Goal: Task Accomplishment & Management: Manage account settings

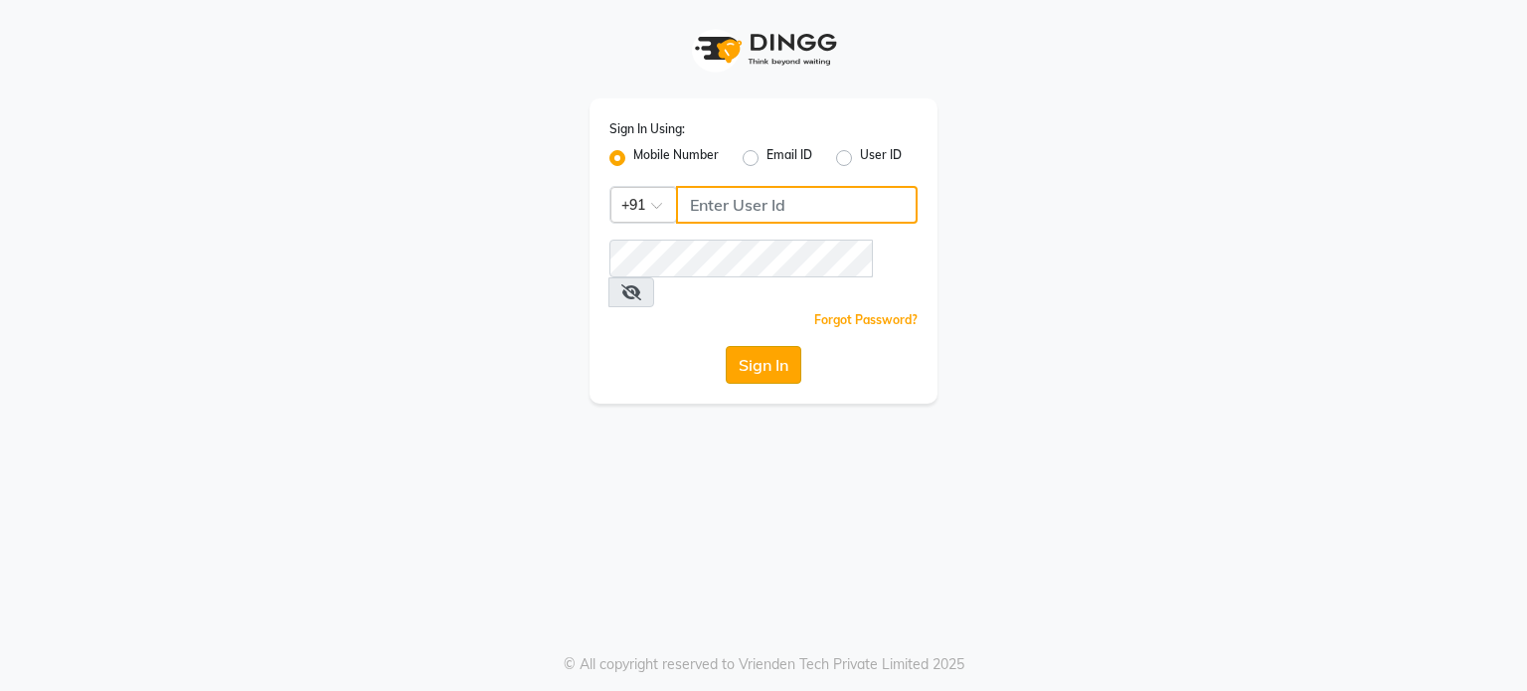
type input "7304577933"
click at [741, 346] on button "Sign In" at bounding box center [764, 365] width 76 height 38
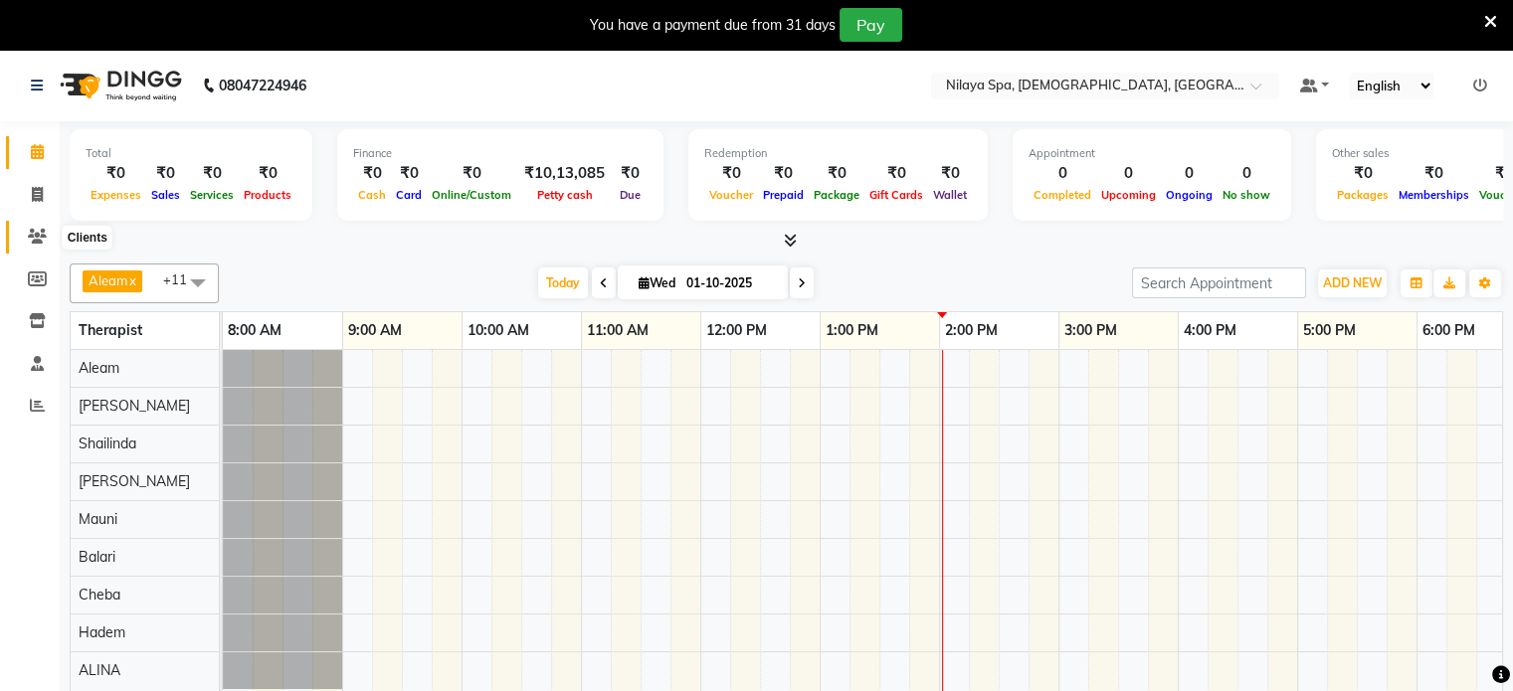
click at [36, 236] on icon at bounding box center [37, 236] width 19 height 15
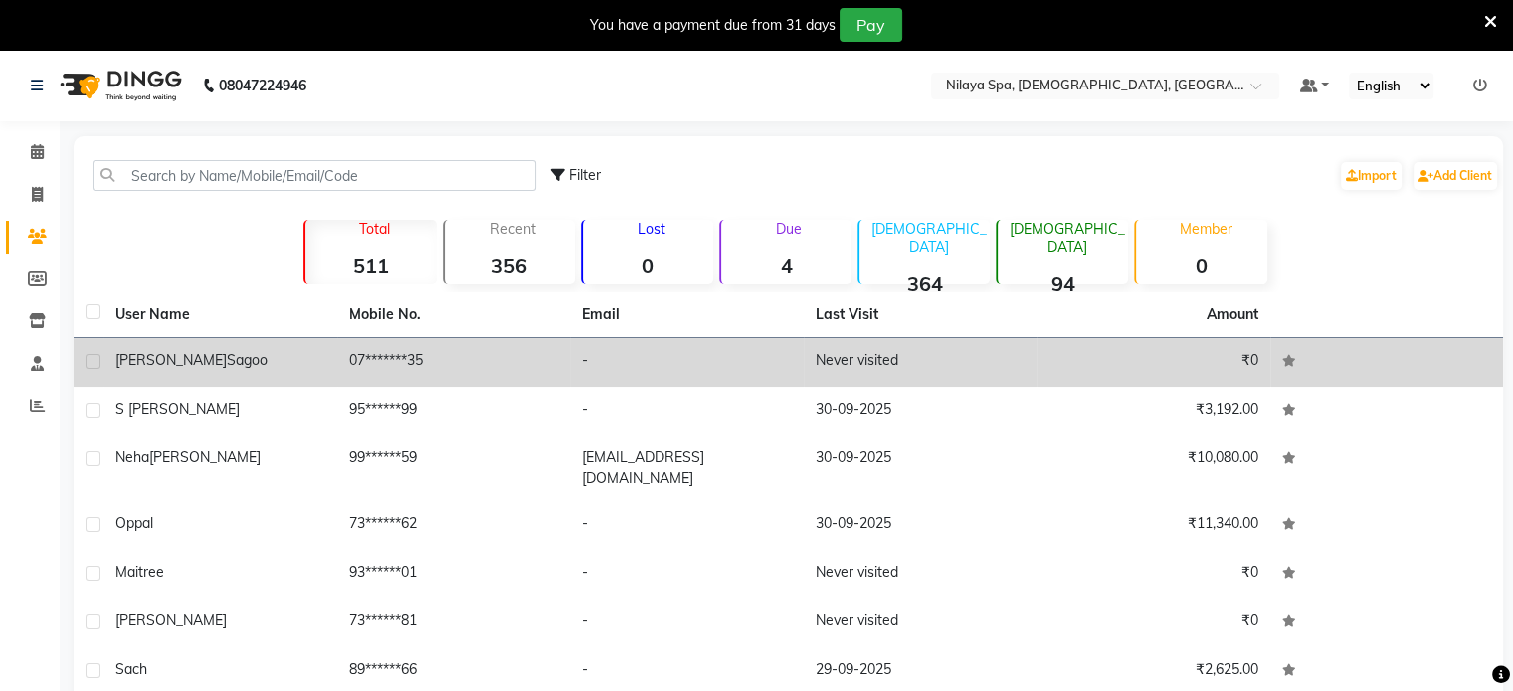
click at [528, 382] on td "07*******35" at bounding box center [454, 362] width 234 height 49
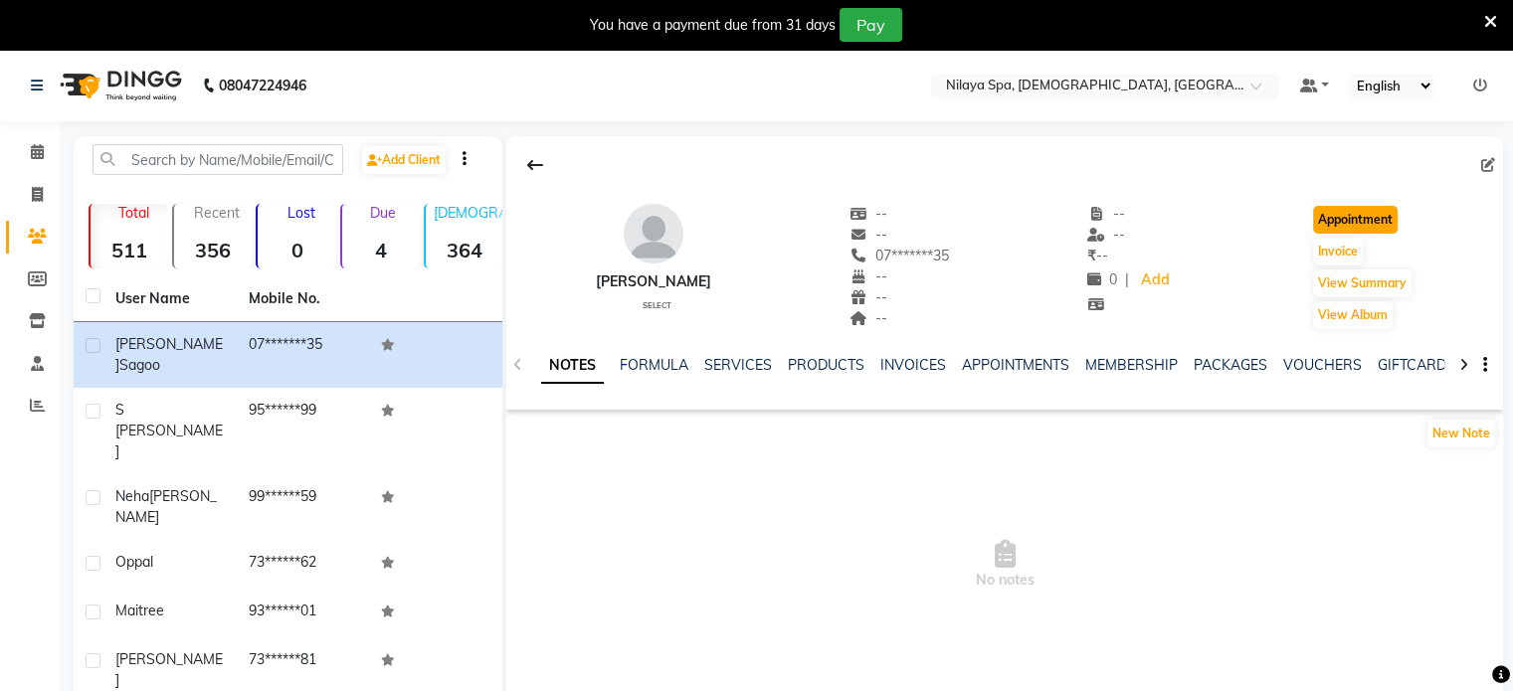
click at [1361, 221] on button "Appointment" at bounding box center [1355, 220] width 85 height 28
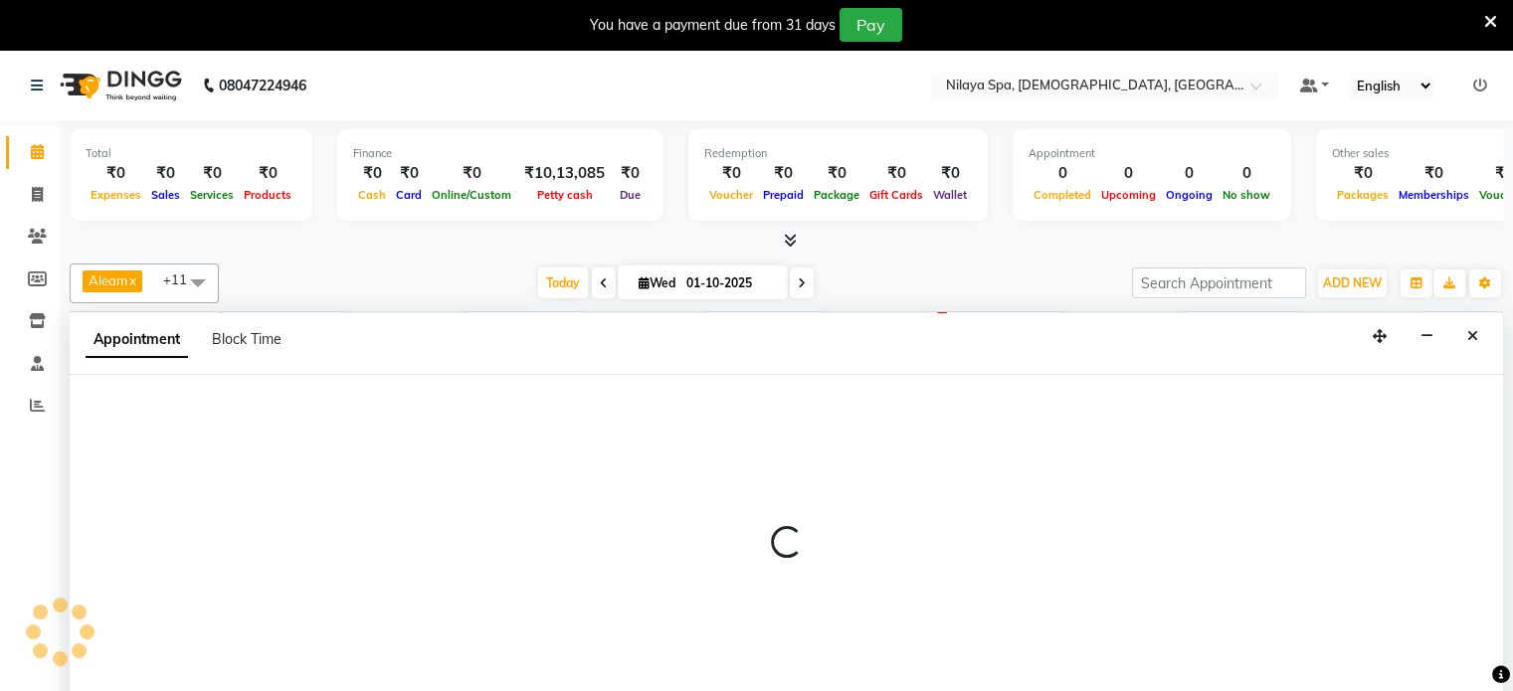
select select "540"
select select "tentative"
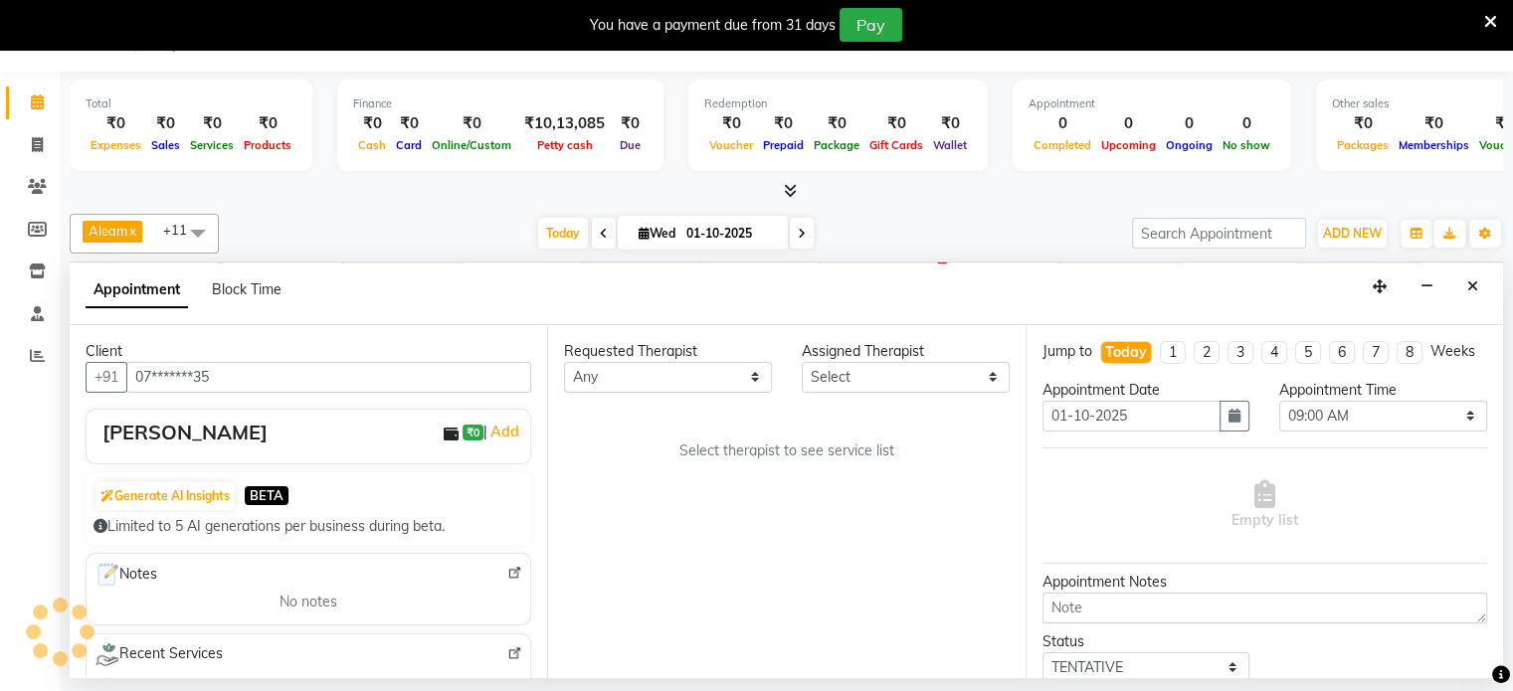
scroll to position [0, 629]
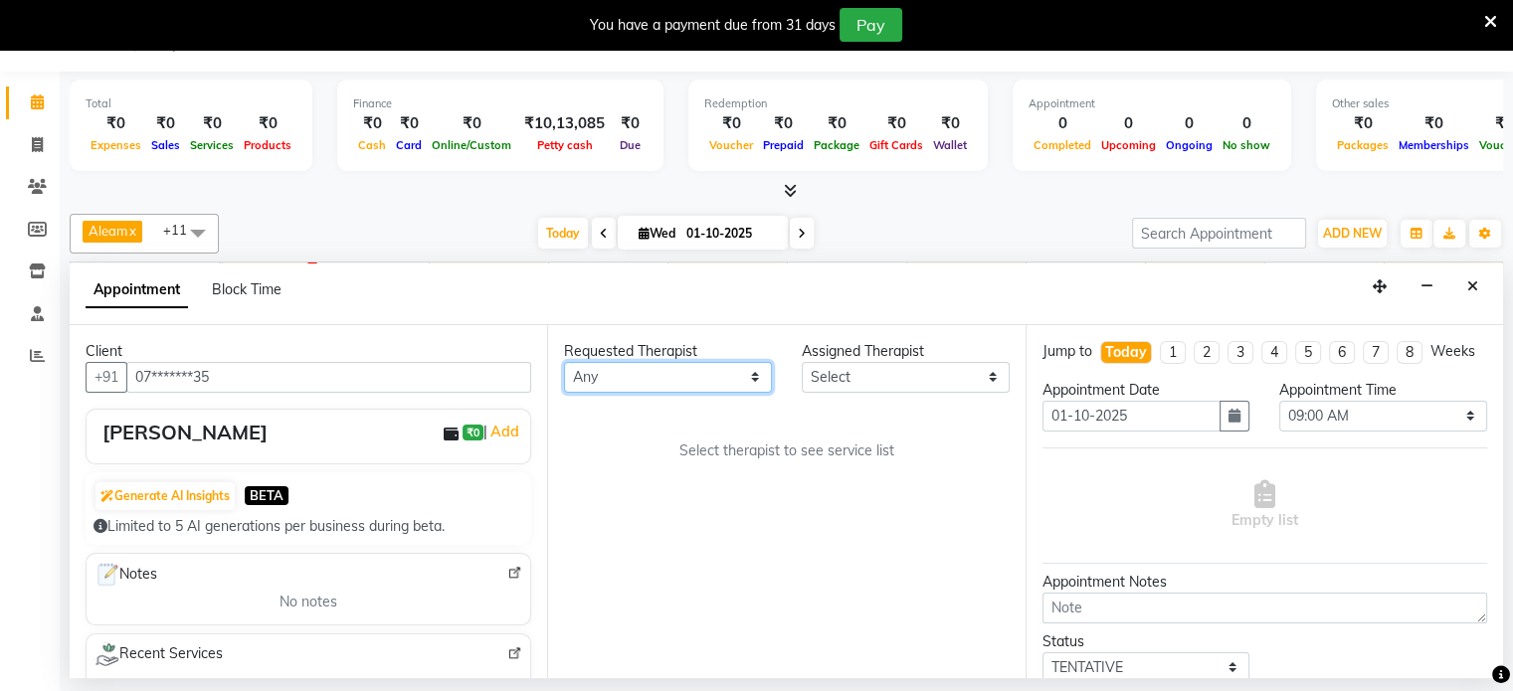
click at [649, 385] on select "Any Aleam [PERSON_NAME] [PERSON_NAME] [PERSON_NAME] [PERSON_NAME] [PERSON_NAME]" at bounding box center [668, 377] width 208 height 31
select select "87839"
click at [564, 362] on select "Any Aleam [PERSON_NAME] [PERSON_NAME] [PERSON_NAME] [PERSON_NAME] [PERSON_NAME]" at bounding box center [668, 377] width 208 height 31
select select "87839"
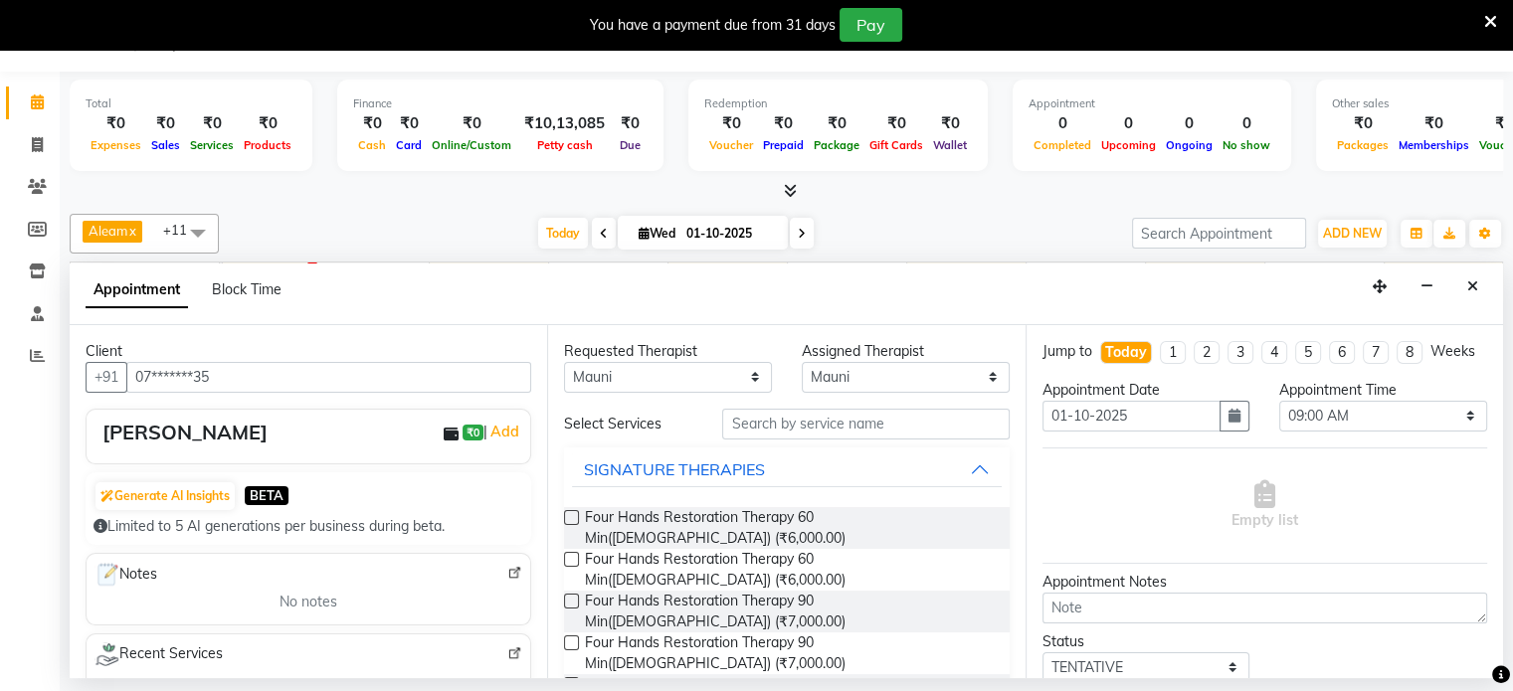
click at [834, 421] on input "text" at bounding box center [865, 424] width 286 height 31
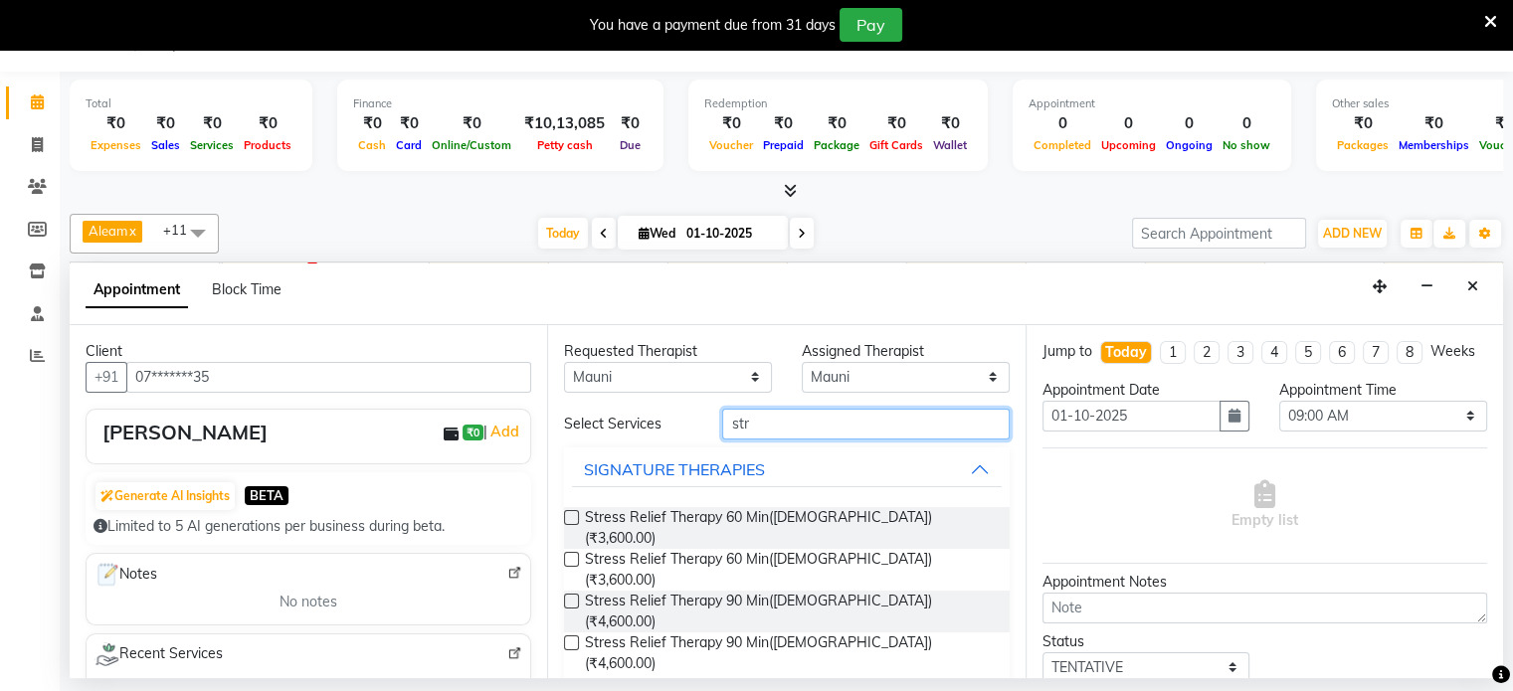
type input "str"
click at [569, 594] on label at bounding box center [571, 601] width 15 height 15
click at [569, 597] on input "checkbox" at bounding box center [570, 603] width 13 height 13
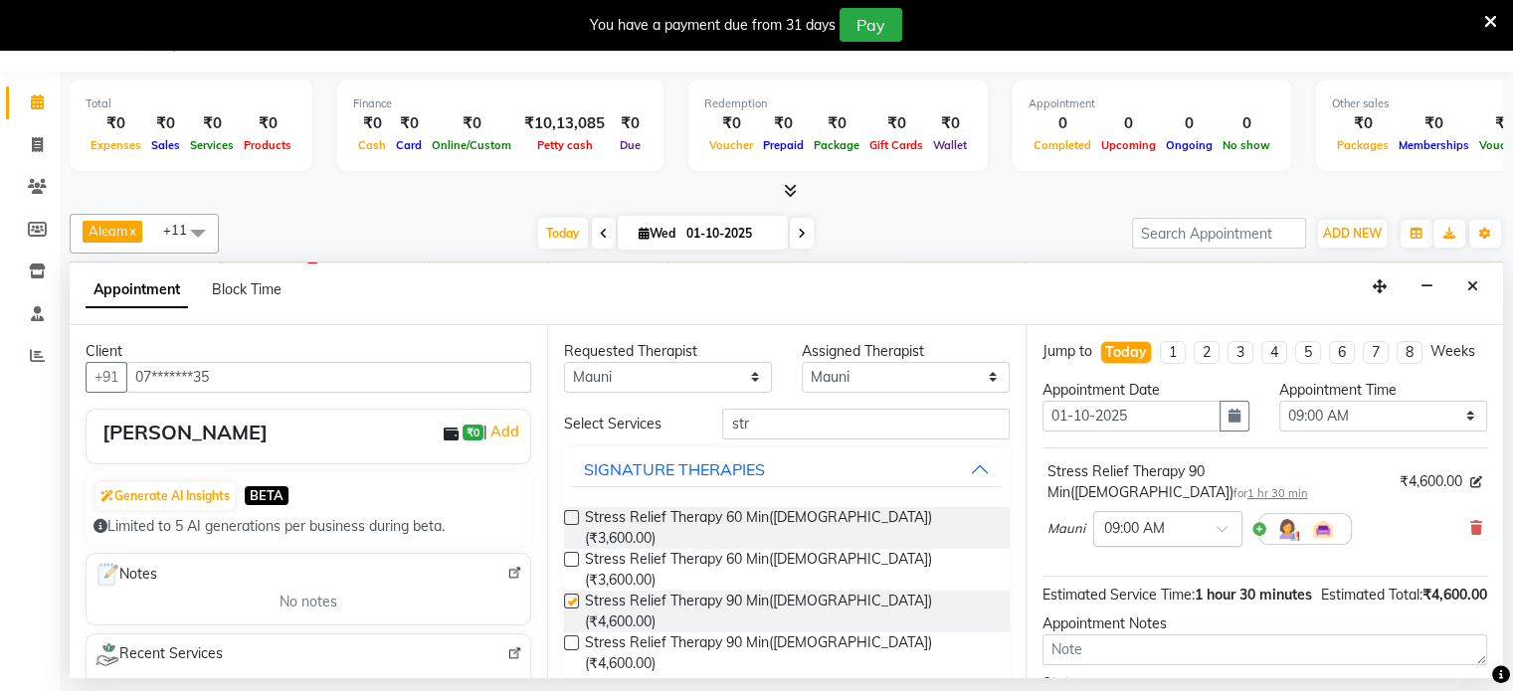
checkbox input "false"
click at [1143, 525] on input "text" at bounding box center [1148, 527] width 88 height 21
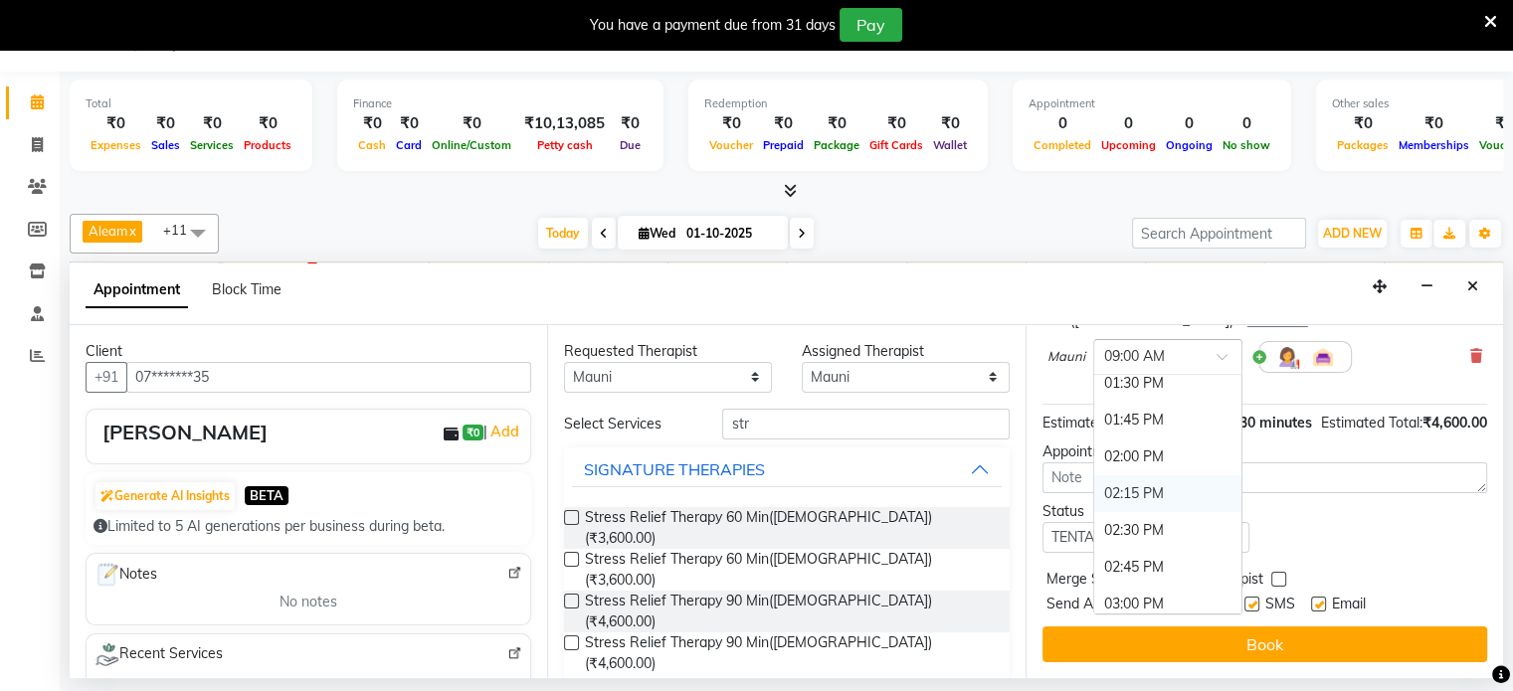
scroll to position [696, 0]
click at [1151, 451] on div "02:15 PM" at bounding box center [1167, 469] width 147 height 37
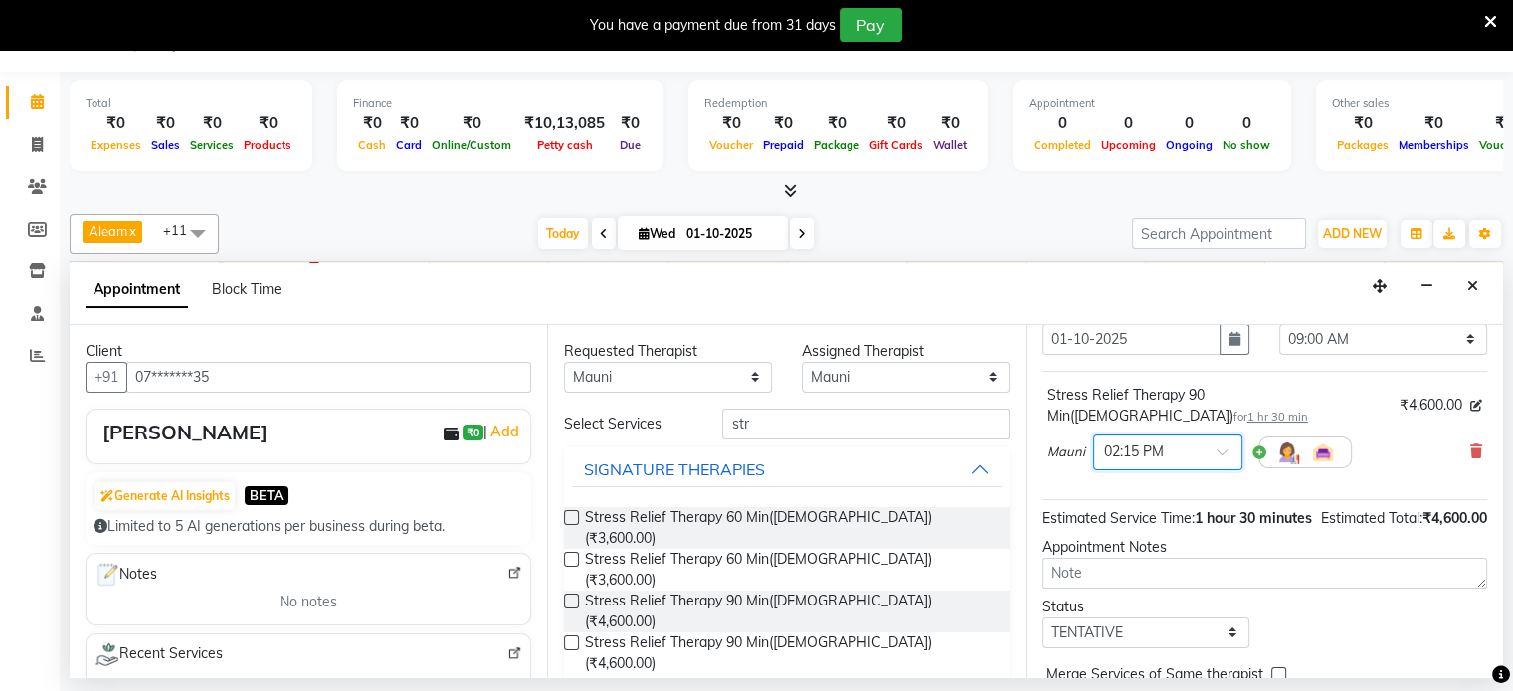
scroll to position [190, 0]
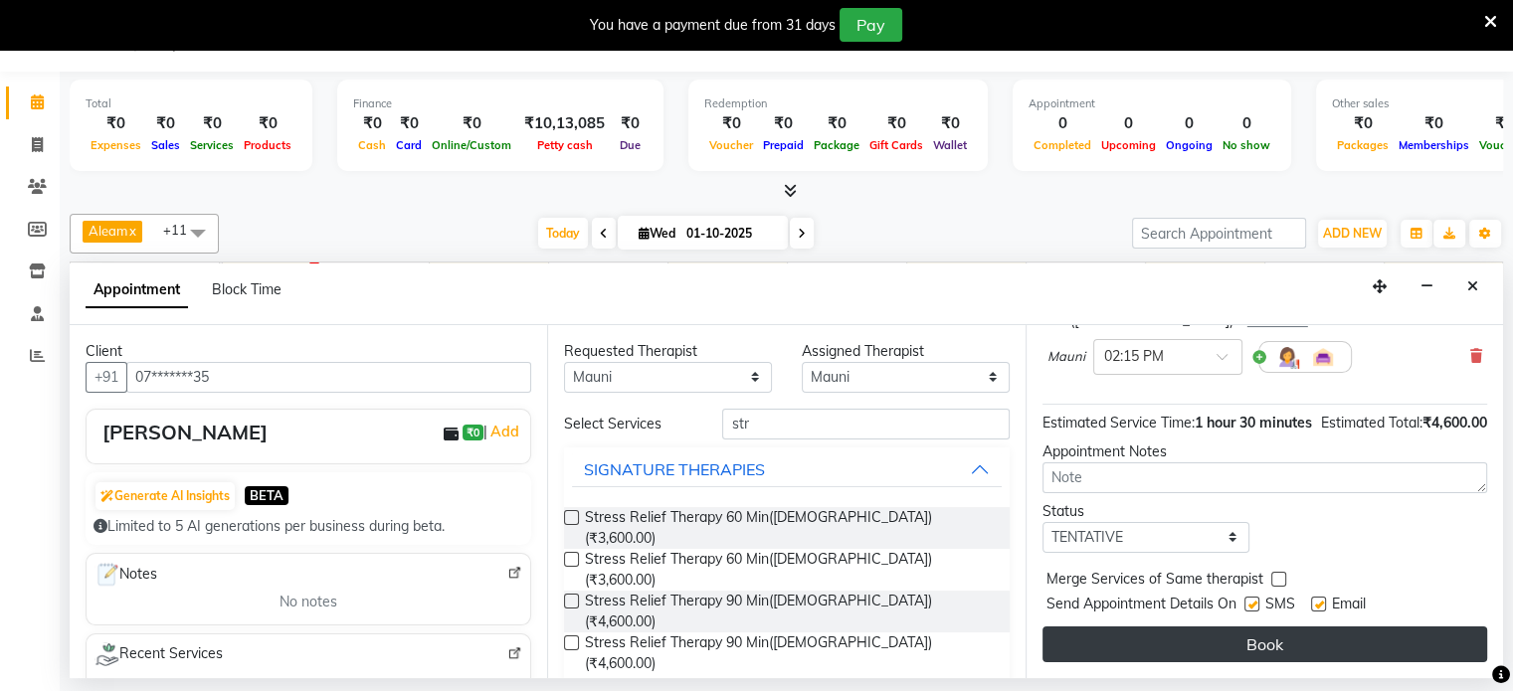
click at [1283, 643] on button "Book" at bounding box center [1264, 644] width 445 height 36
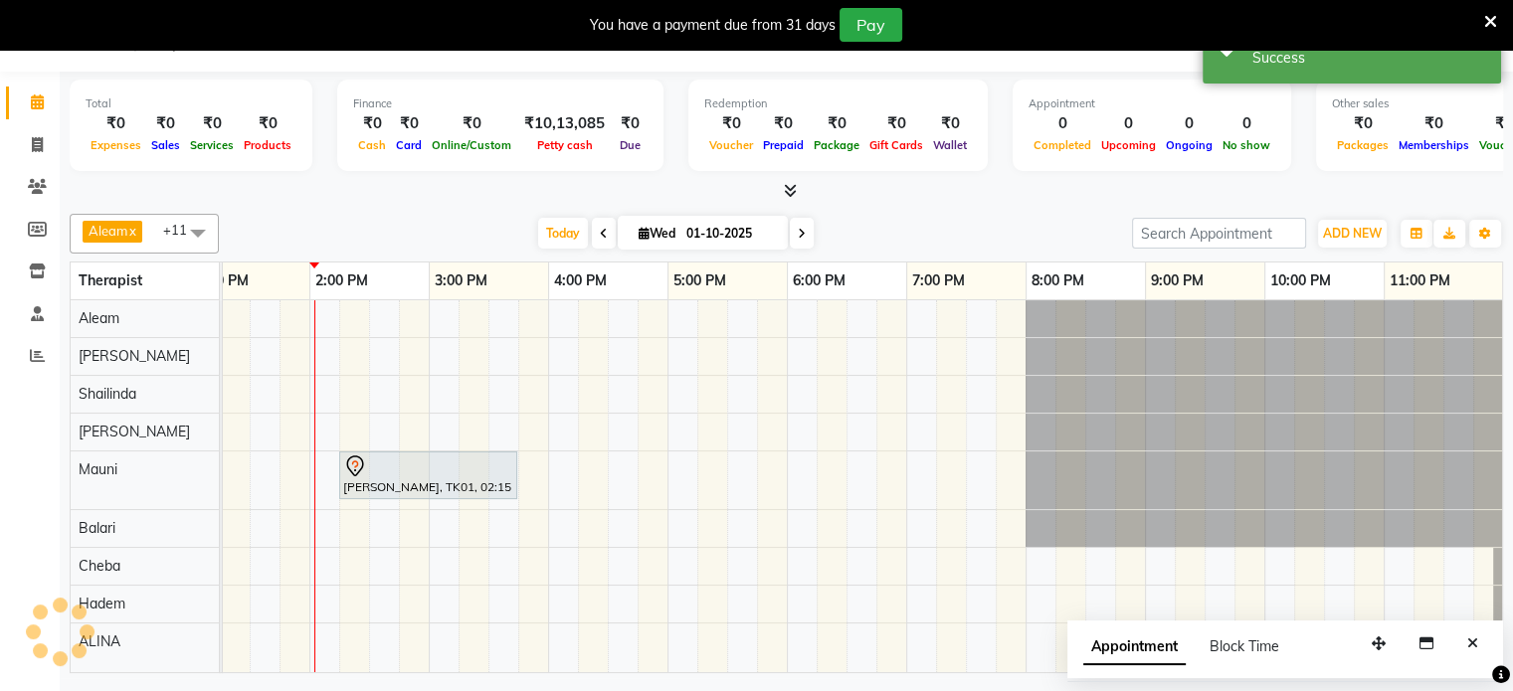
scroll to position [0, 0]
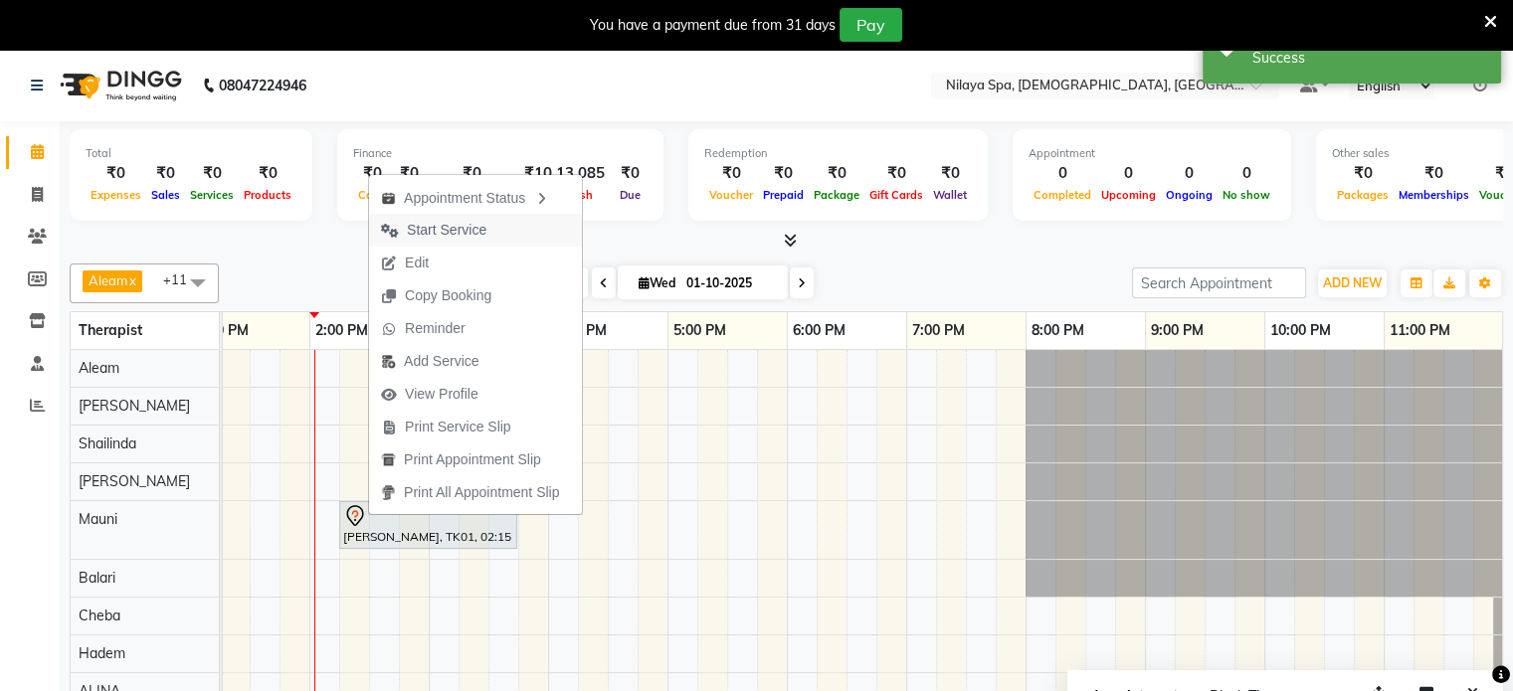
click at [461, 233] on span "Start Service" at bounding box center [447, 230] width 80 height 21
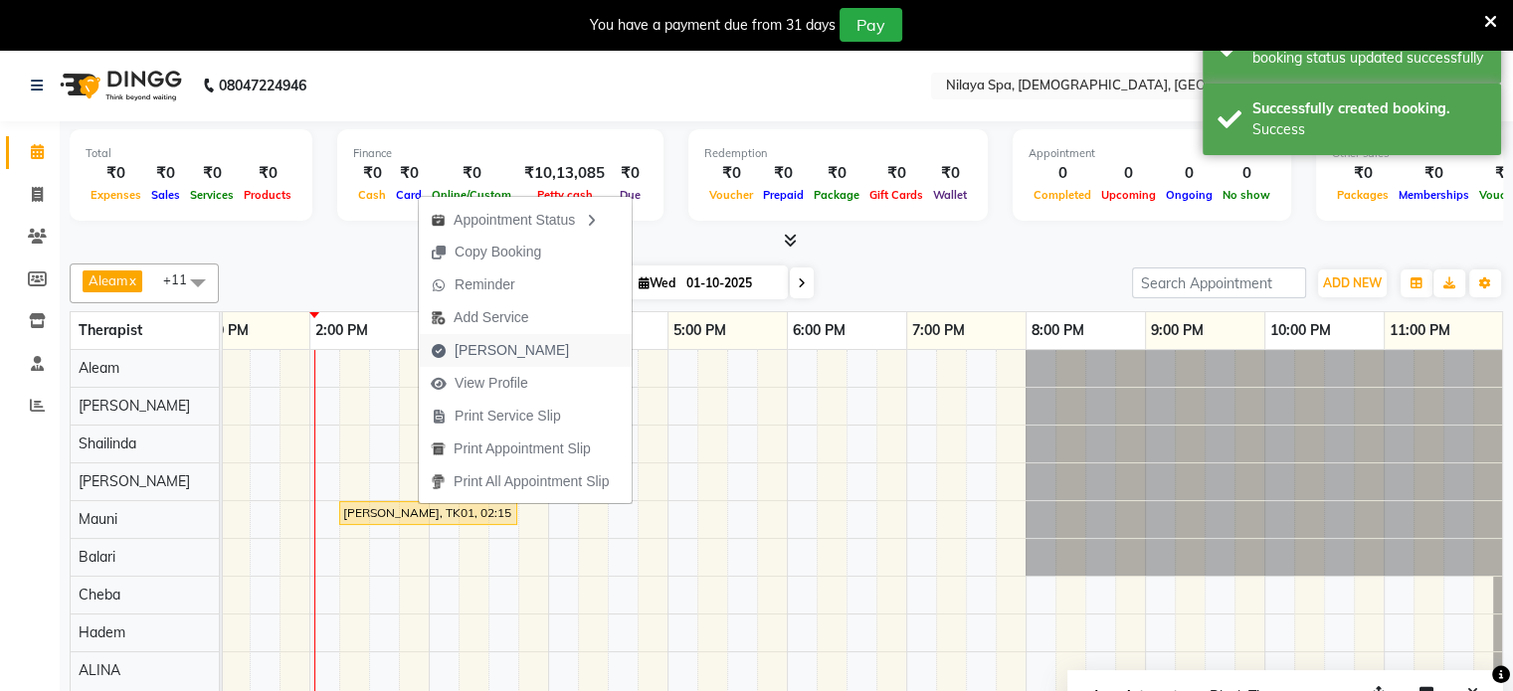
click at [479, 344] on span "[PERSON_NAME]" at bounding box center [511, 350] width 114 height 21
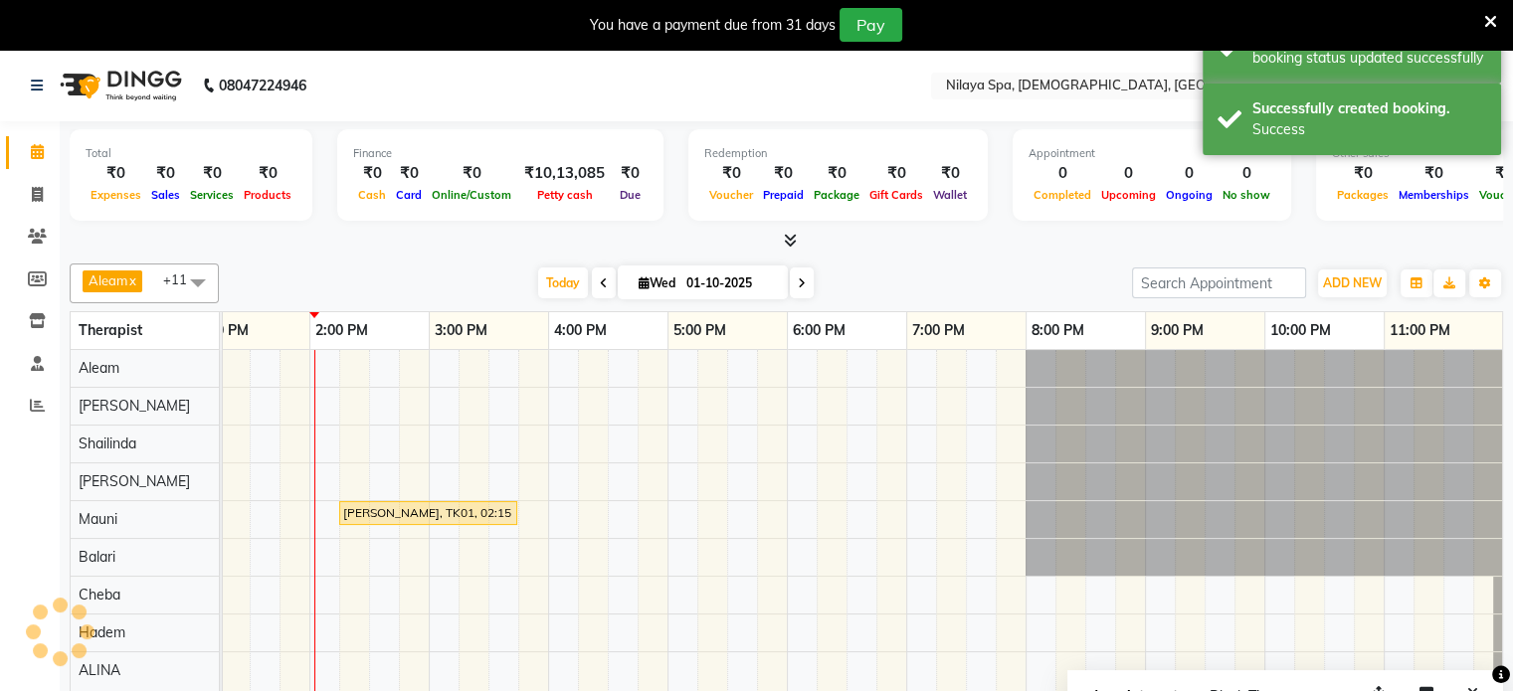
select select "service"
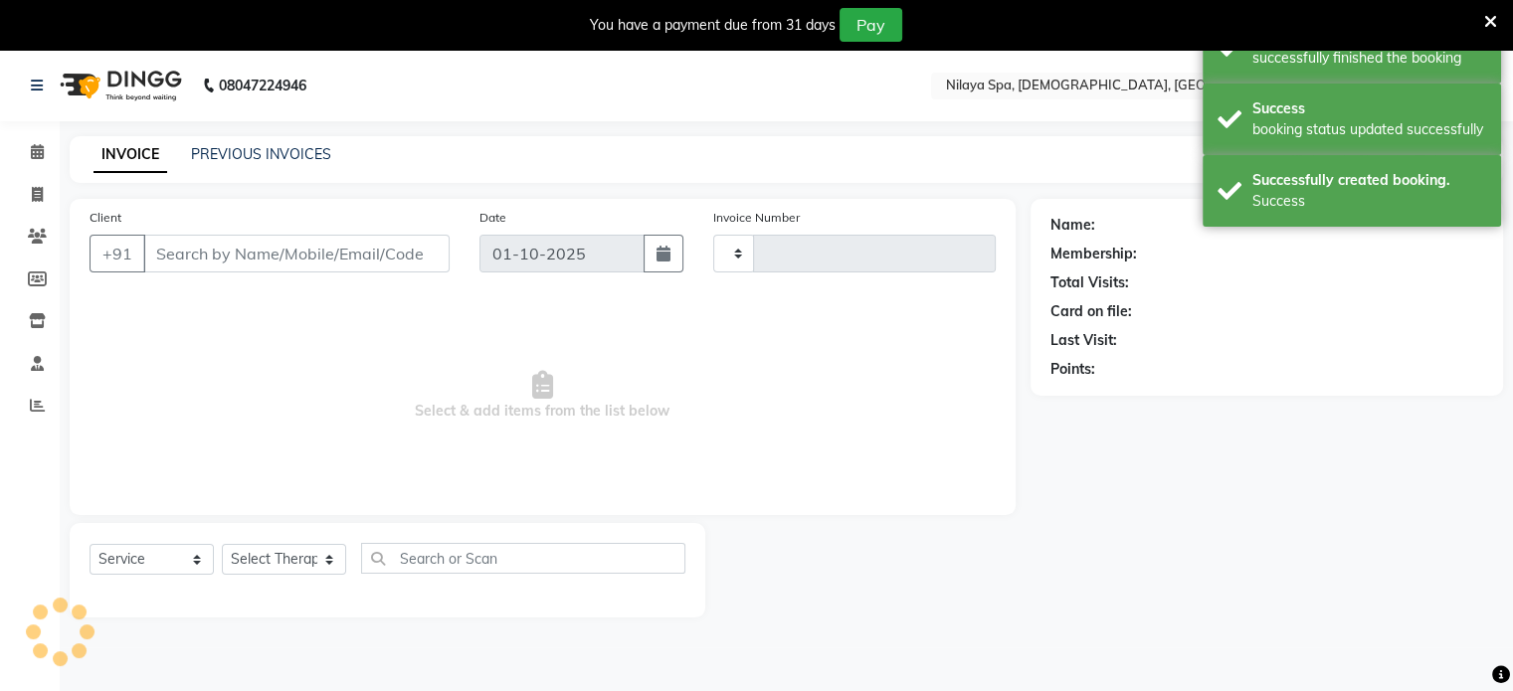
type input "0399"
select select "8694"
type input "07*******35"
select select "87839"
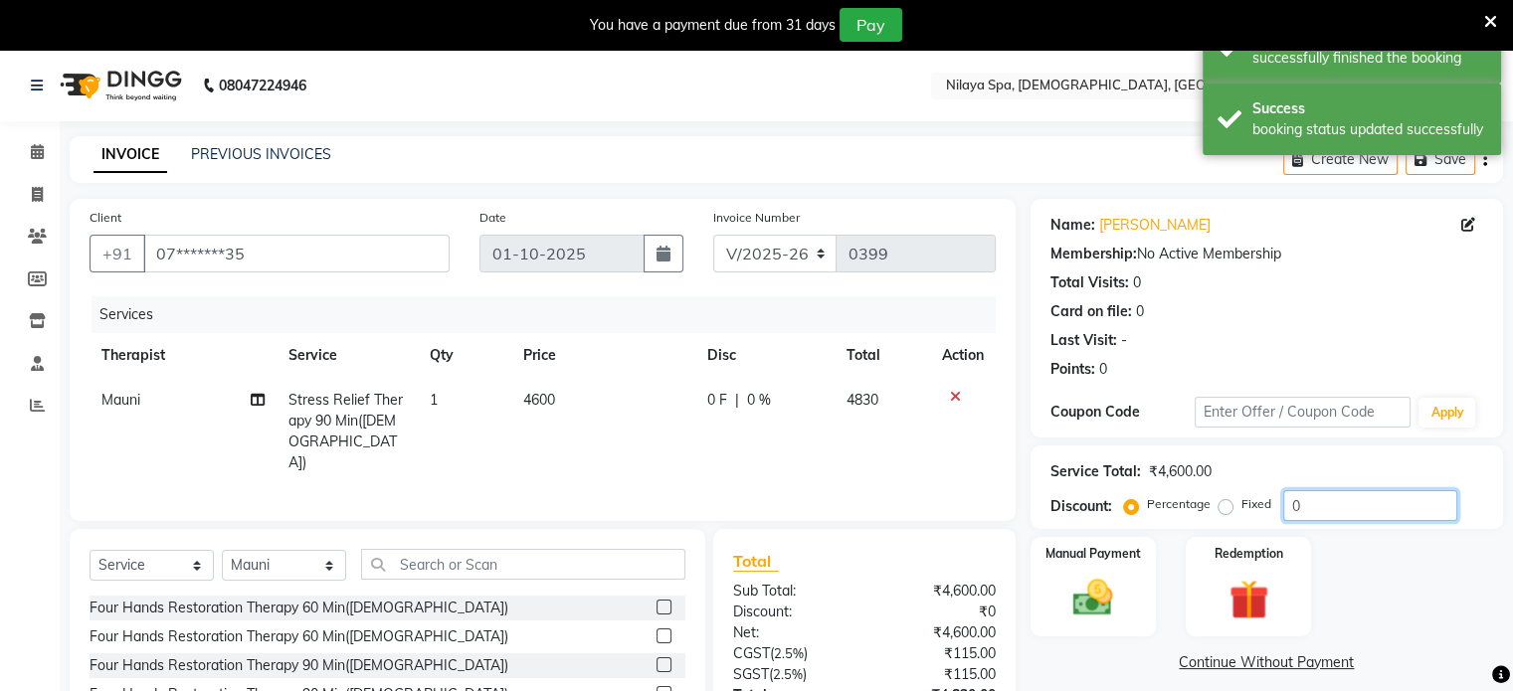
click at [1321, 508] on input "0" at bounding box center [1370, 505] width 174 height 31
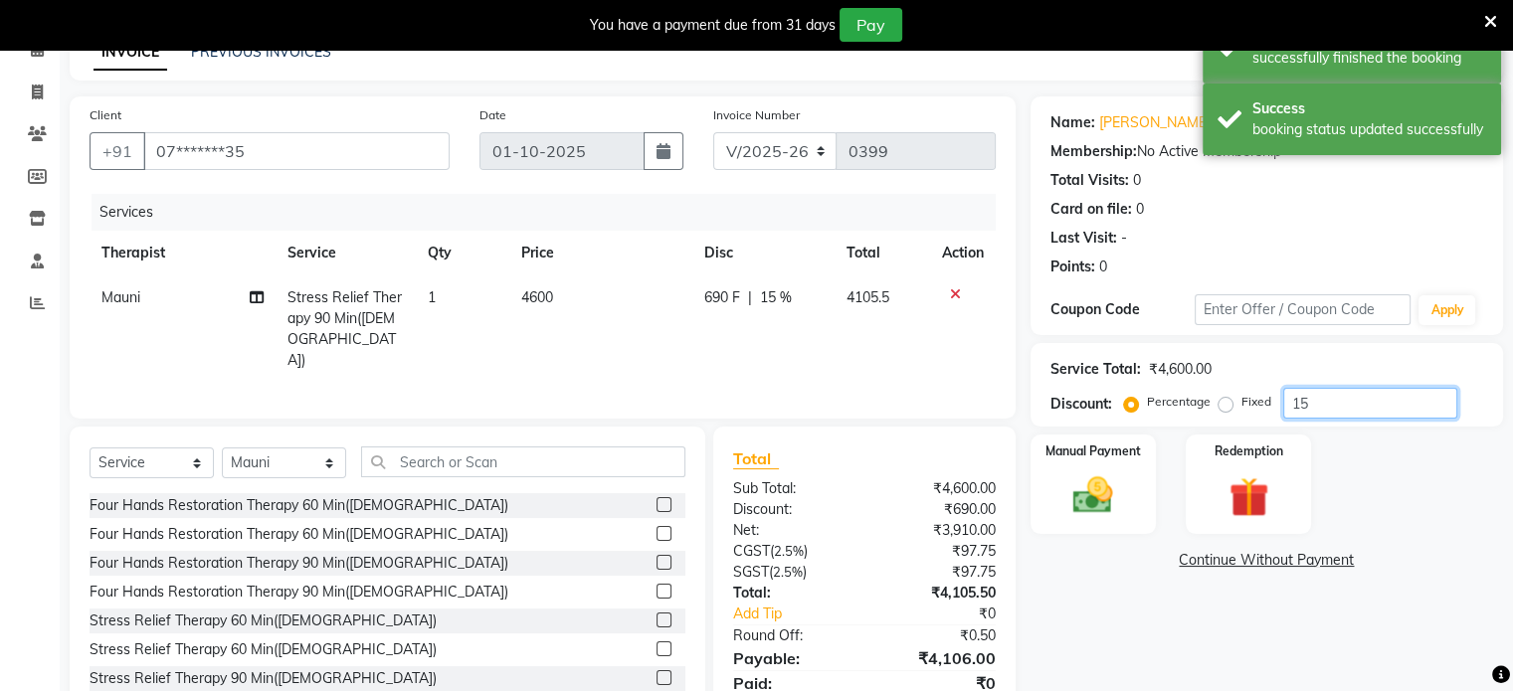
scroll to position [175, 0]
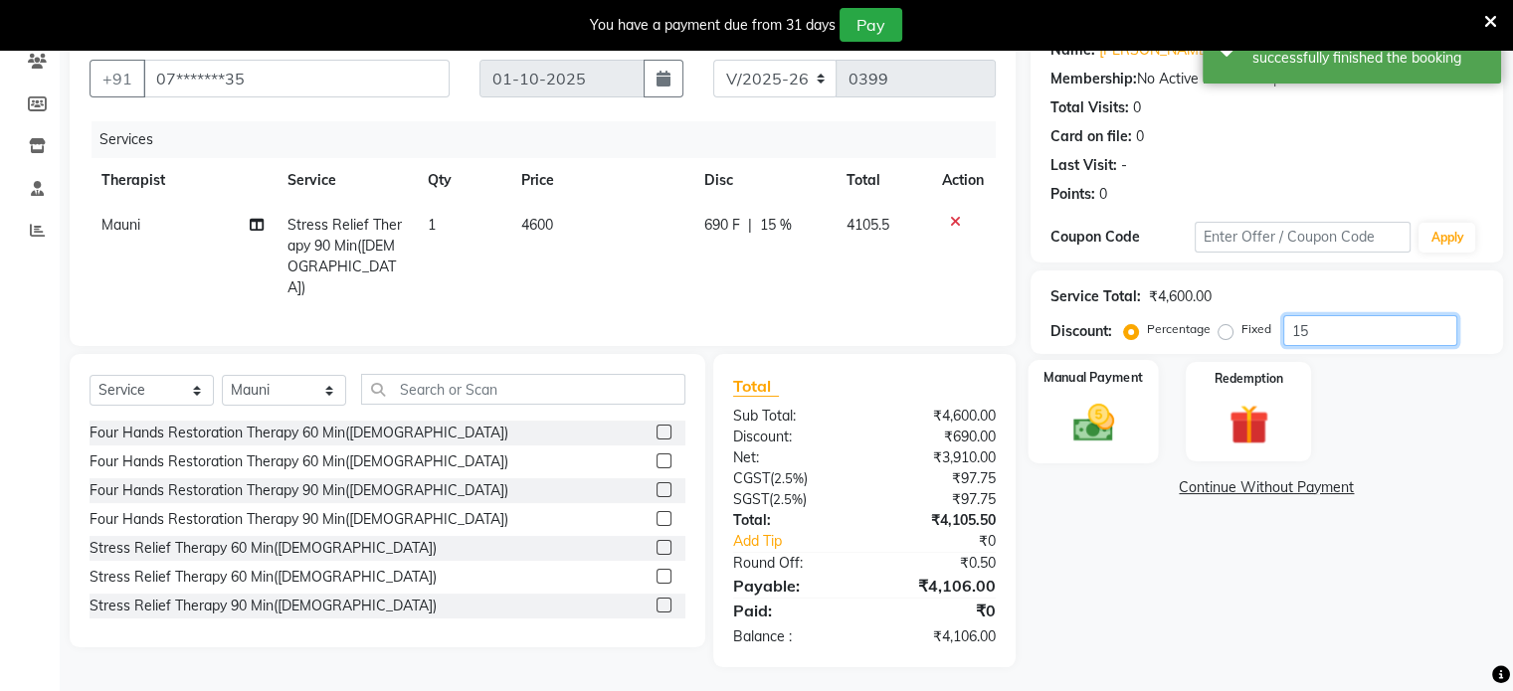
type input "15"
click at [1044, 425] on div "Manual Payment" at bounding box center [1092, 411] width 130 height 102
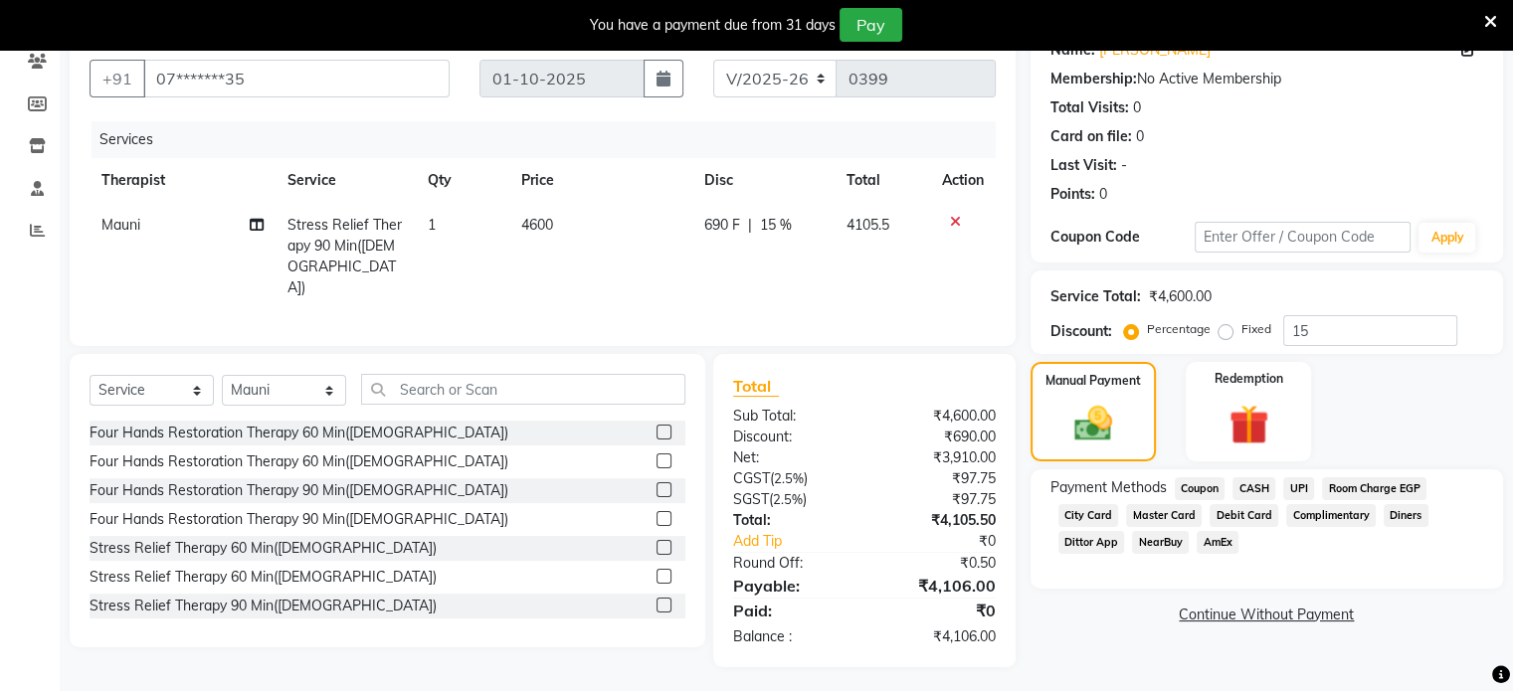
click at [1247, 485] on span "CASH" at bounding box center [1253, 488] width 43 height 23
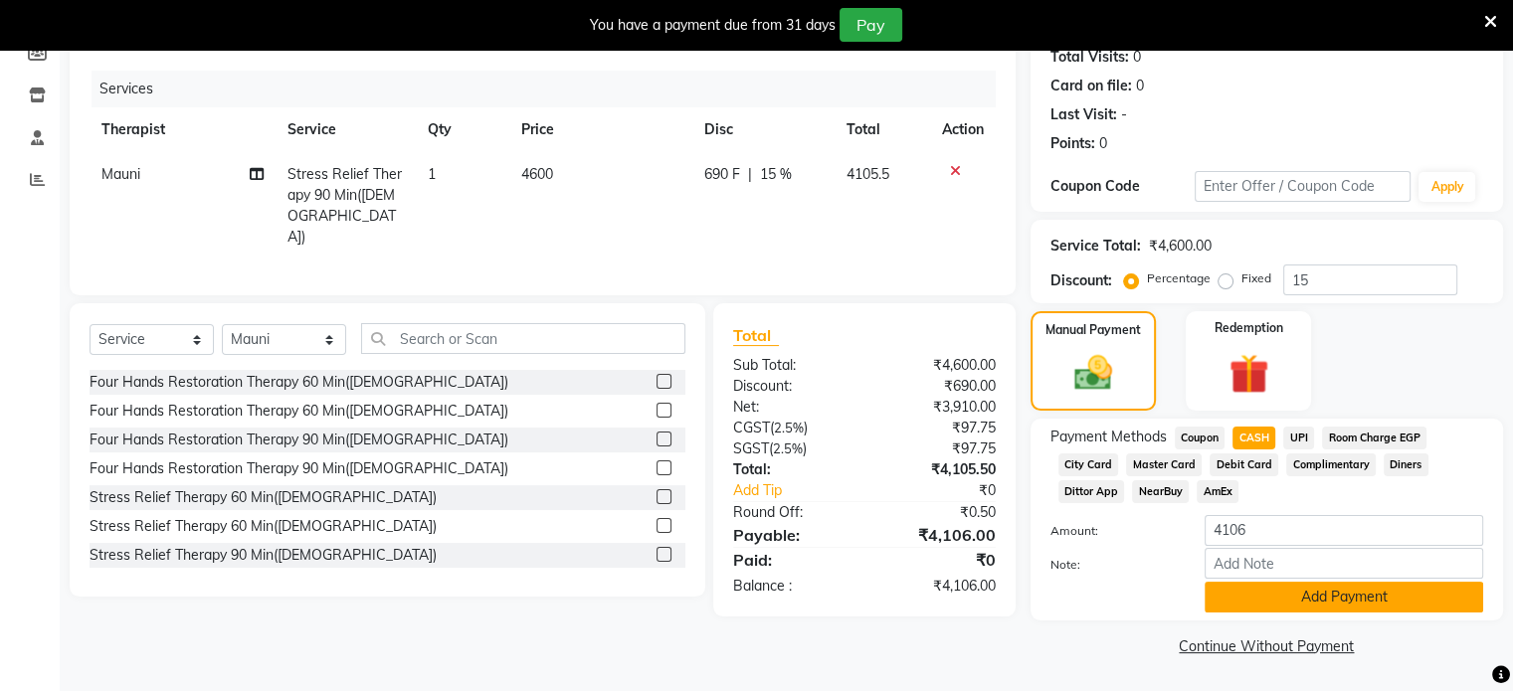
scroll to position [228, 0]
click at [1287, 596] on button "Add Payment" at bounding box center [1343, 597] width 278 height 31
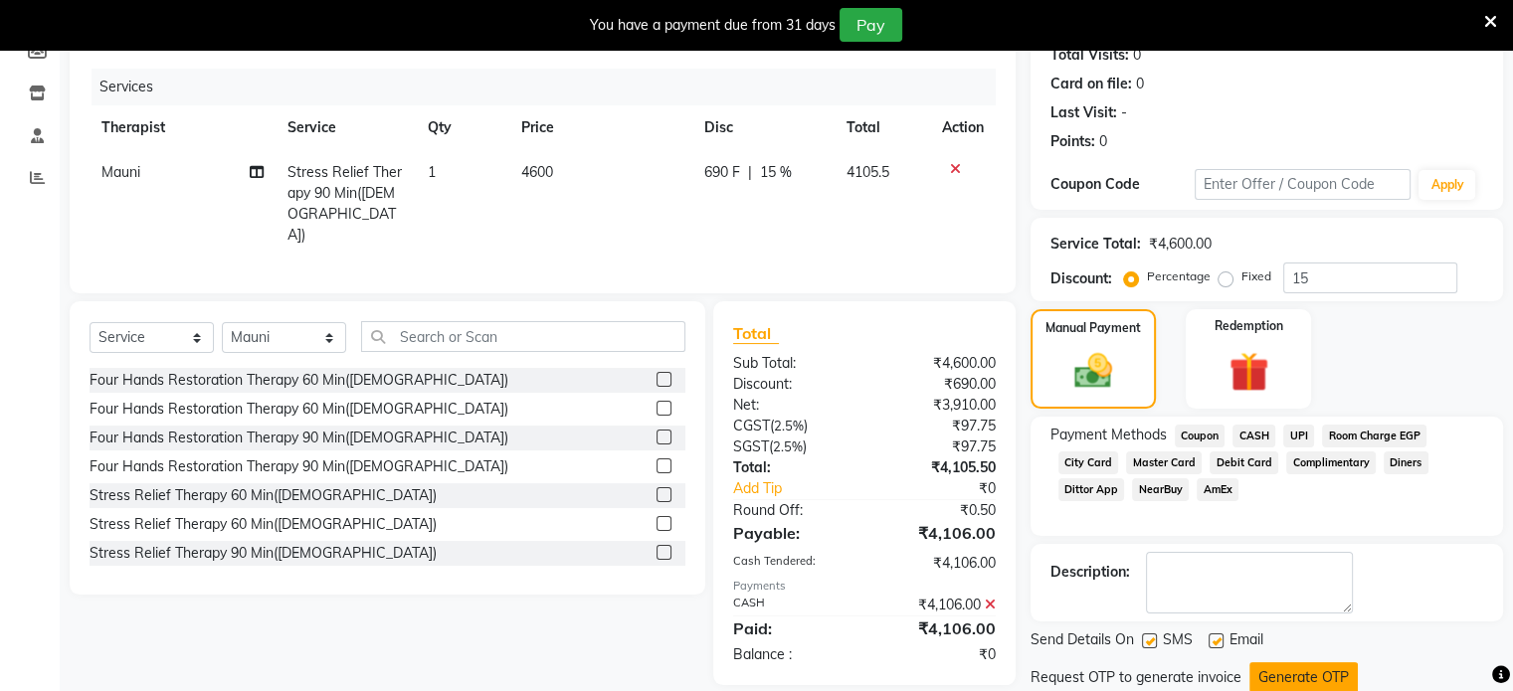
click at [1324, 681] on button "Generate OTP" at bounding box center [1303, 677] width 108 height 31
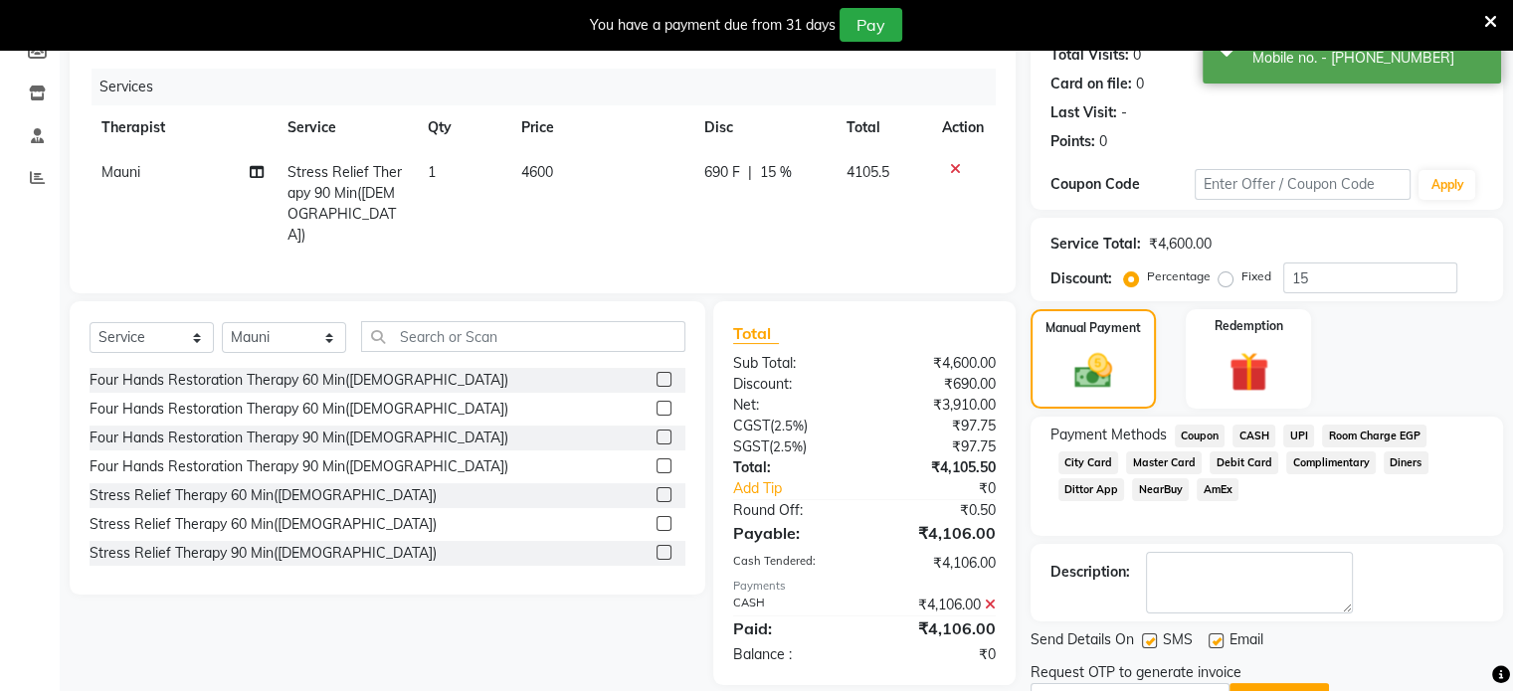
scroll to position [330, 0]
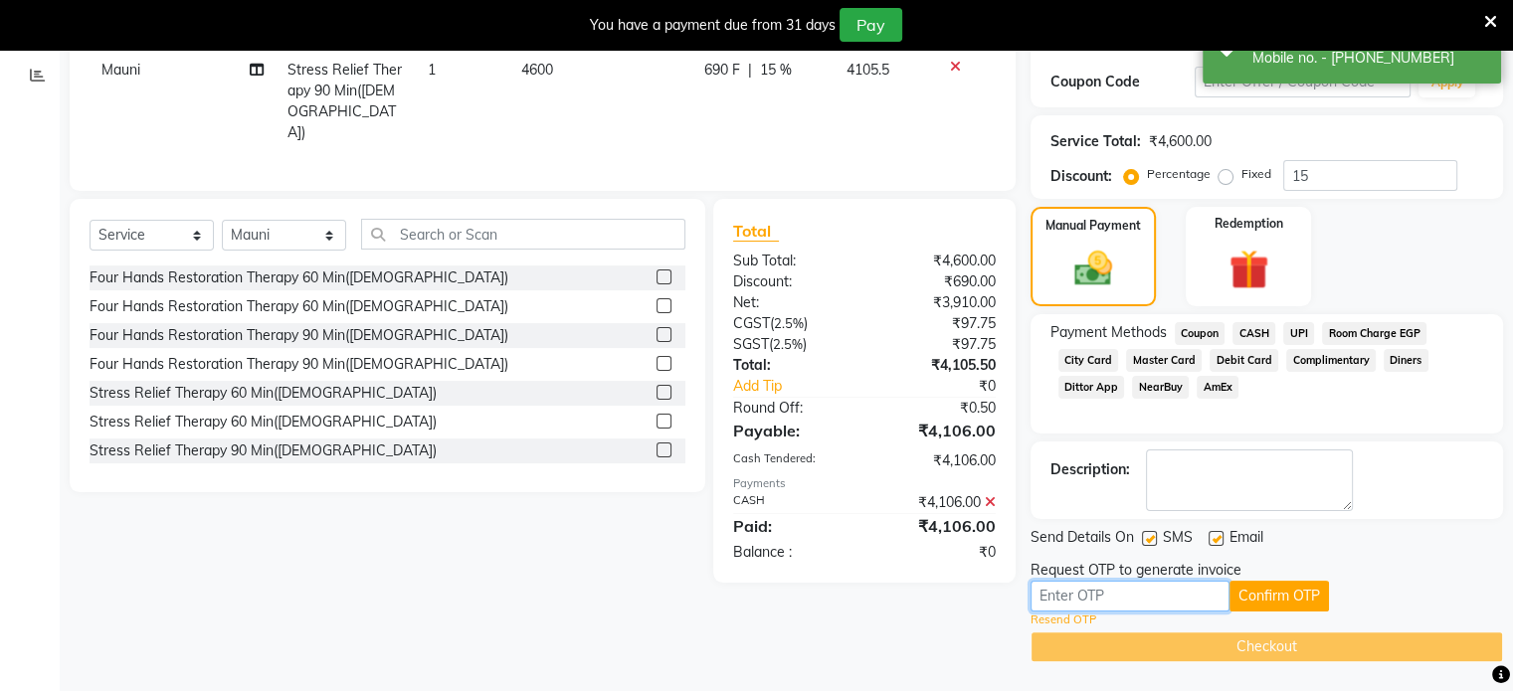
click at [1169, 591] on input "text" at bounding box center [1129, 596] width 199 height 31
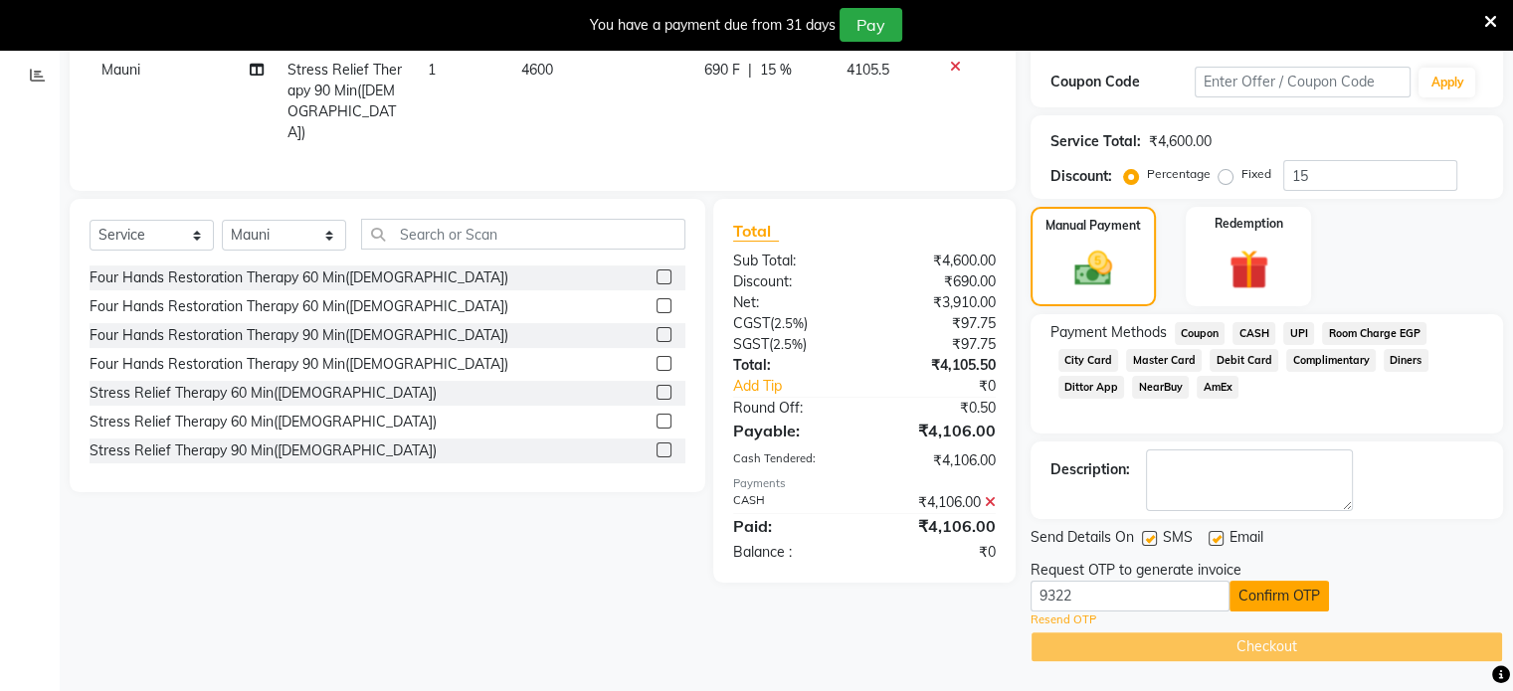
click at [1321, 583] on button "Confirm OTP" at bounding box center [1278, 596] width 99 height 31
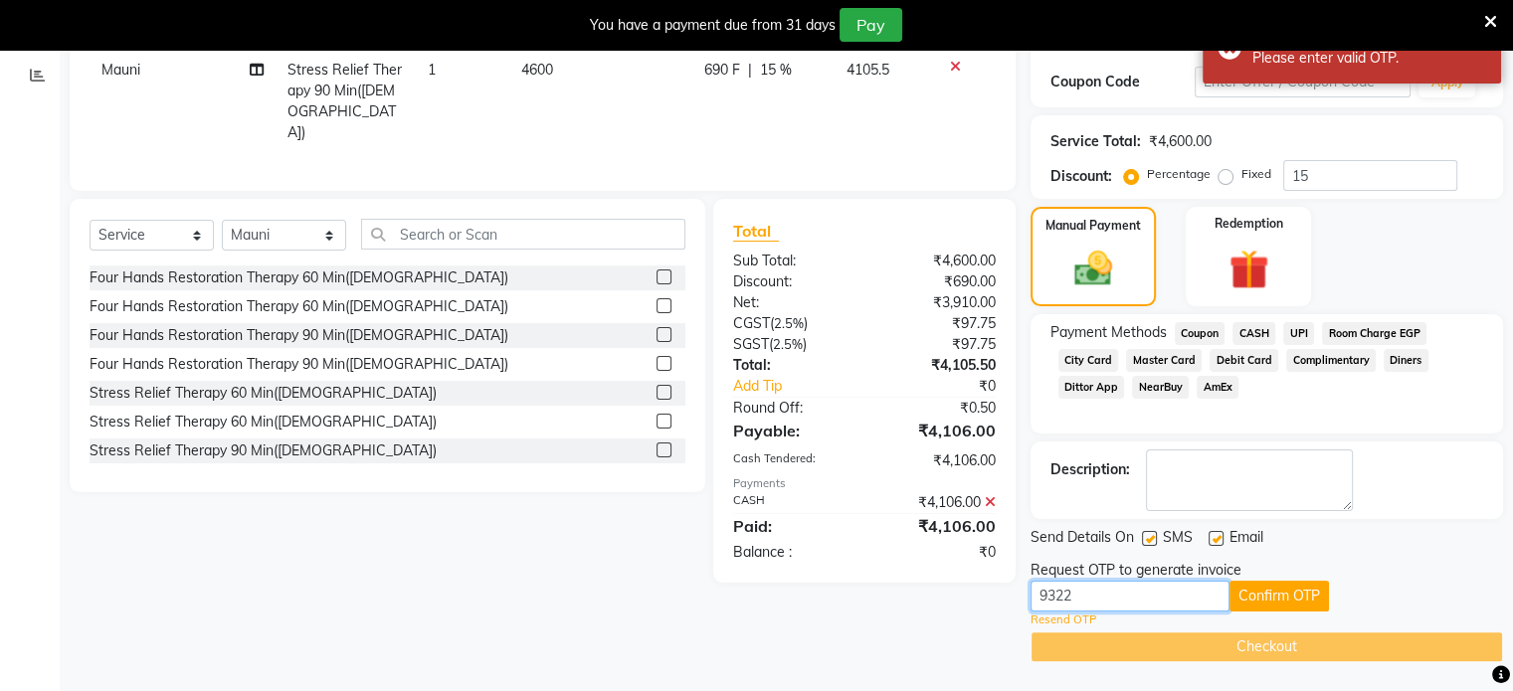
click at [1066, 581] on input "9322" at bounding box center [1129, 596] width 199 height 31
click at [1077, 581] on input "9322" at bounding box center [1129, 596] width 199 height 31
type input "9"
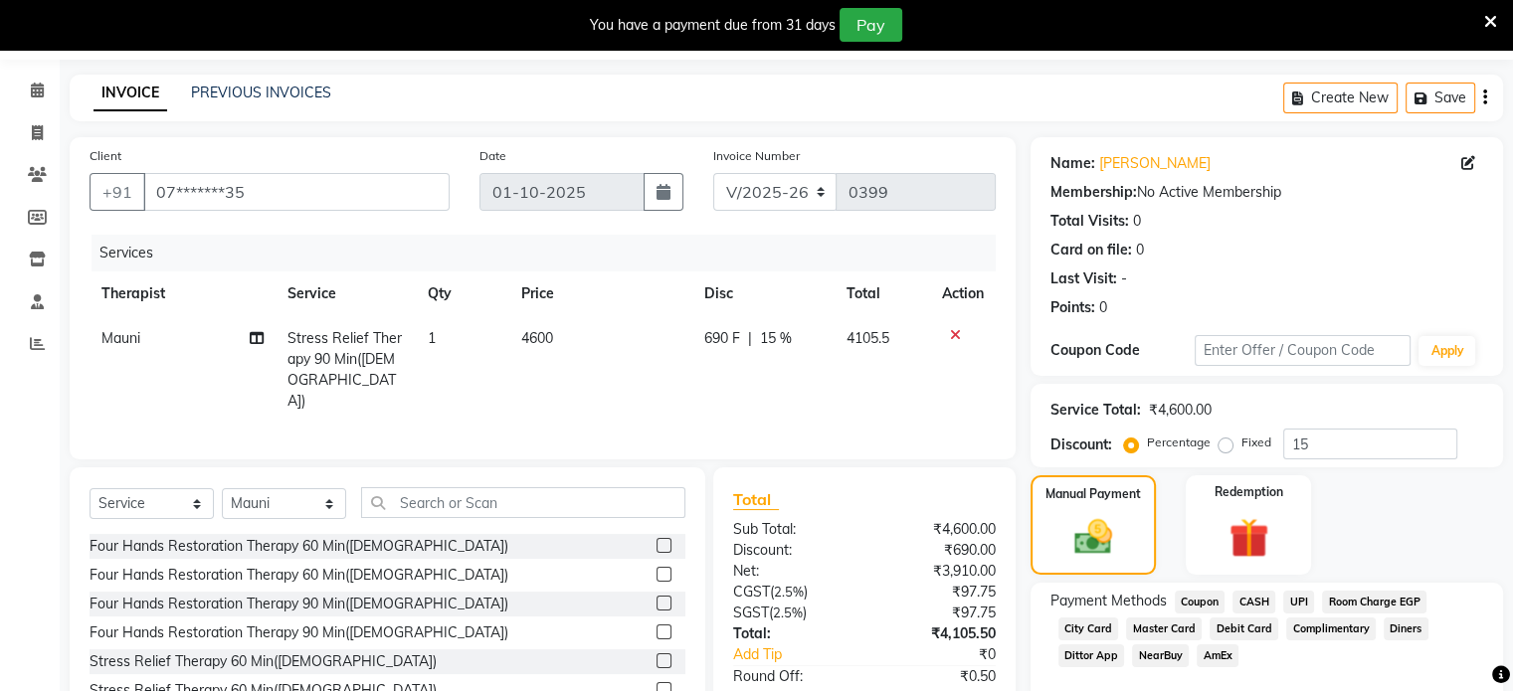
scroll to position [0, 0]
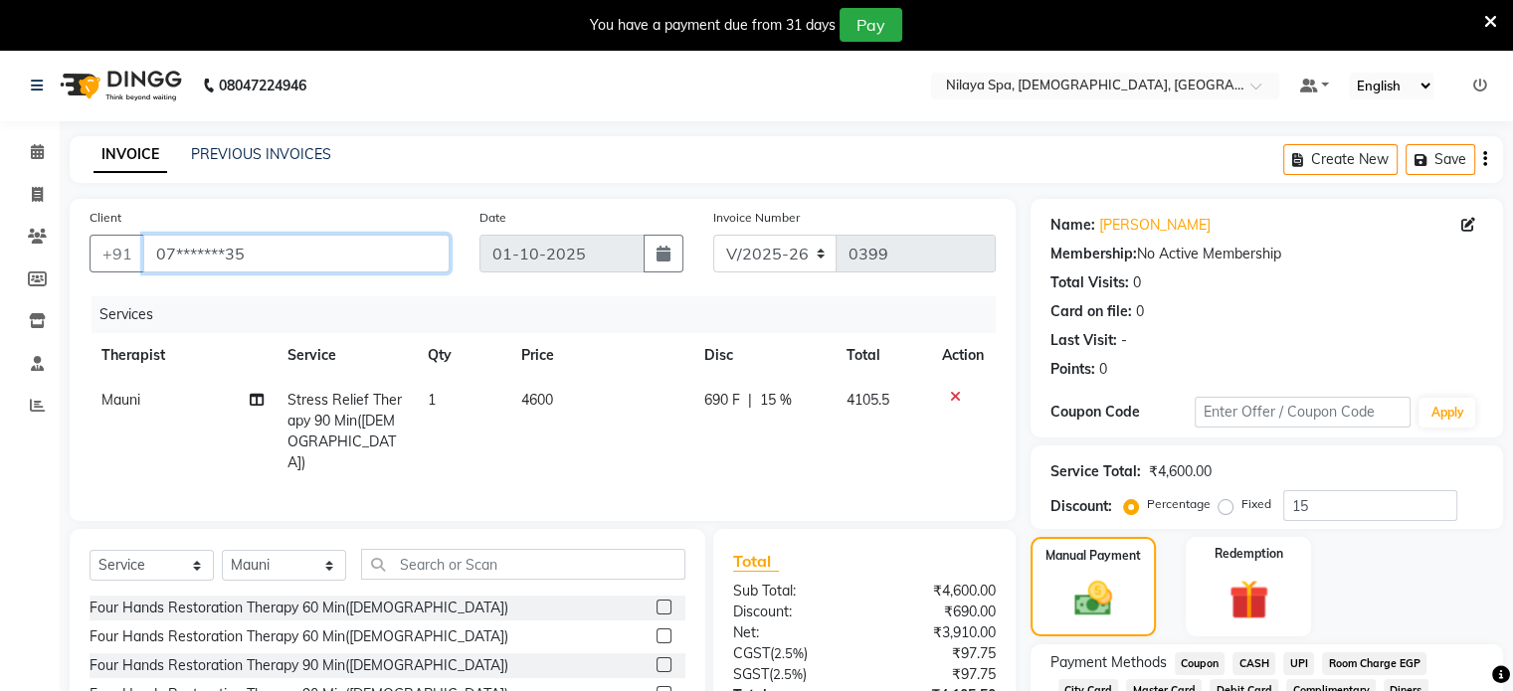
click at [259, 250] on input "07*******35" at bounding box center [296, 254] width 306 height 38
click at [1467, 222] on icon at bounding box center [1468, 225] width 14 height 14
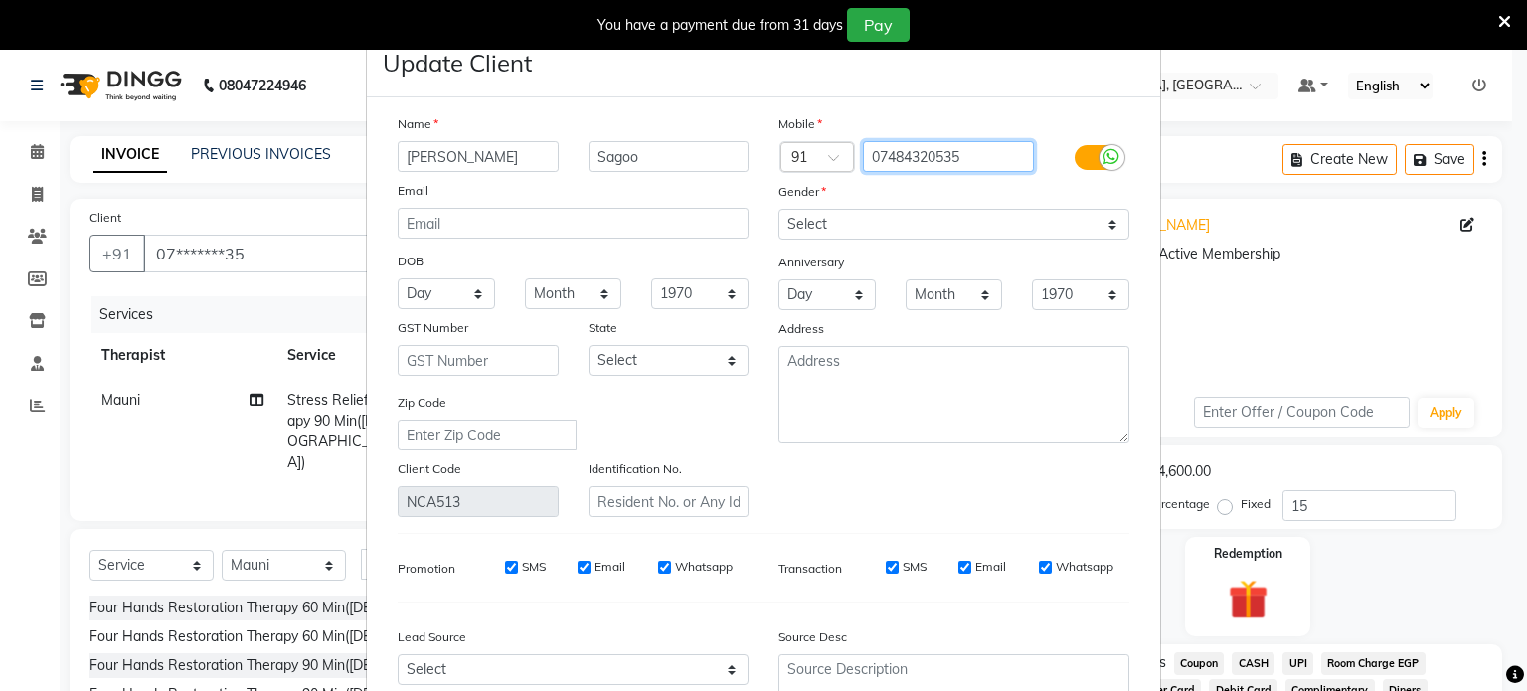
click at [868, 150] on input "07484320535" at bounding box center [949, 156] width 172 height 31
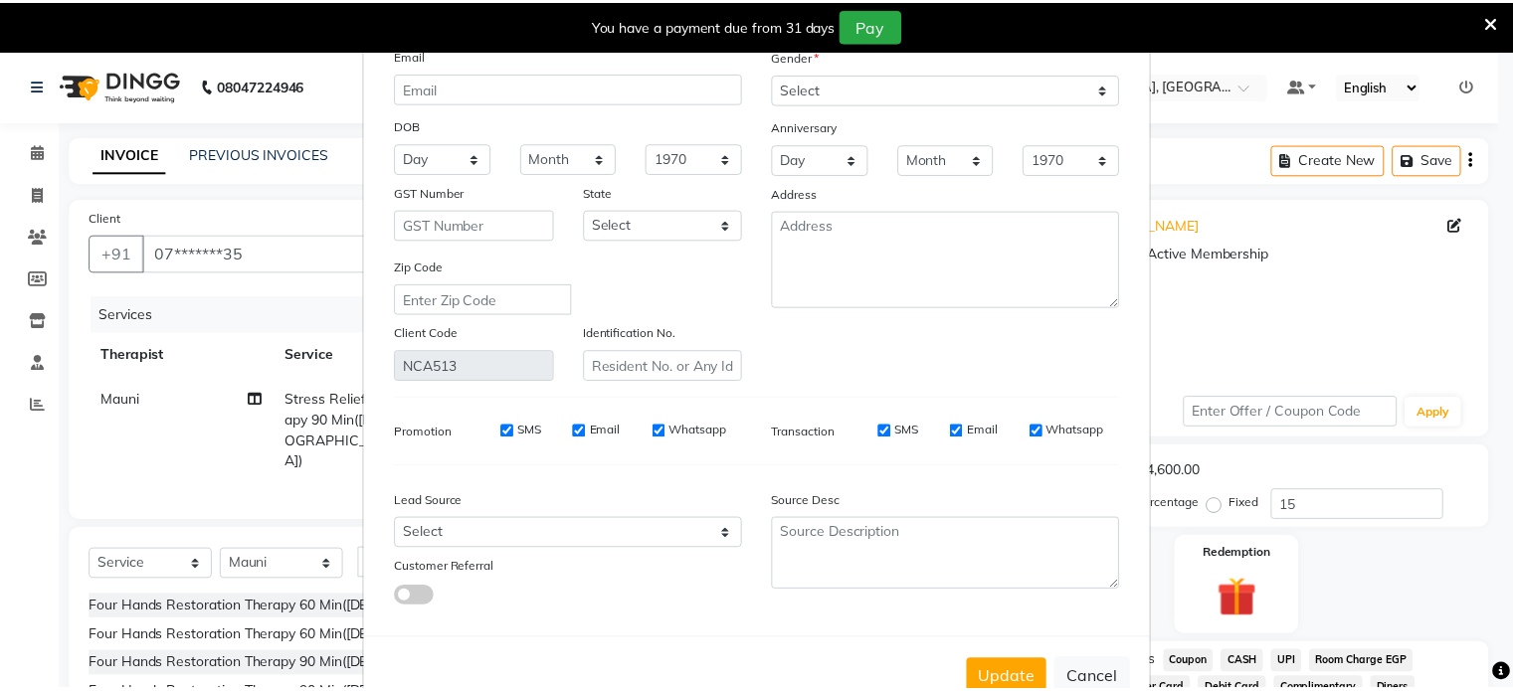
scroll to position [201, 0]
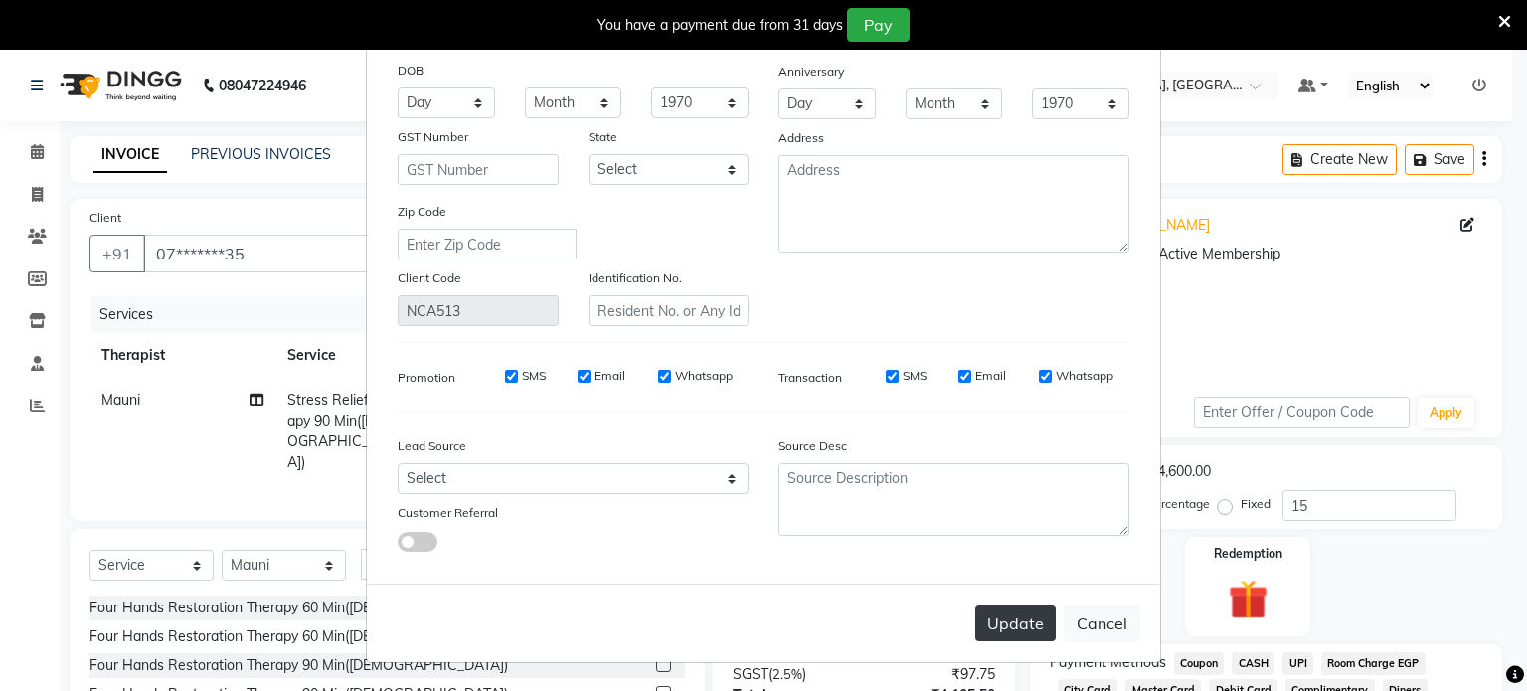
type input "7484320535"
click at [1038, 629] on button "Update" at bounding box center [1016, 624] width 81 height 36
type input "74******35"
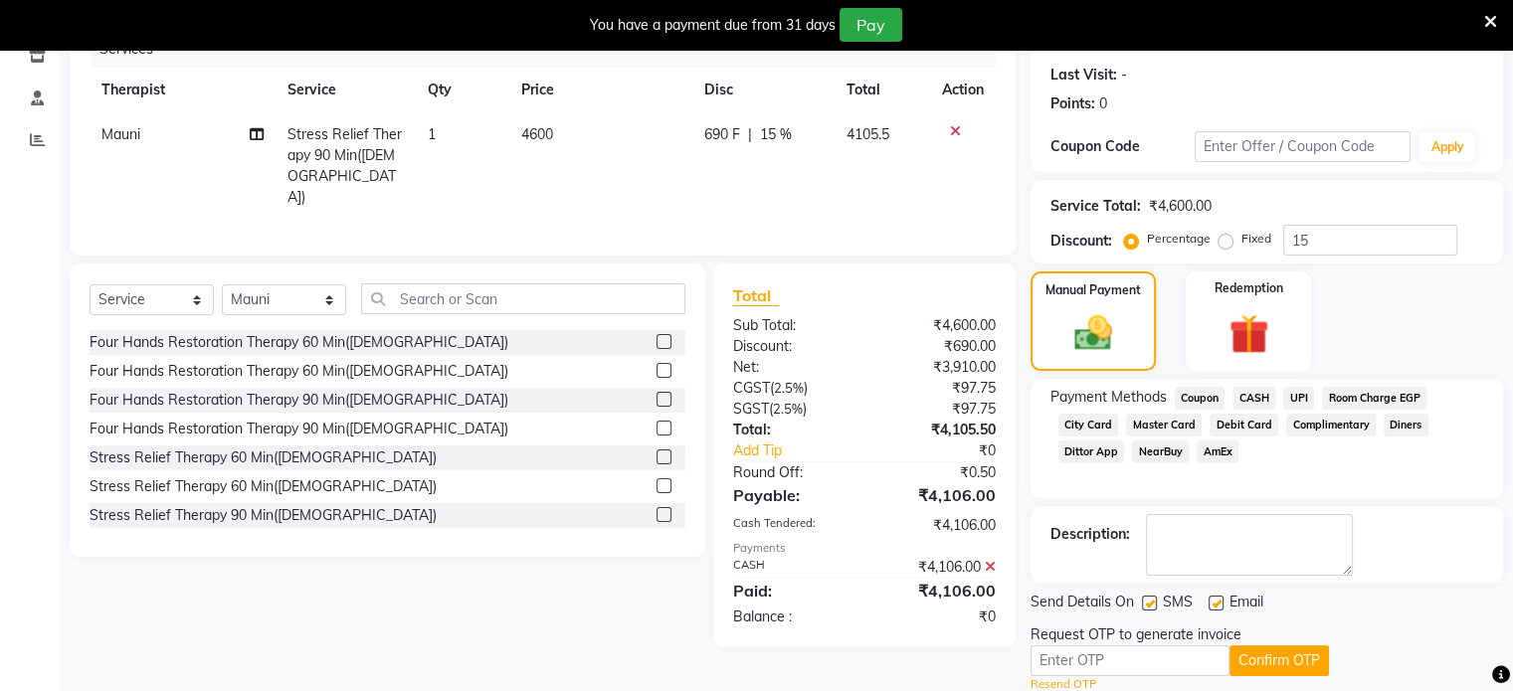
scroll to position [330, 0]
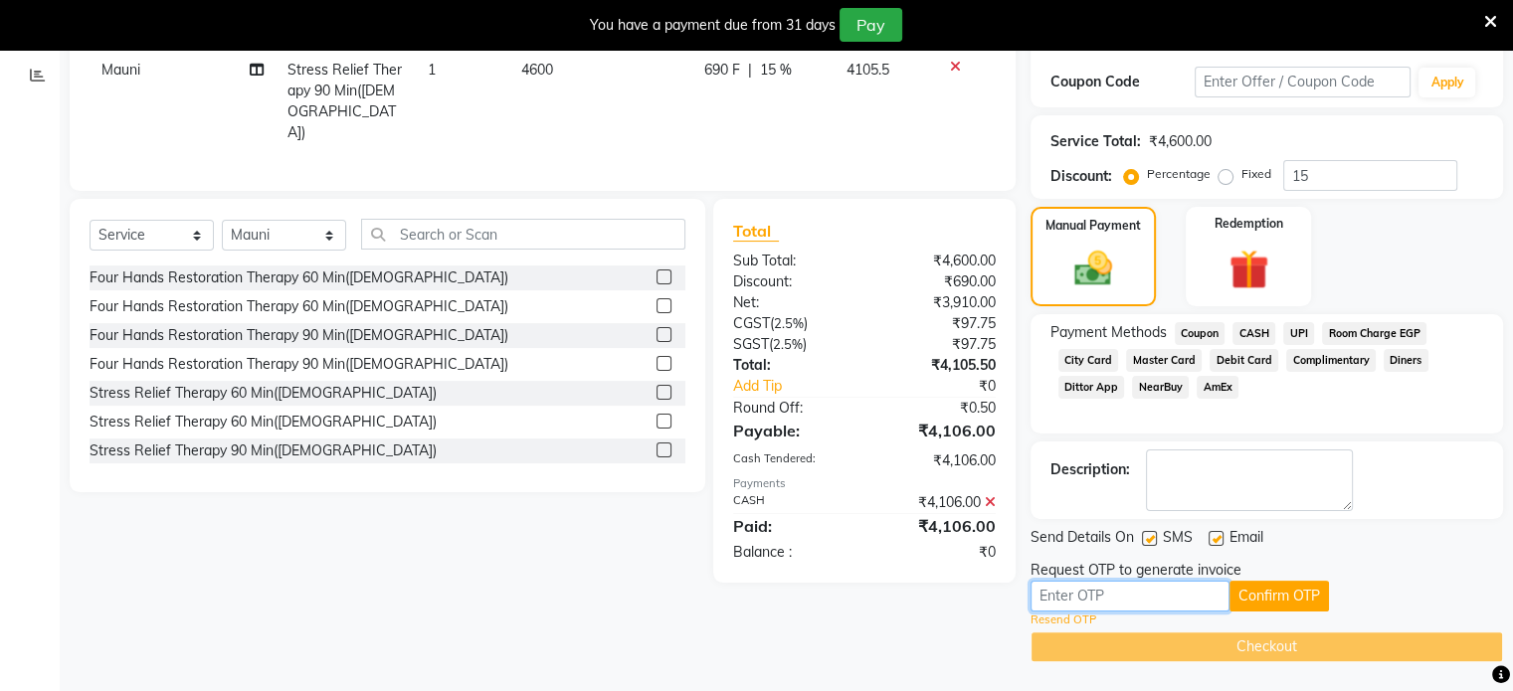
click at [1122, 599] on input "text" at bounding box center [1129, 596] width 199 height 31
type input "1949"
click at [1278, 591] on button "Confirm OTP" at bounding box center [1278, 596] width 99 height 31
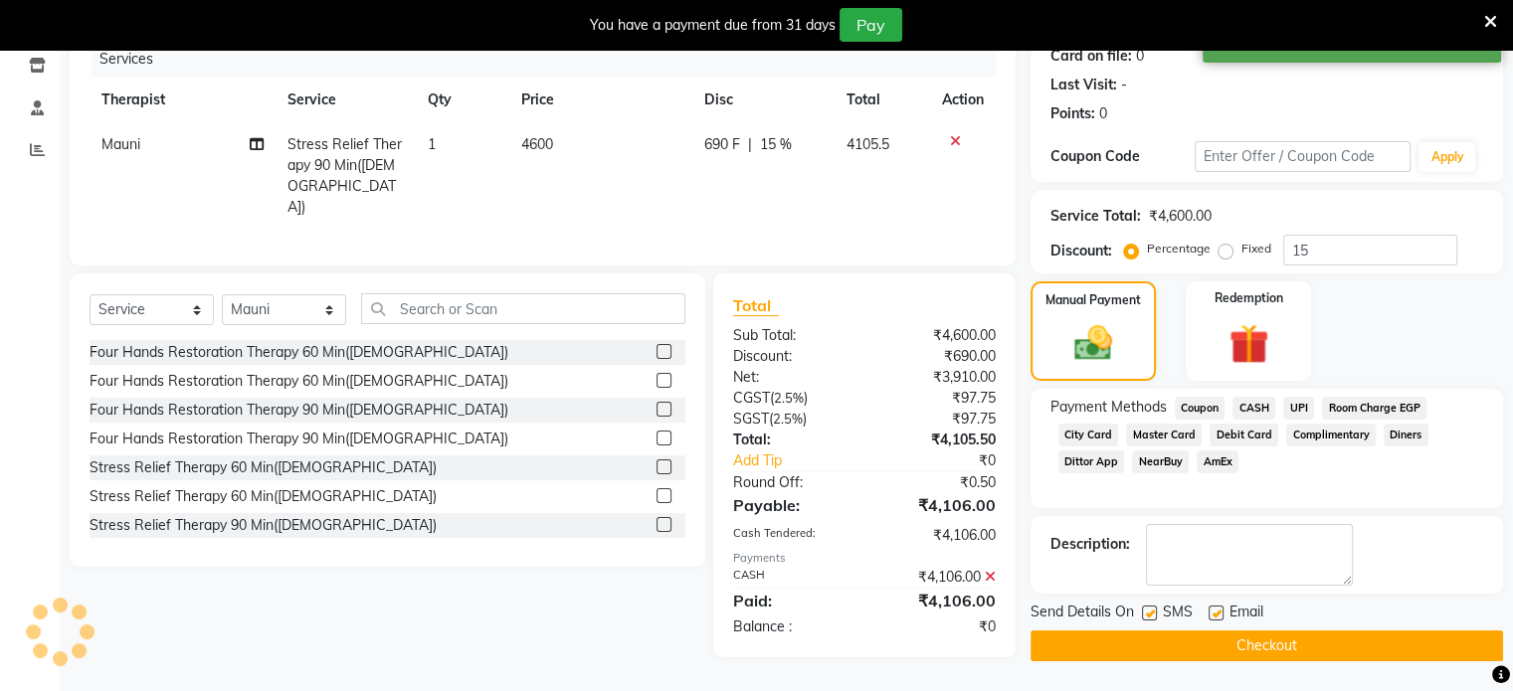
scroll to position [254, 0]
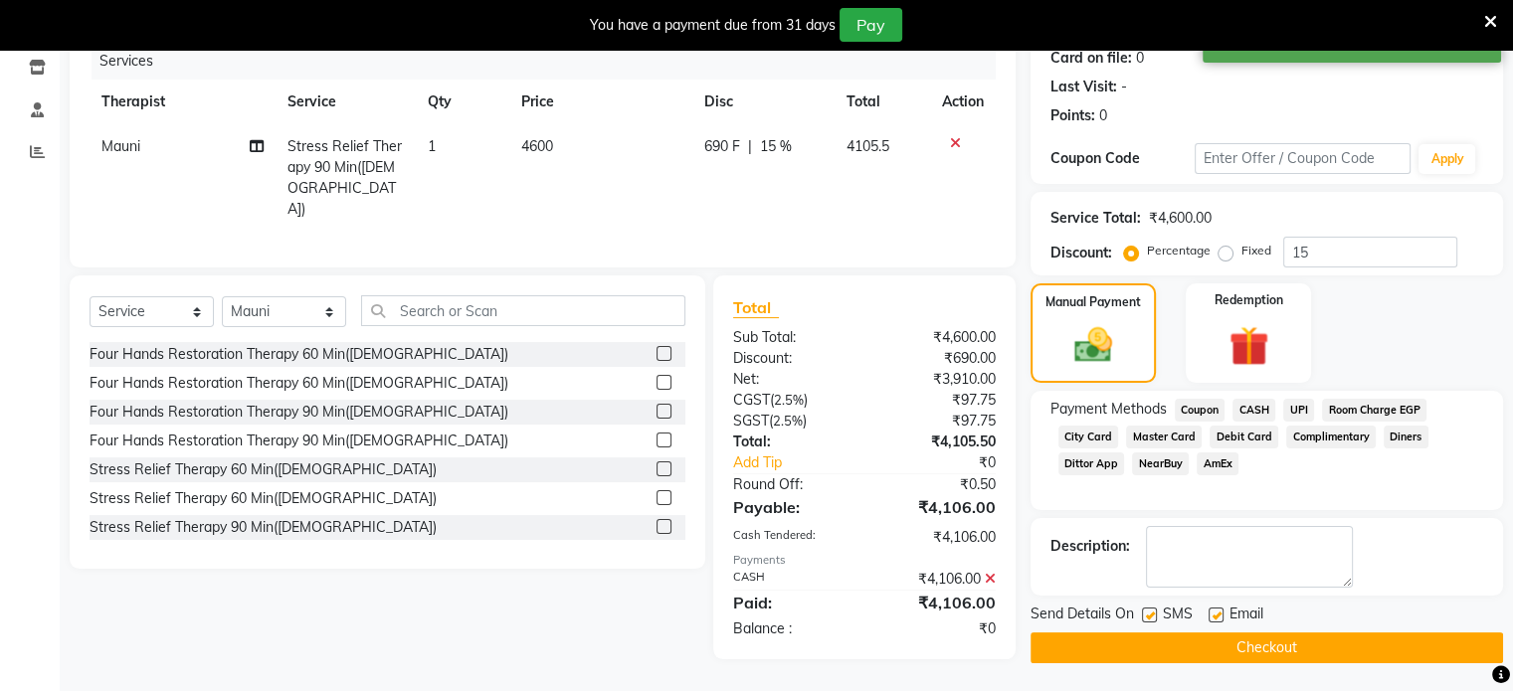
click at [1273, 643] on button "Checkout" at bounding box center [1266, 647] width 472 height 31
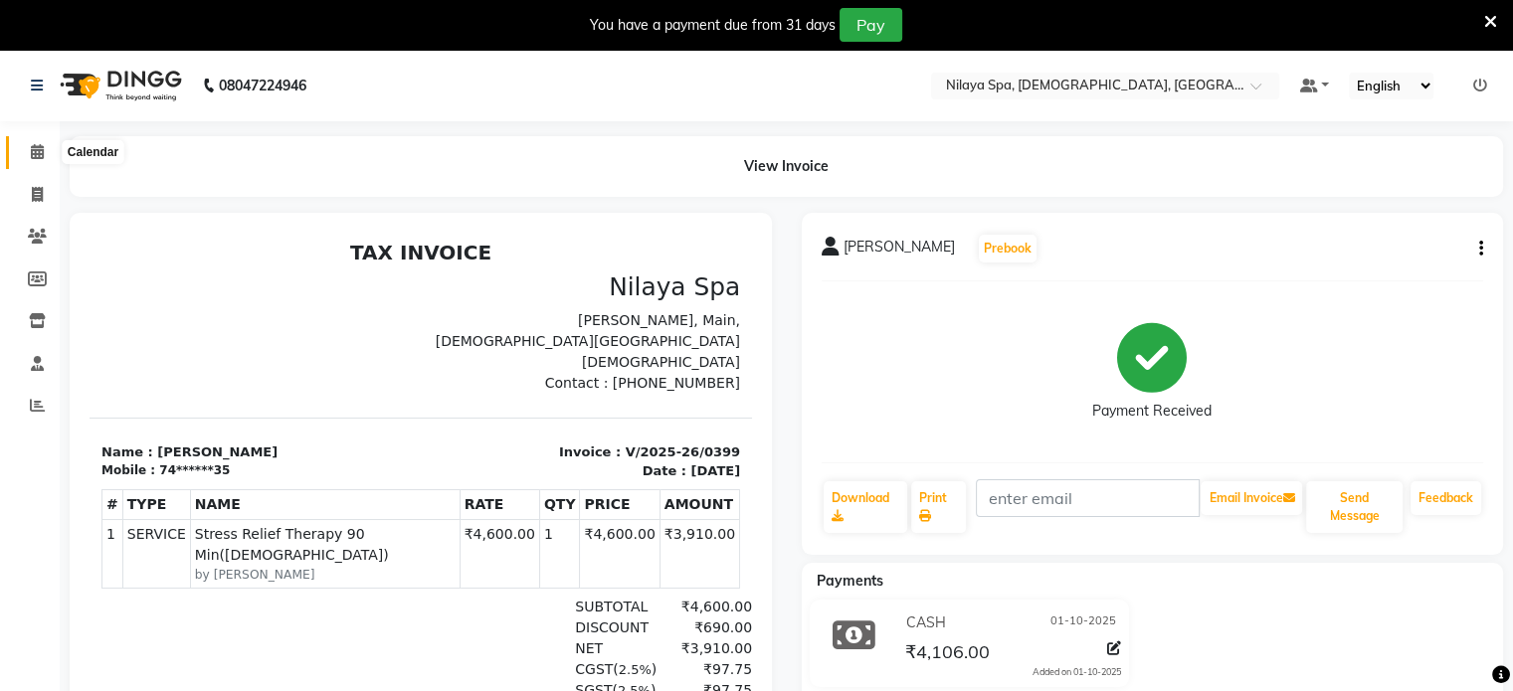
click at [44, 147] on span at bounding box center [37, 152] width 35 height 23
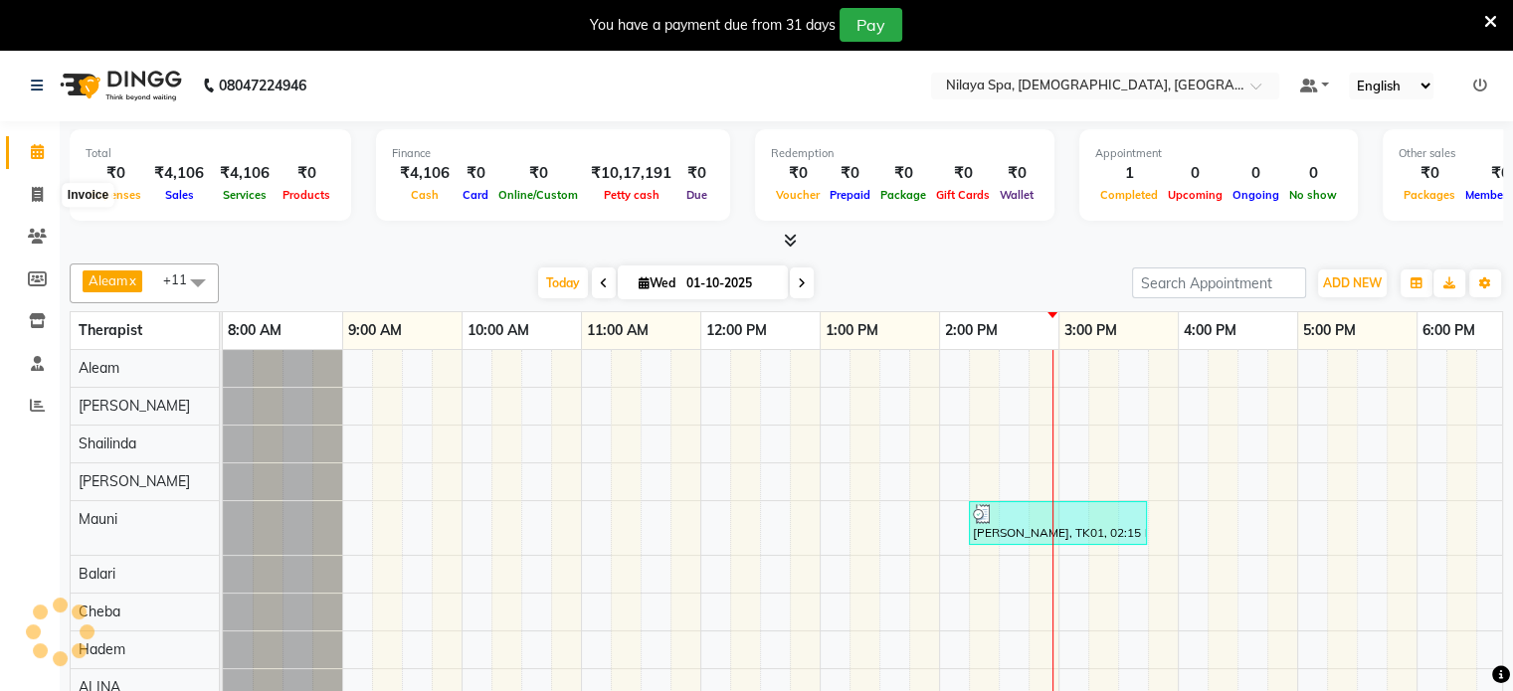
scroll to position [0, 629]
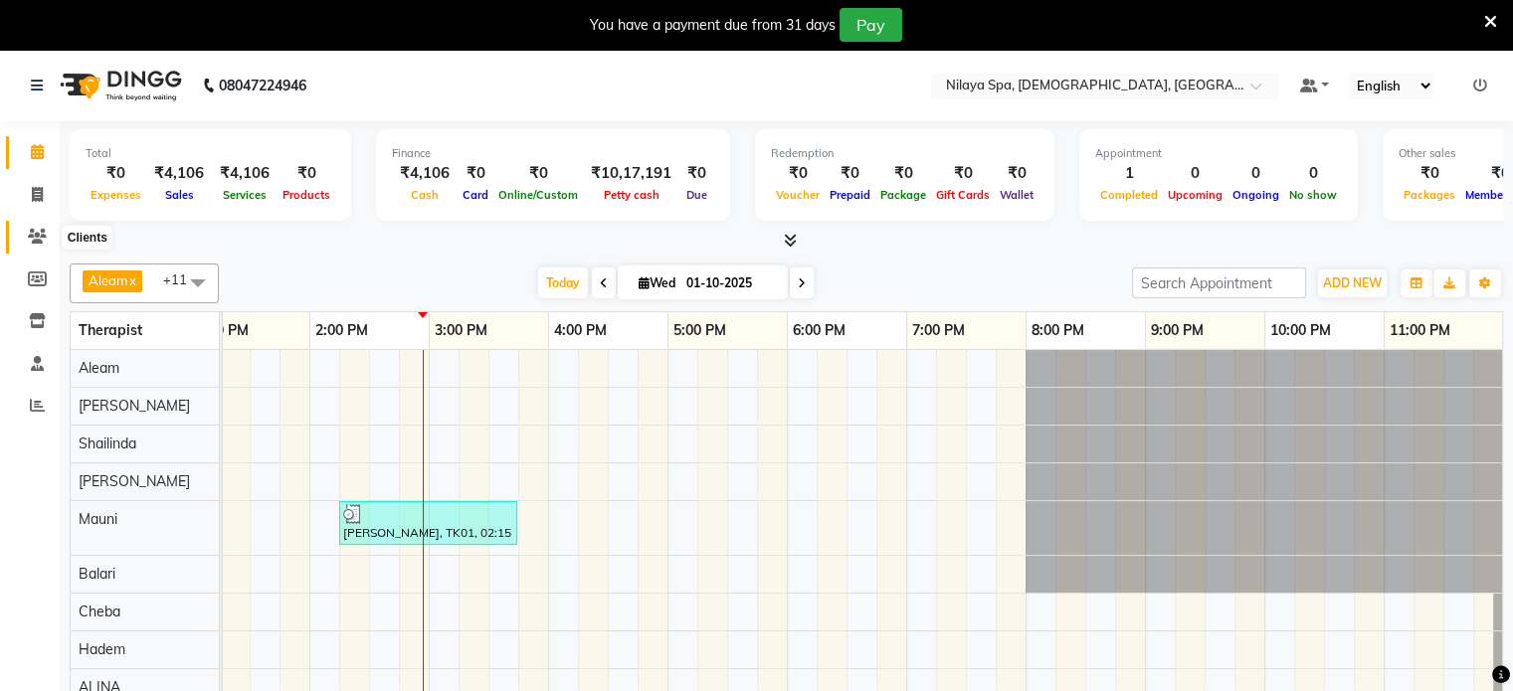
click at [48, 230] on span at bounding box center [37, 237] width 35 height 23
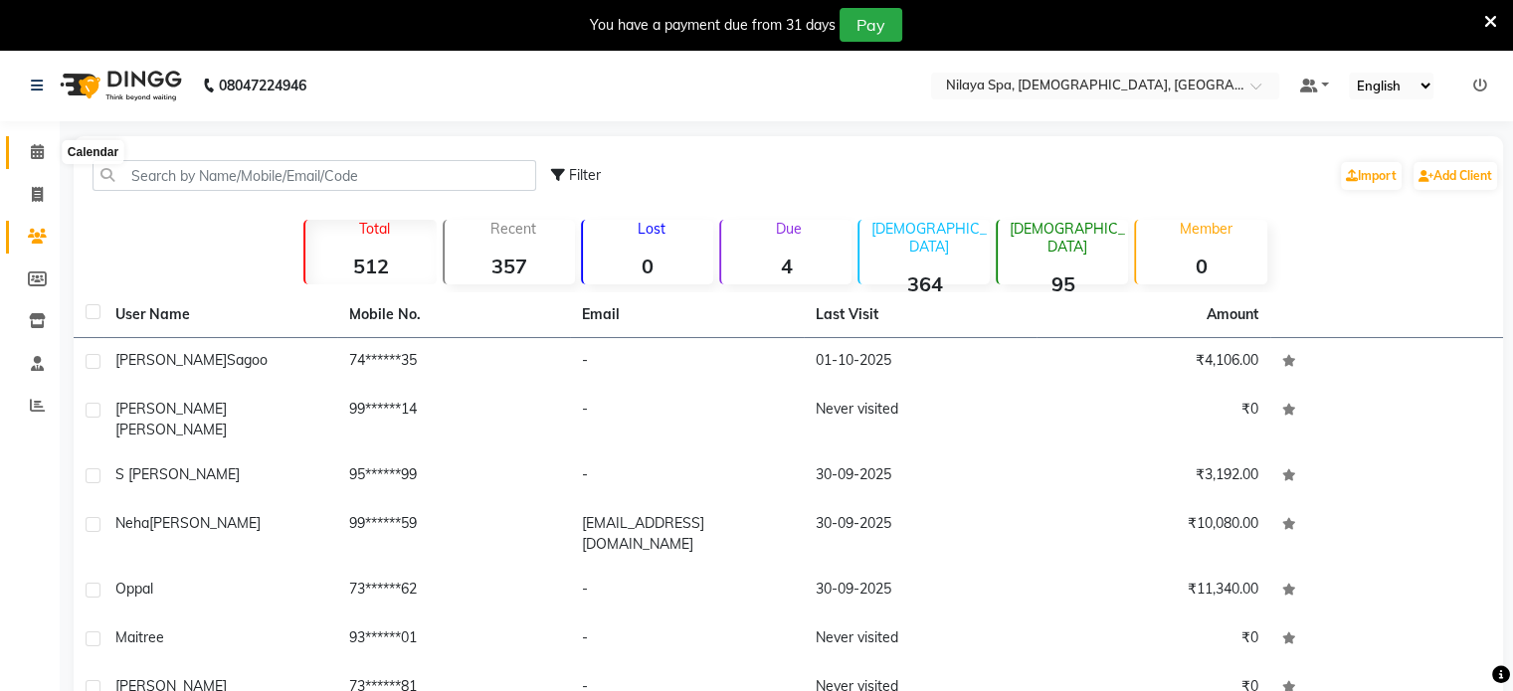
click at [44, 159] on span at bounding box center [37, 152] width 35 height 23
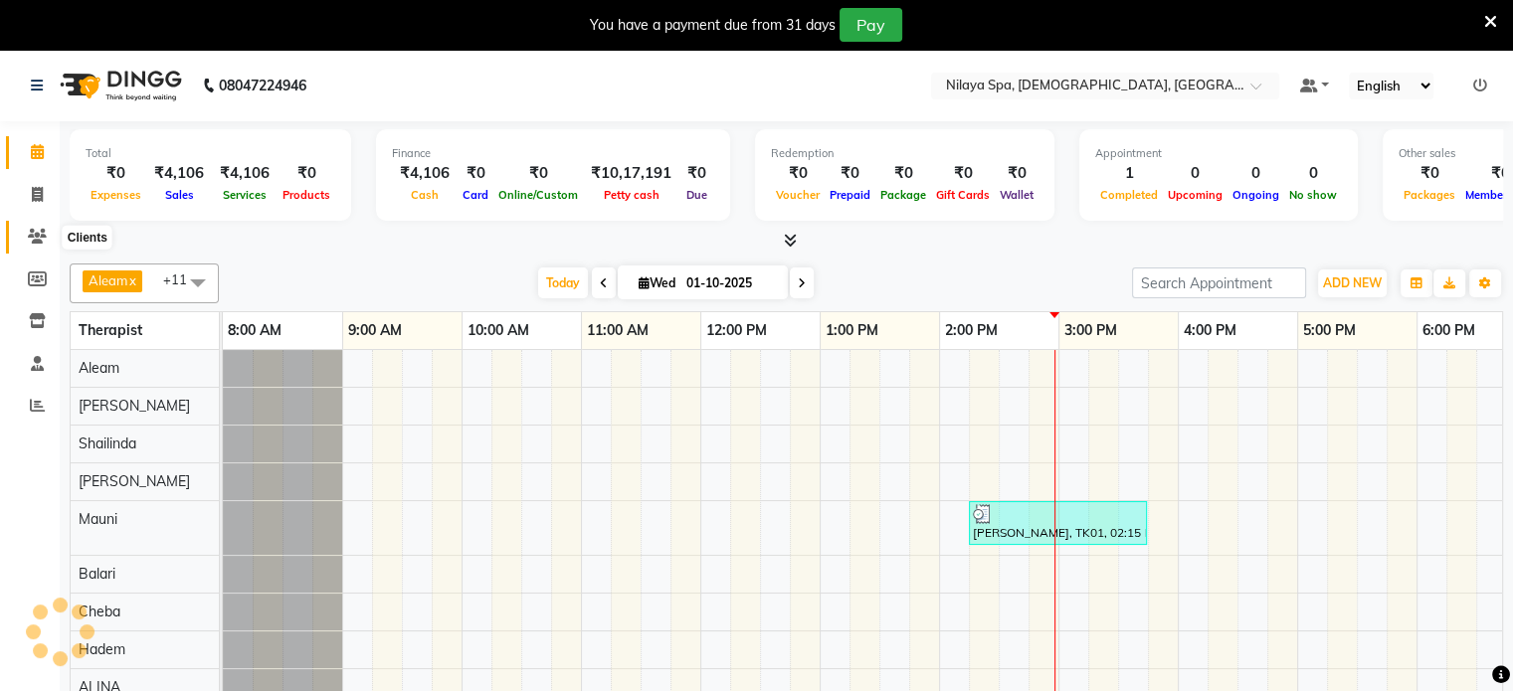
click at [36, 234] on icon at bounding box center [37, 236] width 19 height 15
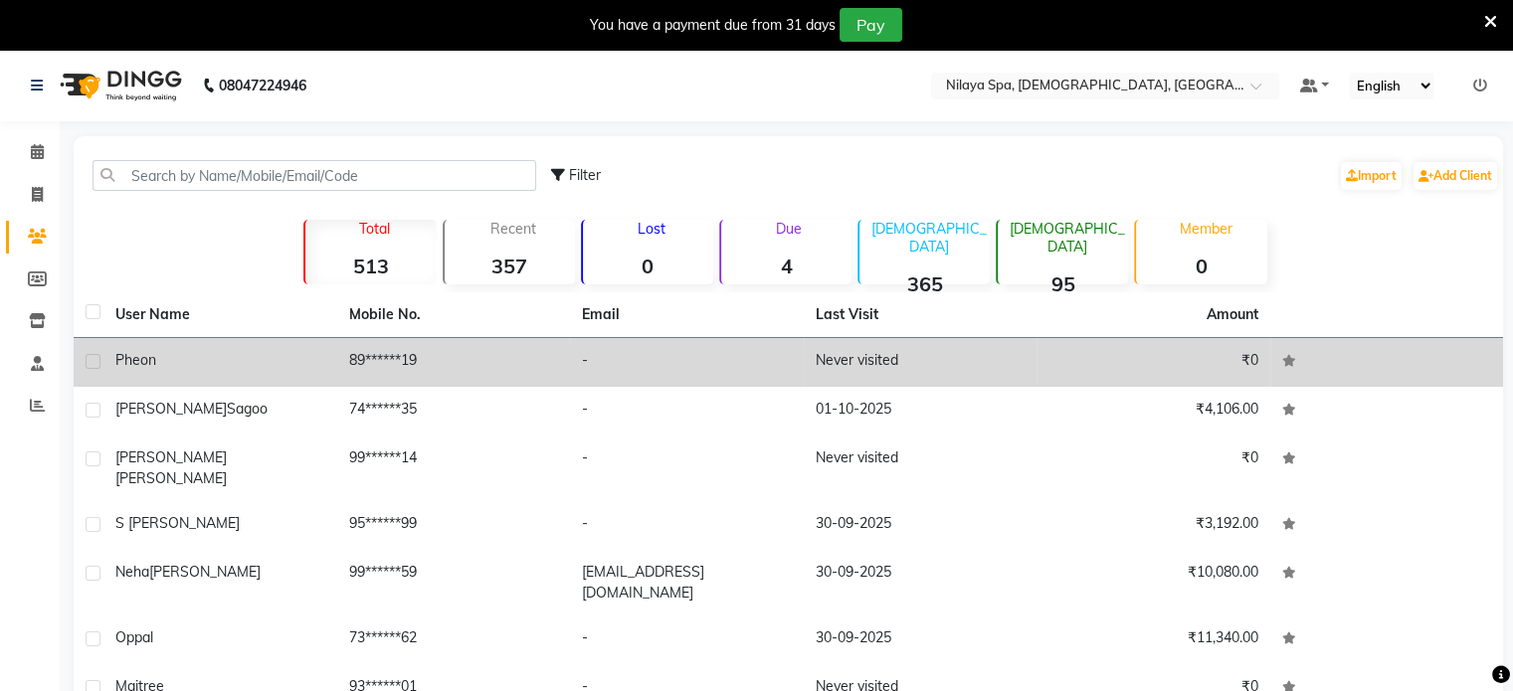
click at [506, 345] on td "89******19" at bounding box center [454, 362] width 234 height 49
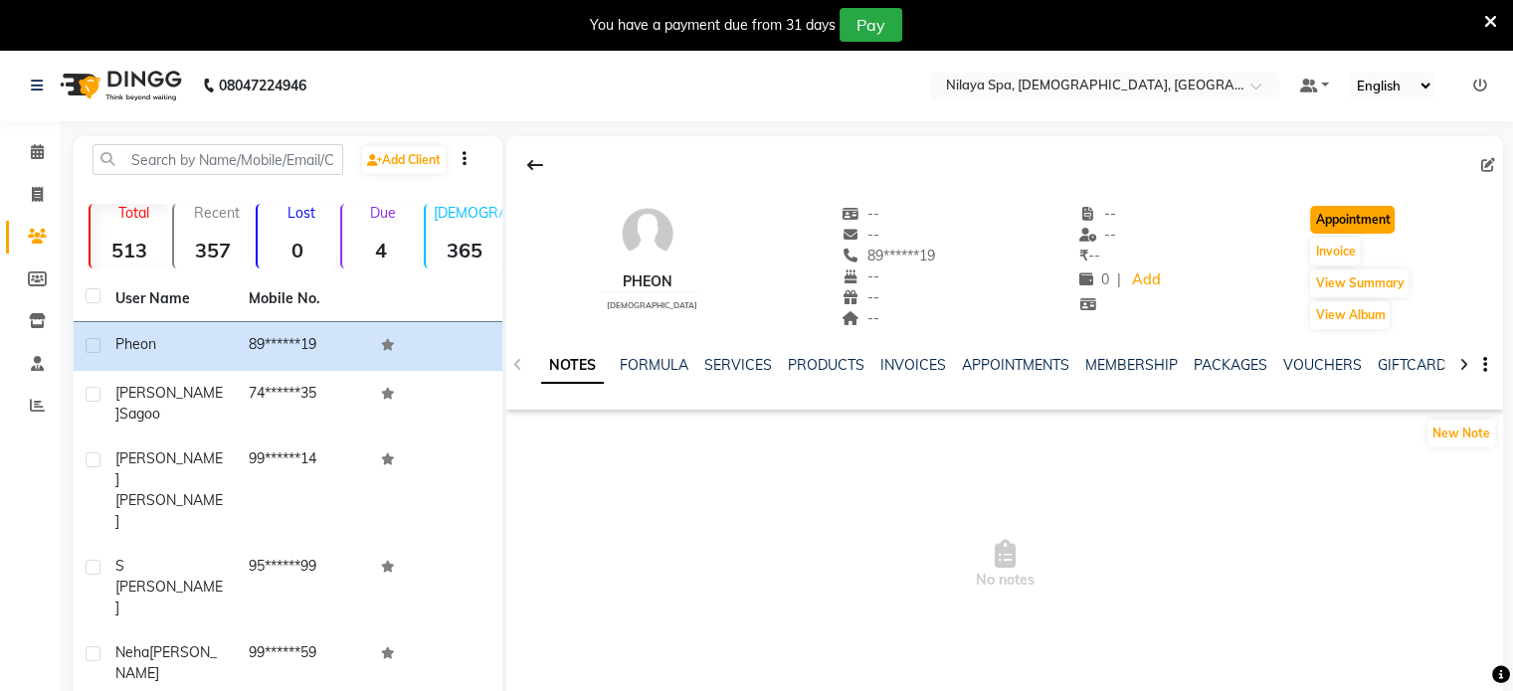
click at [1336, 210] on button "Appointment" at bounding box center [1352, 220] width 85 height 28
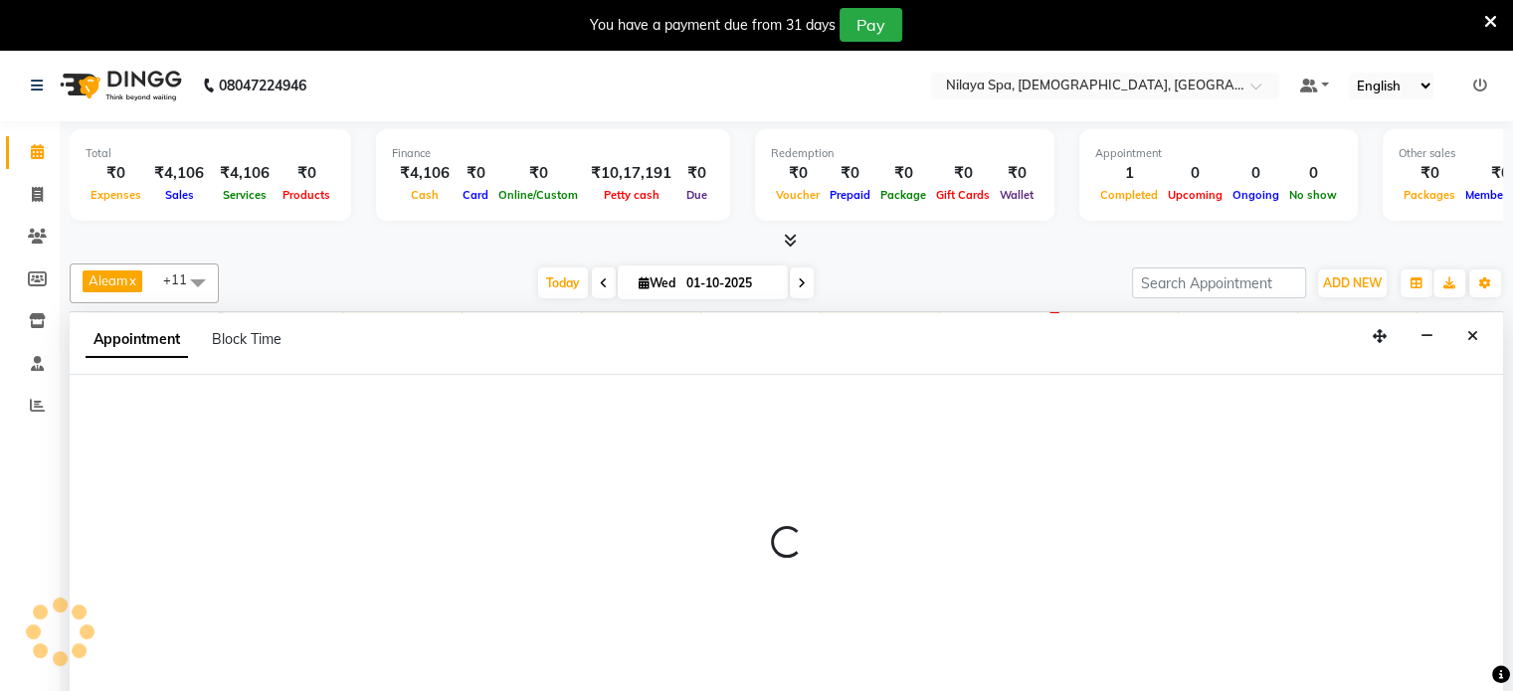
select select "tentative"
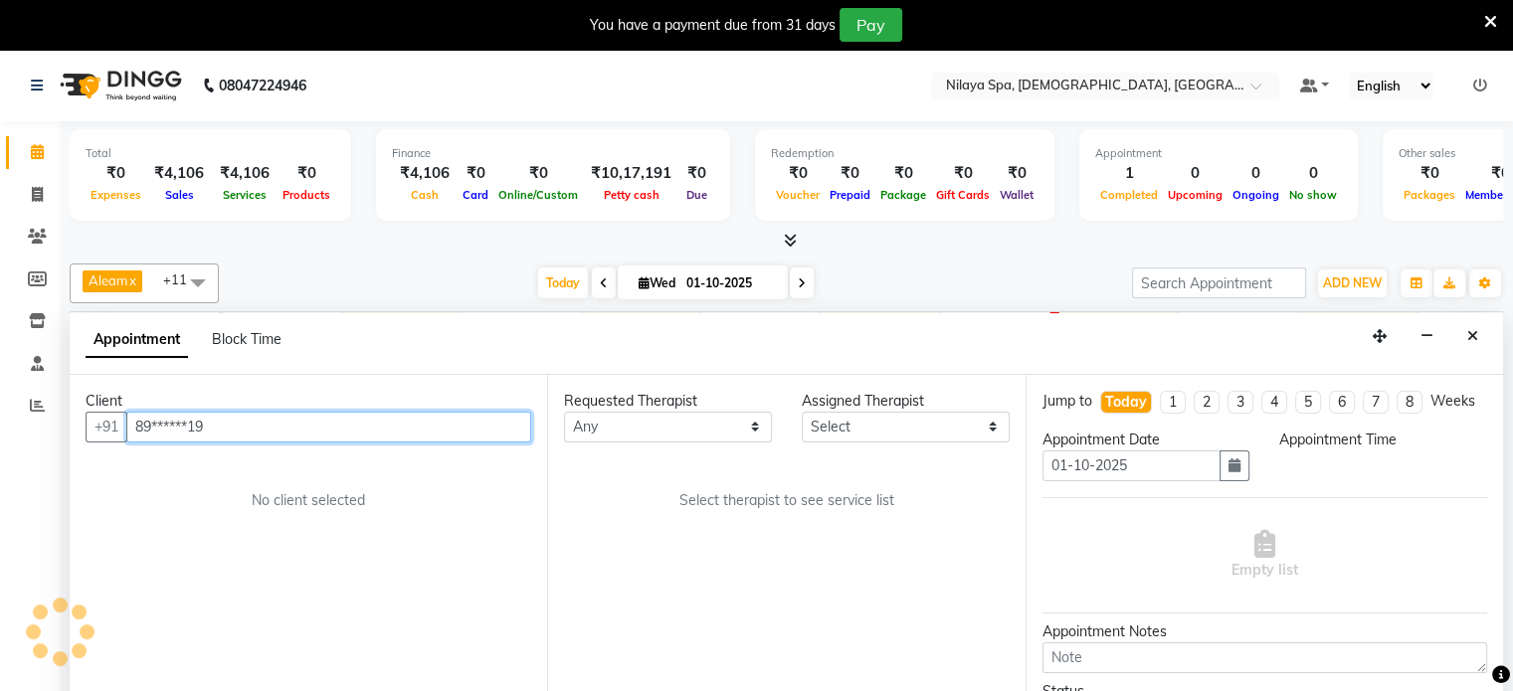
select select "540"
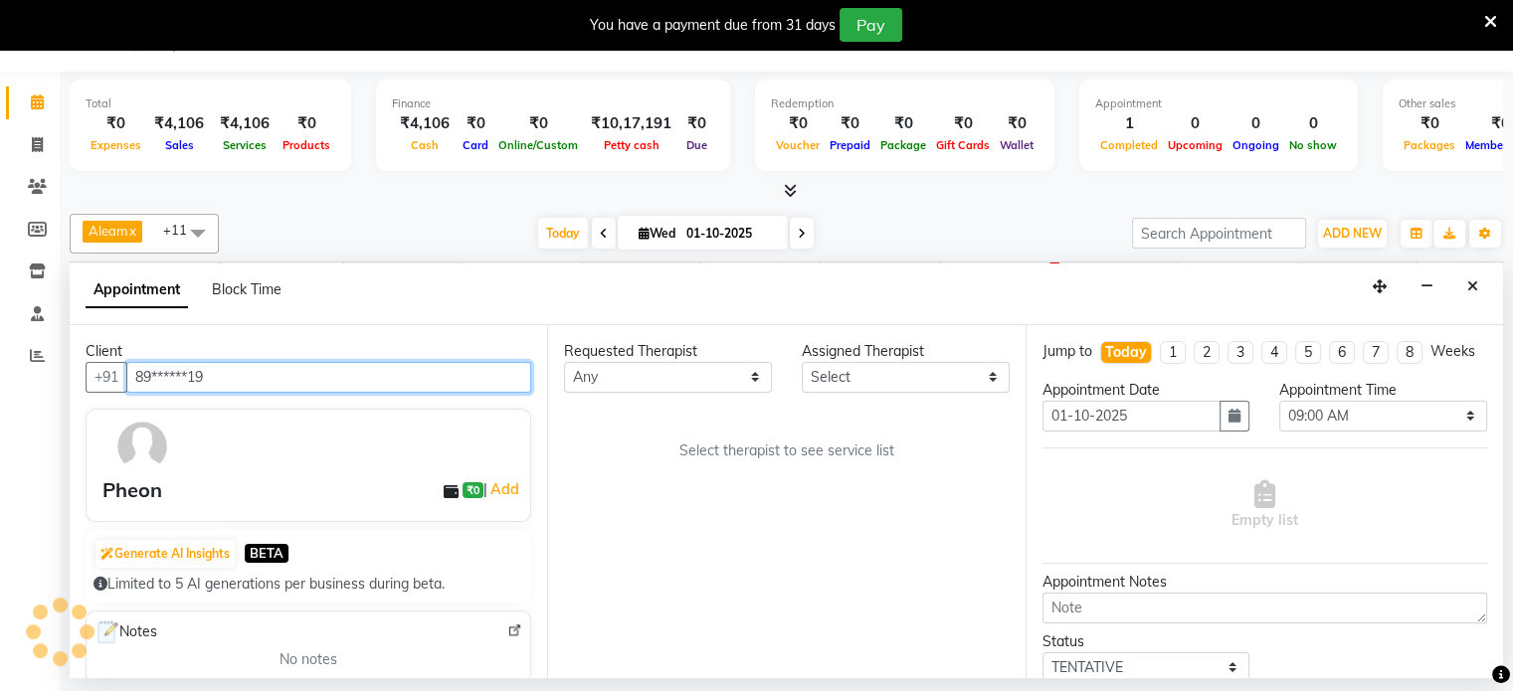
scroll to position [0, 629]
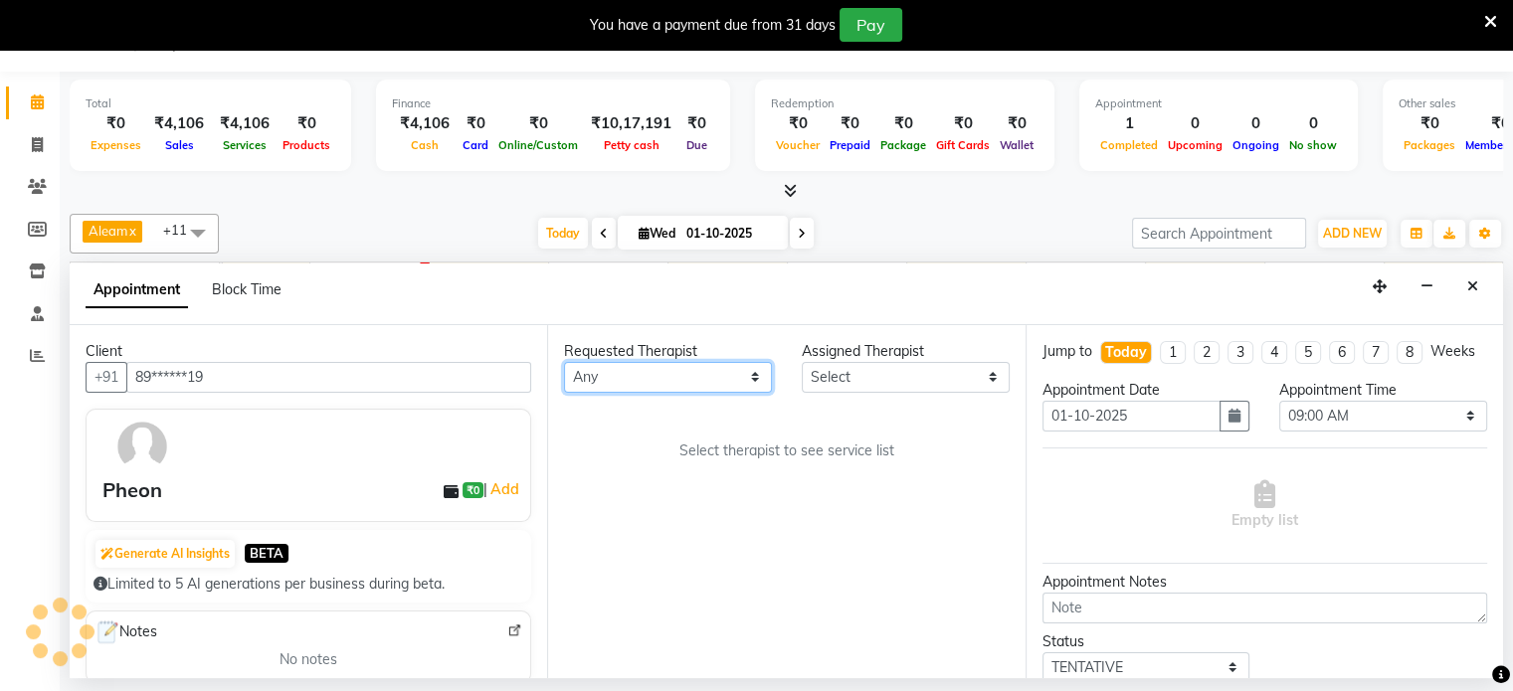
click at [656, 384] on select "Any Aleam [PERSON_NAME] [PERSON_NAME] [PERSON_NAME] [PERSON_NAME] [PERSON_NAME]" at bounding box center [668, 377] width 208 height 31
click at [677, 380] on select "Any Aleam [PERSON_NAME] [PERSON_NAME] [PERSON_NAME] [PERSON_NAME] [PERSON_NAME]" at bounding box center [668, 377] width 208 height 31
select select "87835"
click at [564, 362] on select "Any Aleam [PERSON_NAME] [PERSON_NAME] [PERSON_NAME] [PERSON_NAME] [PERSON_NAME]" at bounding box center [668, 377] width 208 height 31
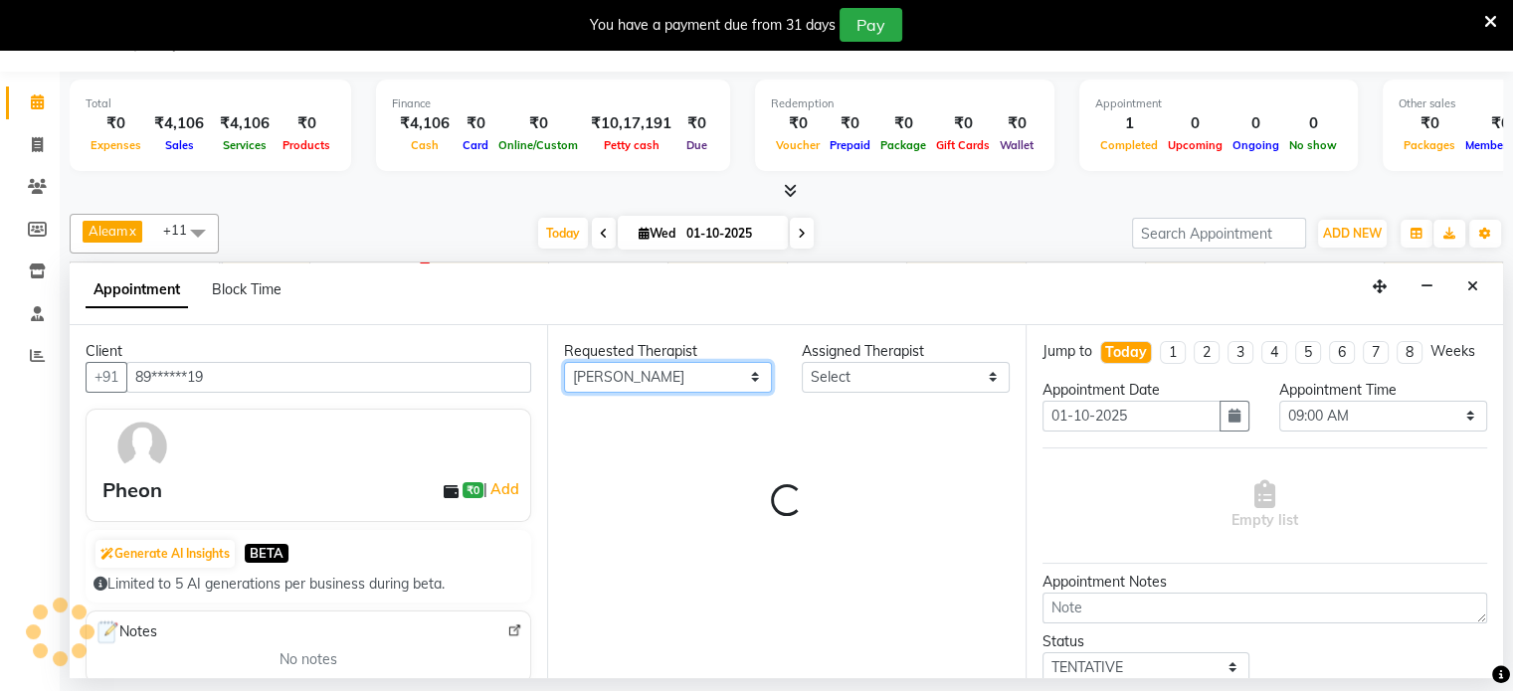
select select "87835"
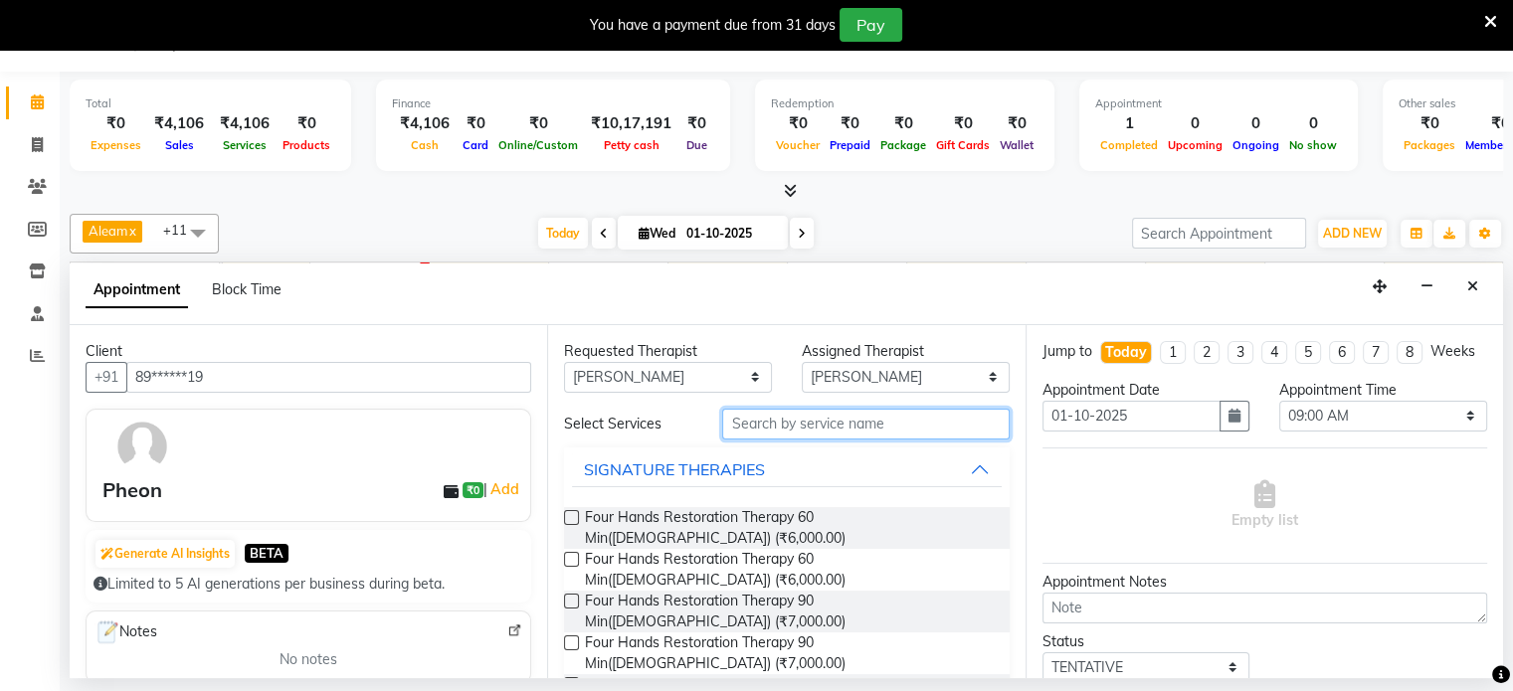
click at [776, 430] on input "text" at bounding box center [865, 424] width 286 height 31
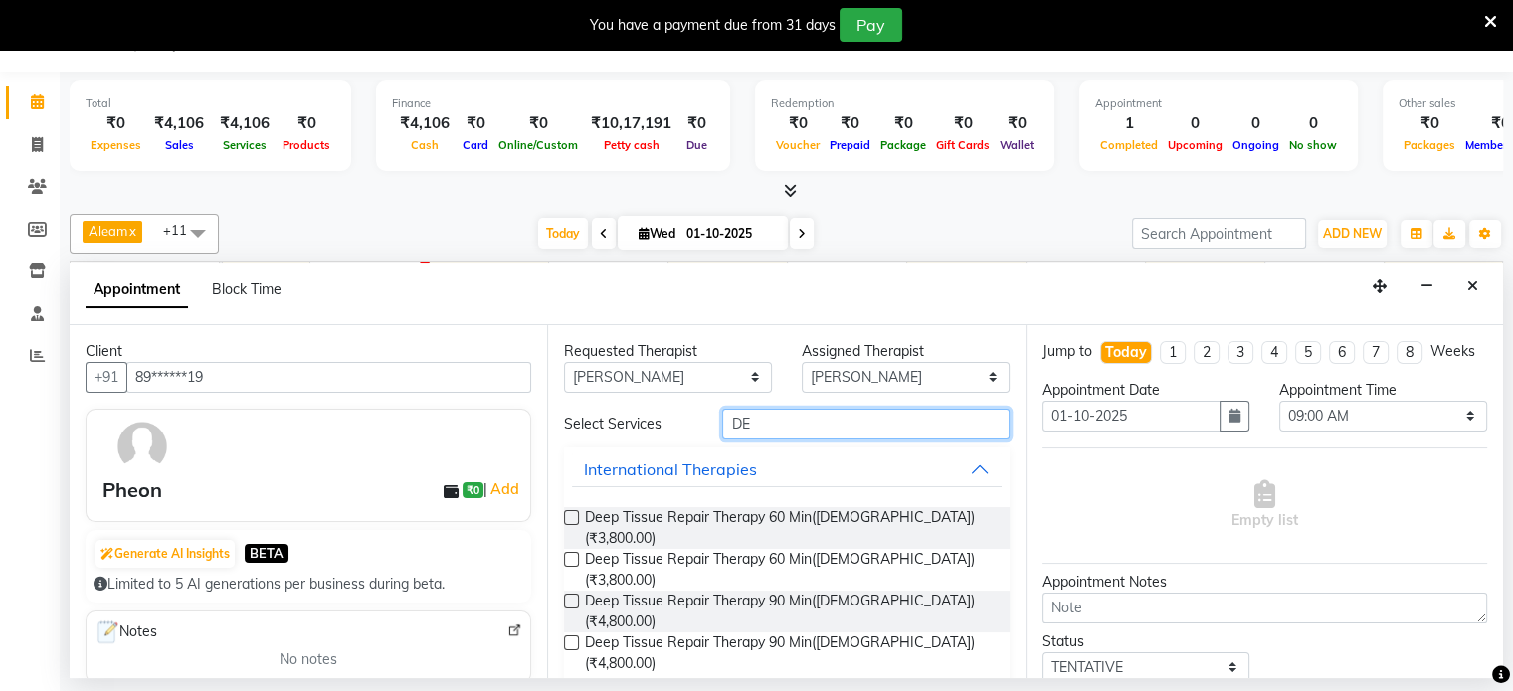
type input "DE"
click at [571, 510] on label at bounding box center [571, 517] width 15 height 15
click at [571, 513] on input "checkbox" at bounding box center [570, 519] width 13 height 13
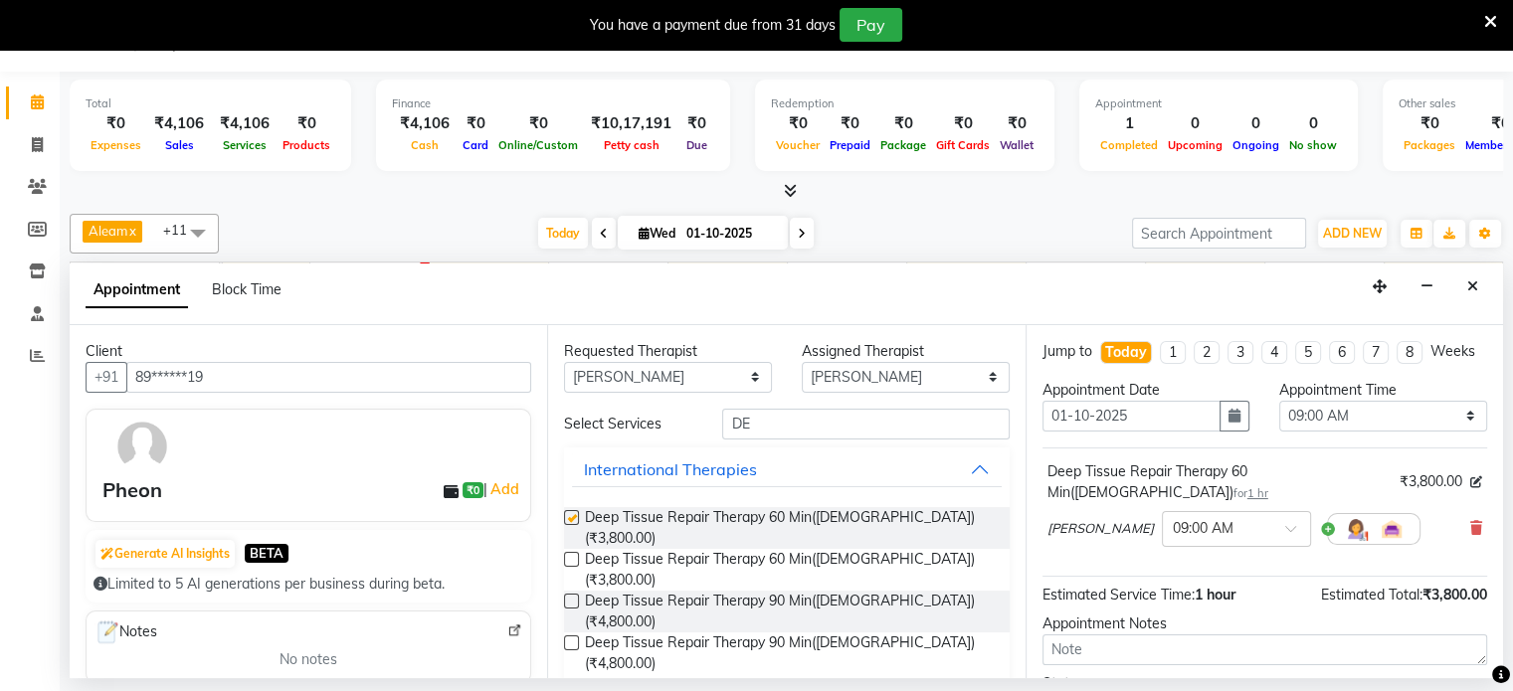
checkbox input "false"
click at [626, 369] on select "Any Aleam [PERSON_NAME] [PERSON_NAME] [PERSON_NAME] [PERSON_NAME] [PERSON_NAME]" at bounding box center [668, 377] width 208 height 31
select select "87840"
click at [564, 362] on select "Any Aleam [PERSON_NAME] [PERSON_NAME] [PERSON_NAME] [PERSON_NAME] [PERSON_NAME]" at bounding box center [668, 377] width 208 height 31
select select "87840"
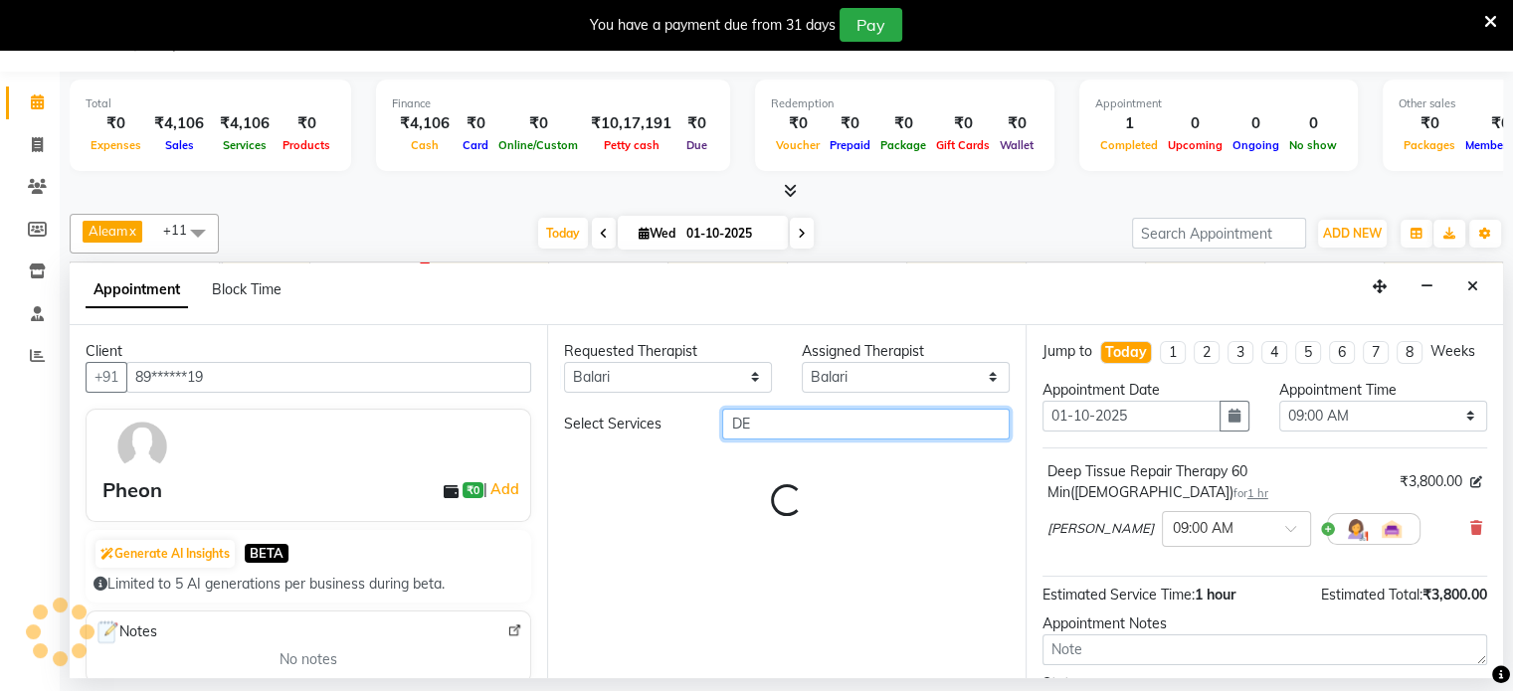
click at [762, 425] on input "DE" at bounding box center [865, 424] width 286 height 31
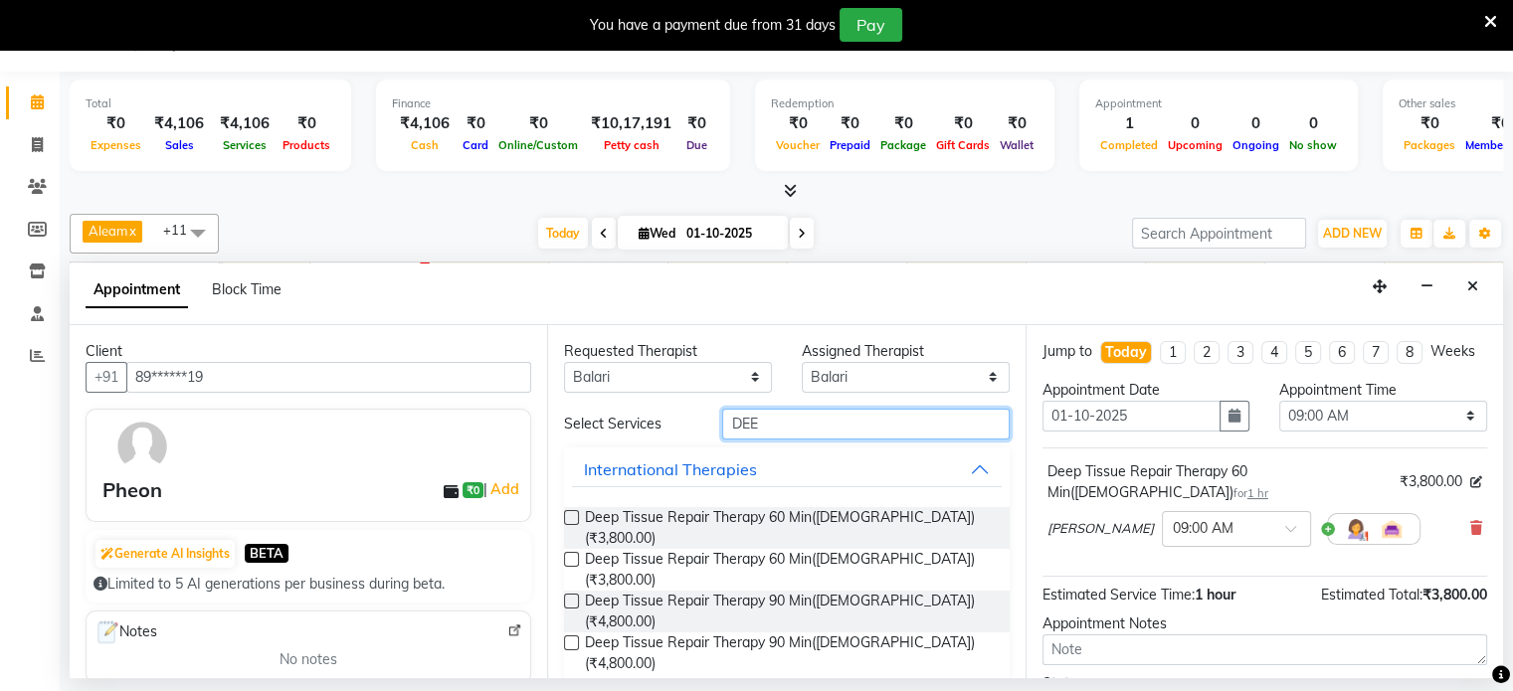
type input "DEE"
click at [574, 510] on label at bounding box center [571, 517] width 15 height 15
click at [574, 513] on input "checkbox" at bounding box center [570, 519] width 13 height 13
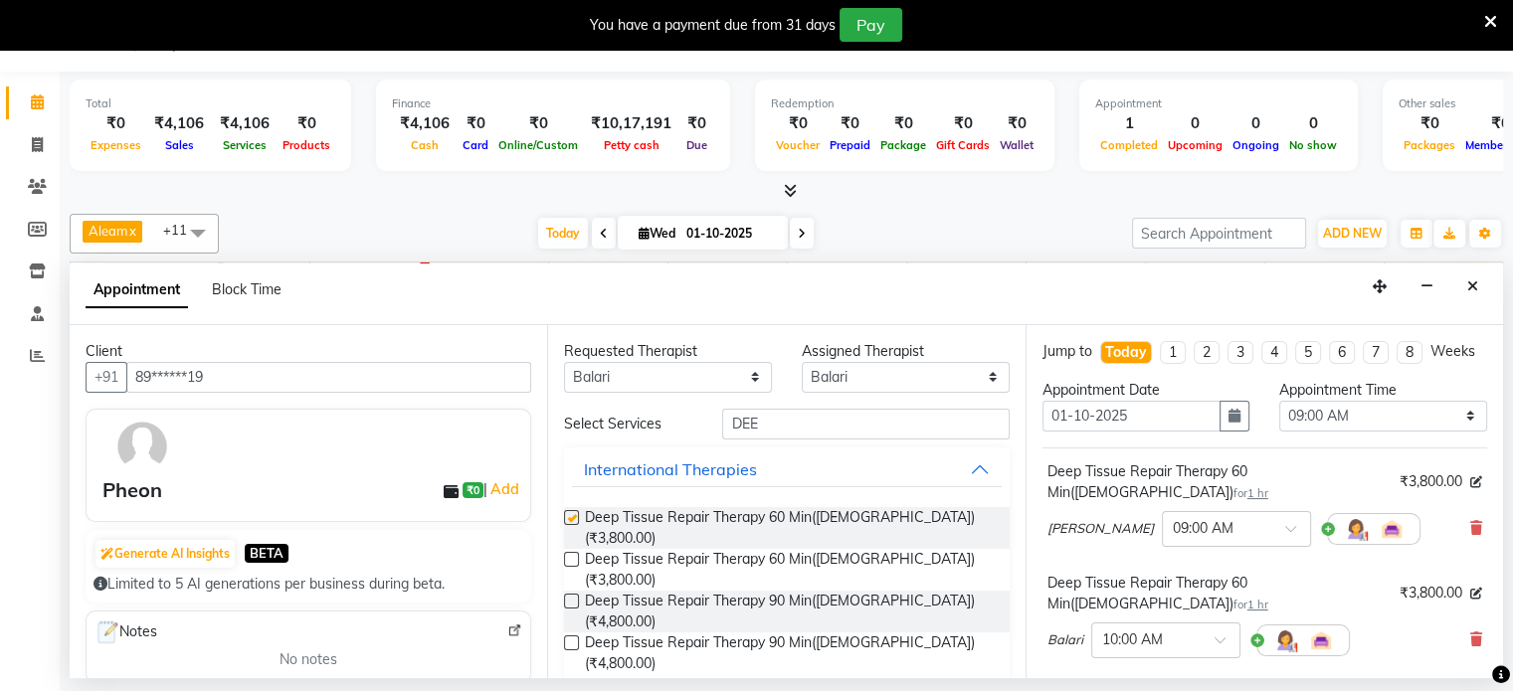
checkbox input "false"
click at [660, 368] on select "Any Aleam [PERSON_NAME] [PERSON_NAME] [PERSON_NAME] [PERSON_NAME] [PERSON_NAME]" at bounding box center [668, 377] width 208 height 31
select select "87835"
click at [564, 362] on select "Any Aleam [PERSON_NAME] [PERSON_NAME] [PERSON_NAME] [PERSON_NAME] [PERSON_NAME]" at bounding box center [668, 377] width 208 height 31
select select "87835"
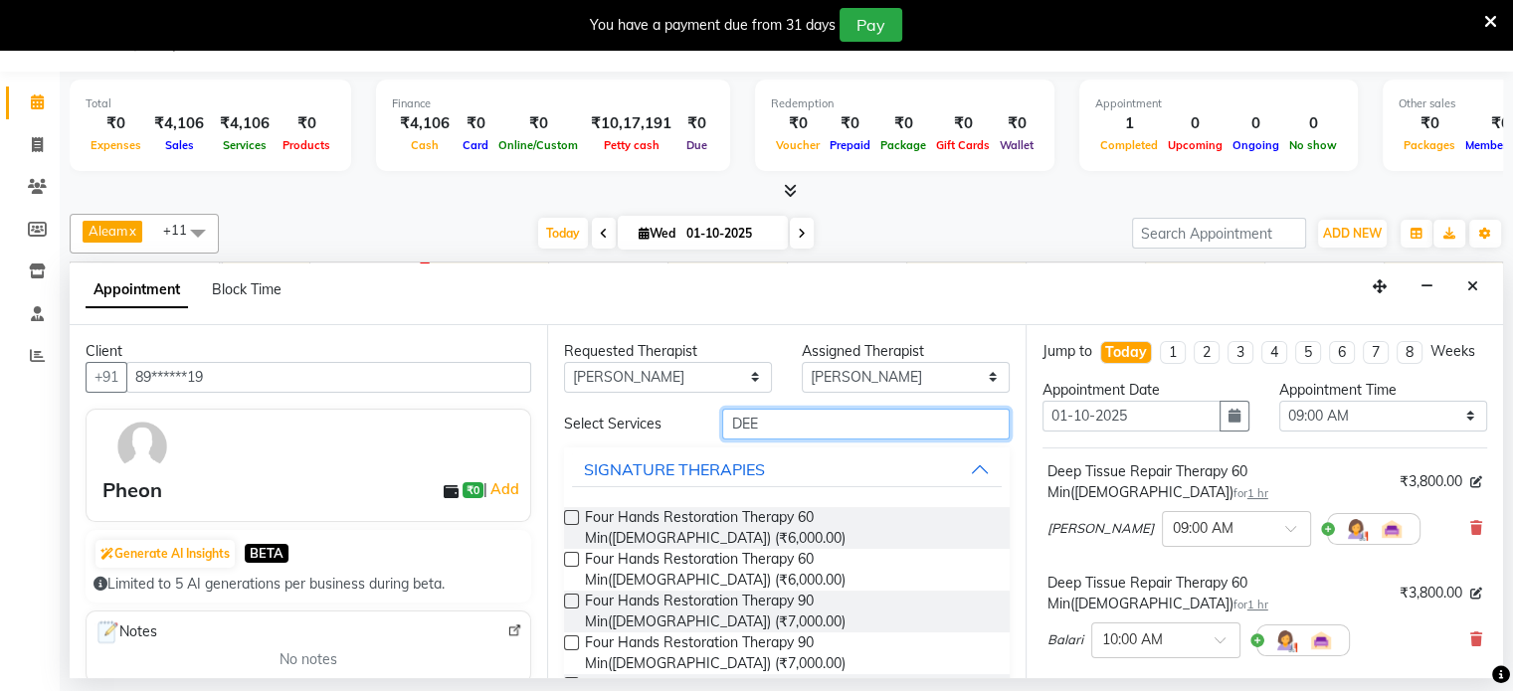
click at [789, 425] on input "DEE" at bounding box center [865, 424] width 286 height 31
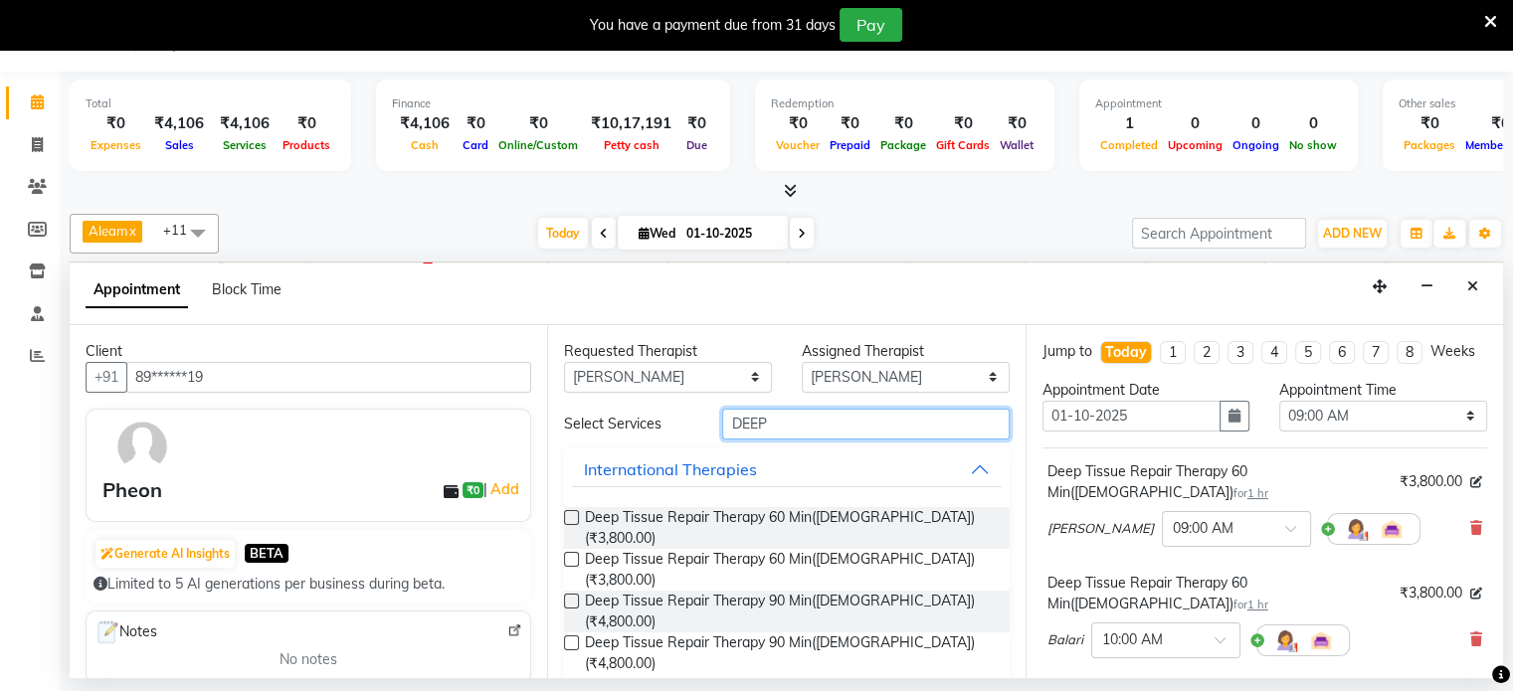
type input "DEEP"
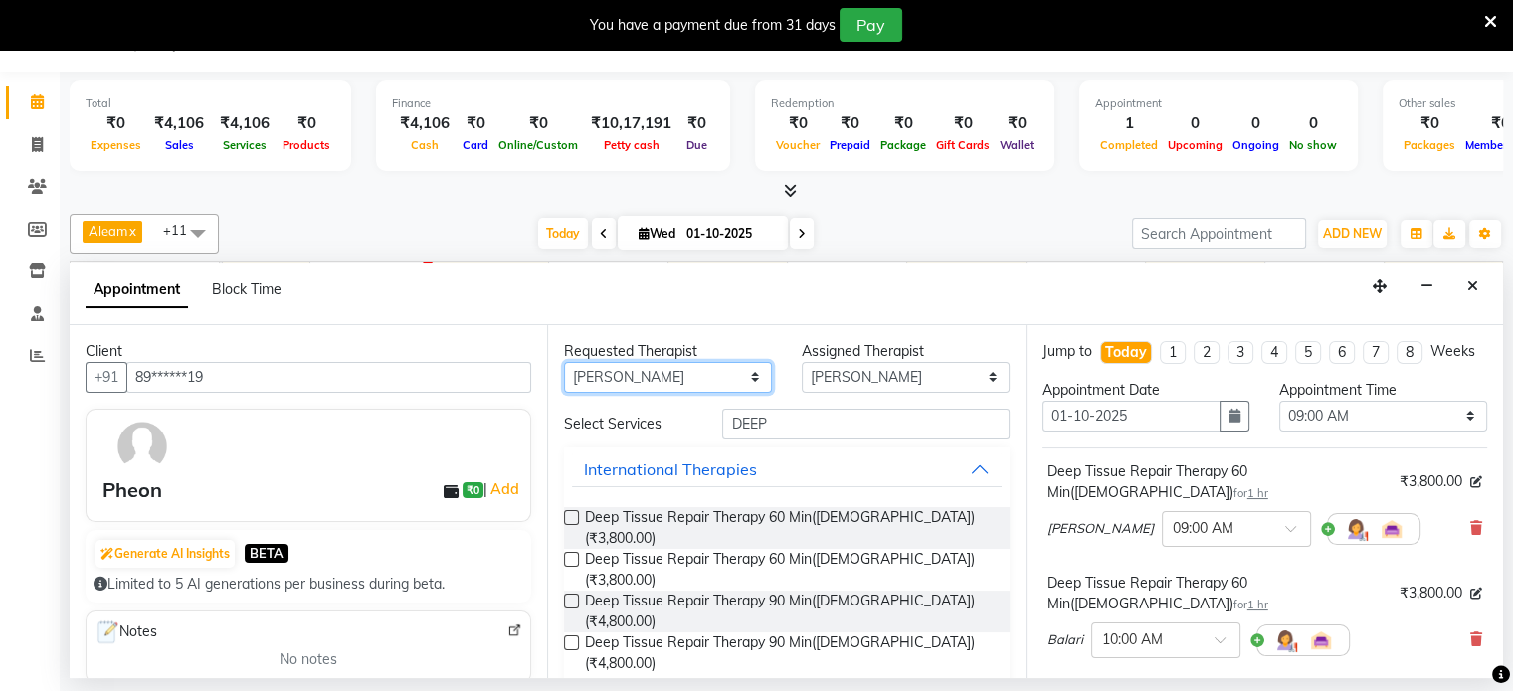
click at [672, 376] on select "Any Aleam [PERSON_NAME] [PERSON_NAME] [PERSON_NAME] [PERSON_NAME] [PERSON_NAME]" at bounding box center [668, 377] width 208 height 31
select select "92105"
click at [564, 362] on select "Any Aleam [PERSON_NAME] [PERSON_NAME] [PERSON_NAME] [PERSON_NAME] [PERSON_NAME]" at bounding box center [668, 377] width 208 height 31
select select "92105"
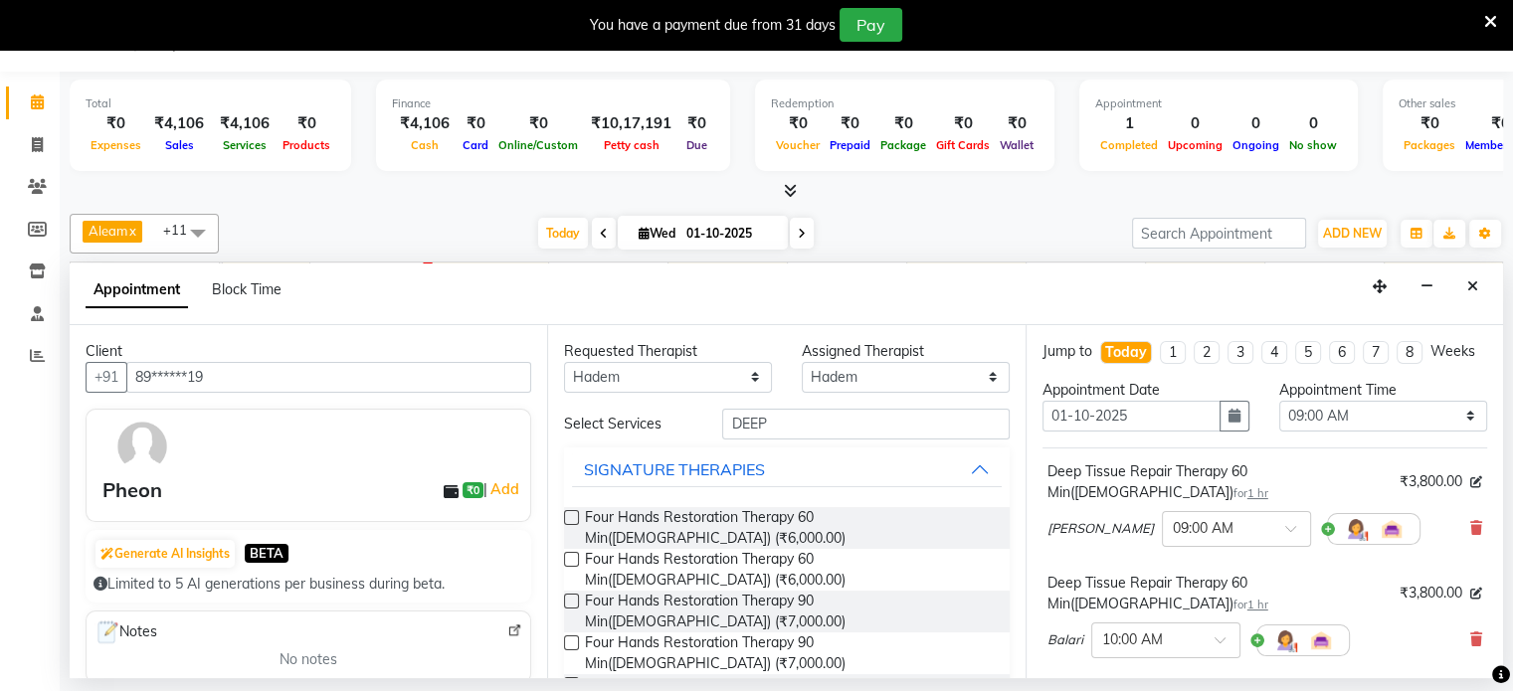
click at [779, 447] on div "SIGNATURE THERAPIES" at bounding box center [786, 469] width 445 height 44
click at [785, 425] on input "DEEP" at bounding box center [865, 424] width 286 height 31
type input "D"
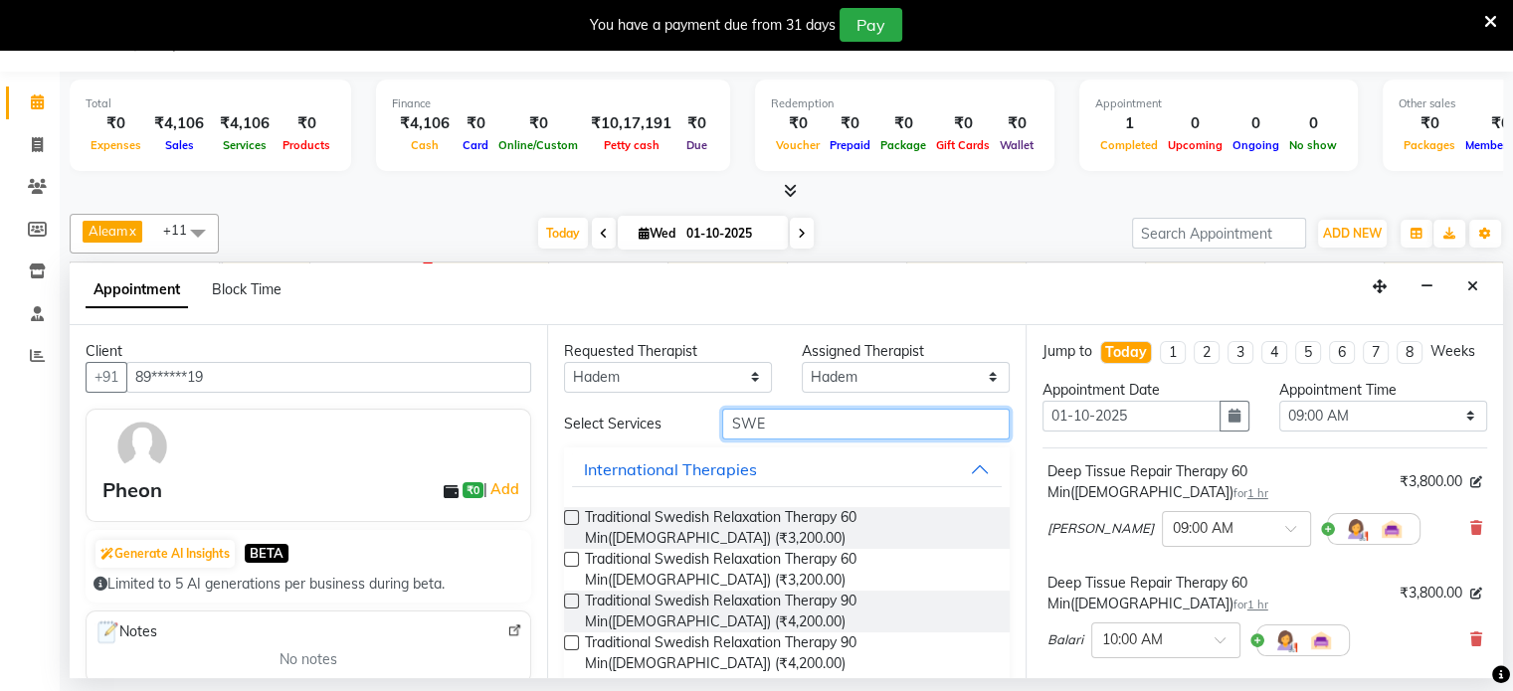
type input "SWE"
click at [573, 558] on label at bounding box center [571, 559] width 15 height 15
click at [573, 558] on input "checkbox" at bounding box center [570, 561] width 13 height 13
checkbox input "false"
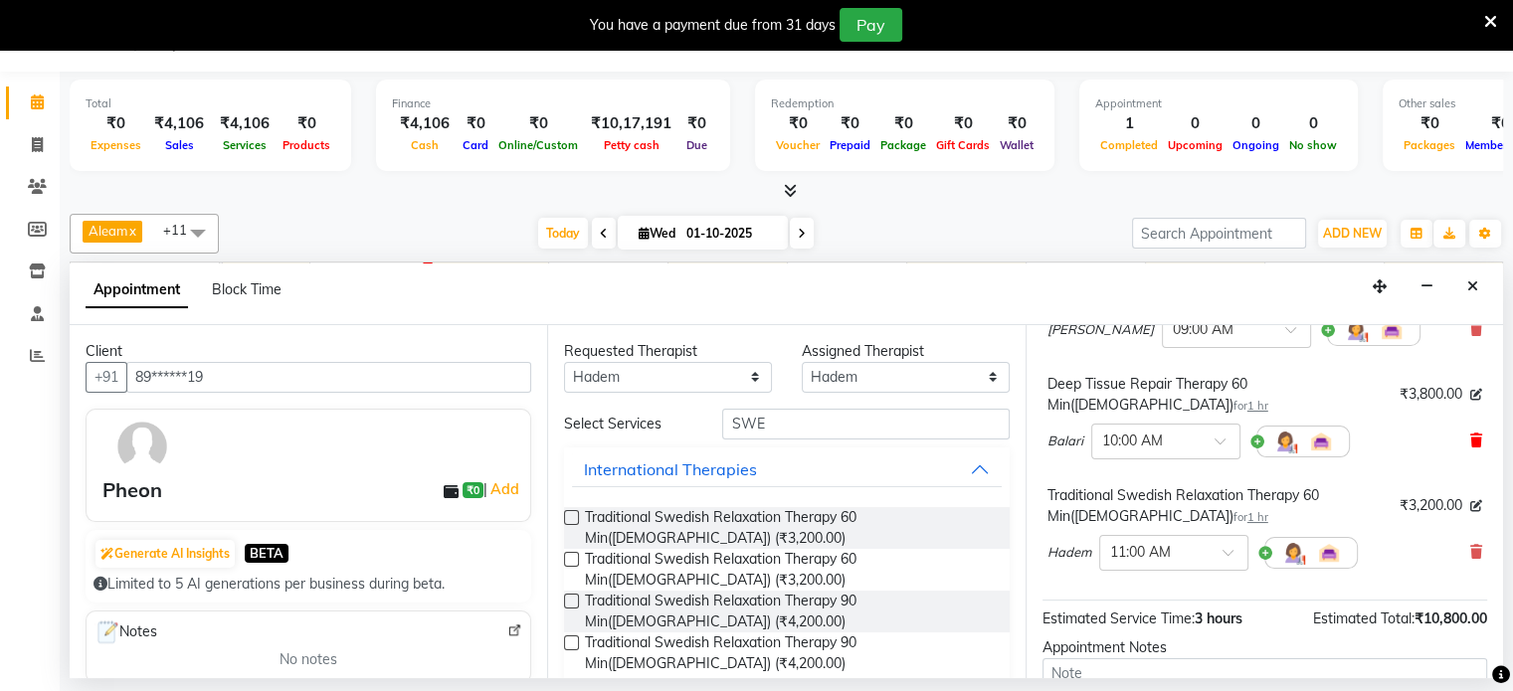
click at [1470, 434] on icon at bounding box center [1476, 441] width 12 height 14
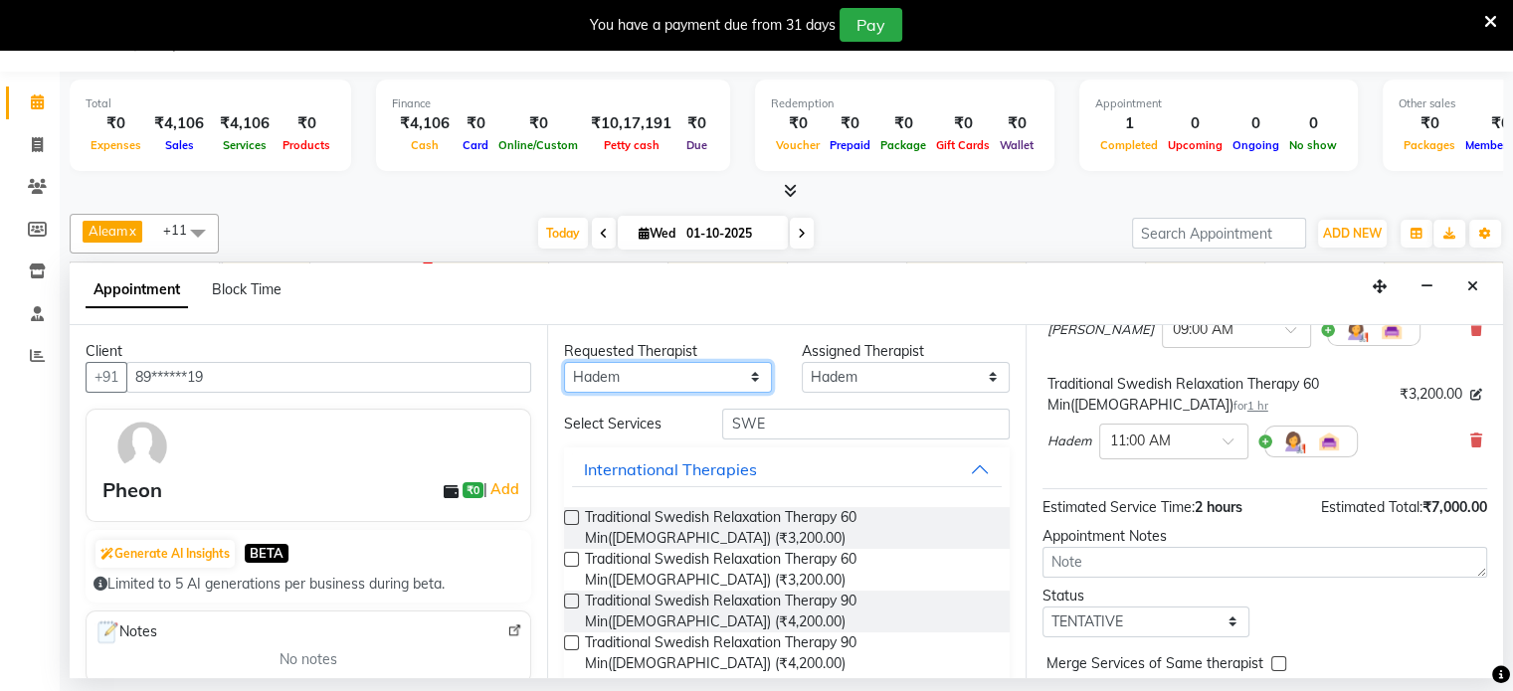
click at [665, 372] on select "Any Aleam [PERSON_NAME] [PERSON_NAME] [PERSON_NAME] [PERSON_NAME] [PERSON_NAME]" at bounding box center [668, 377] width 208 height 31
select select "87840"
click at [564, 362] on select "Any Aleam [PERSON_NAME] [PERSON_NAME] [PERSON_NAME] [PERSON_NAME] [PERSON_NAME]" at bounding box center [668, 377] width 208 height 31
select select "87840"
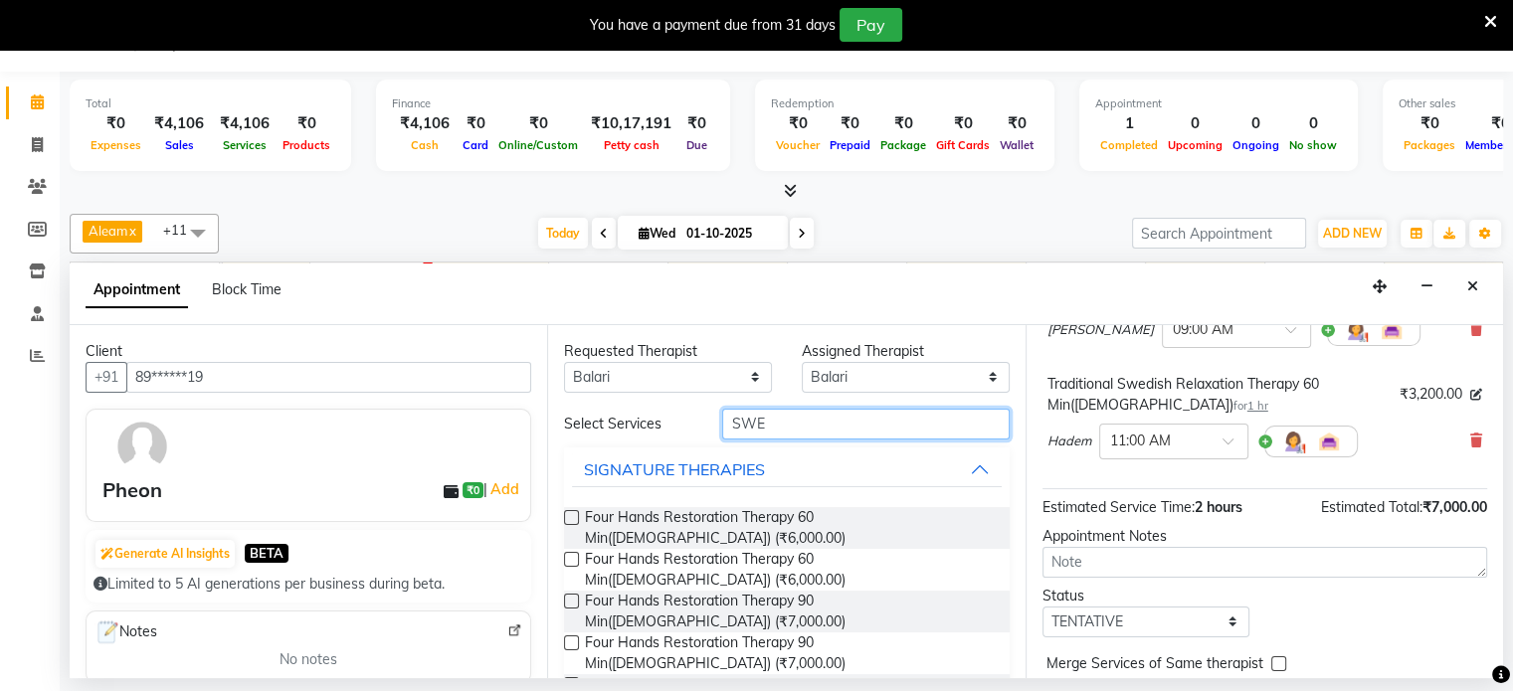
click at [758, 420] on input "SWE" at bounding box center [865, 424] width 286 height 31
type input "S"
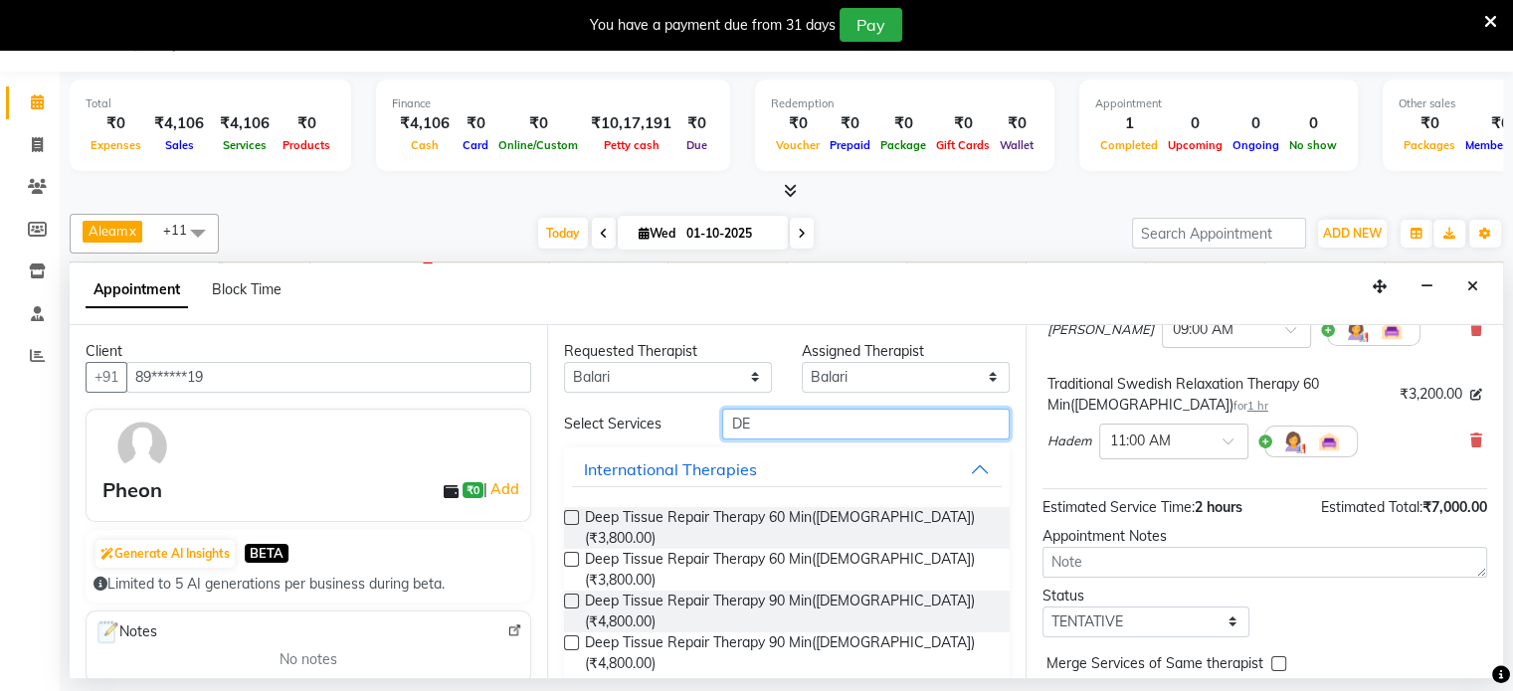
type input "DE"
click at [569, 518] on label at bounding box center [571, 517] width 15 height 15
click at [569, 518] on input "checkbox" at bounding box center [570, 519] width 13 height 13
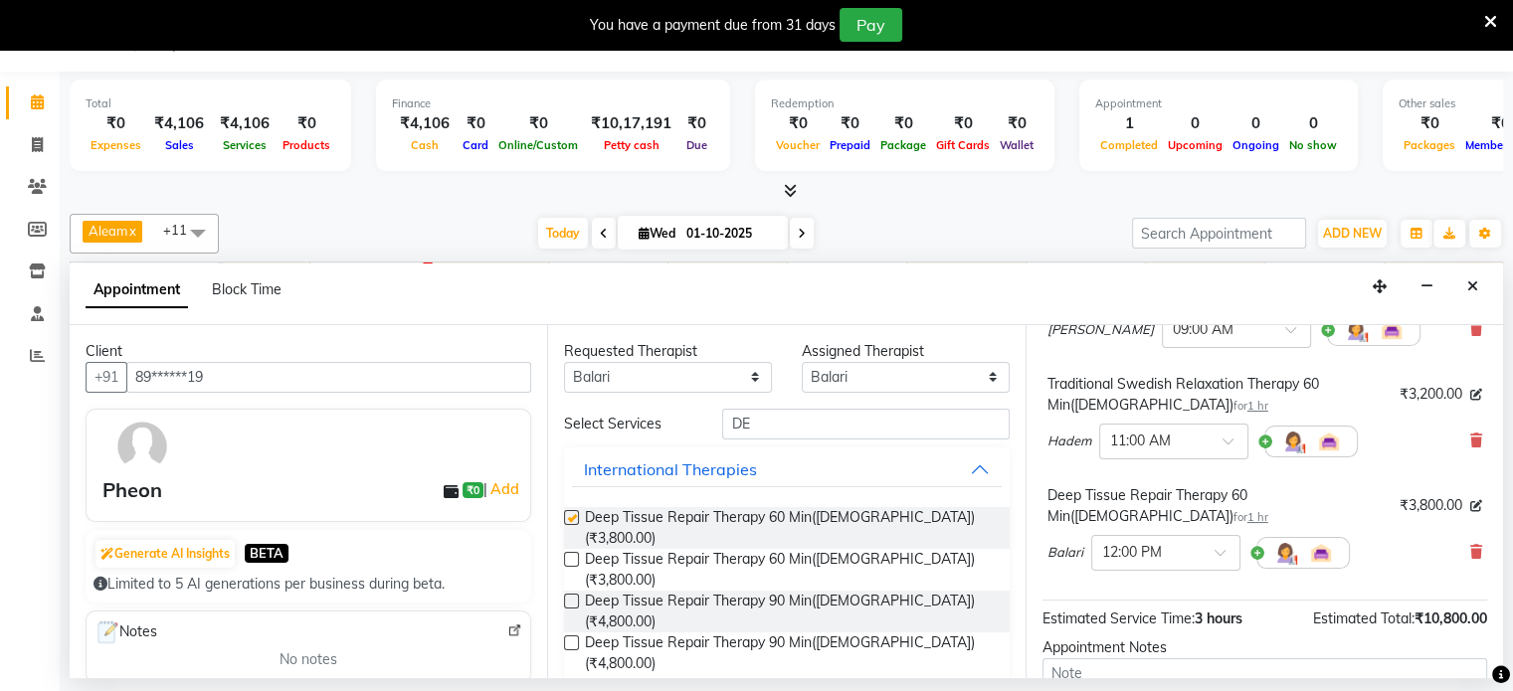
checkbox input "false"
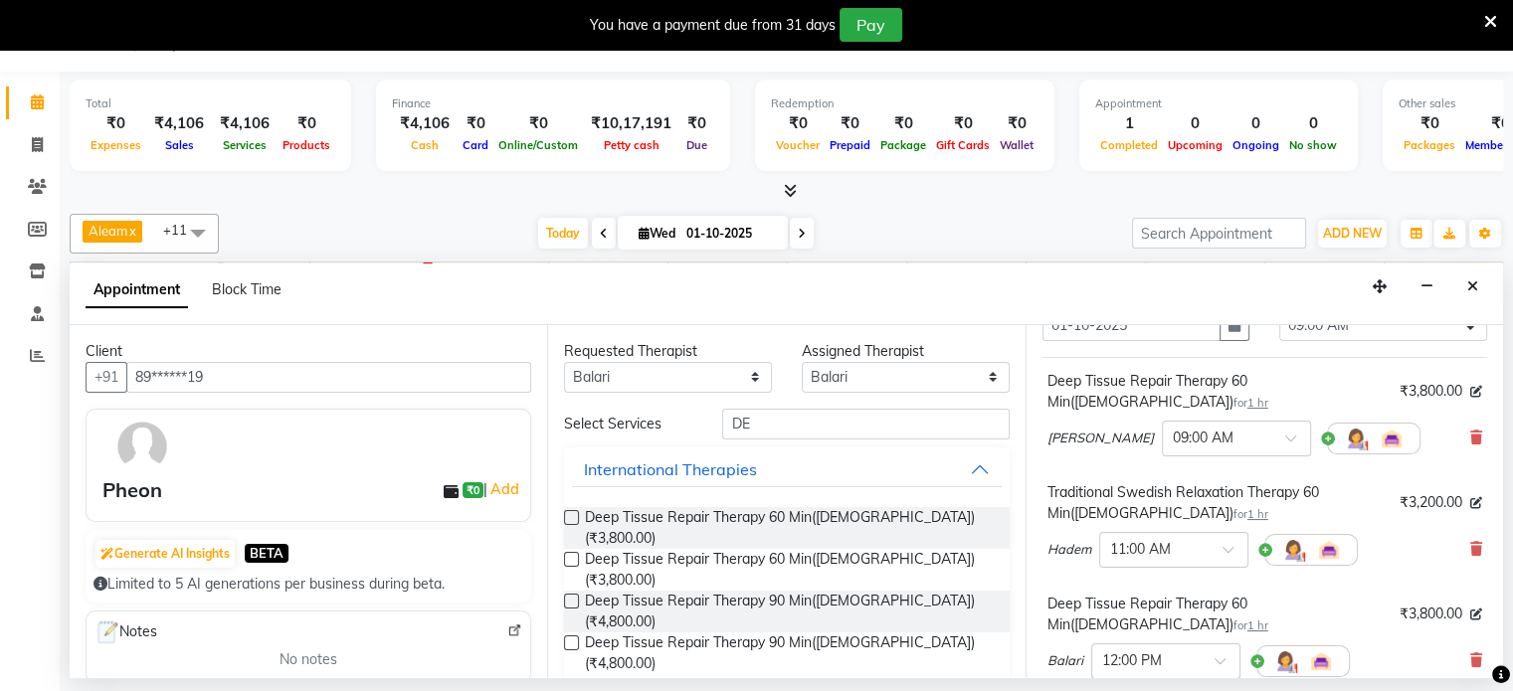
scroll to position [0, 0]
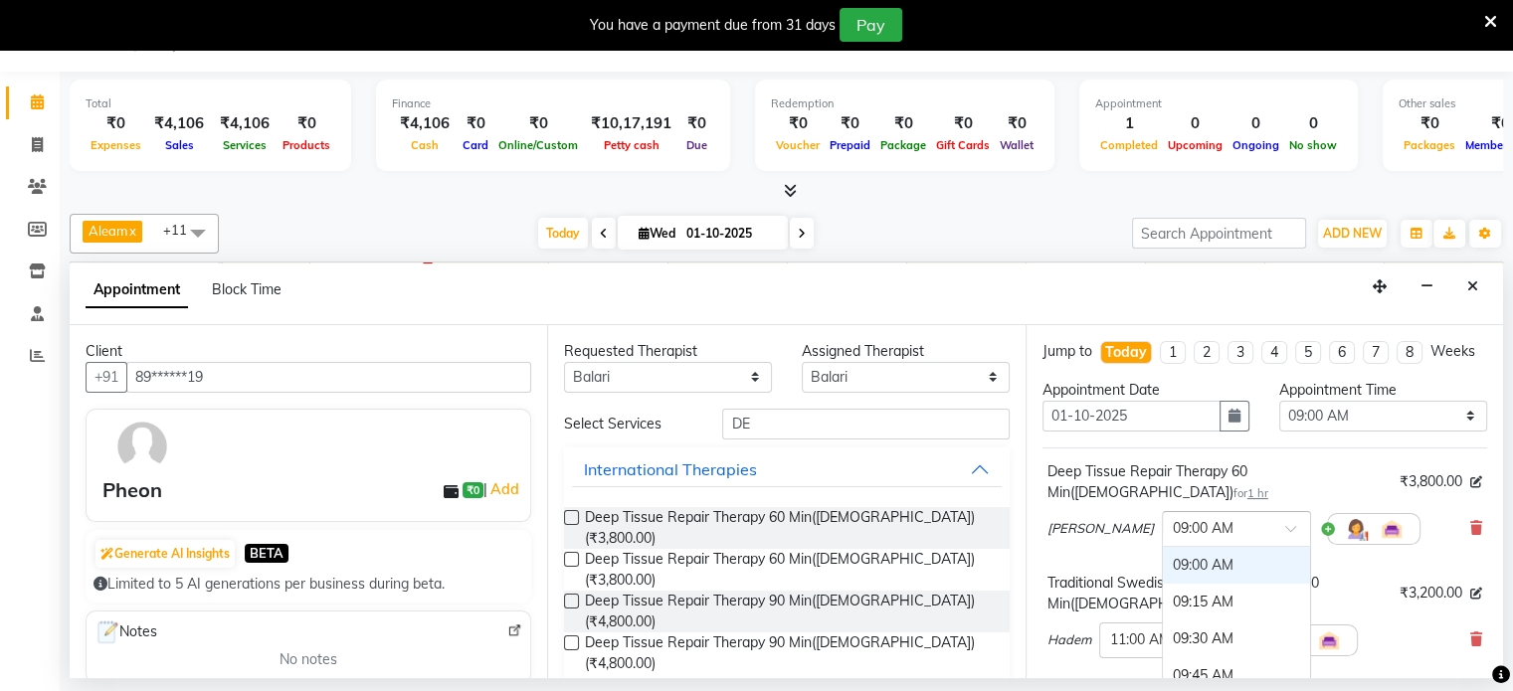
click at [1172, 524] on input "text" at bounding box center [1216, 527] width 88 height 21
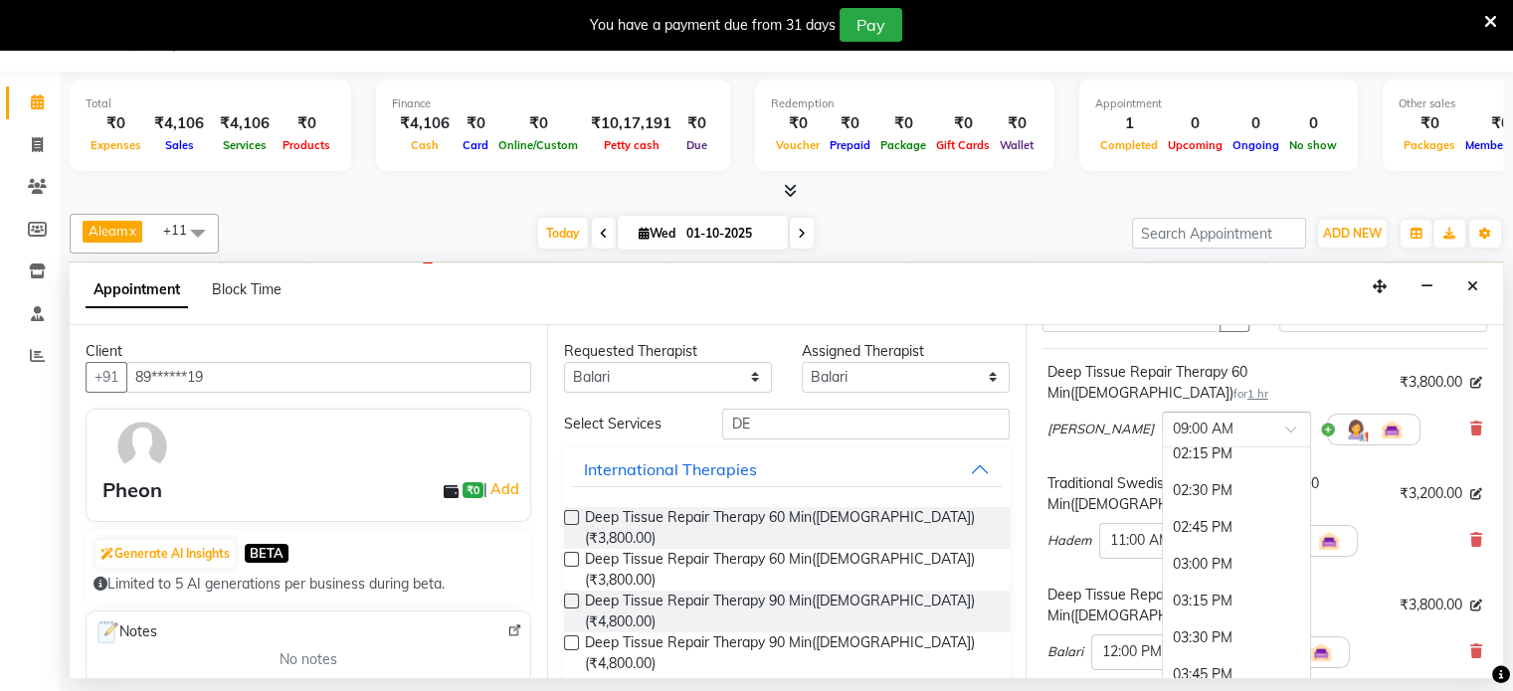
scroll to position [796, 0]
click at [1162, 543] on div "03:00 PM" at bounding box center [1235, 553] width 147 height 37
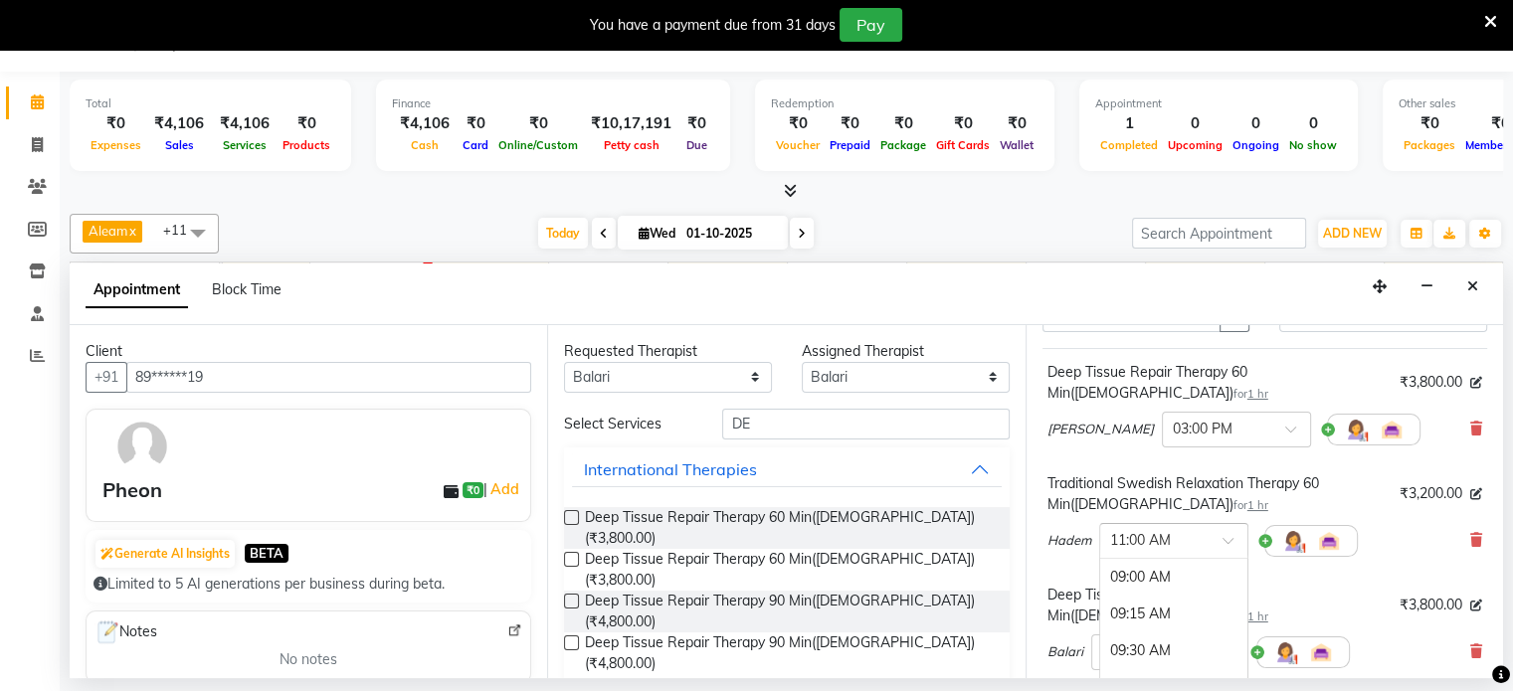
click at [1168, 529] on input "text" at bounding box center [1154, 539] width 88 height 21
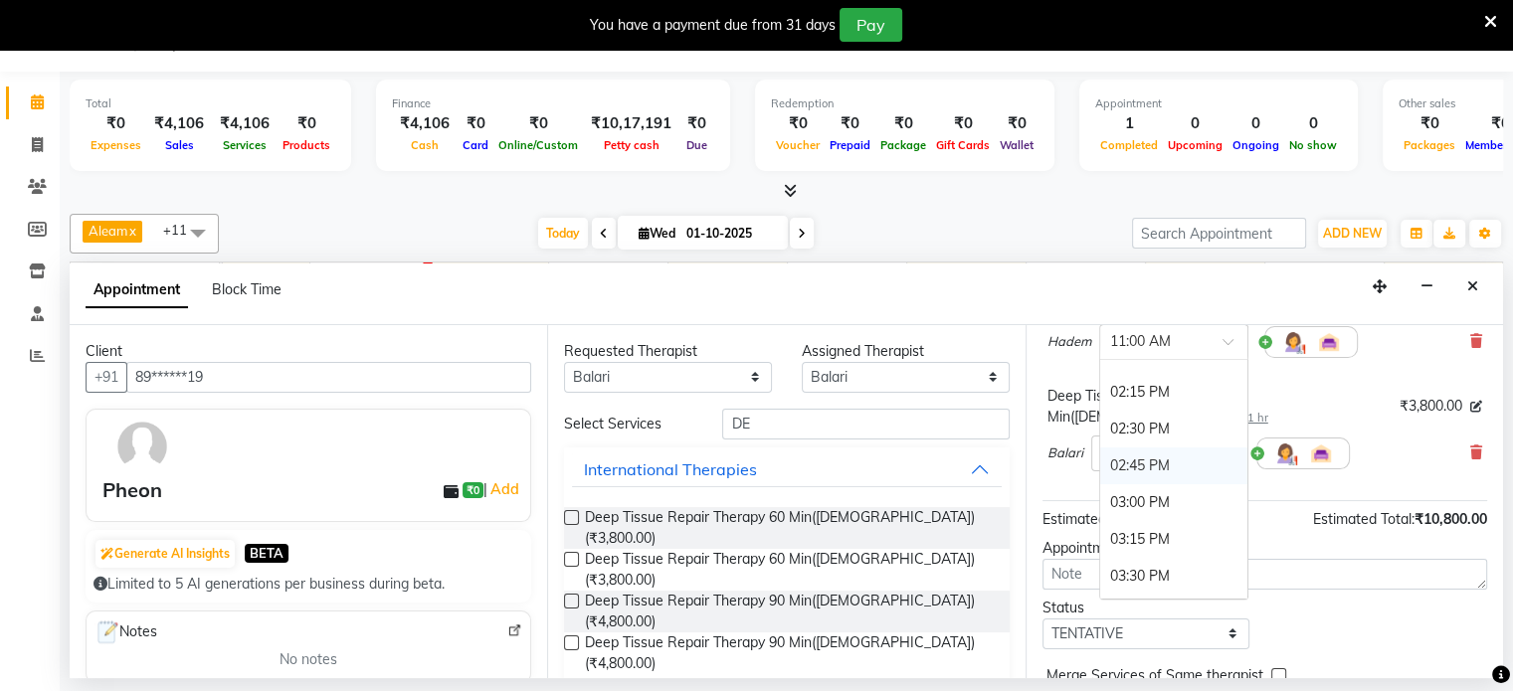
scroll to position [792, 0]
click at [1170, 460] on div "03:00 PM" at bounding box center [1173, 469] width 147 height 37
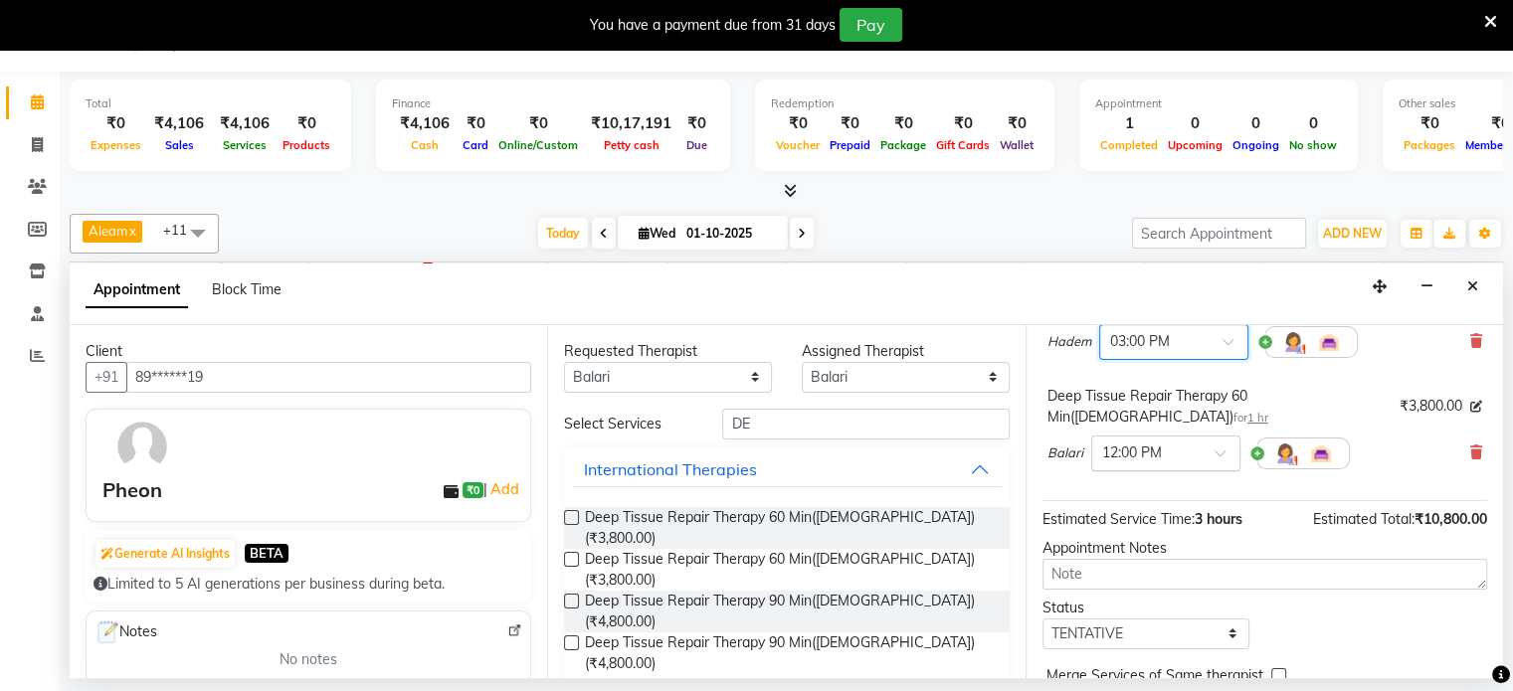
click at [1181, 439] on div "× 12:00 PM" at bounding box center [1165, 454] width 149 height 36
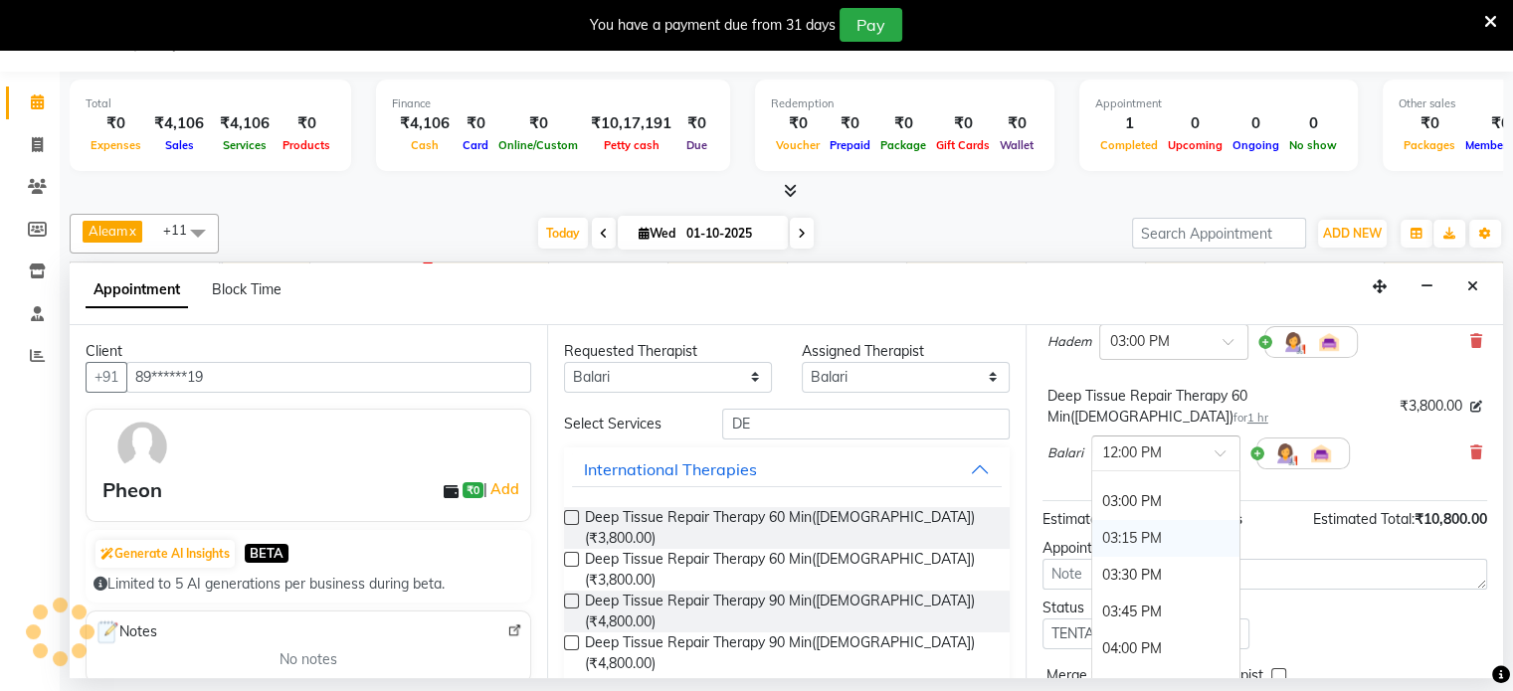
scroll to position [839, 0]
click at [1152, 517] on div "03:00 PM" at bounding box center [1165, 533] width 147 height 37
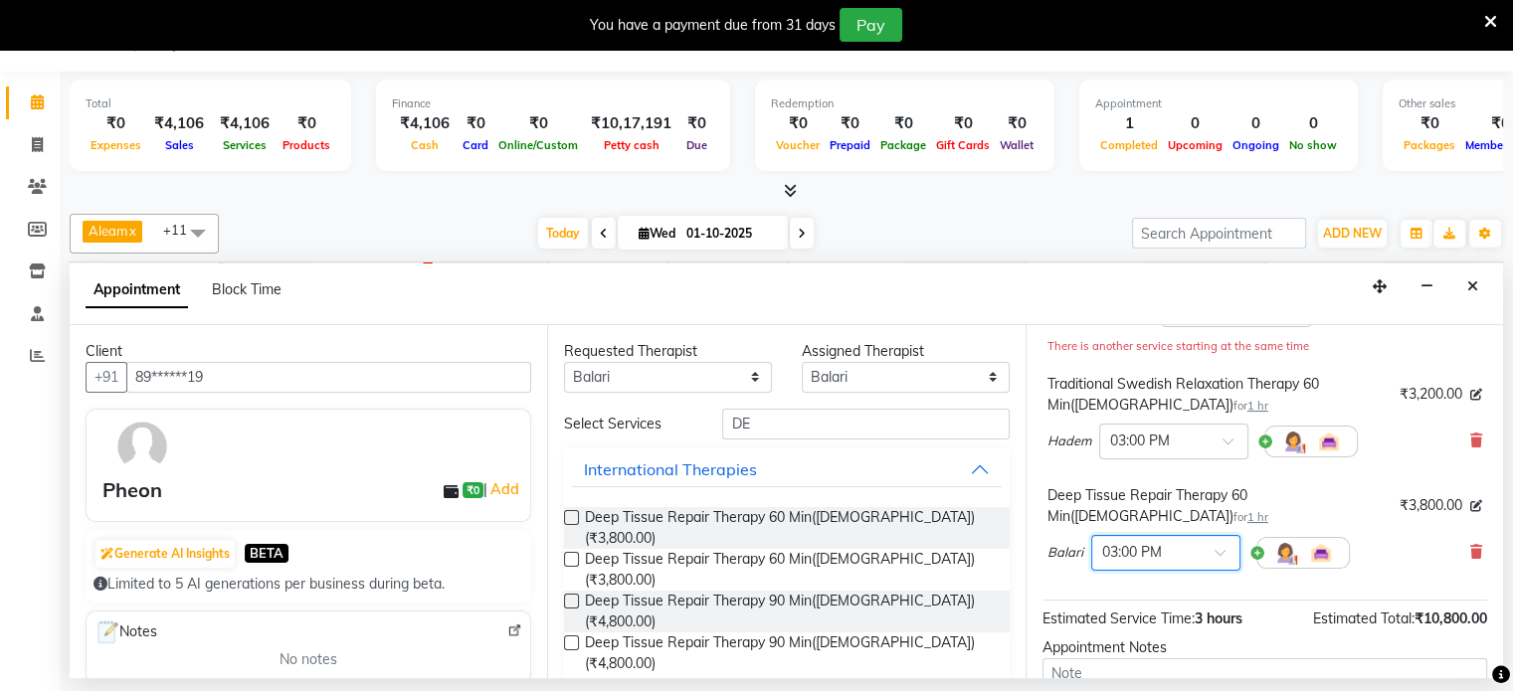
scroll to position [391, 0]
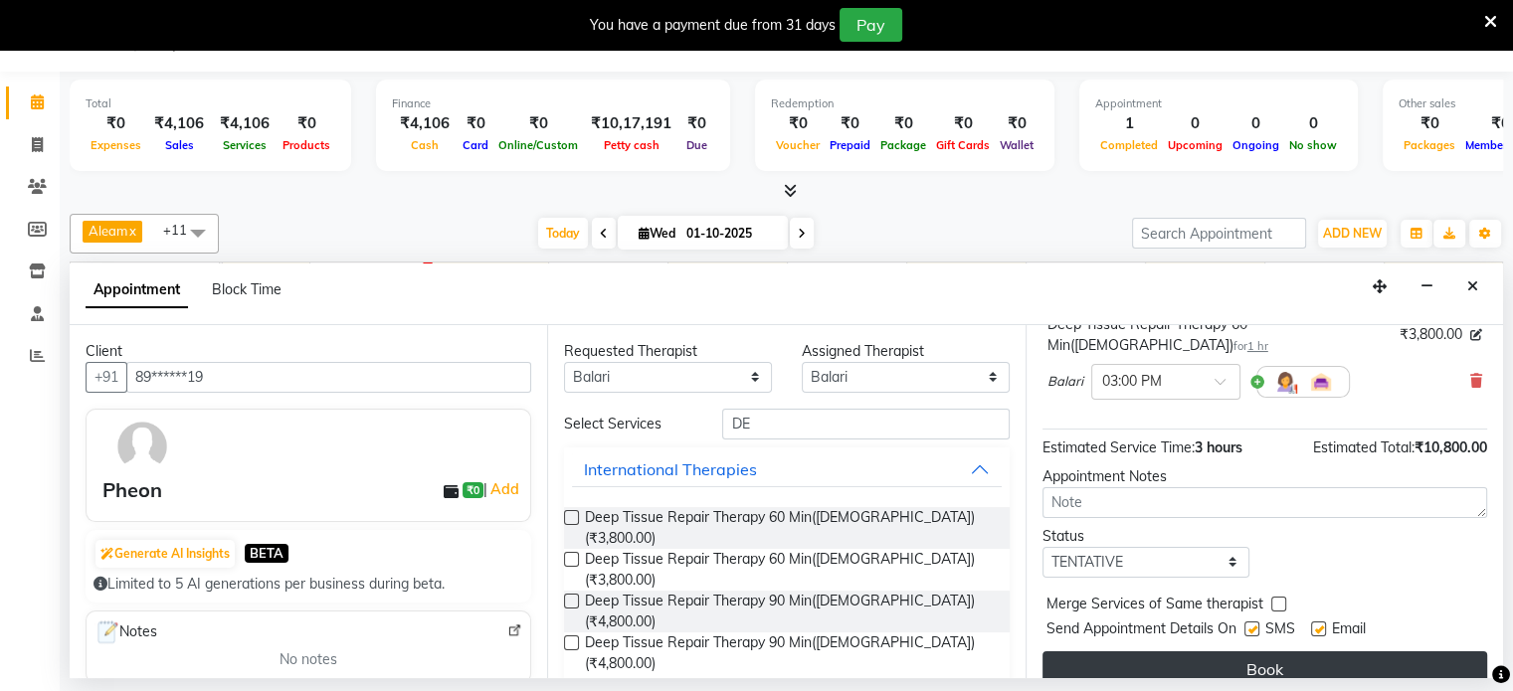
click at [1220, 651] on button "Book" at bounding box center [1264, 669] width 445 height 36
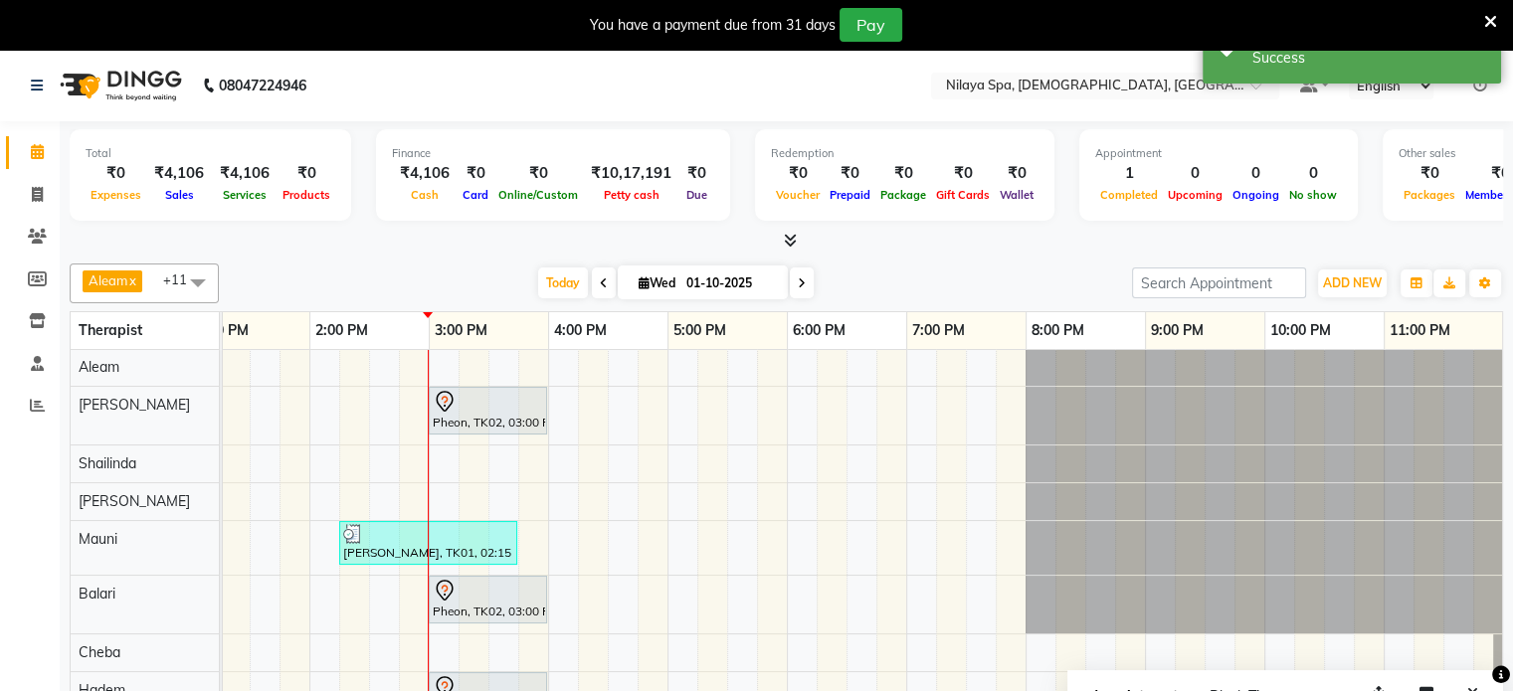
scroll to position [0, 0]
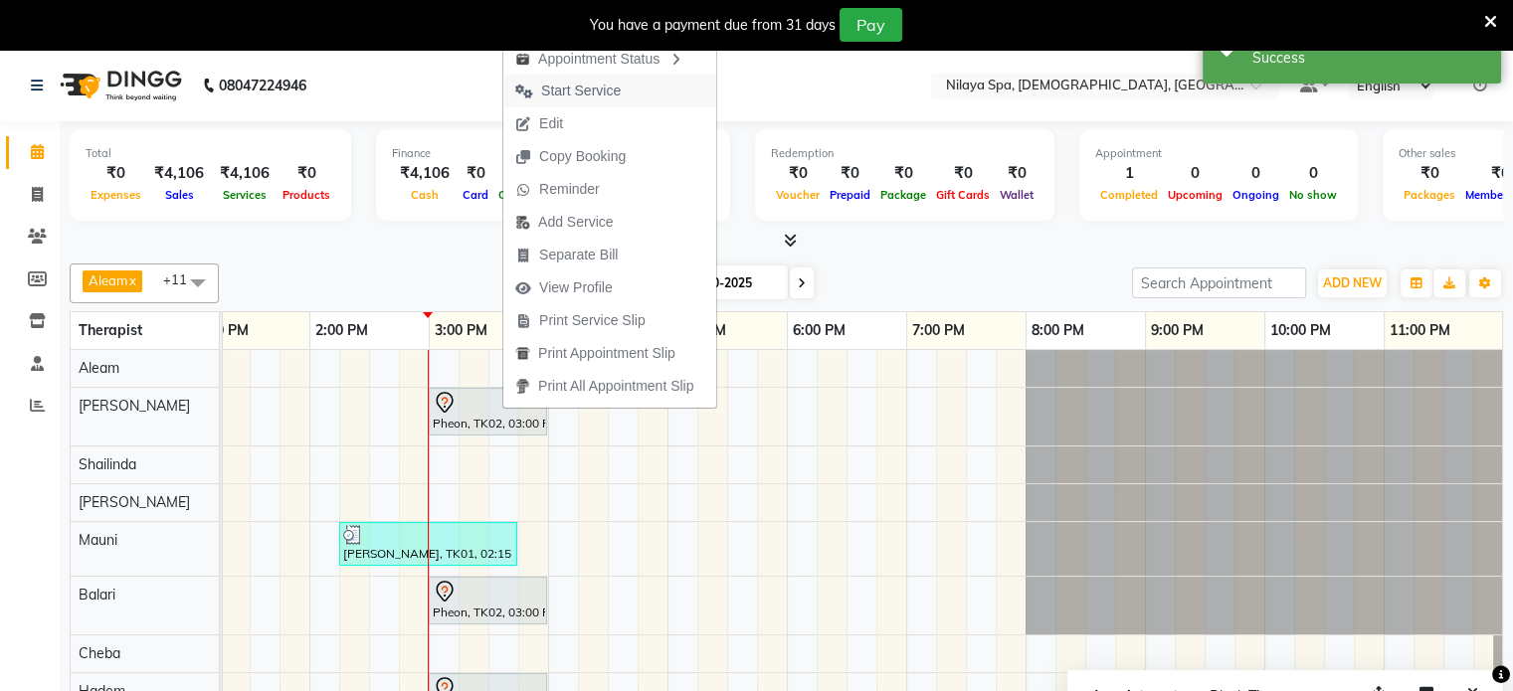
click at [565, 87] on span "Start Service" at bounding box center [581, 91] width 80 height 21
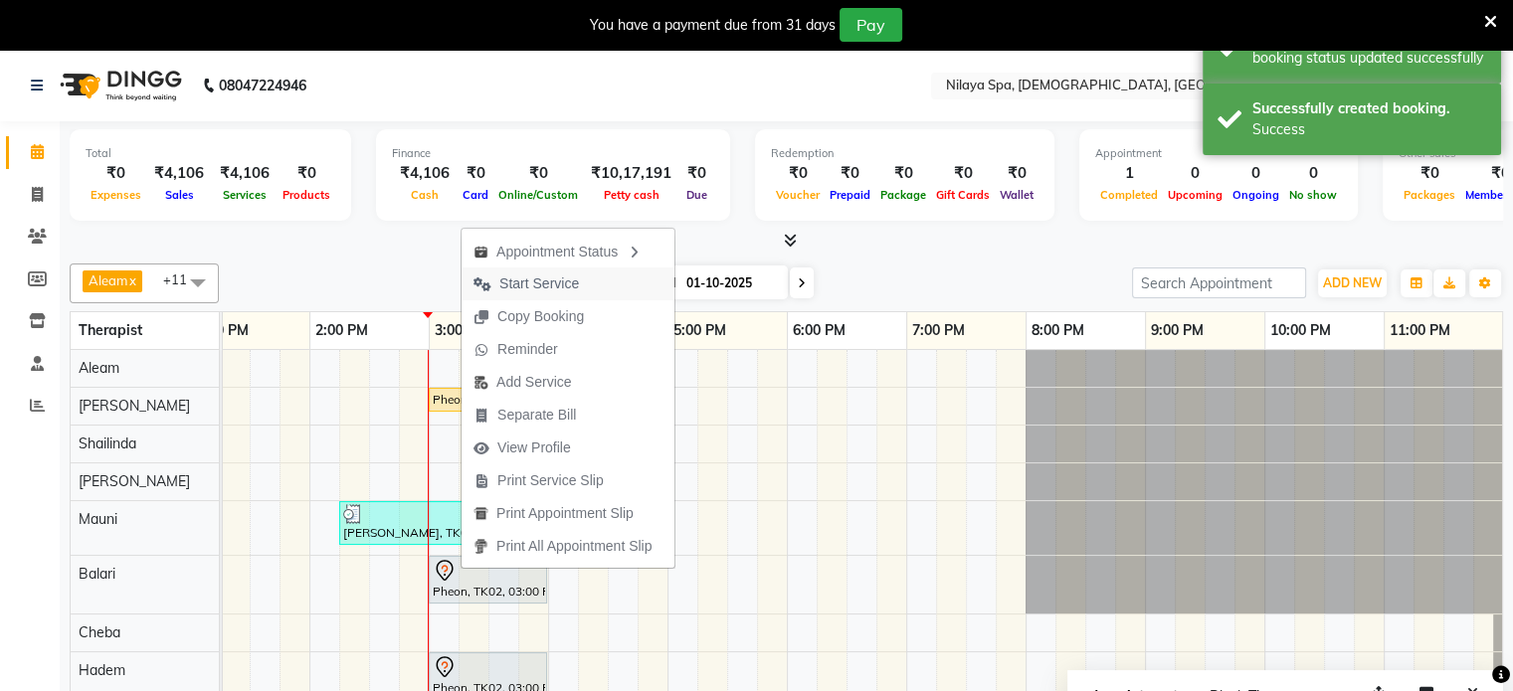
click at [580, 289] on span "Start Service" at bounding box center [525, 283] width 129 height 33
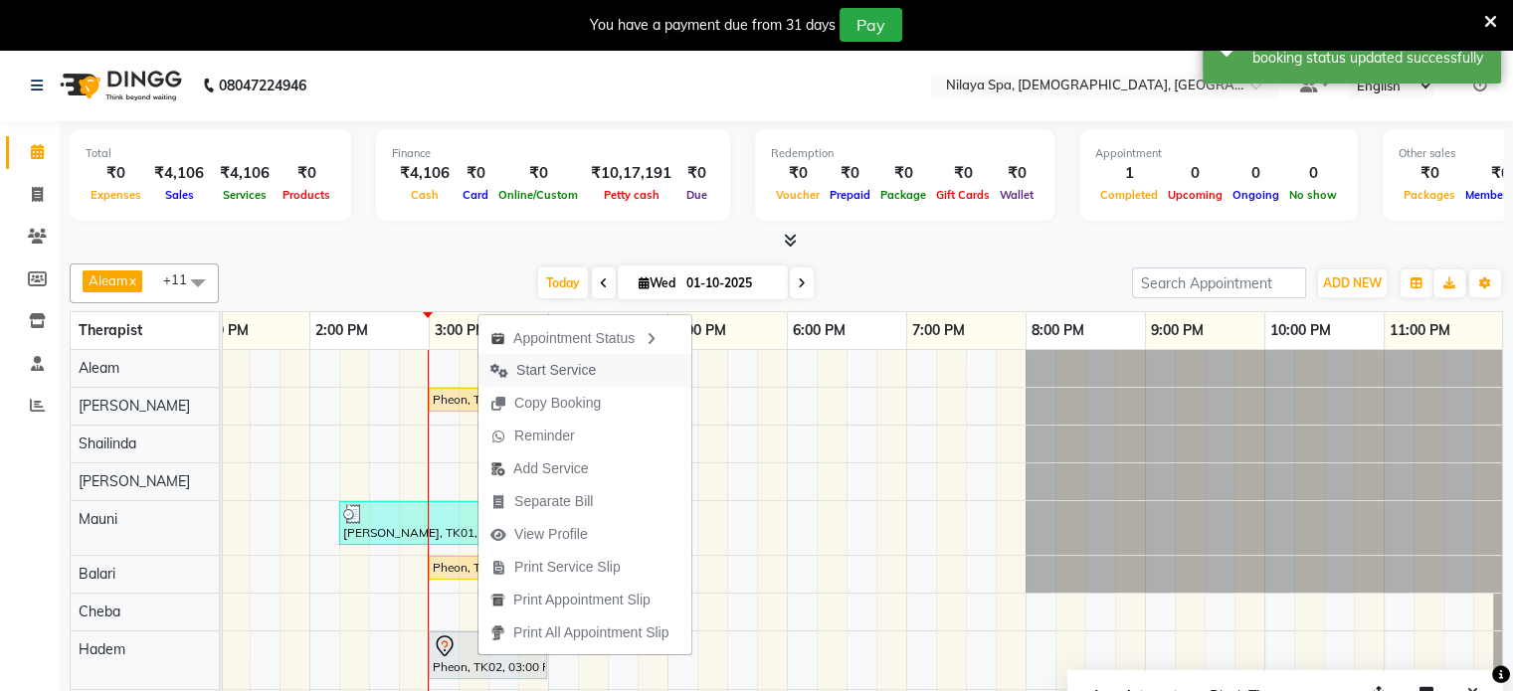
click at [553, 381] on span "Start Service" at bounding box center [556, 370] width 80 height 21
click at [553, 381] on div "Pheon, TK02, 03:00 PM-04:00 PM, Deep Tissue Repair Therapy 60 Min([DEMOGRAPHIC_…" at bounding box center [547, 538] width 1909 height 377
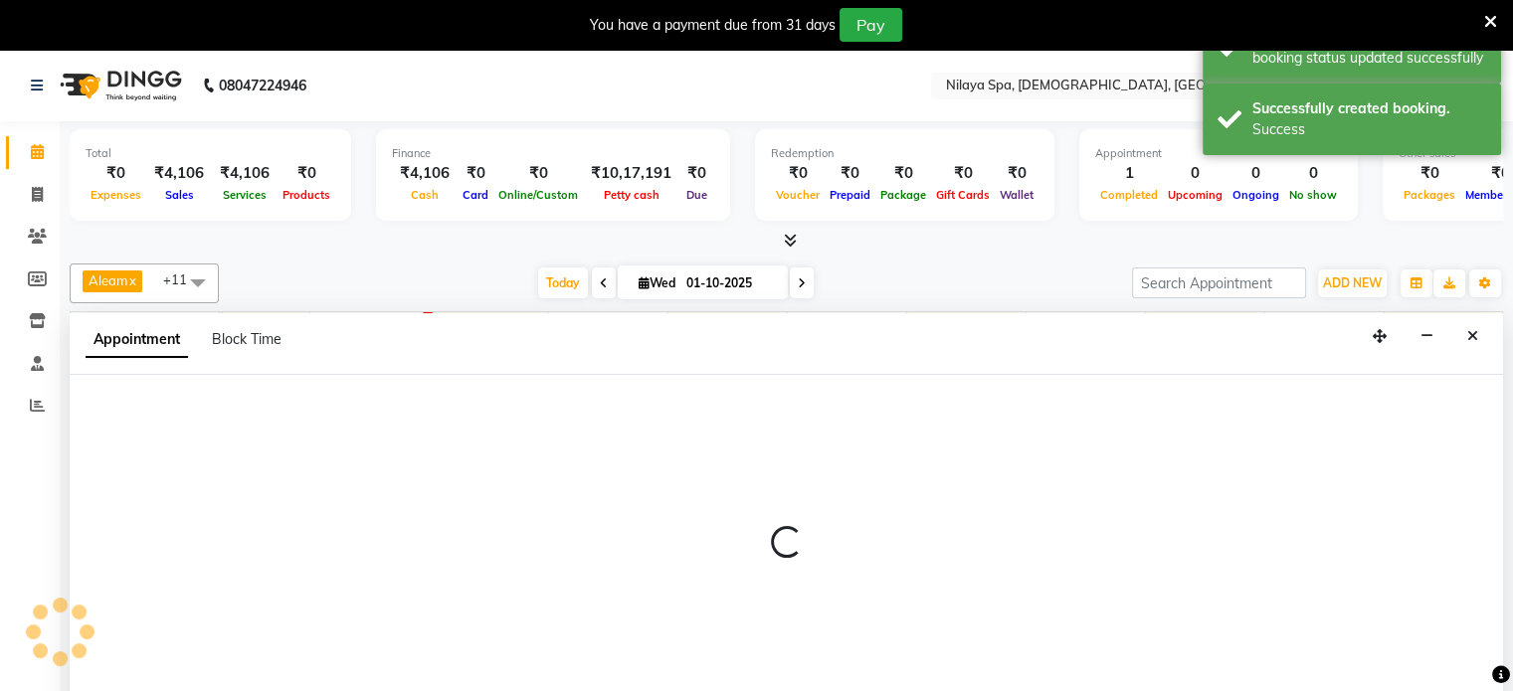
select select "87834"
select select "960"
select select "tentative"
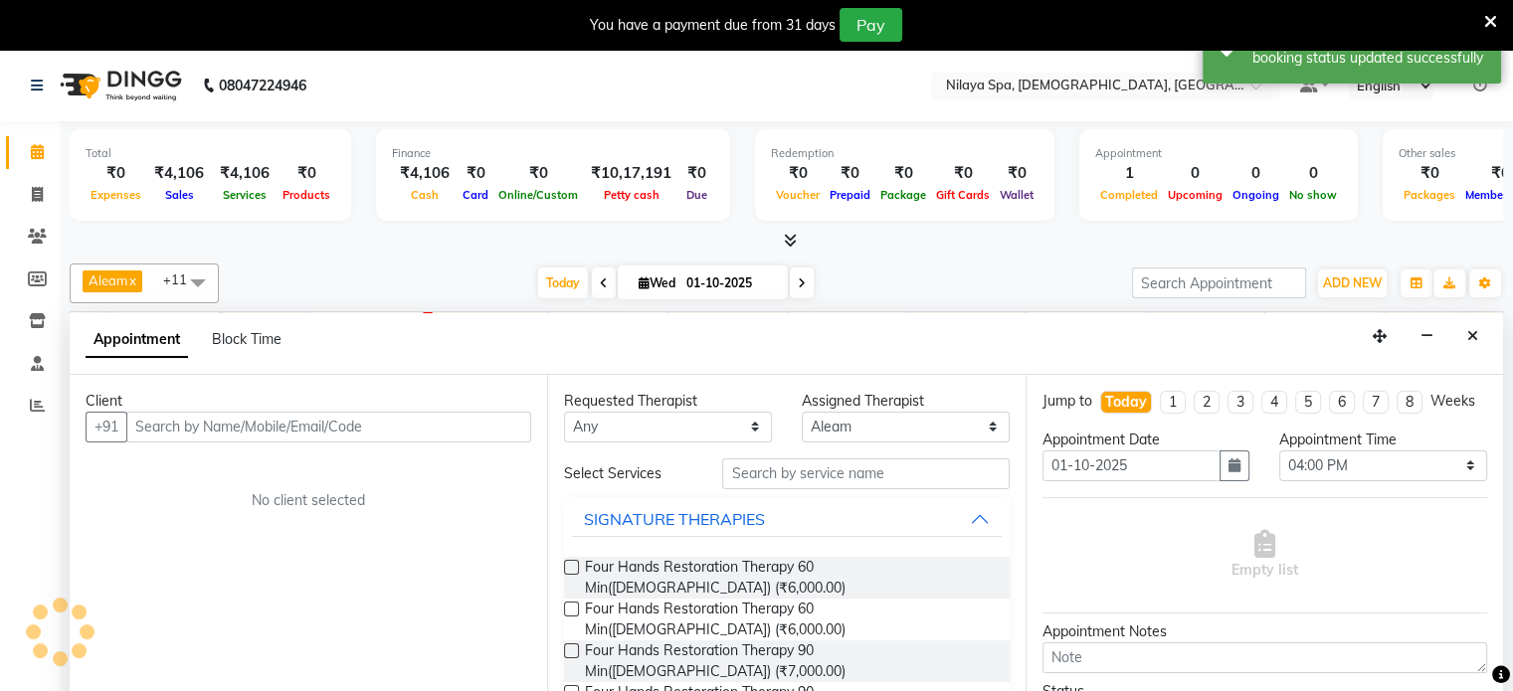
scroll to position [50, 0]
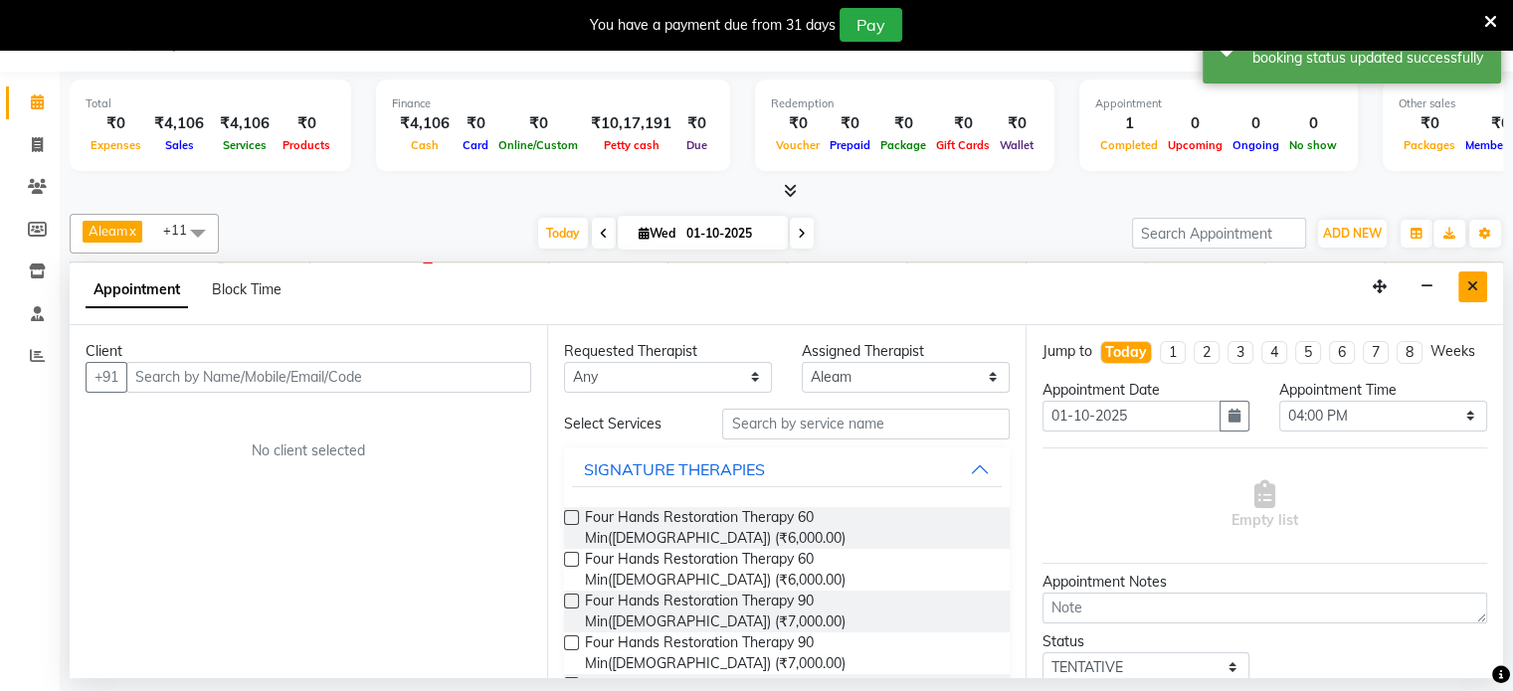
click at [1461, 276] on button "Close" at bounding box center [1472, 286] width 29 height 31
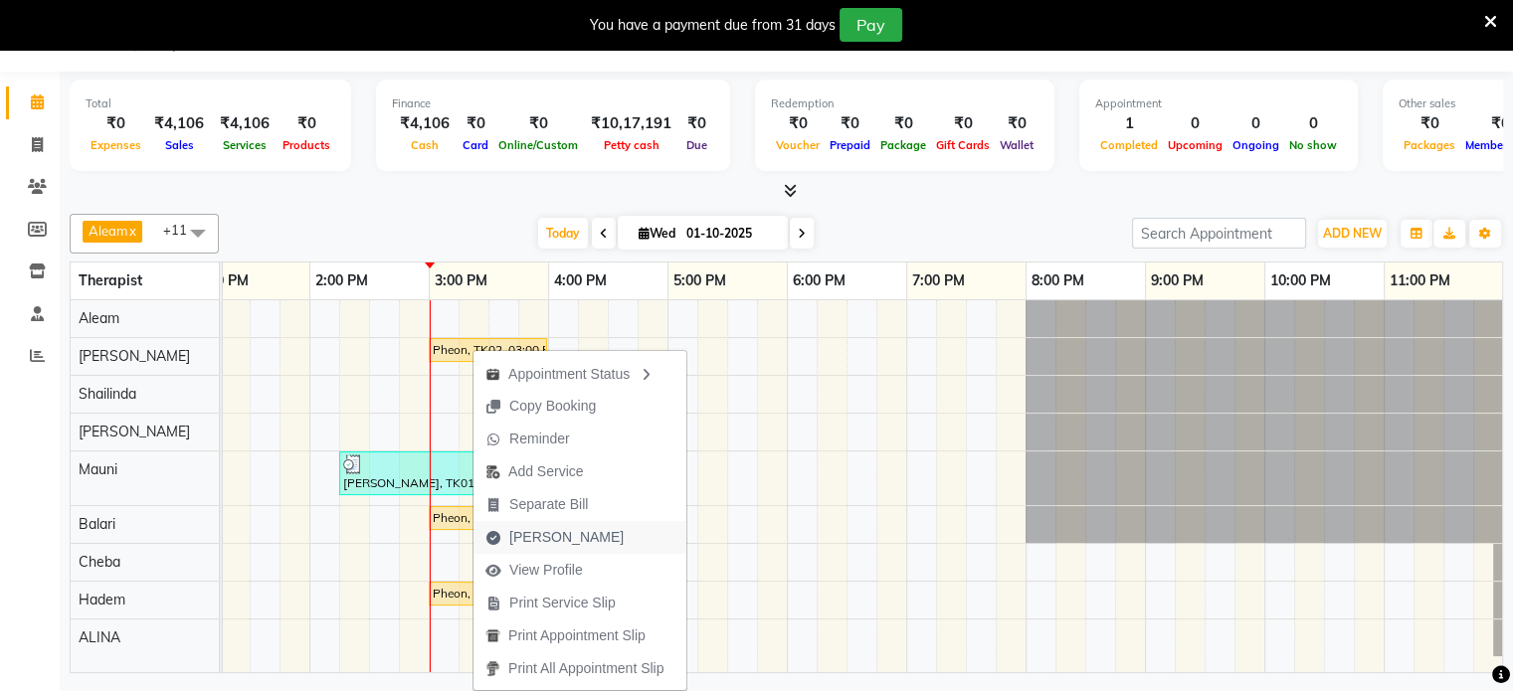
click at [521, 539] on span "[PERSON_NAME]" at bounding box center [566, 537] width 114 height 21
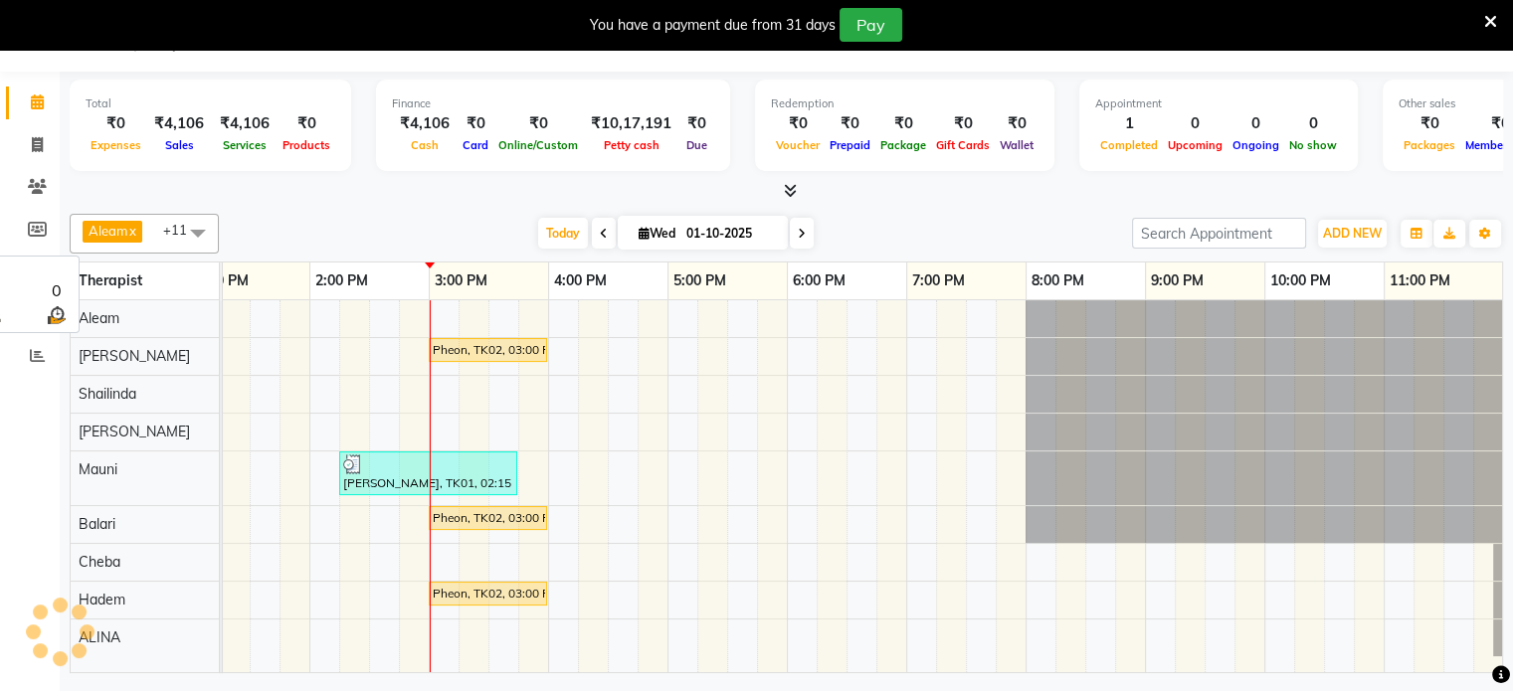
select select "service"
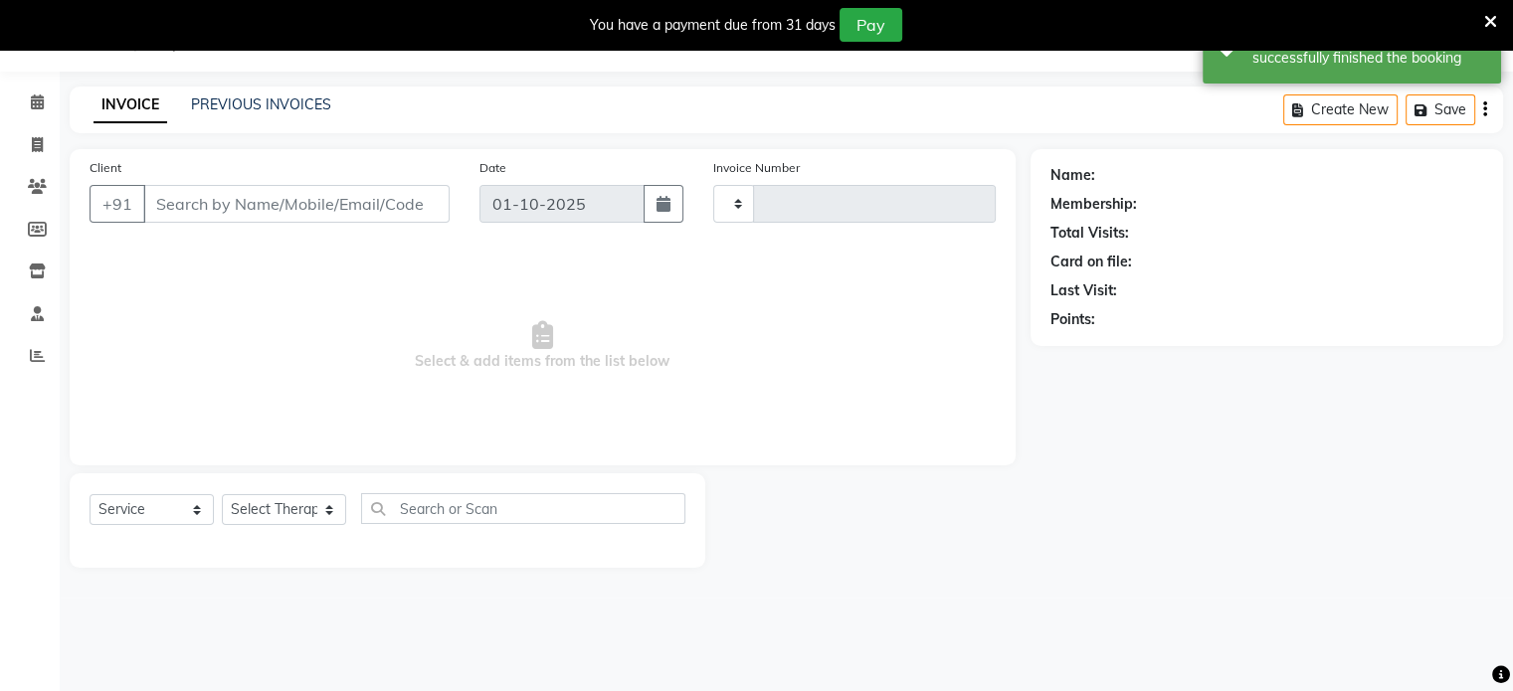
type input "0400"
select select "8694"
type input "89******19"
select select "87835"
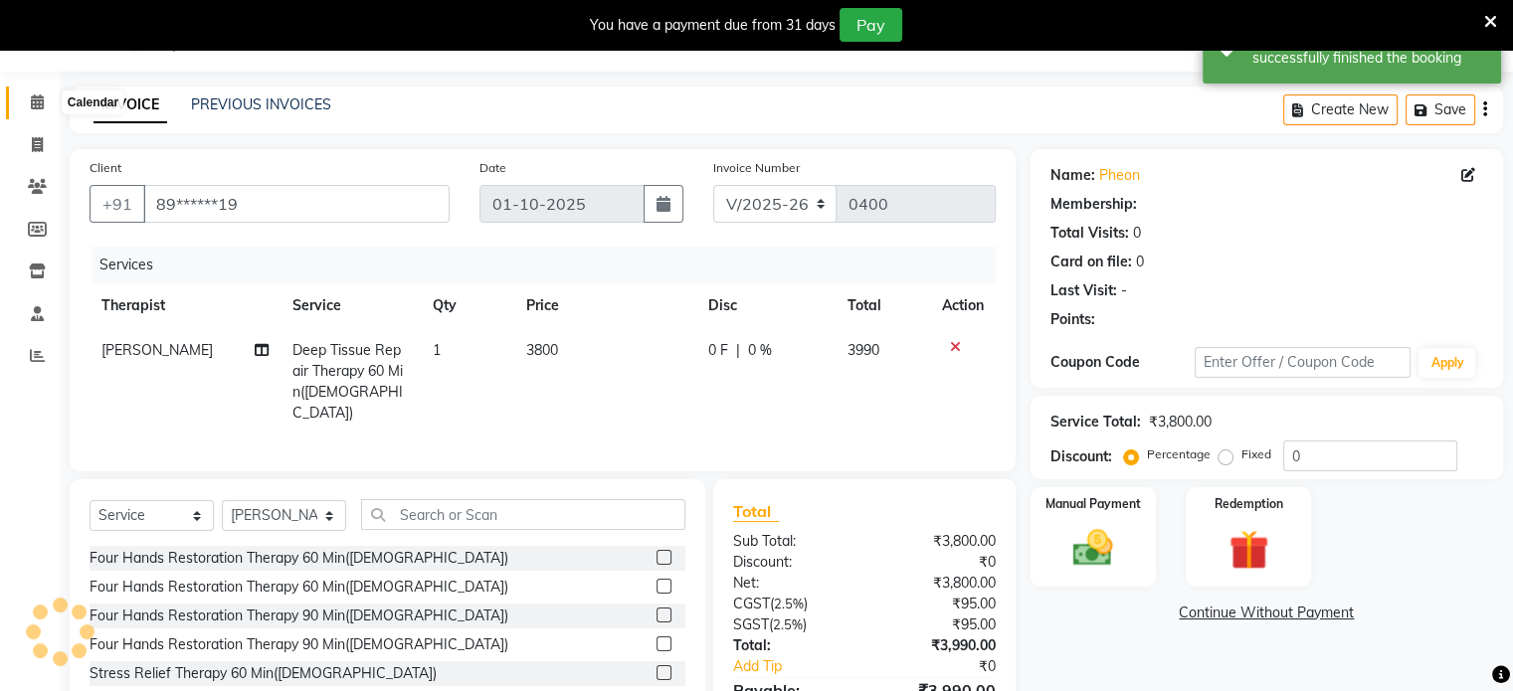
click at [42, 106] on icon at bounding box center [37, 101] width 13 height 15
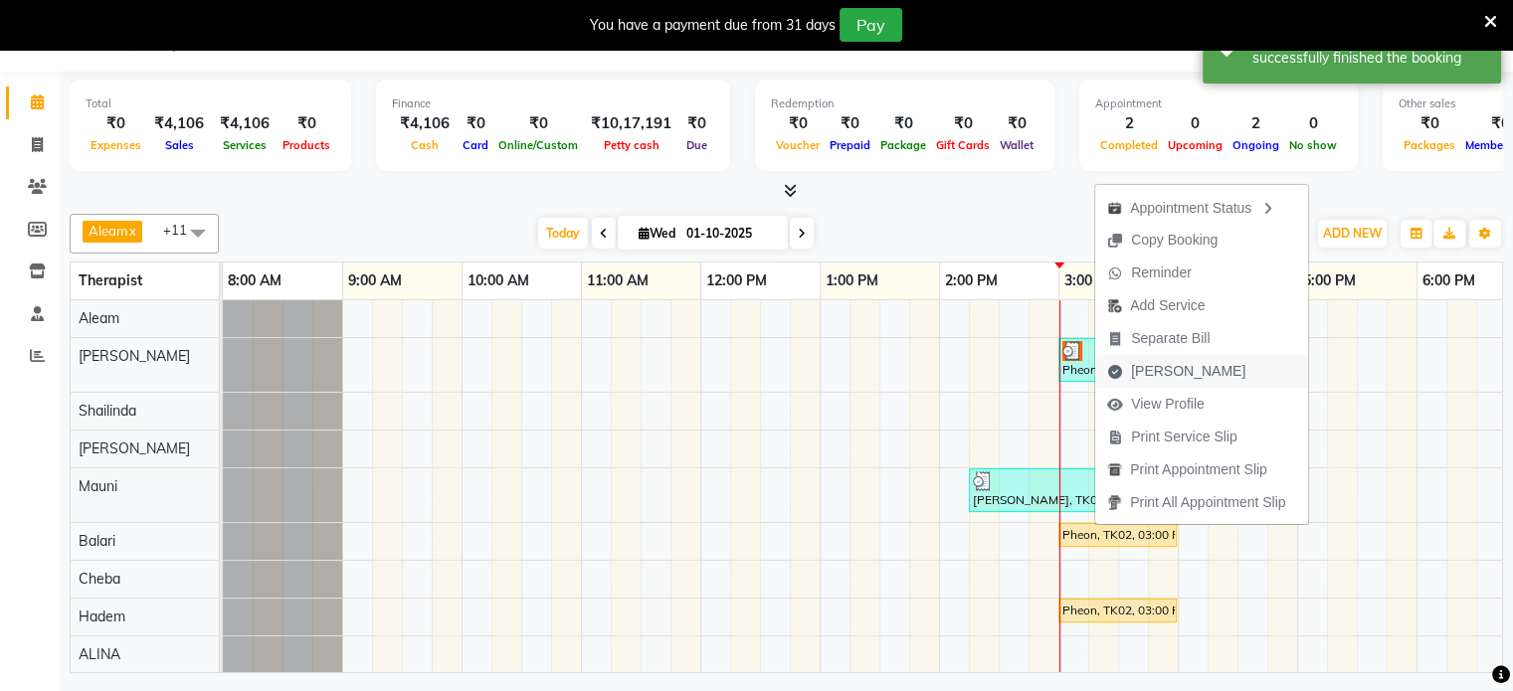
click at [1158, 377] on span "[PERSON_NAME]" at bounding box center [1188, 371] width 114 height 21
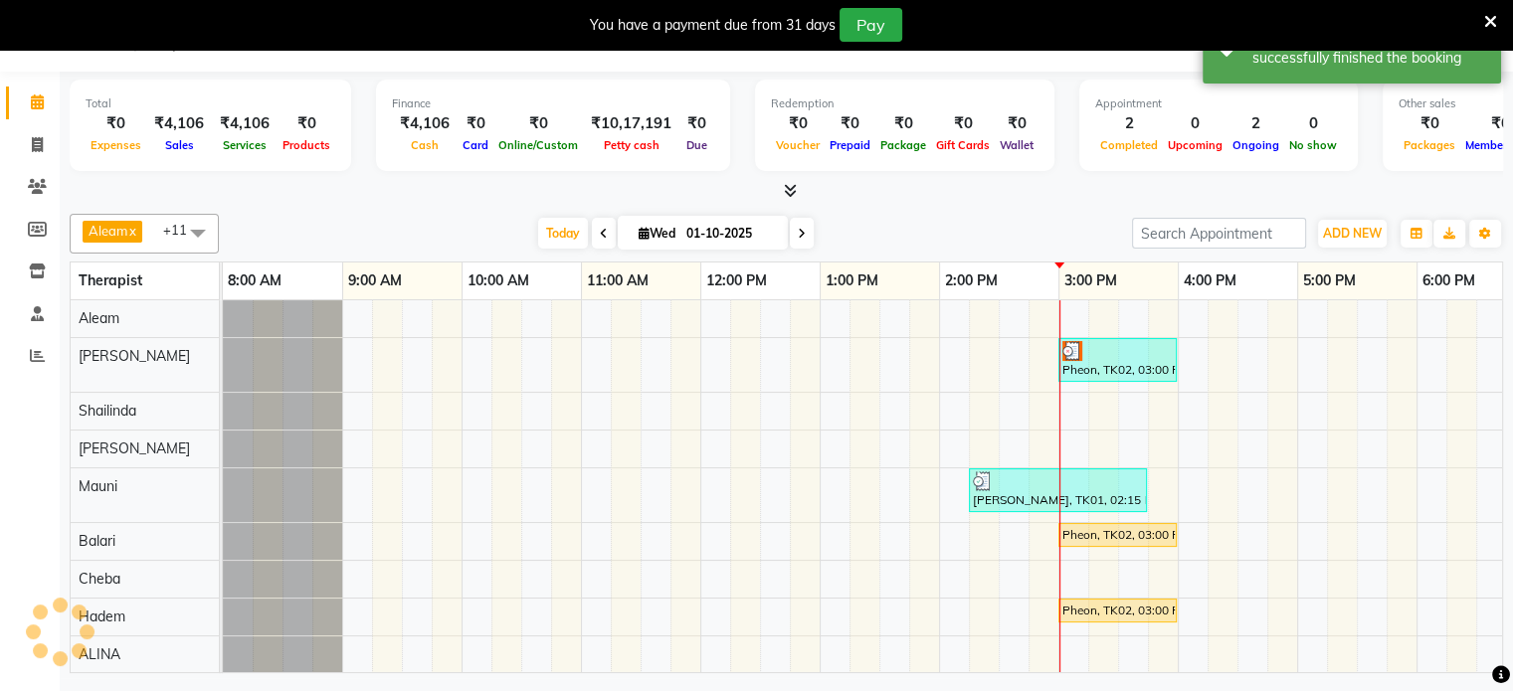
select select "service"
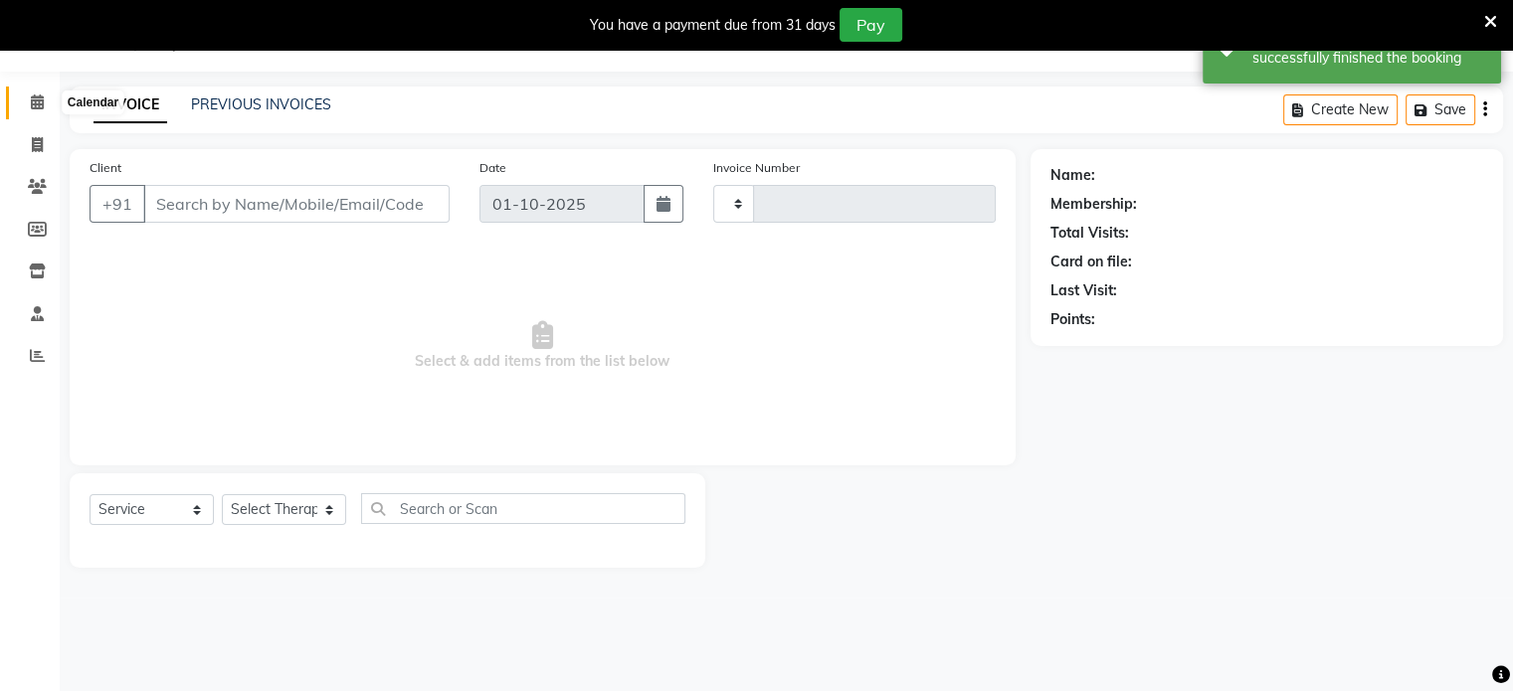
type input "0400"
select select "8694"
type input "89******19"
select select "87840"
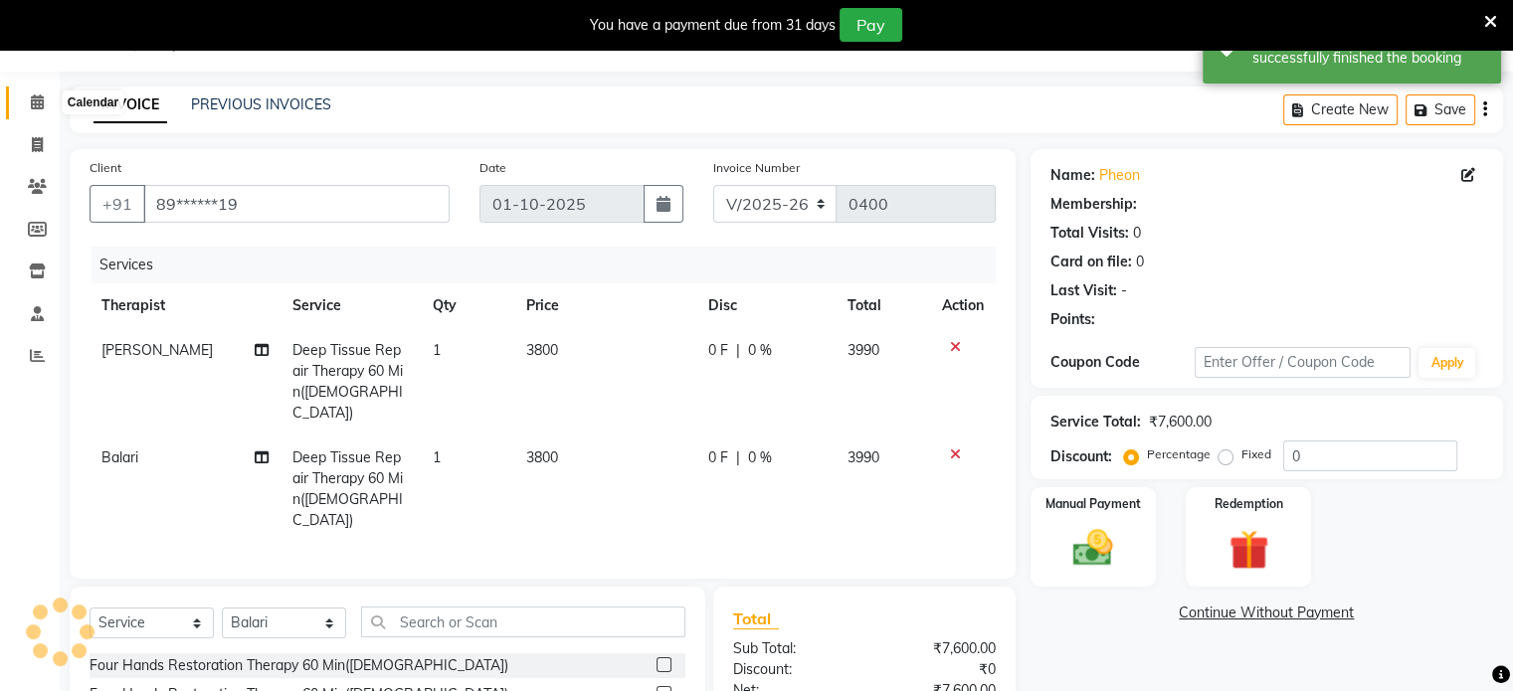
click at [32, 106] on icon at bounding box center [37, 101] width 13 height 15
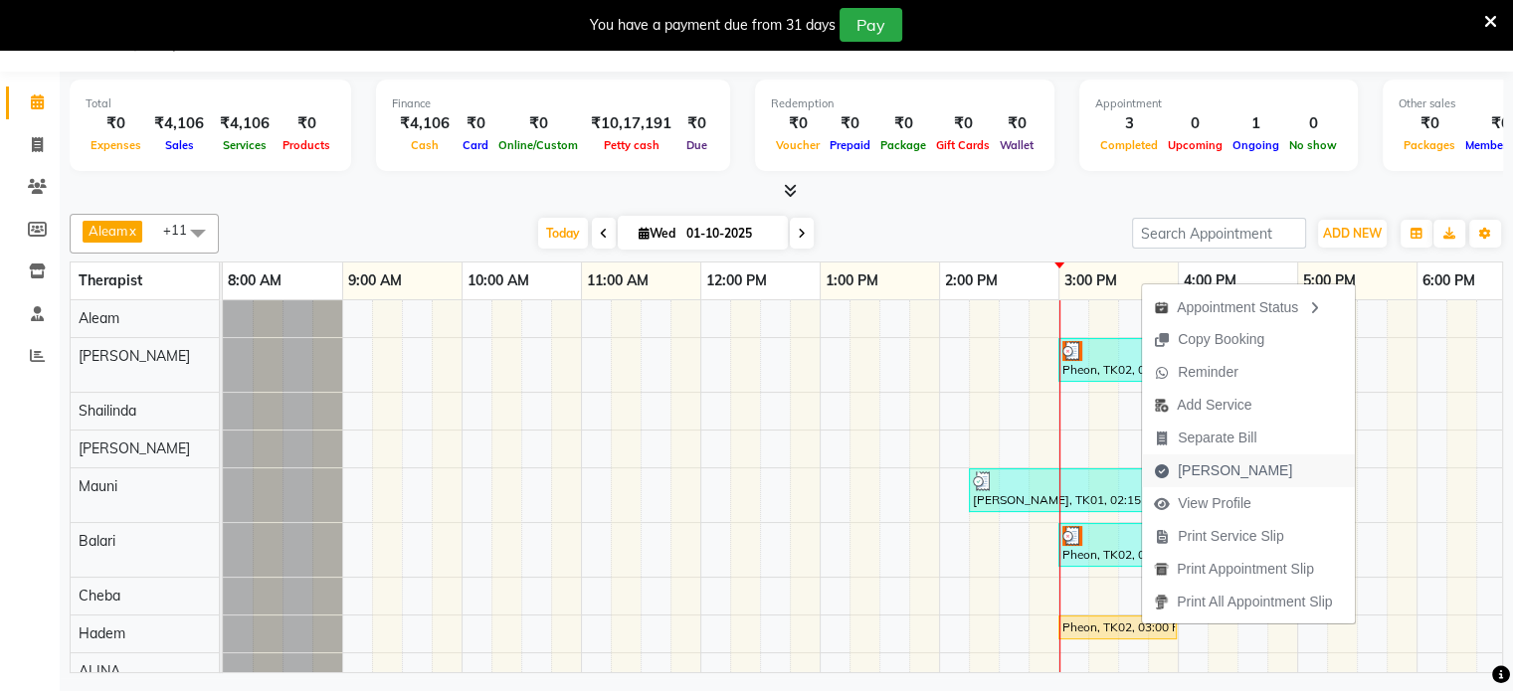
click at [1186, 468] on span "[PERSON_NAME]" at bounding box center [1234, 470] width 114 height 21
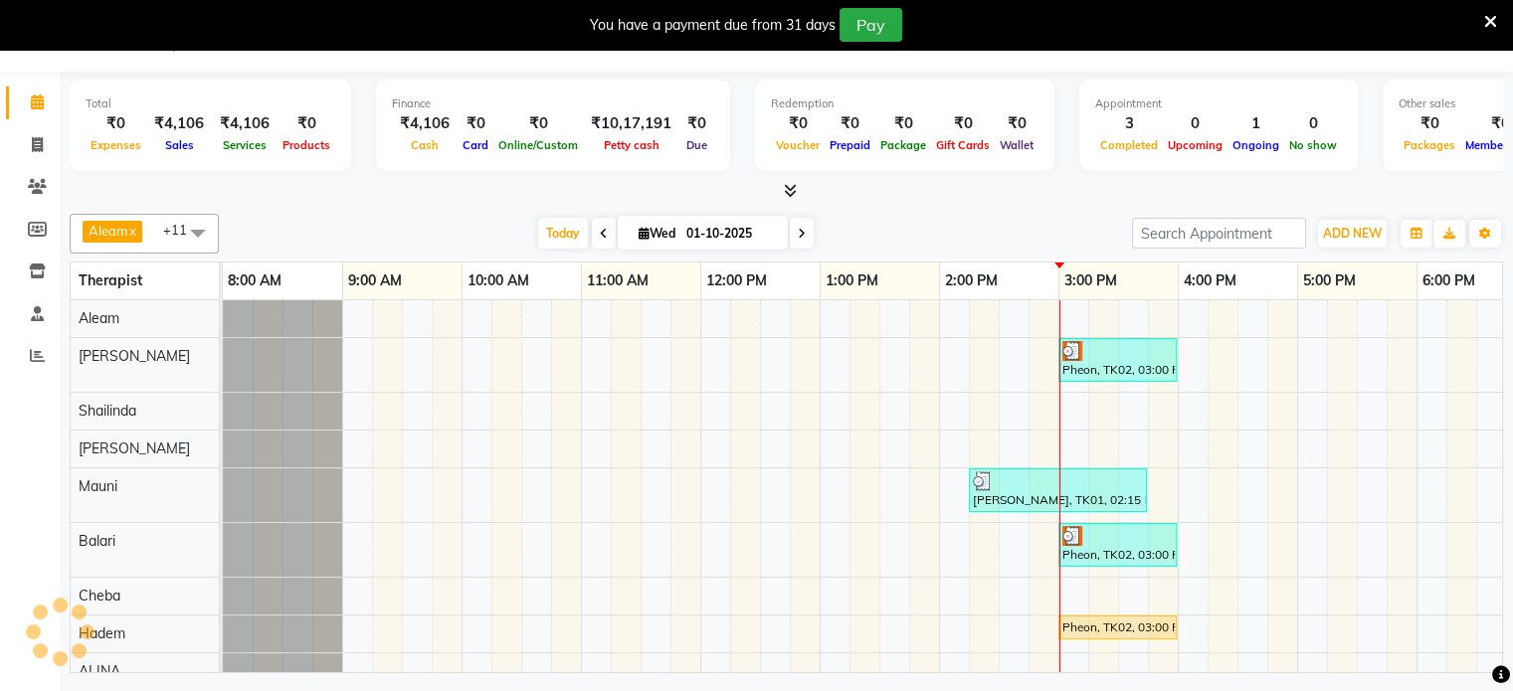
select select "8694"
select select "service"
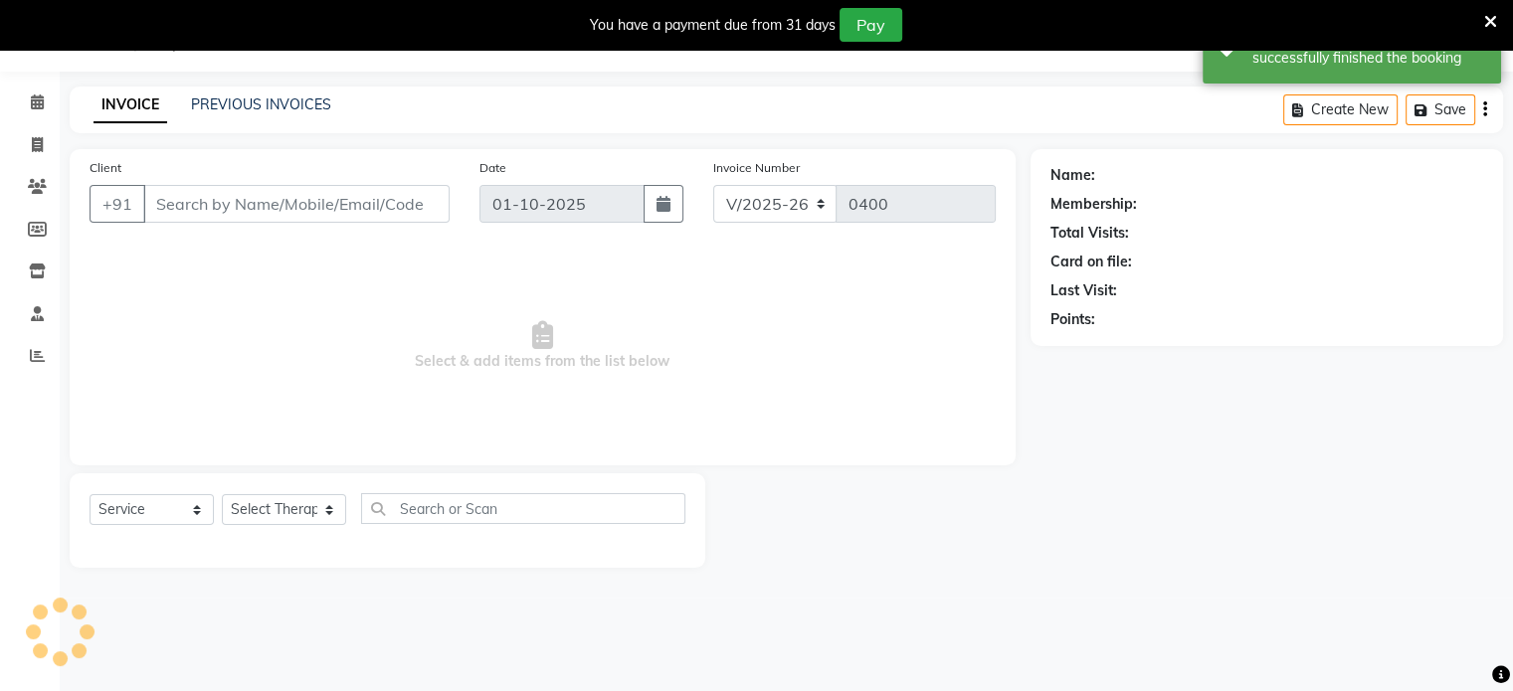
type input "89******19"
select select "92105"
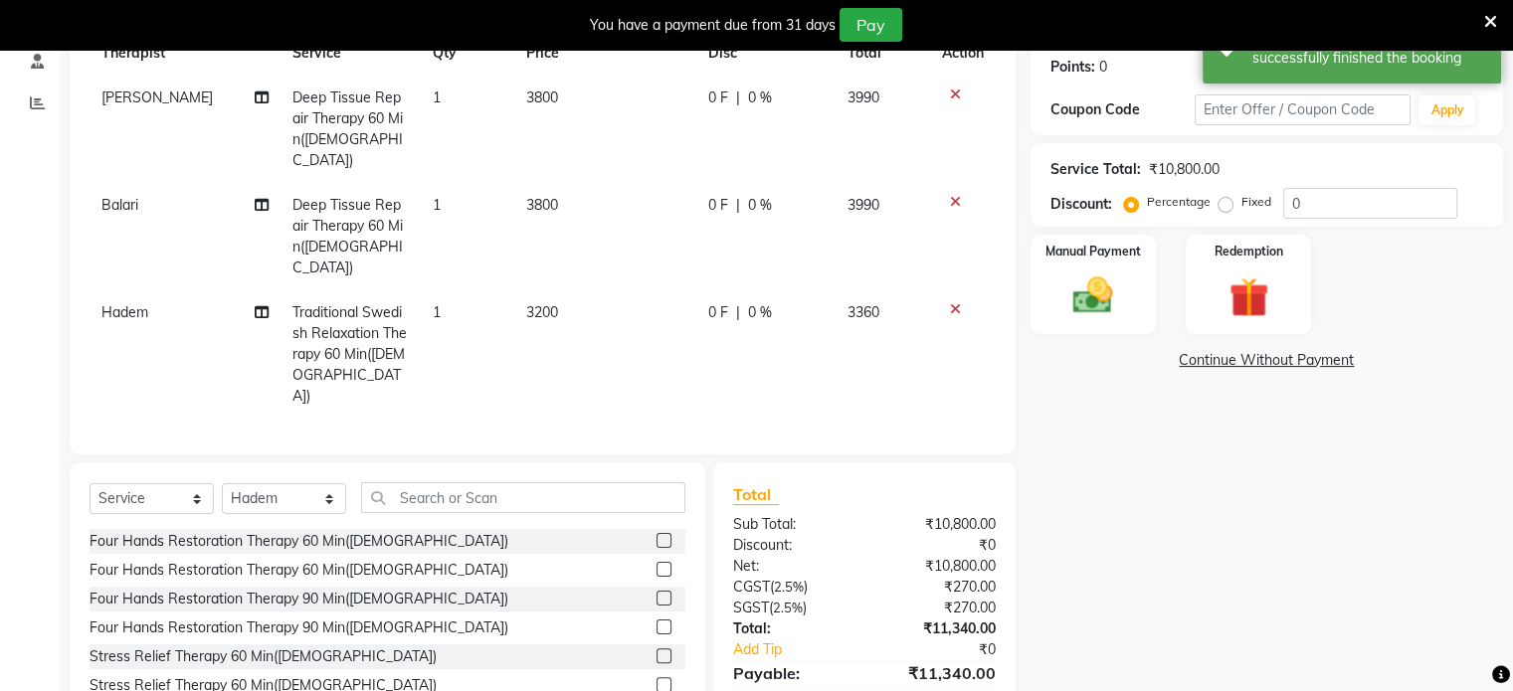
scroll to position [350, 0]
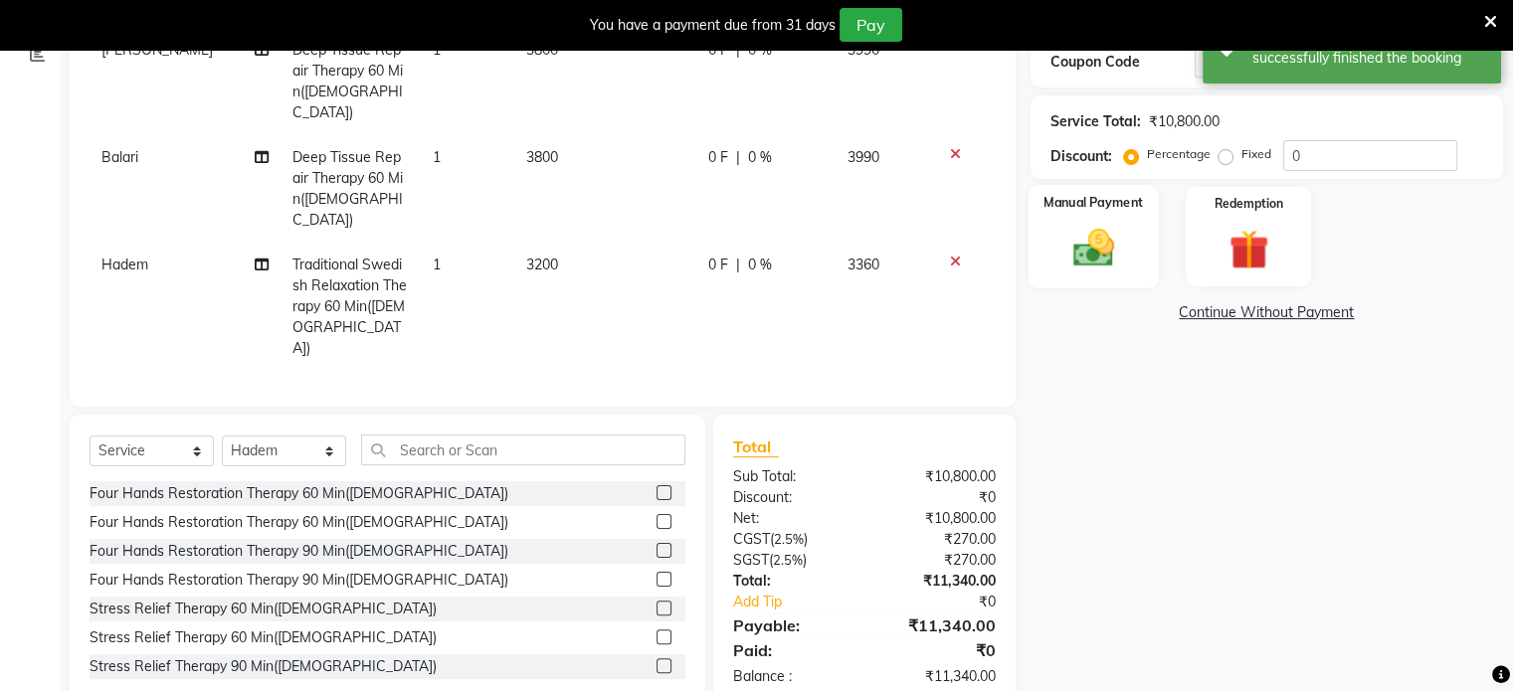
click at [1095, 251] on img at bounding box center [1092, 249] width 67 height 48
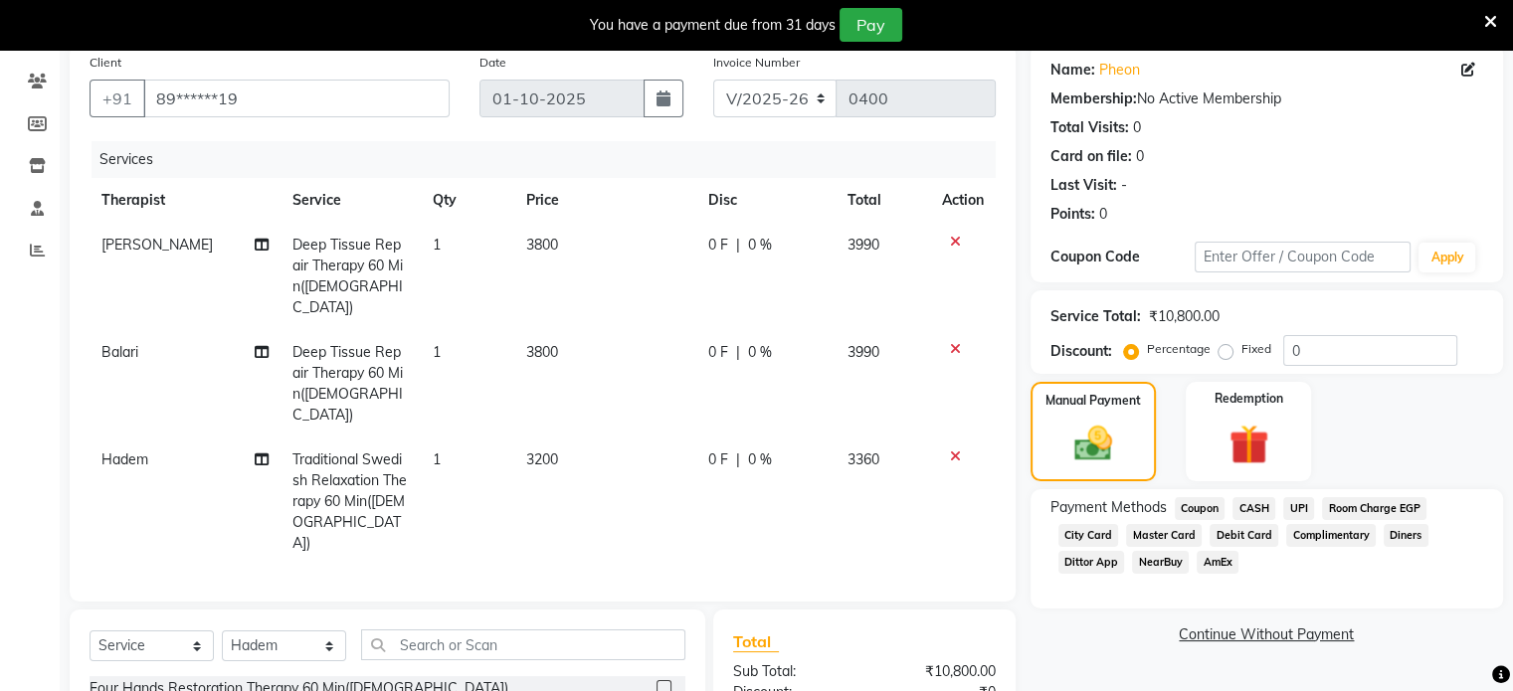
scroll to position [151, 0]
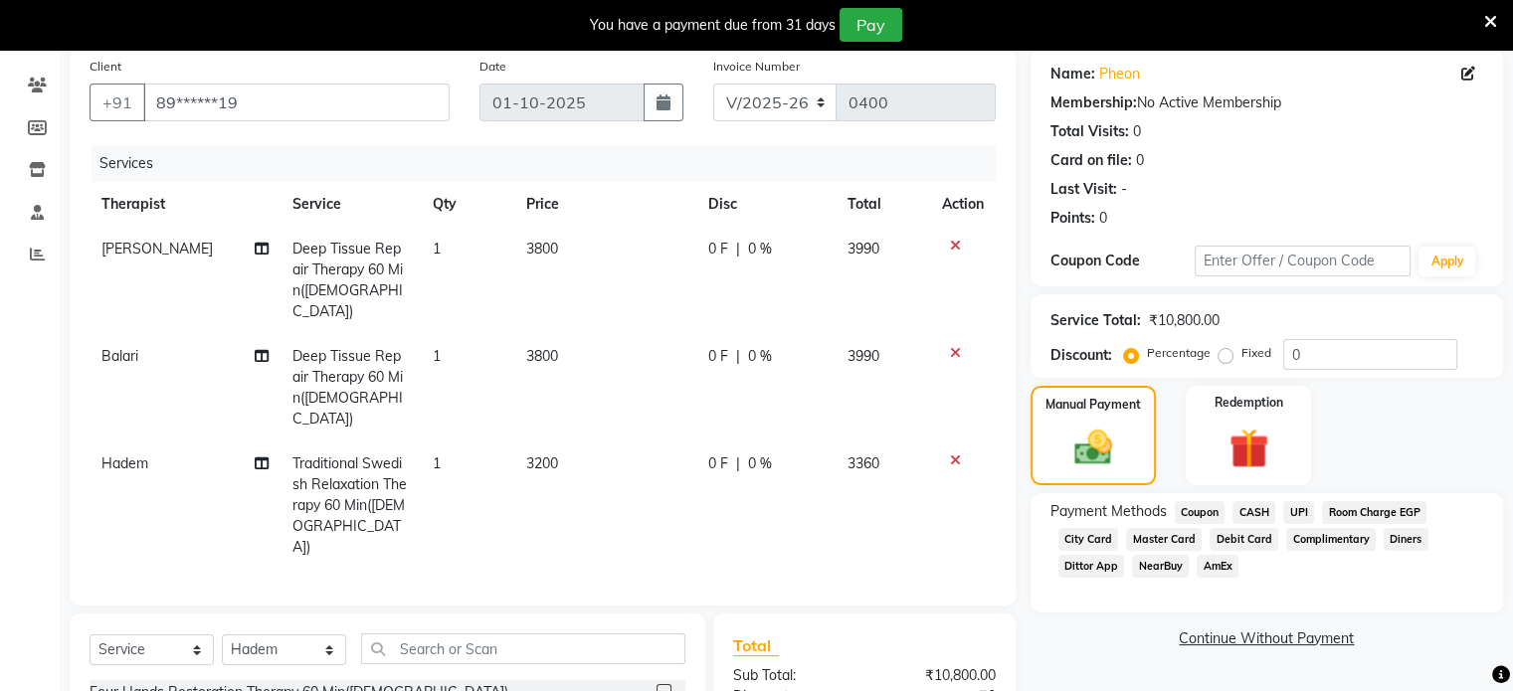
click at [1112, 633] on link "Continue Without Payment" at bounding box center [1266, 638] width 464 height 21
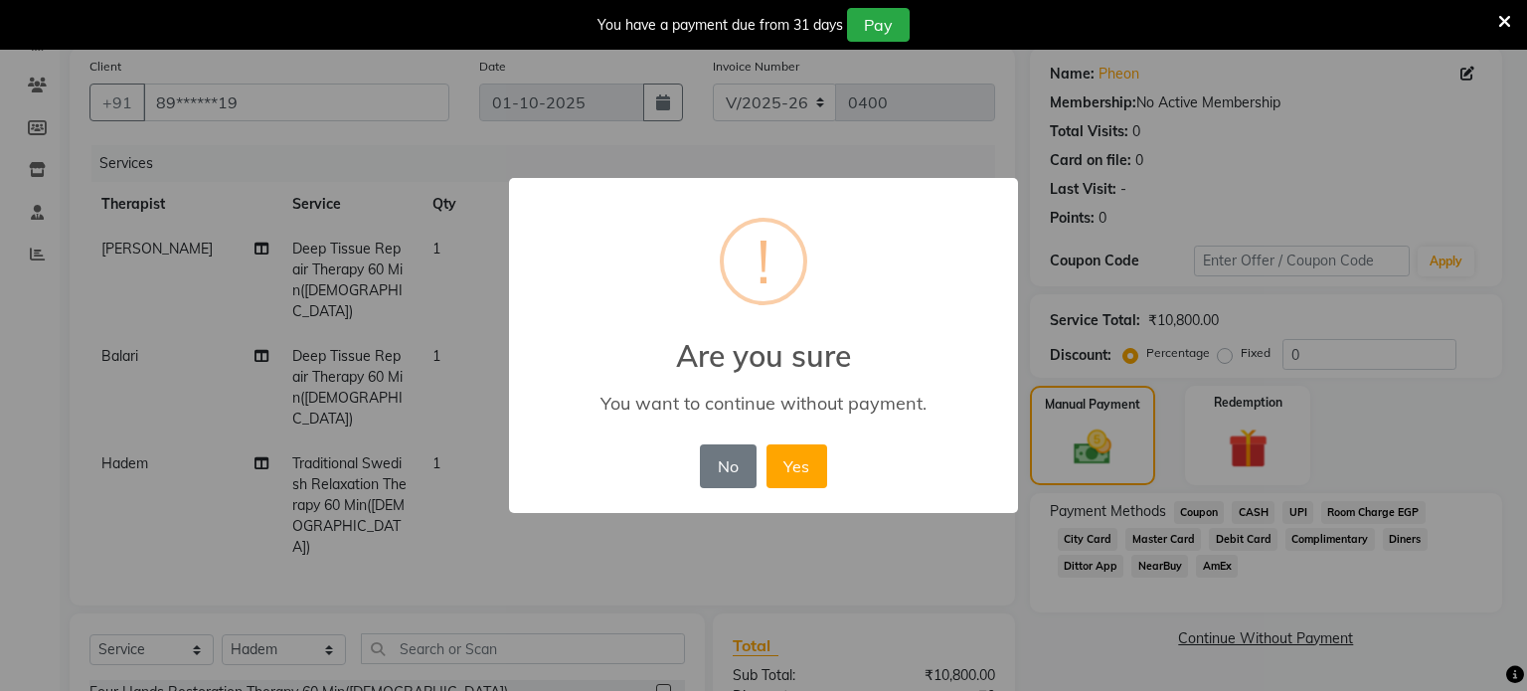
click at [1421, 626] on div "× ! Are you sure You want to continue without payment. No No Yes" at bounding box center [763, 345] width 1527 height 691
click at [733, 452] on button "No" at bounding box center [728, 467] width 56 height 44
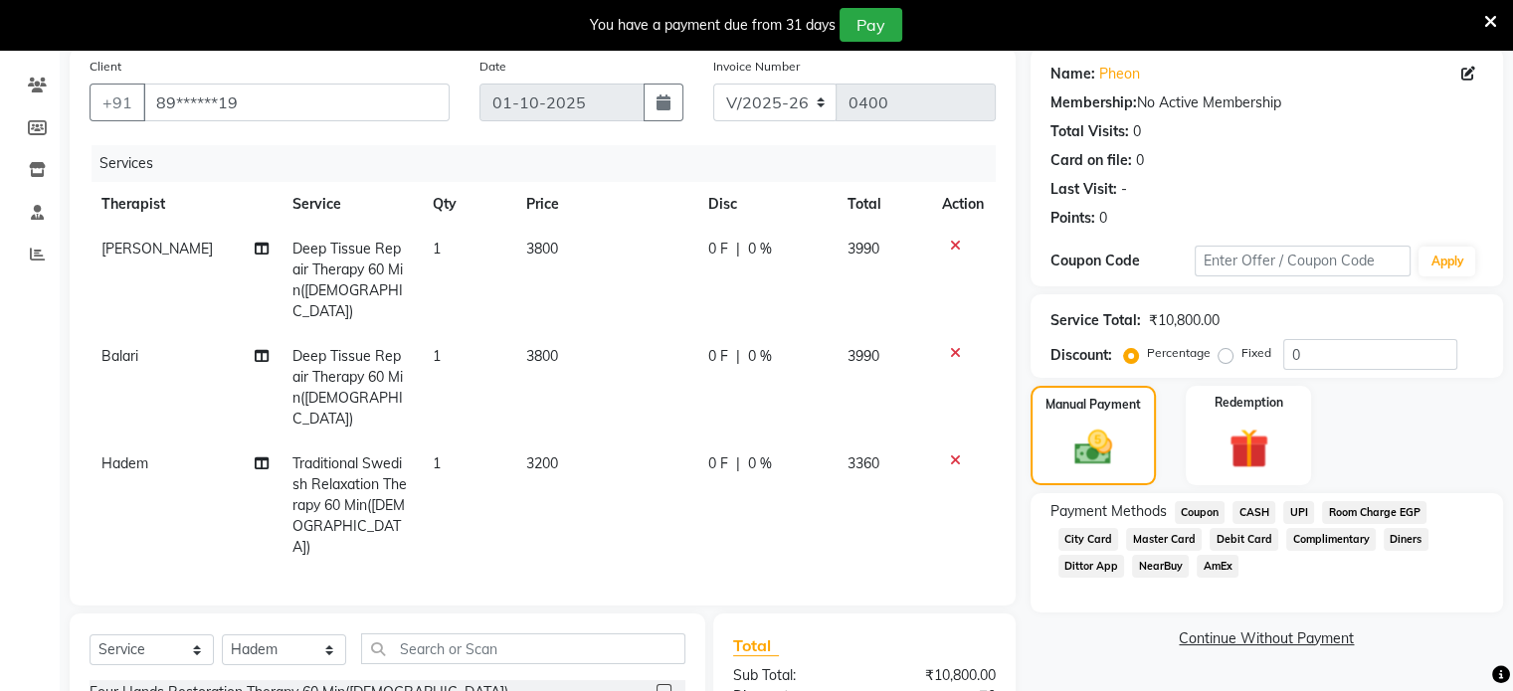
click at [865, 491] on td "3360" at bounding box center [882, 506] width 94 height 128
select select "92105"
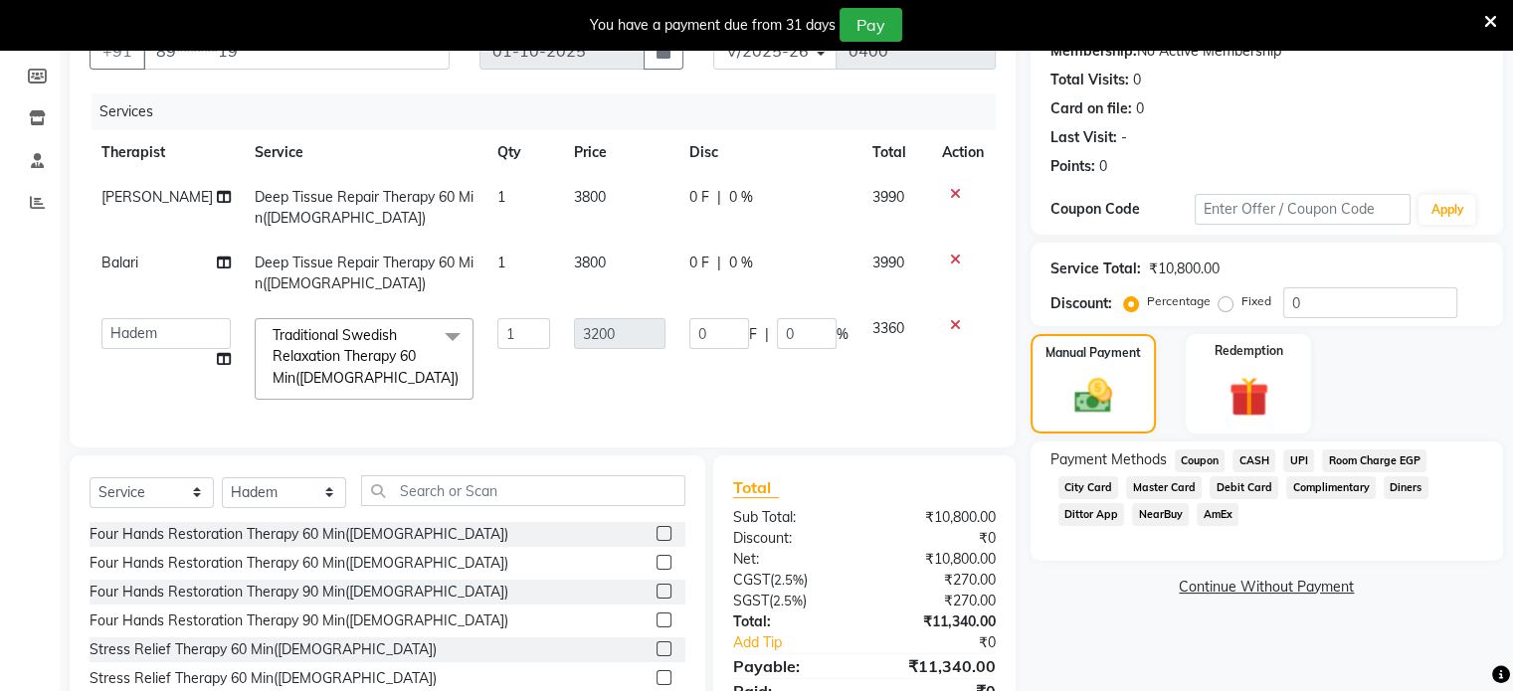
scroll to position [251, 0]
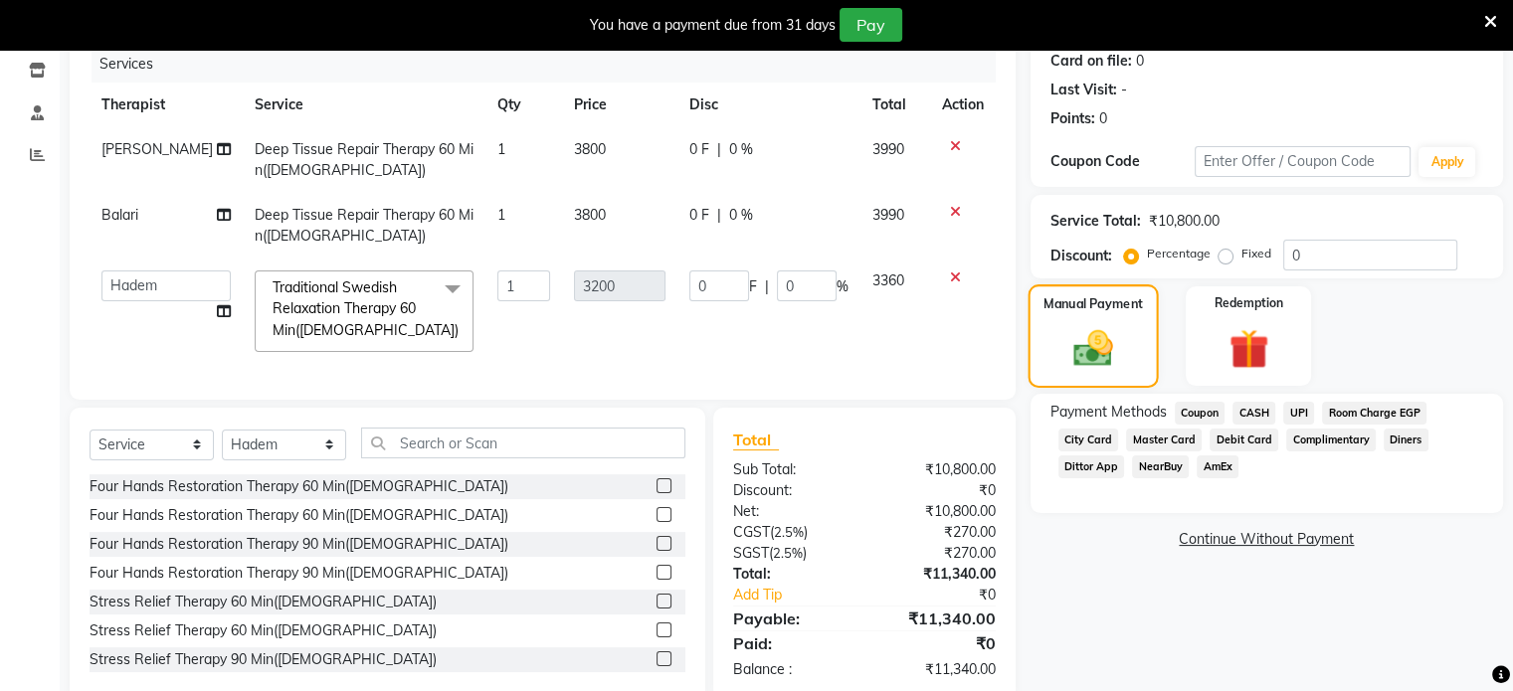
click at [1129, 367] on div "Manual Payment" at bounding box center [1092, 335] width 130 height 102
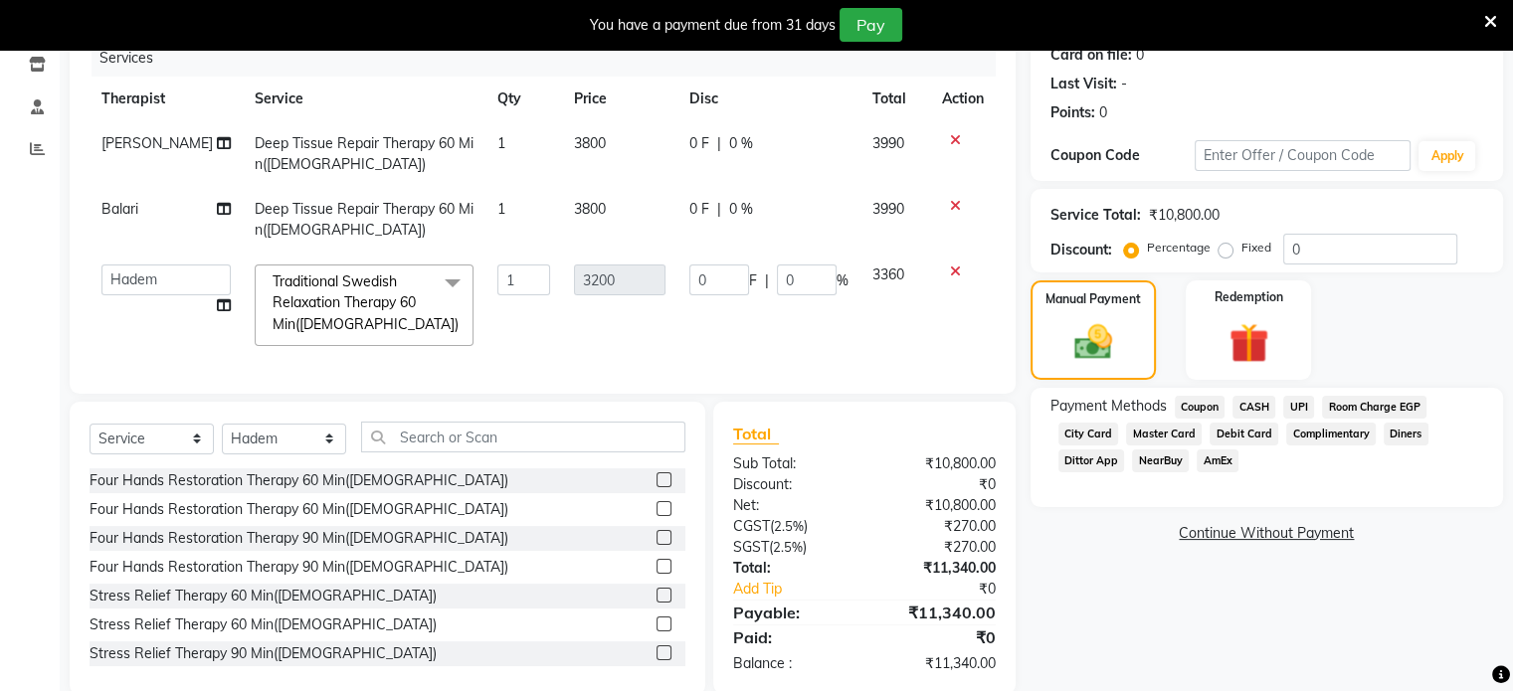
scroll to position [306, 0]
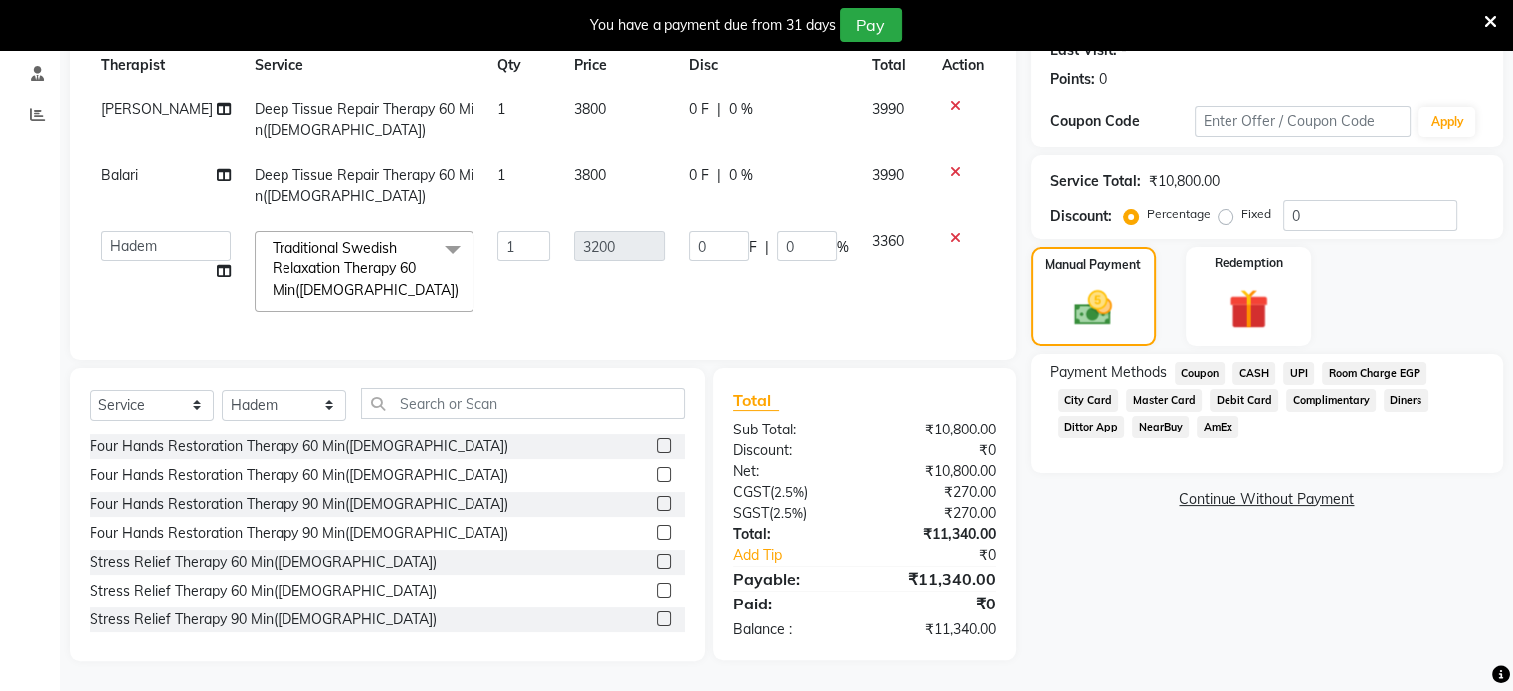
click at [1229, 389] on span "Debit Card" at bounding box center [1243, 400] width 69 height 23
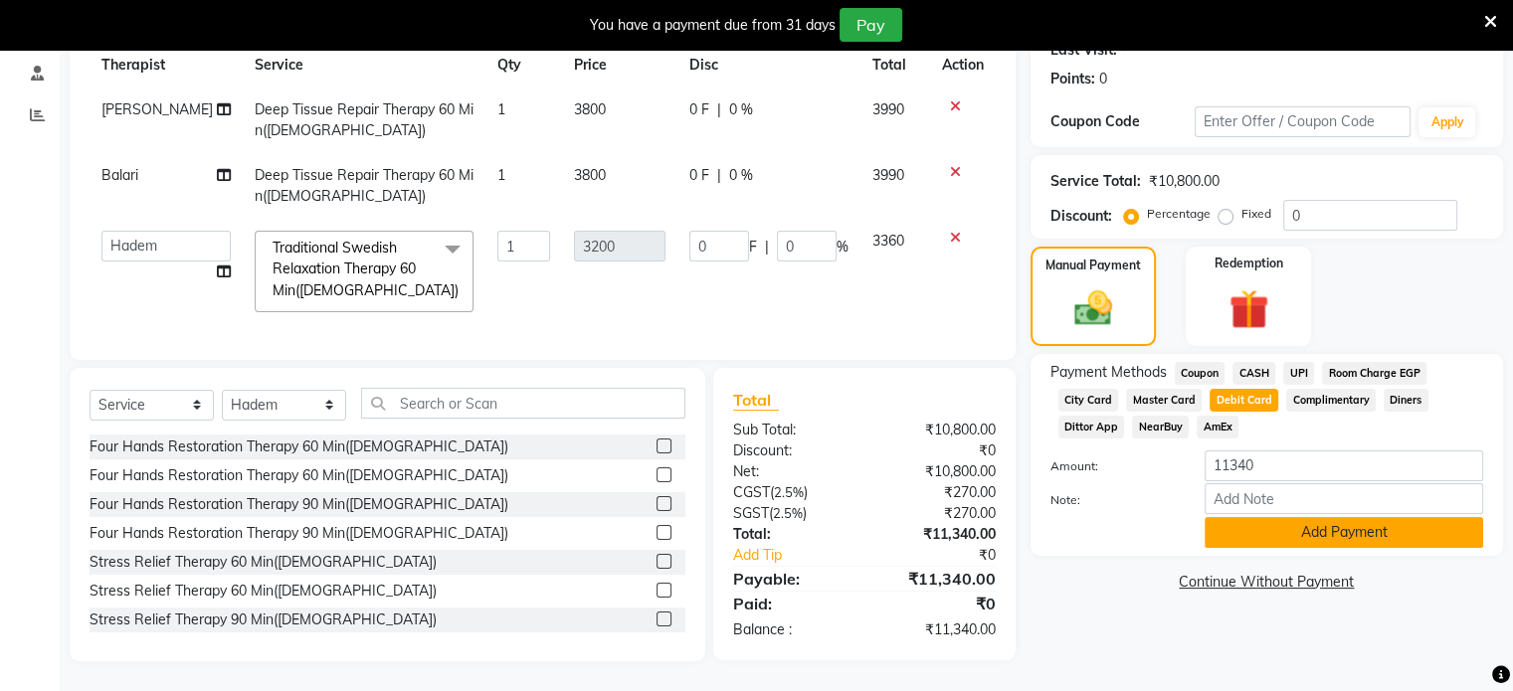
click at [1301, 520] on button "Add Payment" at bounding box center [1343, 532] width 278 height 31
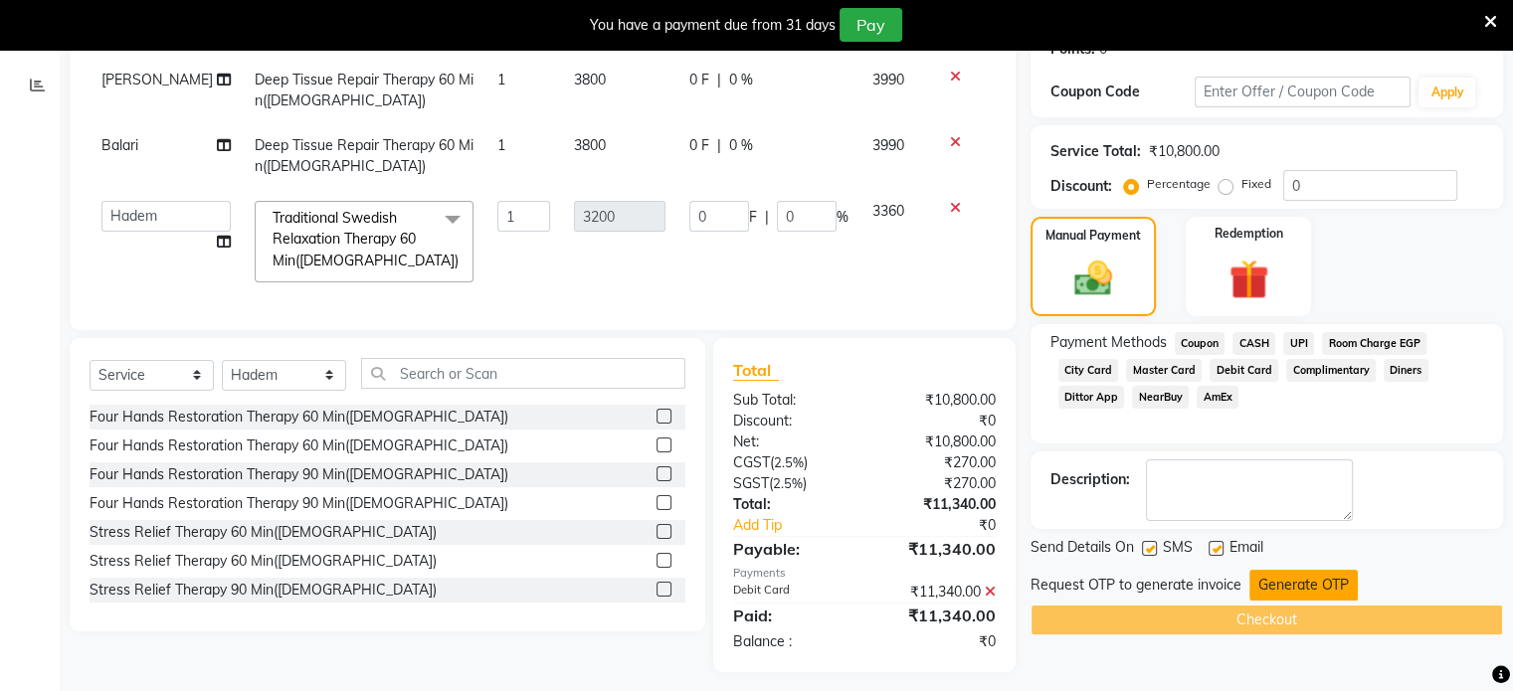
scroll to position [346, 0]
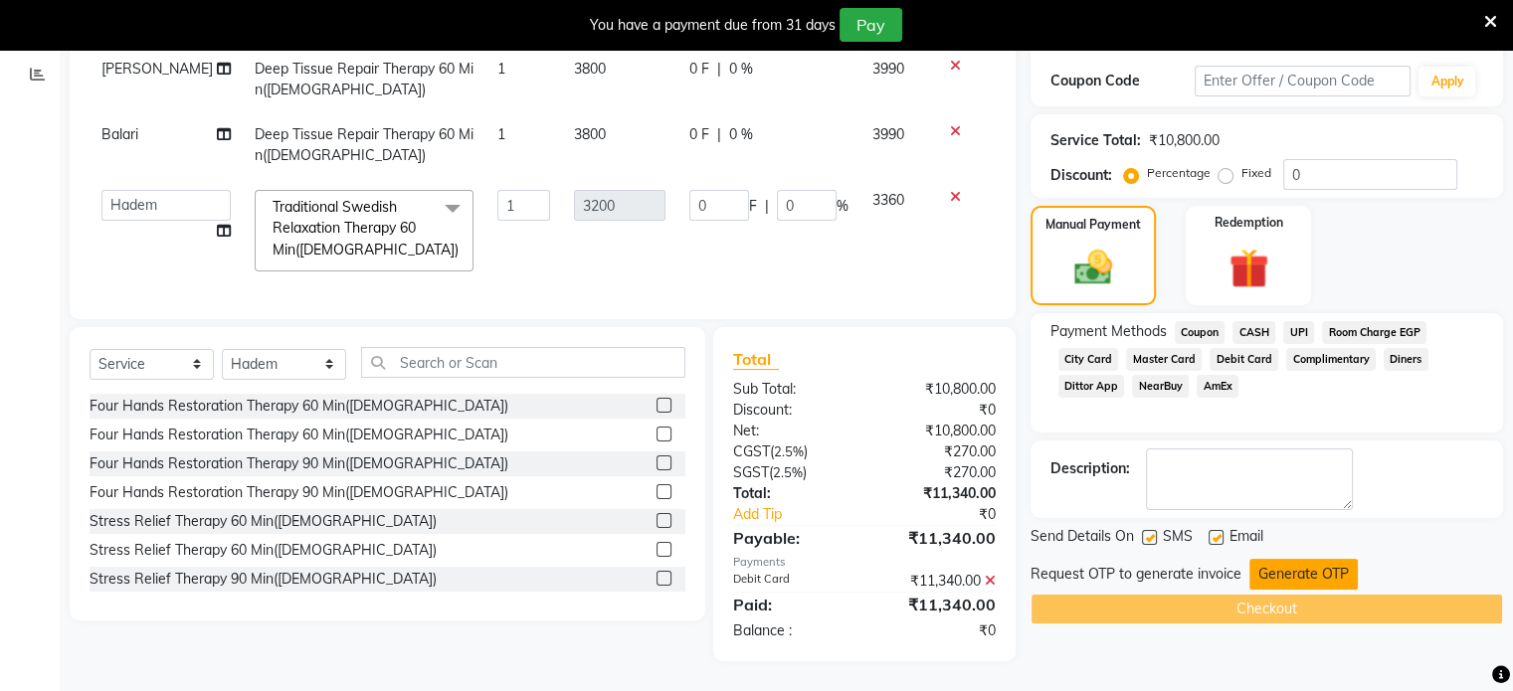
click at [1273, 559] on button "Generate OTP" at bounding box center [1303, 574] width 108 height 31
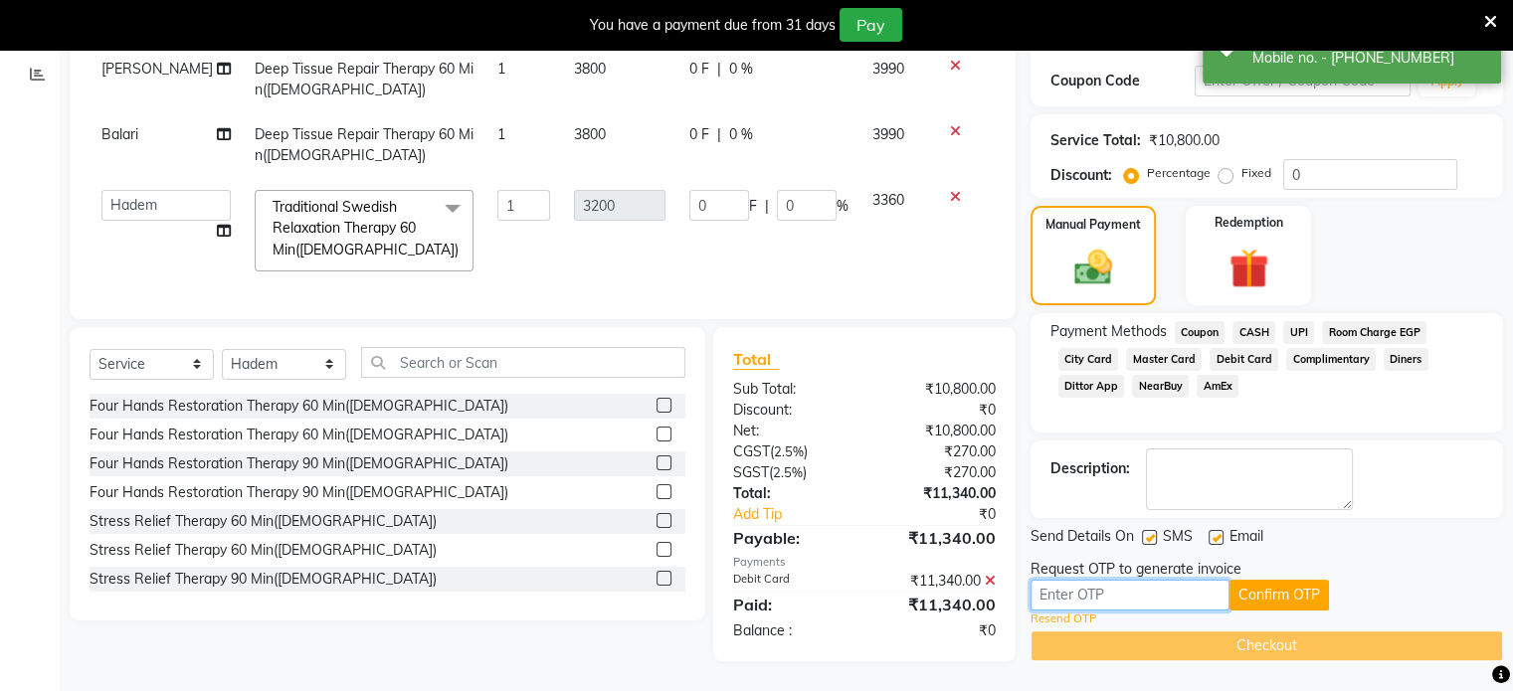
click at [1160, 580] on input "text" at bounding box center [1129, 595] width 199 height 31
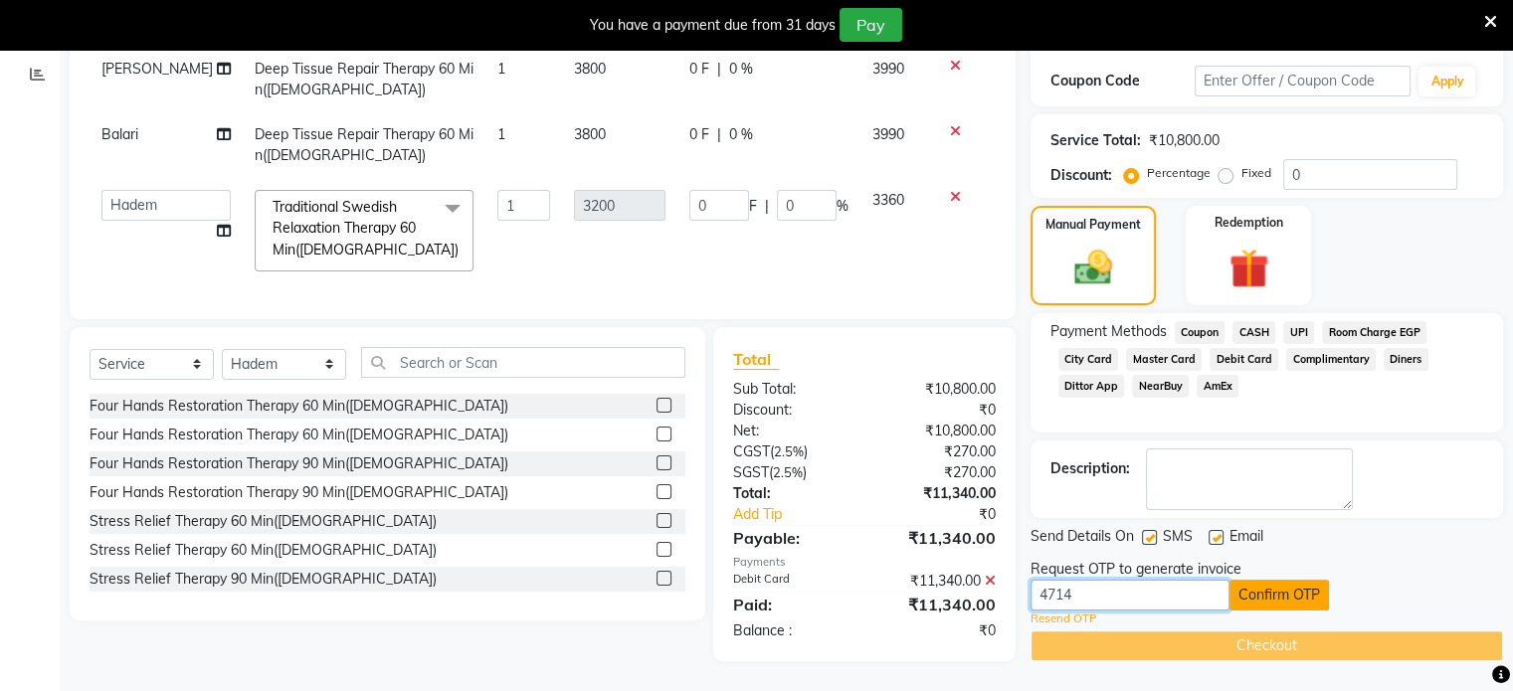
type input "4714"
click at [1244, 580] on button "Confirm OTP" at bounding box center [1278, 595] width 99 height 31
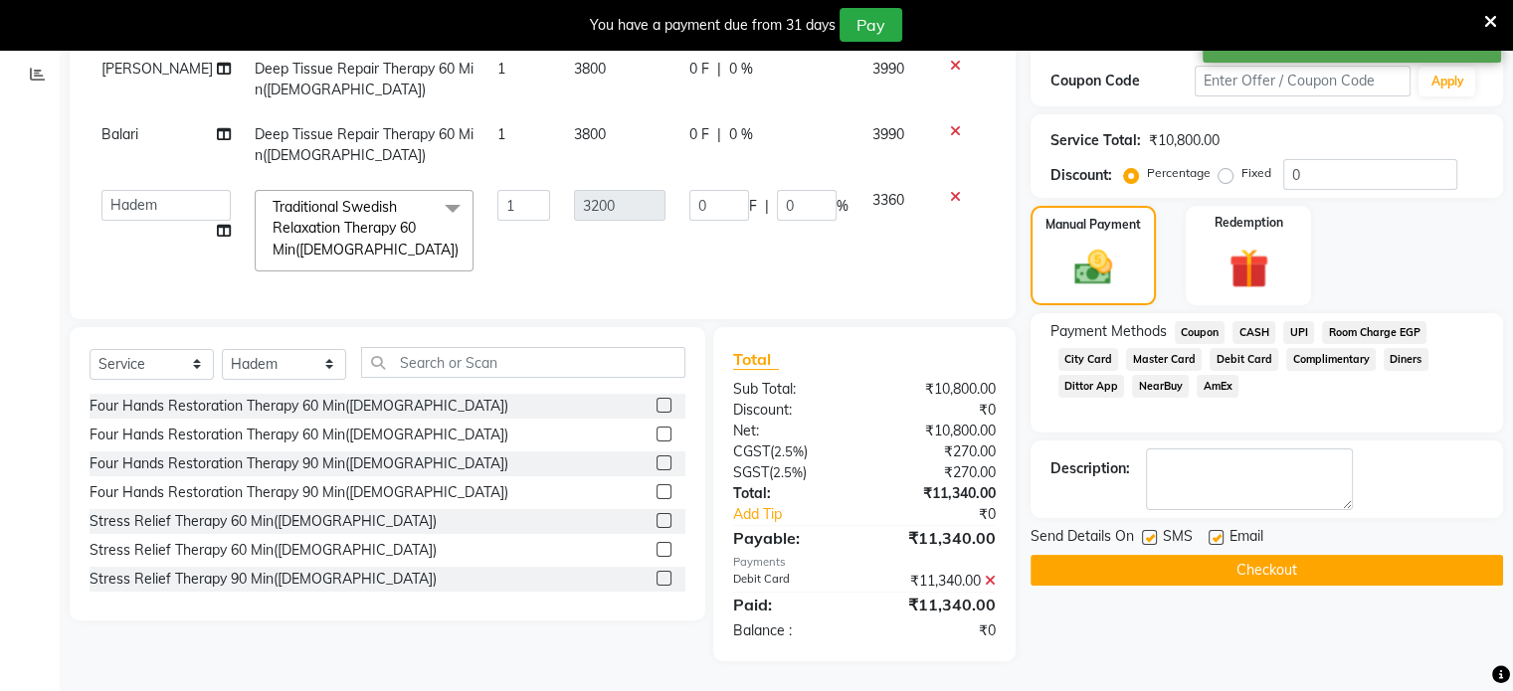
click at [1263, 555] on button "Checkout" at bounding box center [1266, 570] width 472 height 31
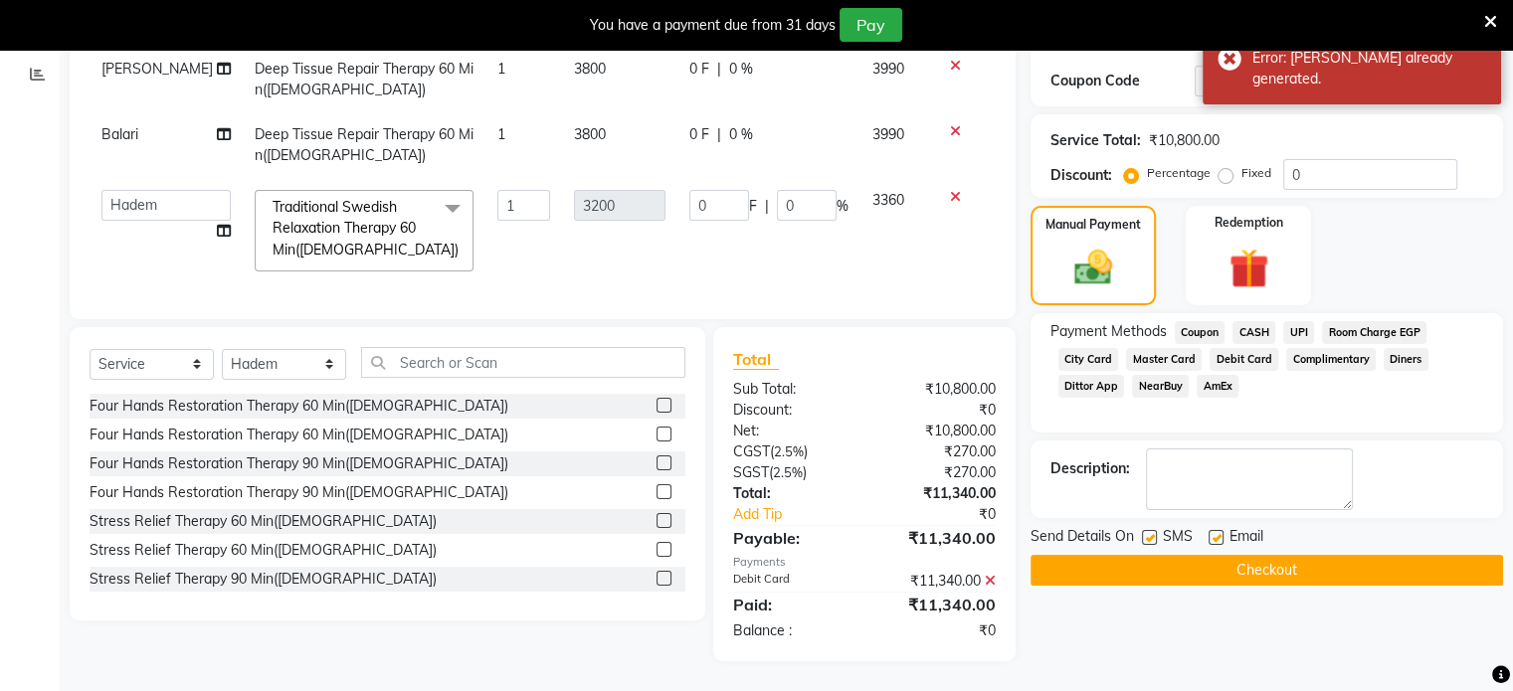
click at [1186, 555] on button "Checkout" at bounding box center [1266, 570] width 472 height 31
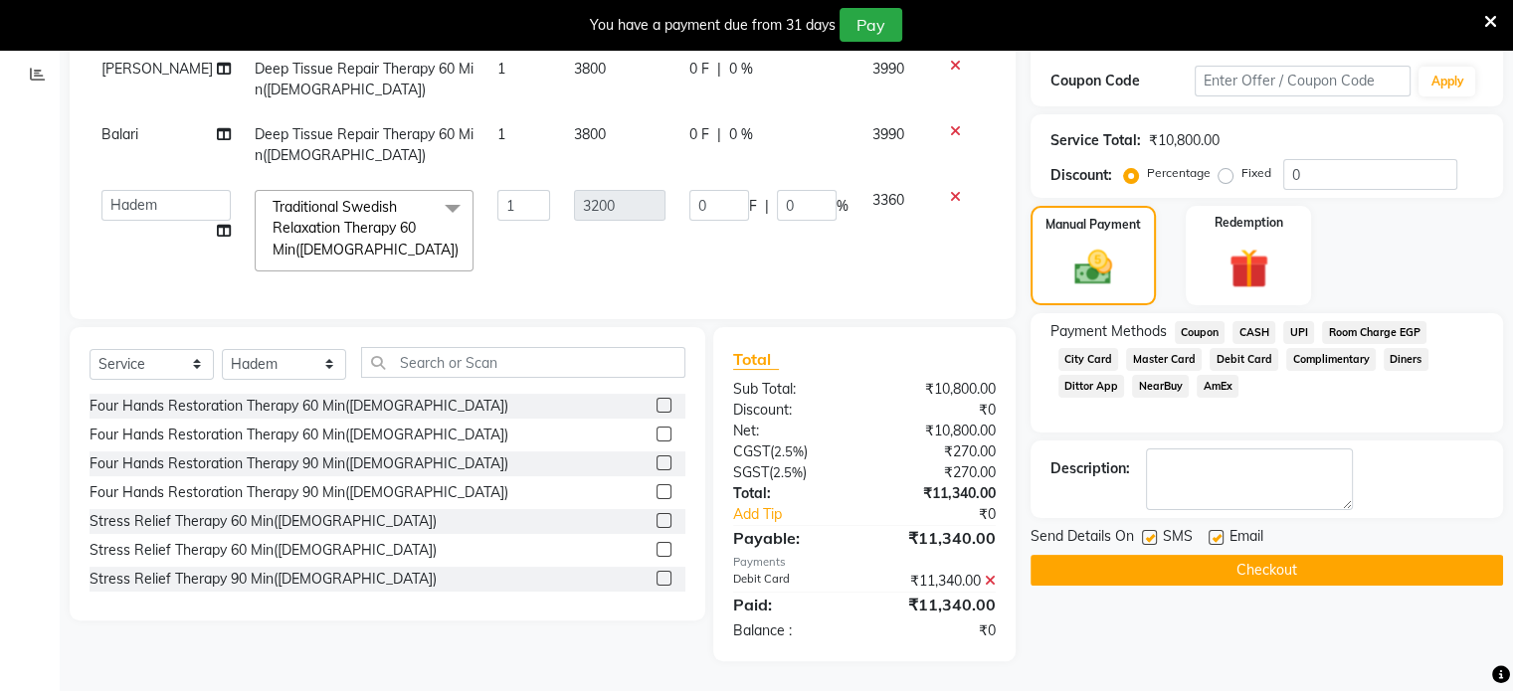
click at [1222, 559] on button "Checkout" at bounding box center [1266, 570] width 472 height 31
click at [1249, 555] on button "Checkout" at bounding box center [1266, 570] width 472 height 31
click at [1290, 563] on button "Checkout" at bounding box center [1266, 570] width 472 height 31
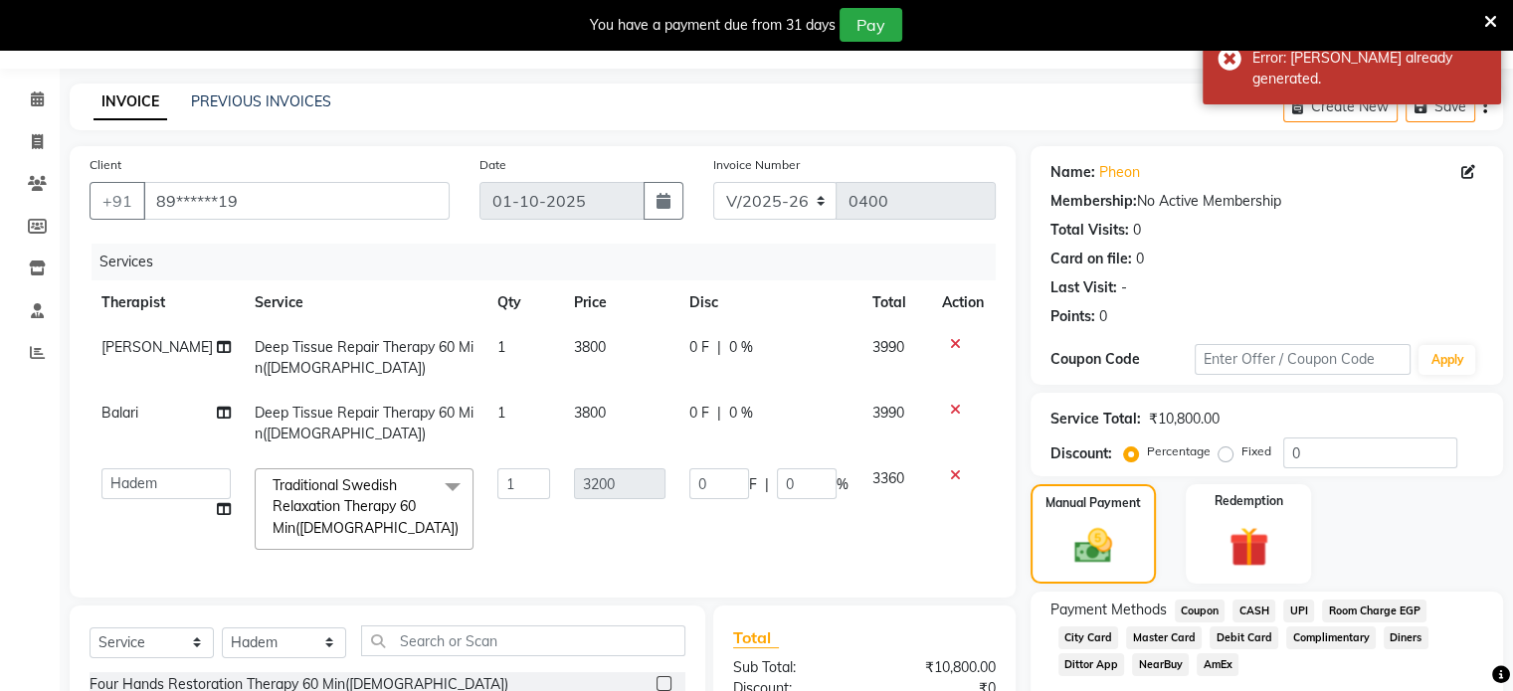
scroll to position [48, 0]
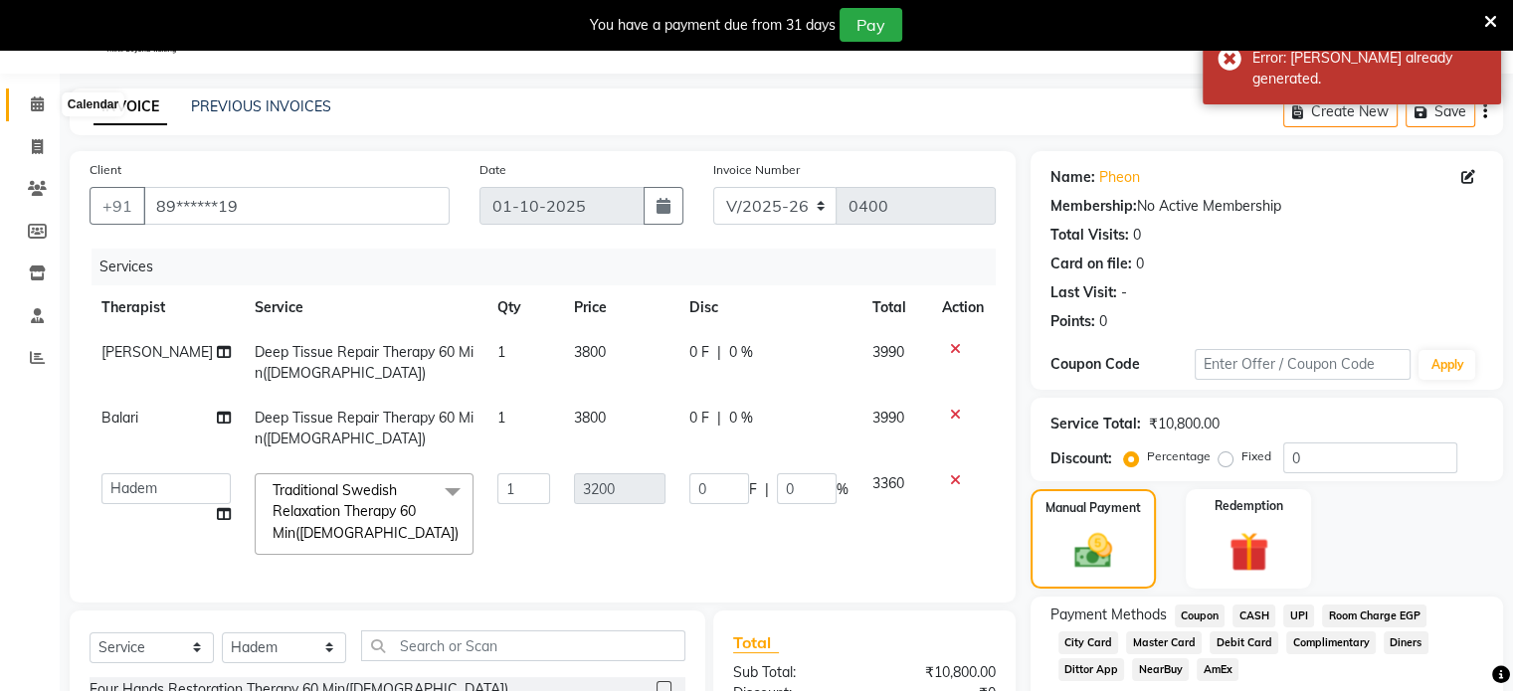
click at [48, 102] on span at bounding box center [37, 104] width 35 height 23
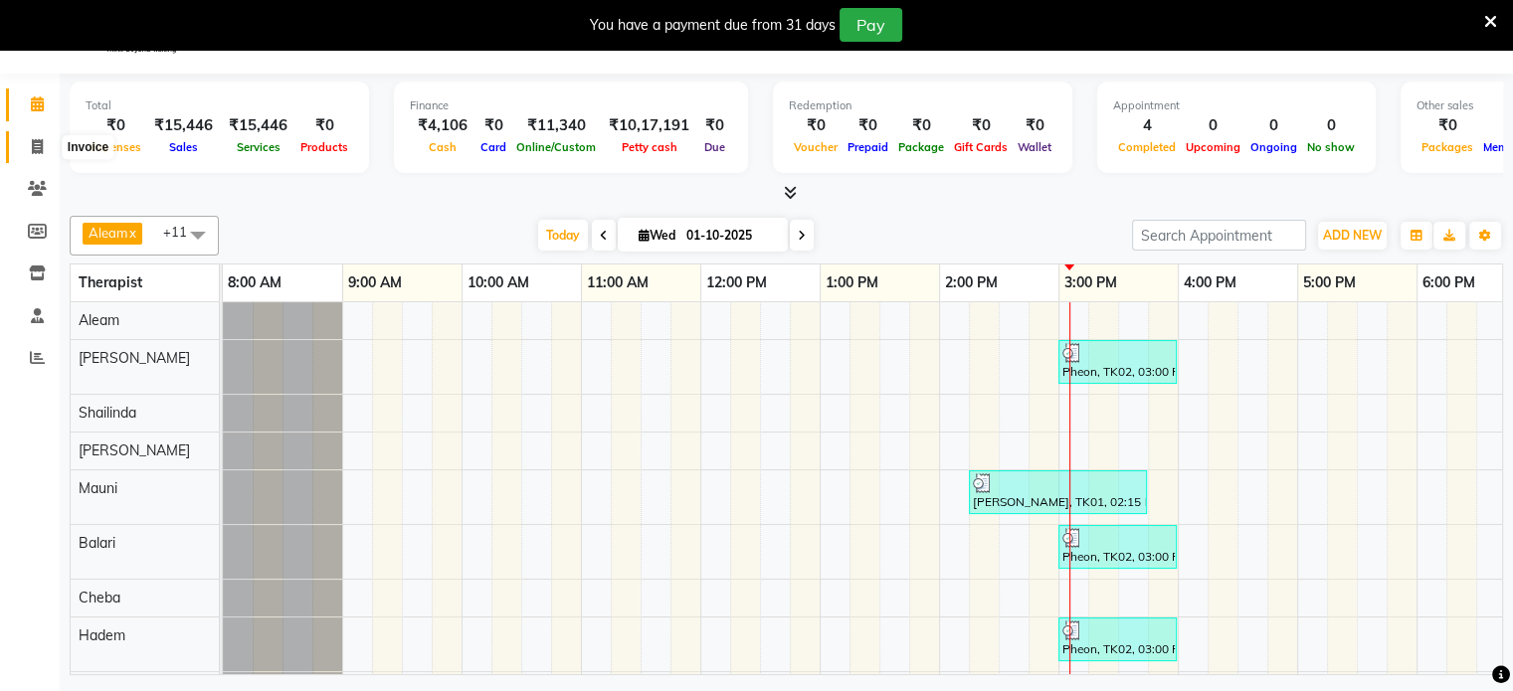
click at [37, 136] on span at bounding box center [37, 147] width 35 height 23
select select "service"
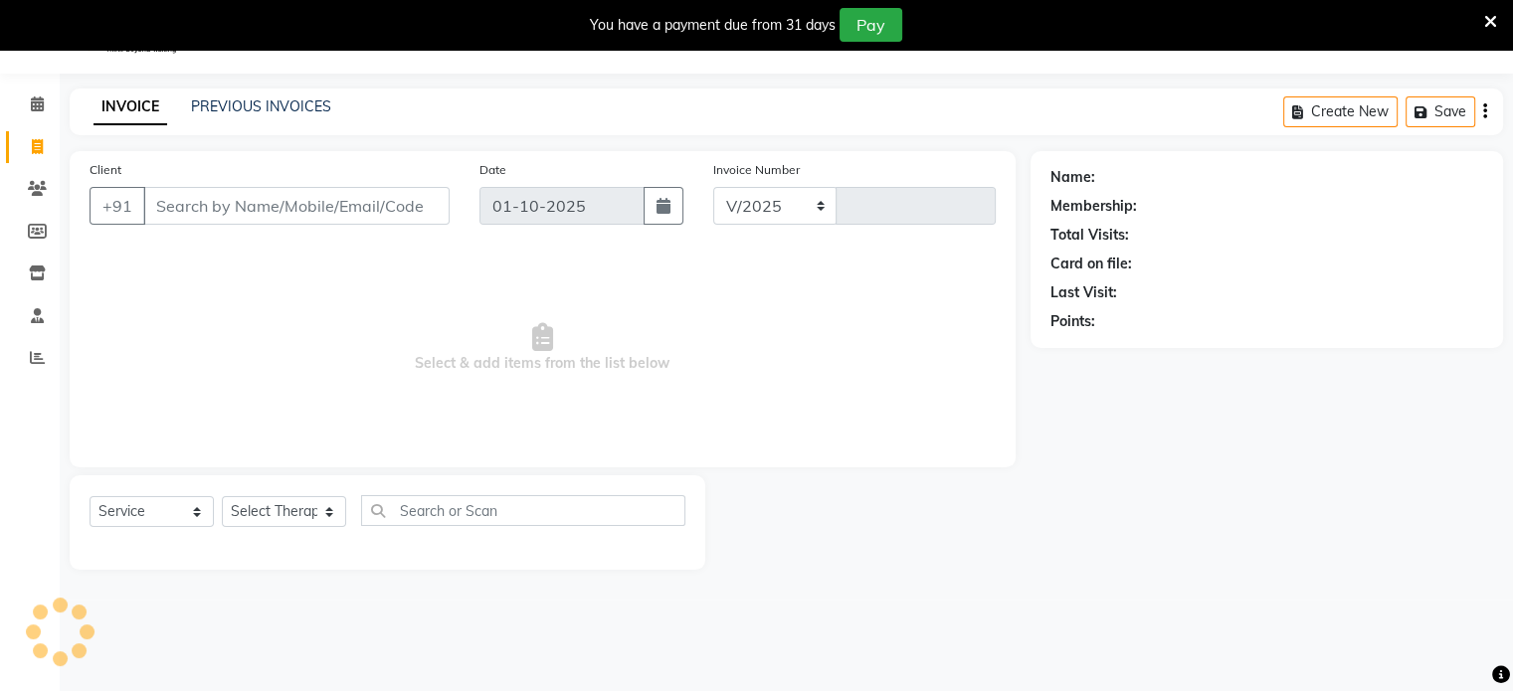
select select "8694"
type input "0401"
click at [231, 87] on div "INVOICE PREVIOUS INVOICES Create New Save" at bounding box center [786, 110] width 1433 height 47
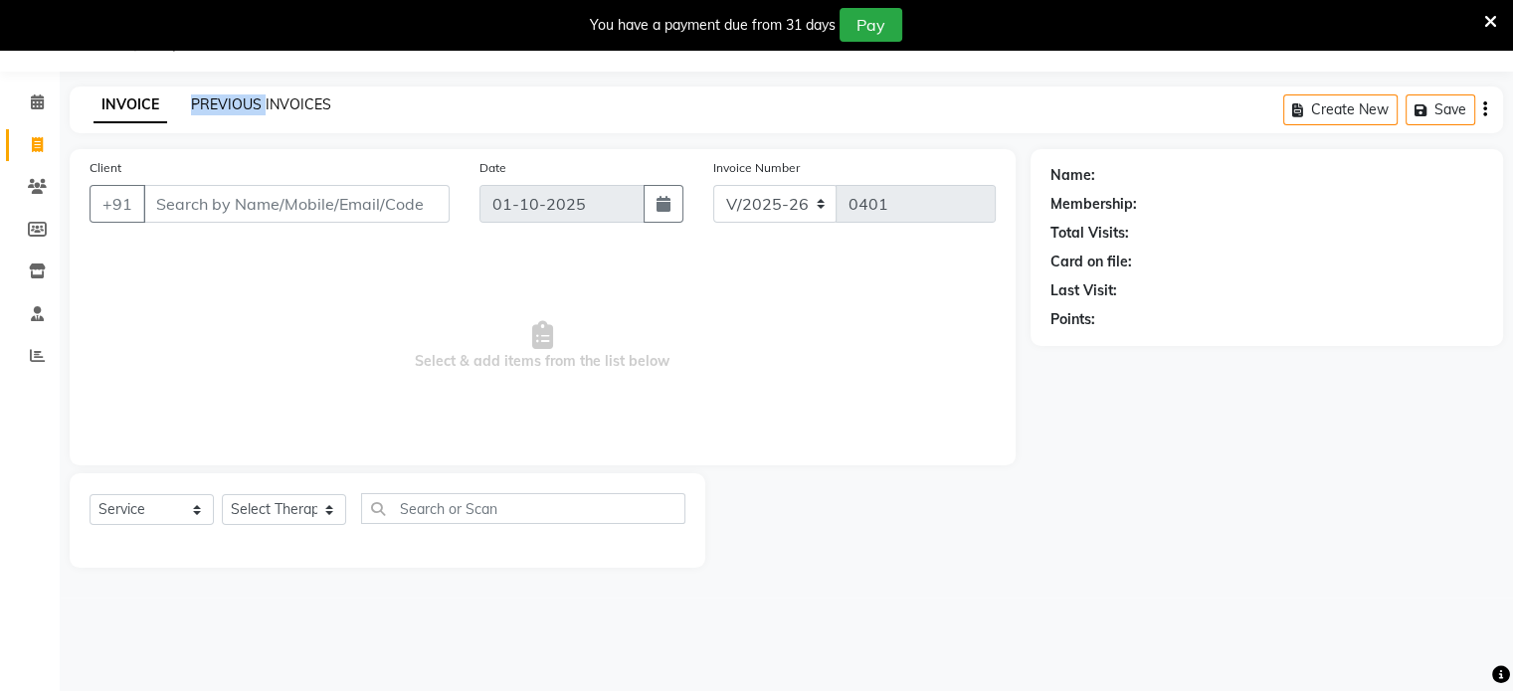
click at [260, 109] on link "PREVIOUS INVOICES" at bounding box center [261, 104] width 140 height 18
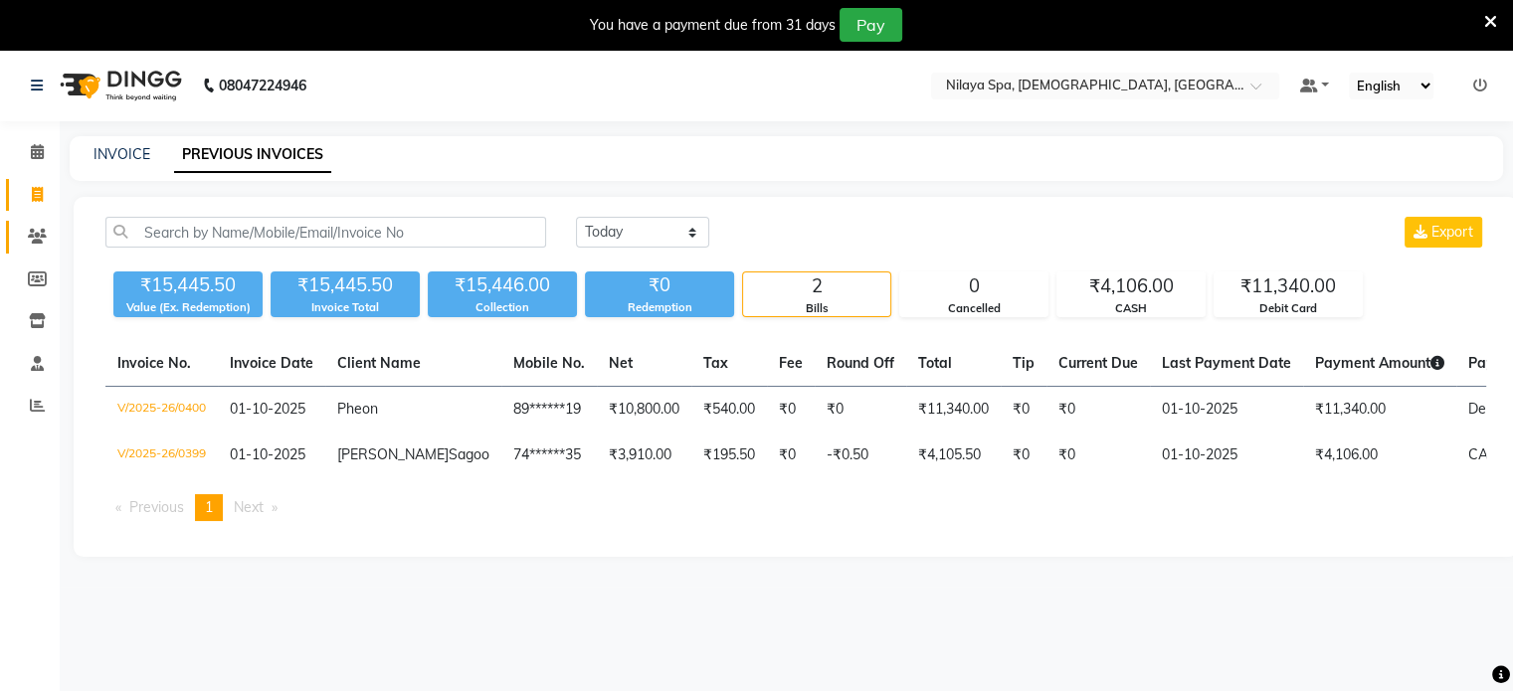
click at [35, 224] on link "Clients" at bounding box center [30, 237] width 48 height 33
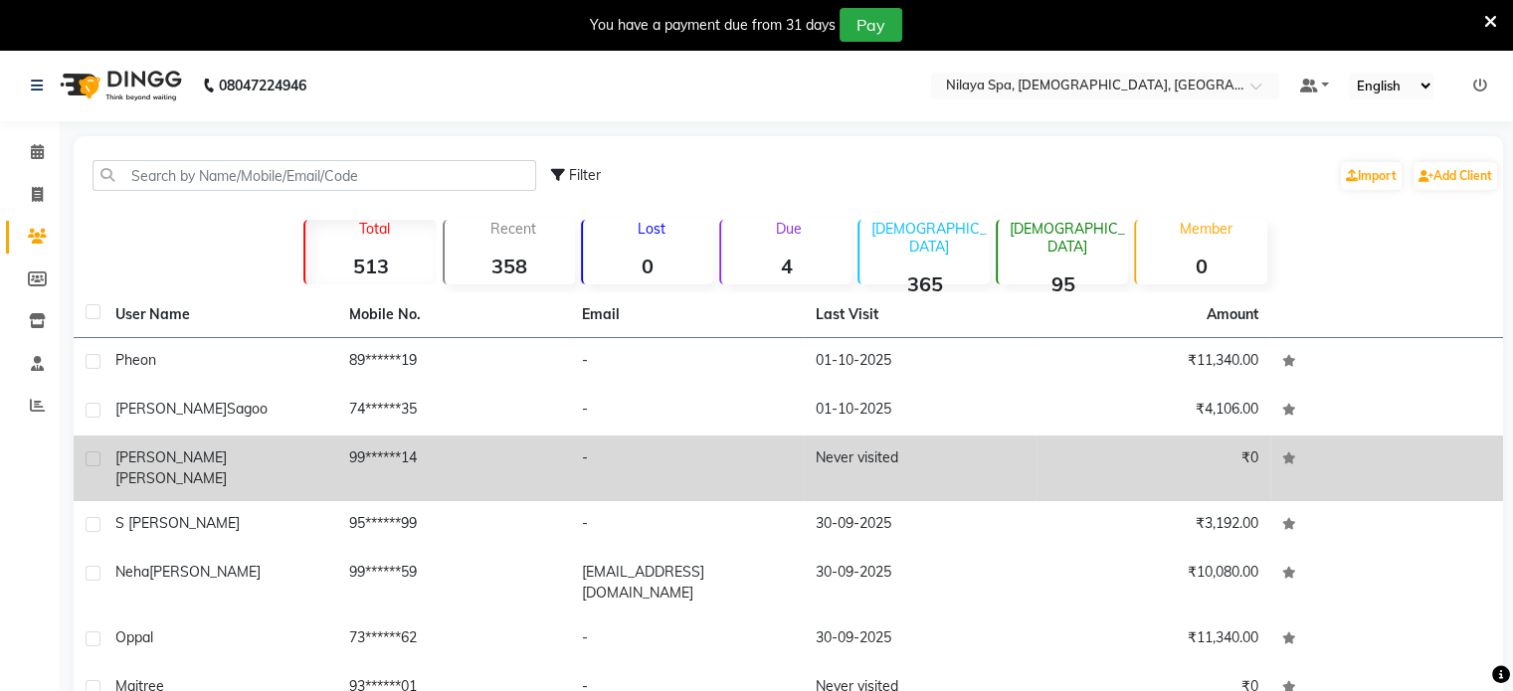
click at [658, 457] on td "-" at bounding box center [687, 469] width 234 height 66
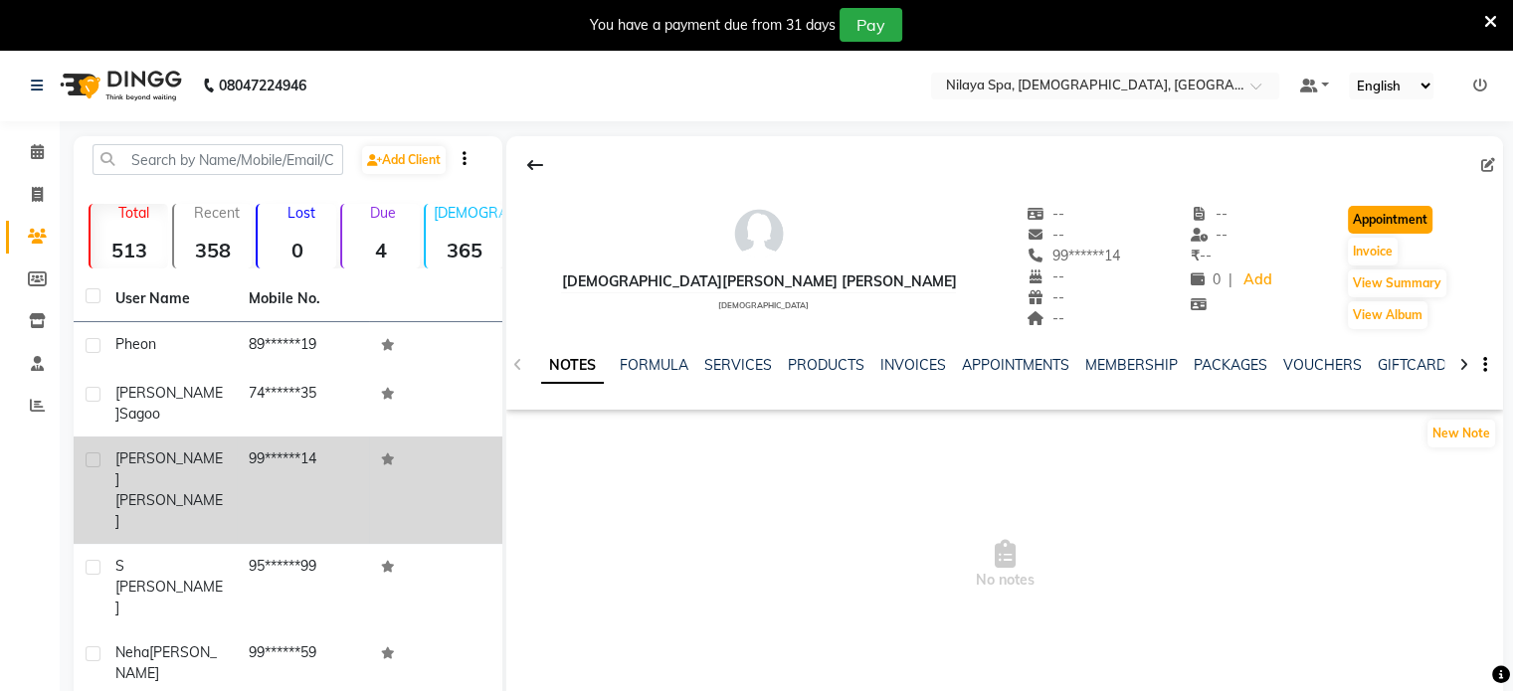
click at [1387, 216] on button "Appointment" at bounding box center [1389, 220] width 85 height 28
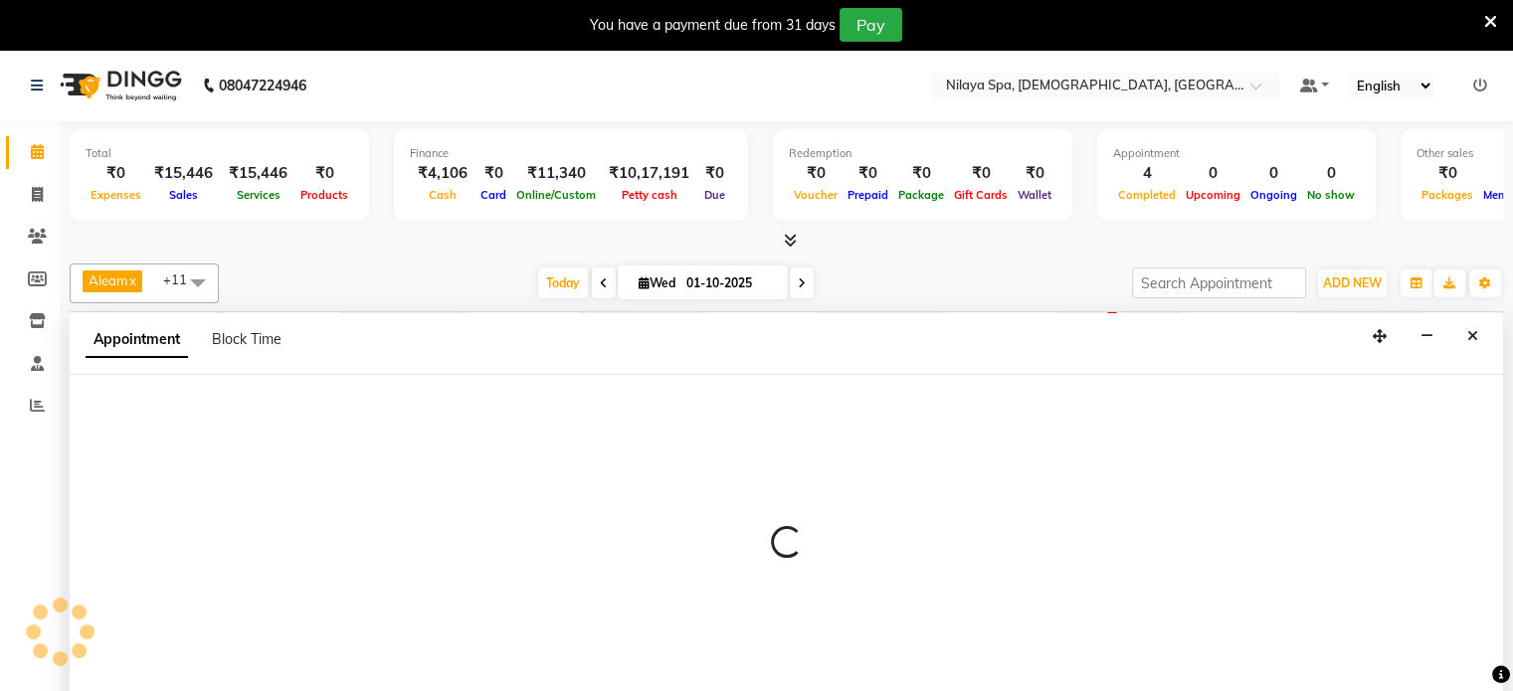
scroll to position [50, 0]
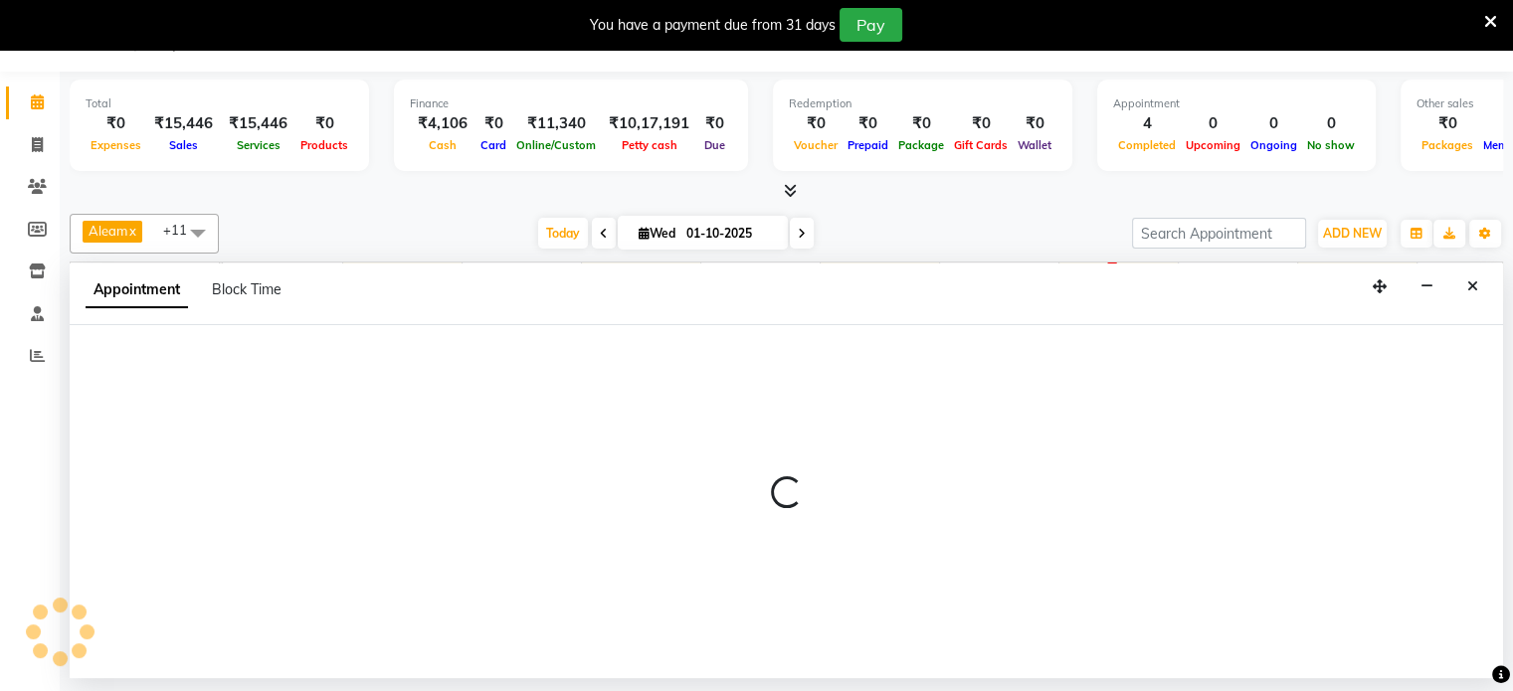
select select "tentative"
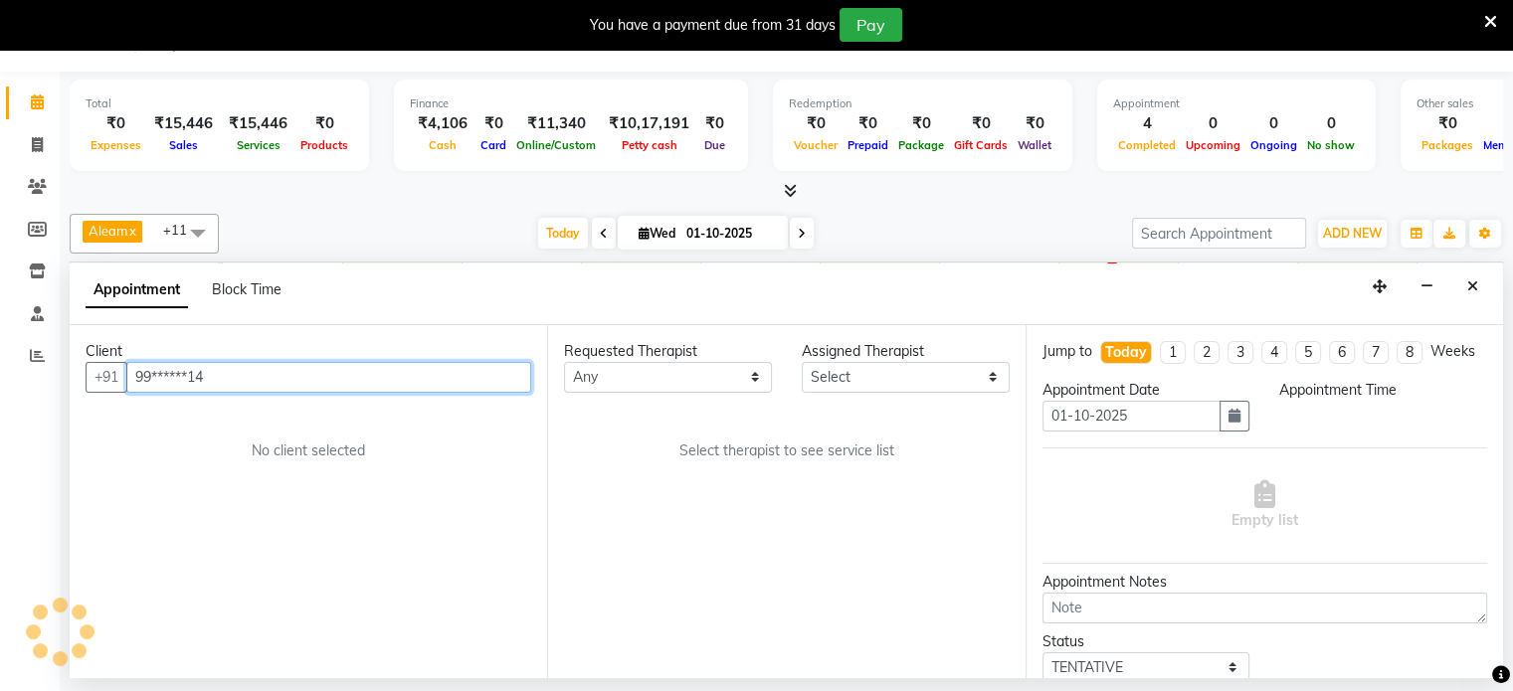
select select "540"
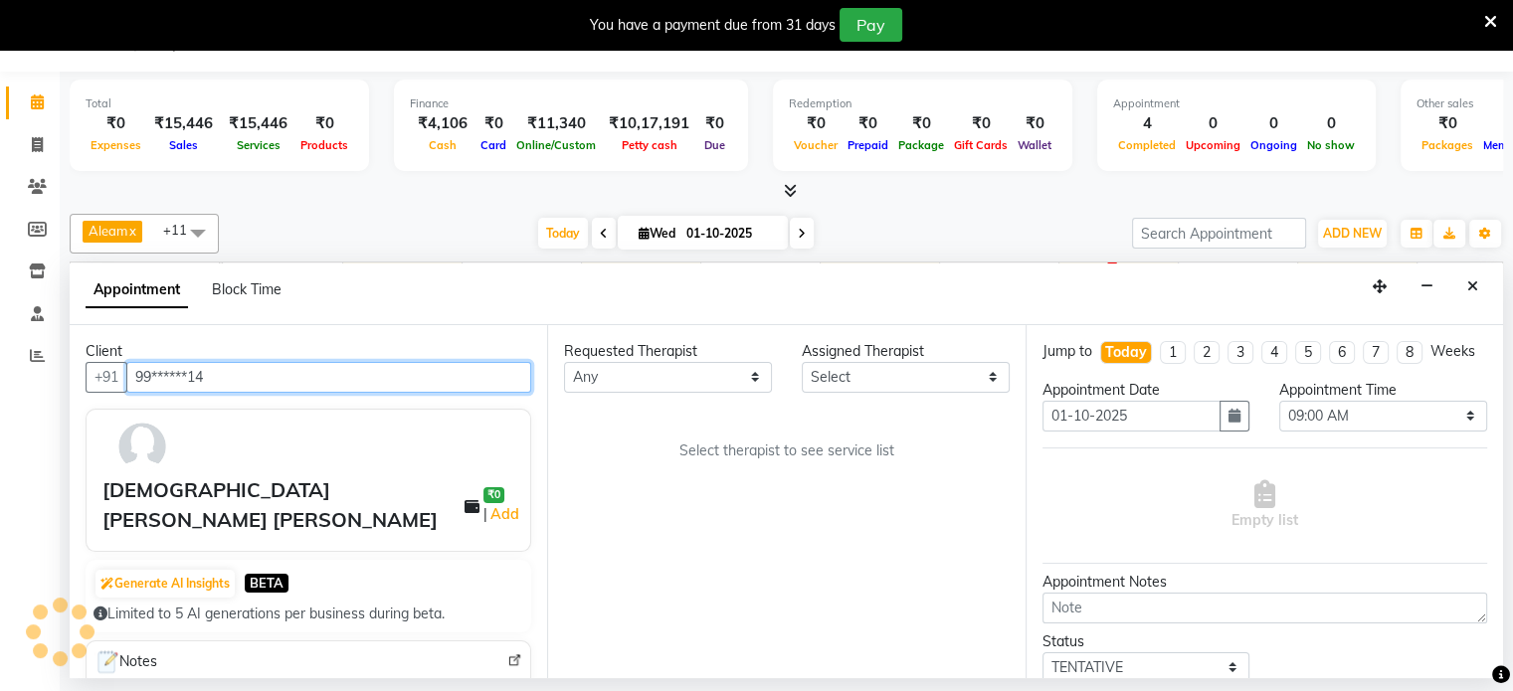
scroll to position [0, 629]
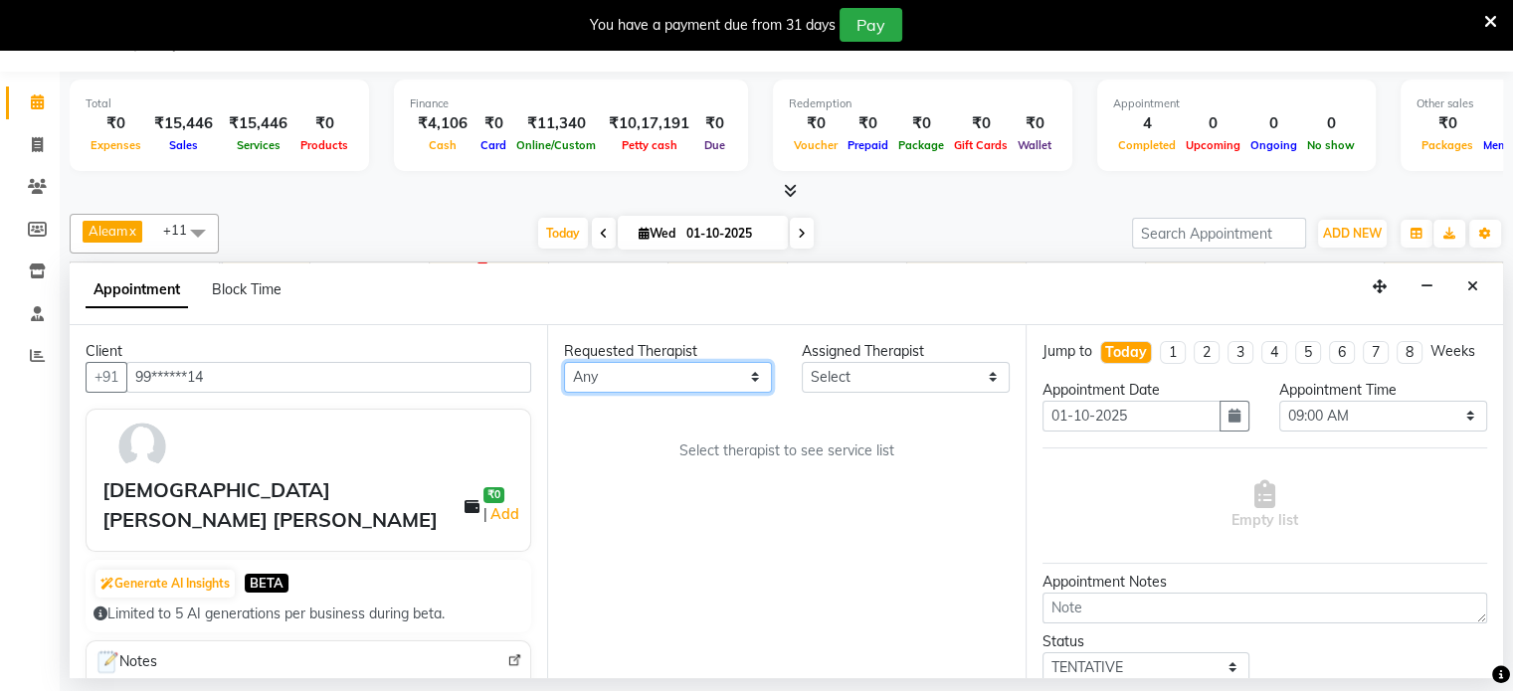
click at [684, 370] on select "Any Aleam [PERSON_NAME] [PERSON_NAME] [PERSON_NAME] [PERSON_NAME] [PERSON_NAME]" at bounding box center [668, 377] width 208 height 31
select select "87836"
click at [564, 362] on select "Any Aleam [PERSON_NAME] [PERSON_NAME] [PERSON_NAME] [PERSON_NAME] [PERSON_NAME]" at bounding box center [668, 377] width 208 height 31
select select "87836"
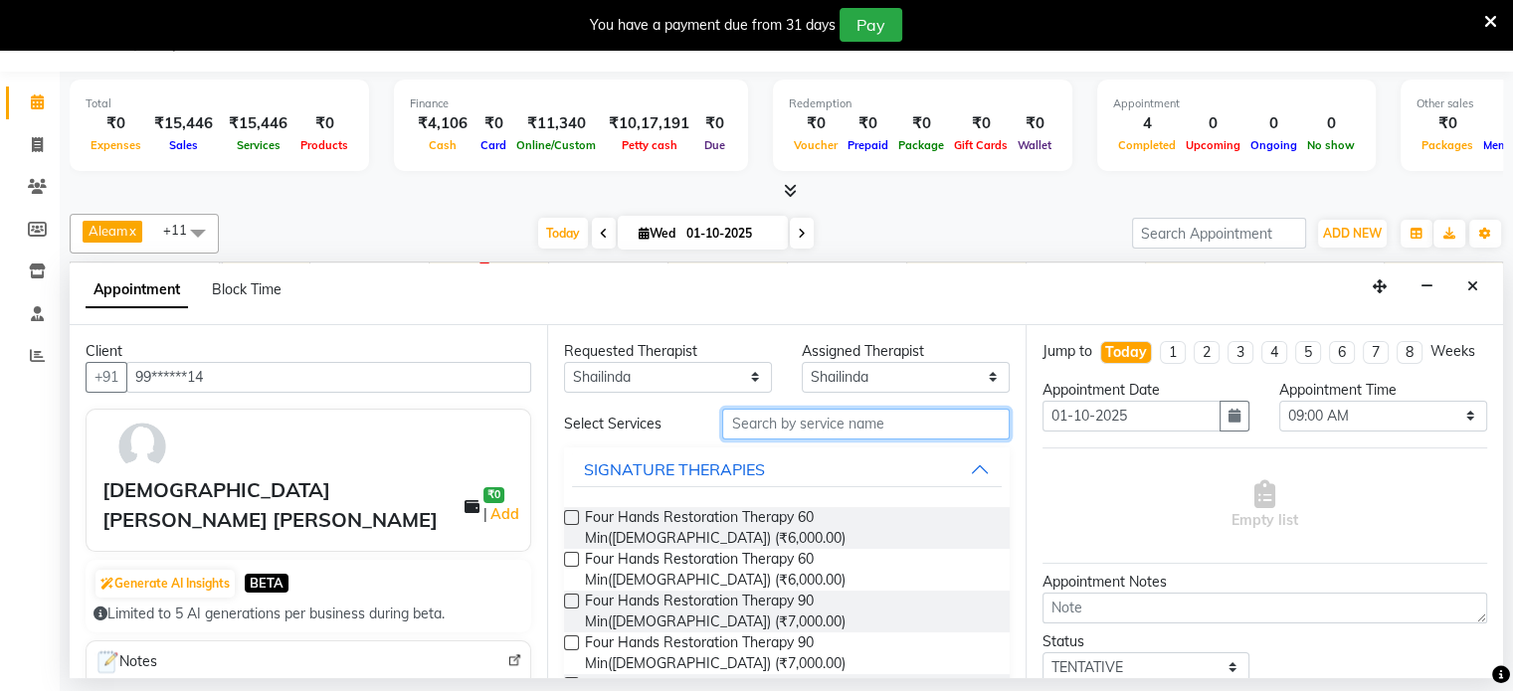
click at [827, 425] on input "text" at bounding box center [865, 424] width 286 height 31
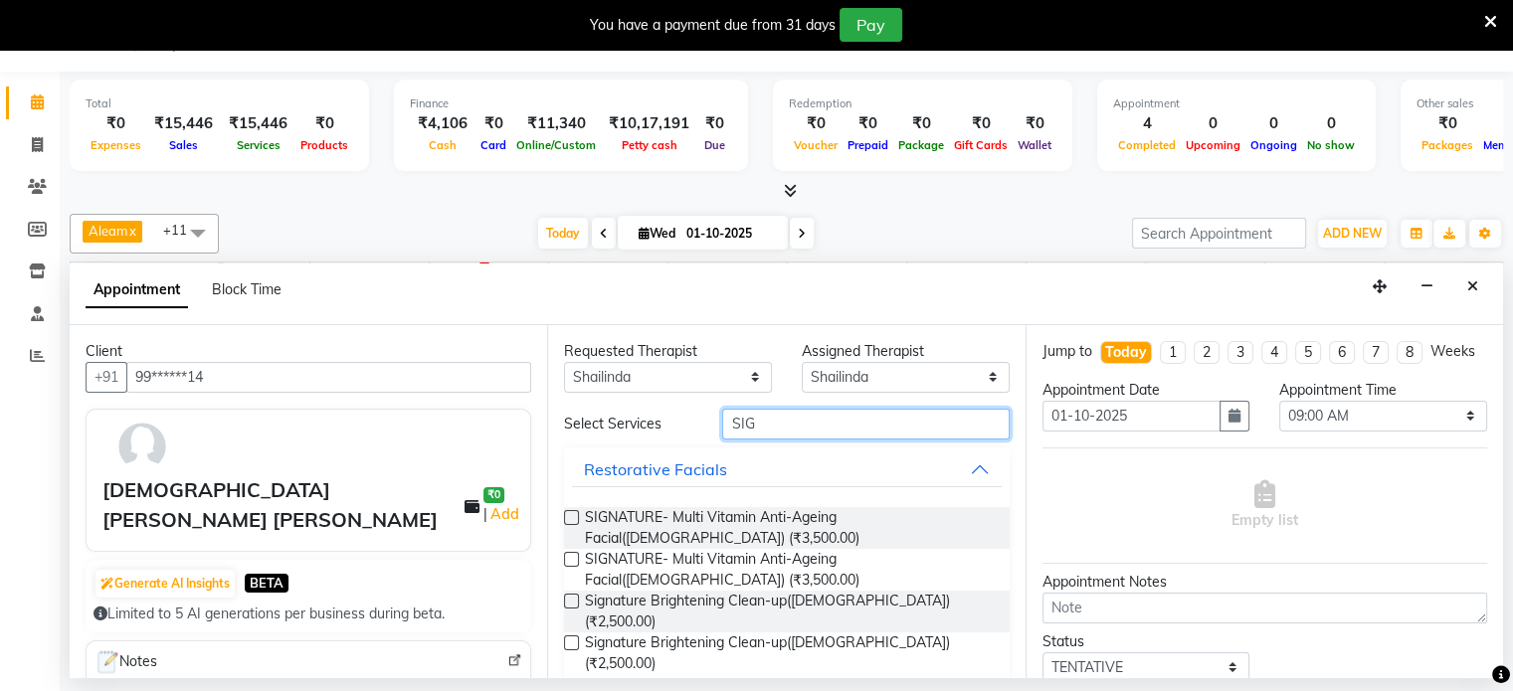
type input "SIG"
click at [569, 635] on label at bounding box center [571, 642] width 15 height 15
click at [569, 638] on input "checkbox" at bounding box center [570, 644] width 13 height 13
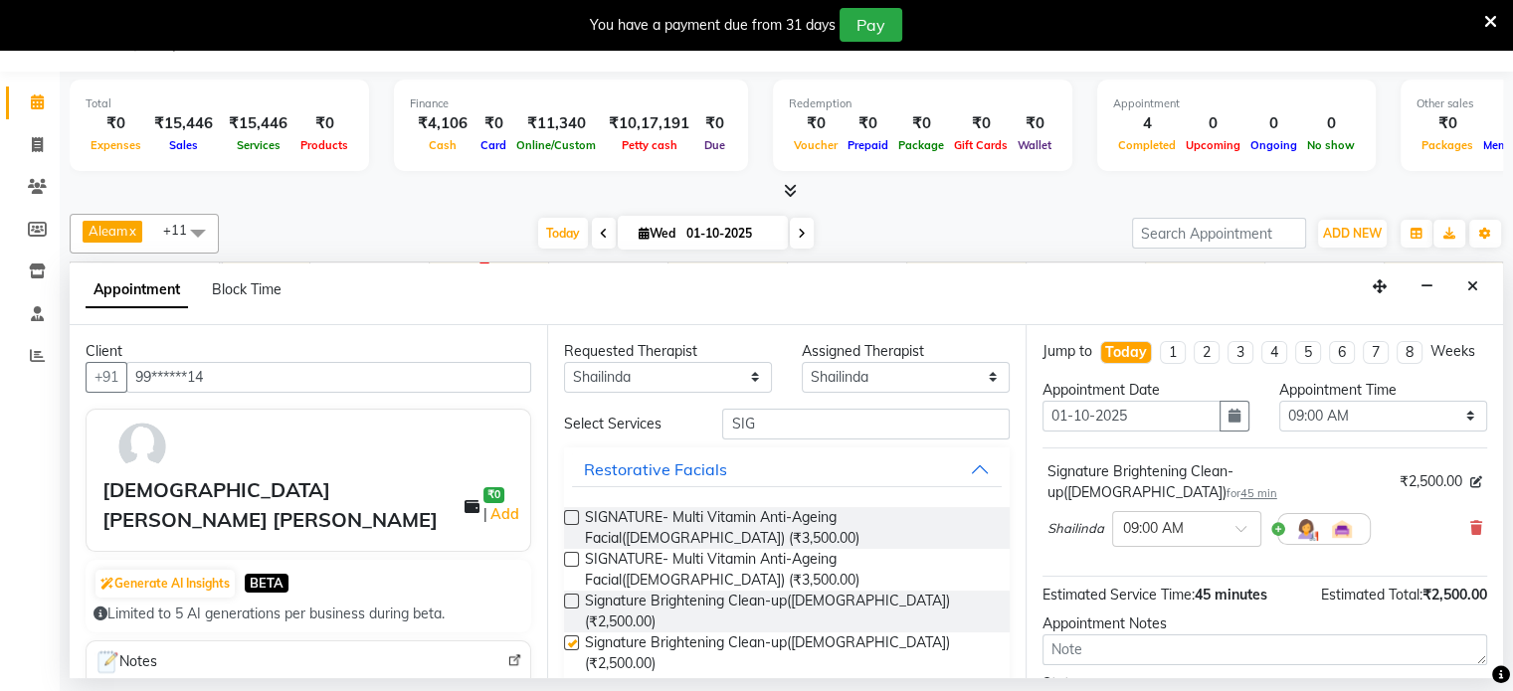
checkbox input "false"
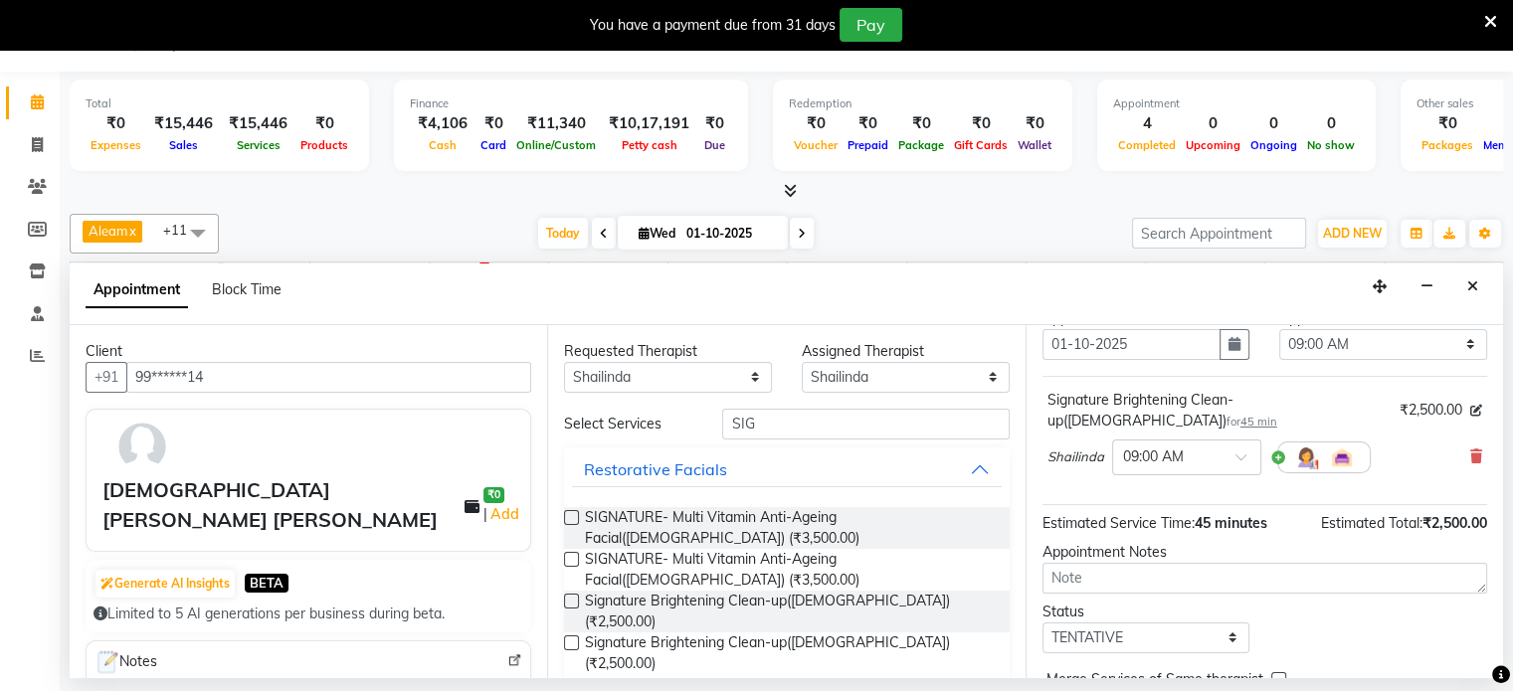
scroll to position [99, 0]
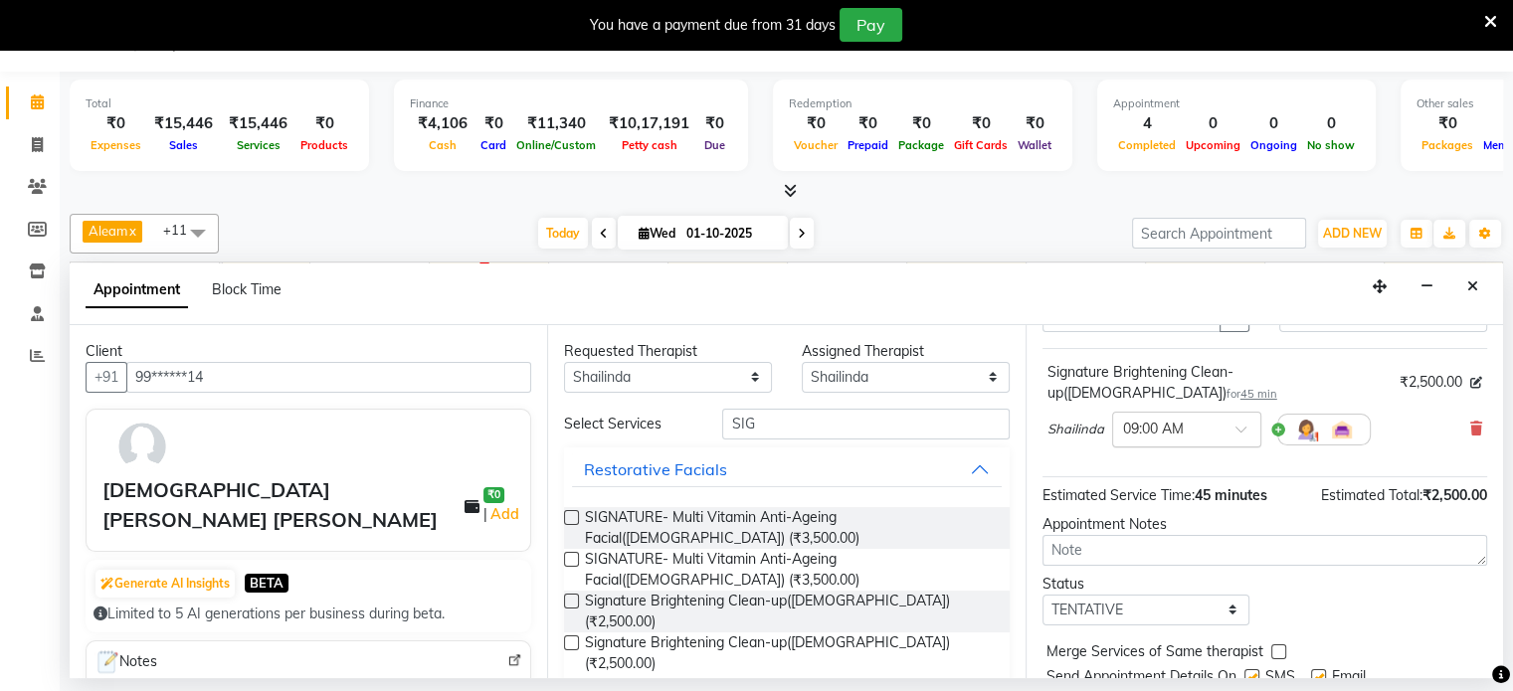
click at [1199, 421] on input "text" at bounding box center [1167, 428] width 88 height 21
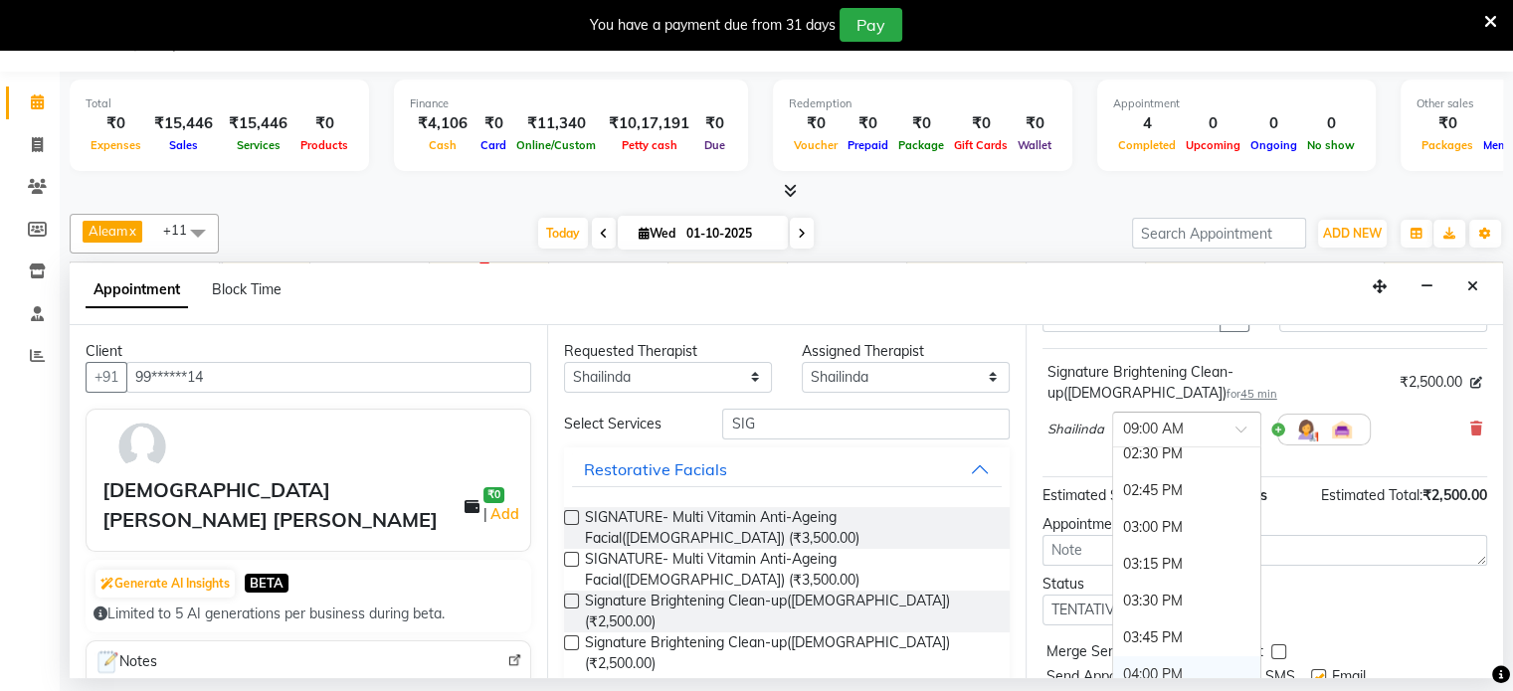
scroll to position [796, 0]
click at [1165, 502] on div "02:45 PM" at bounding box center [1186, 516] width 147 height 37
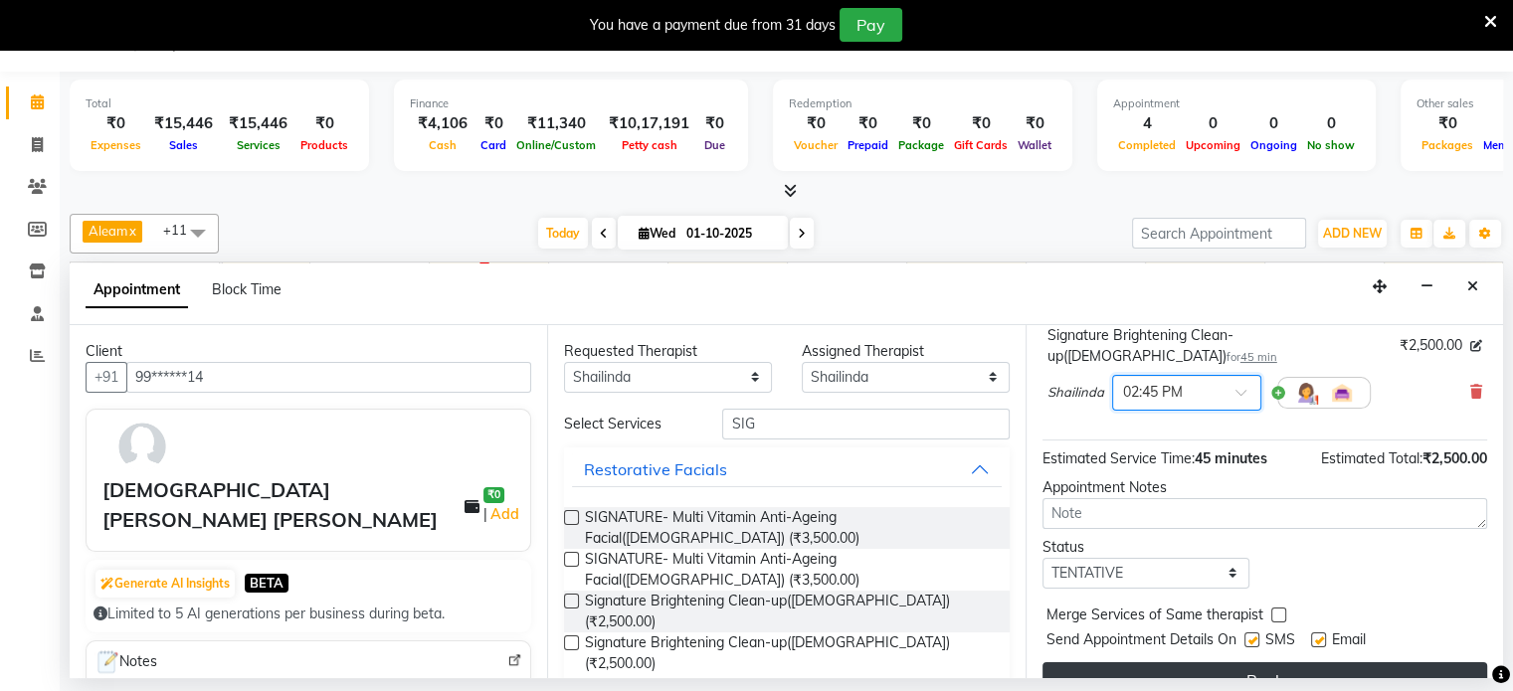
scroll to position [168, 0]
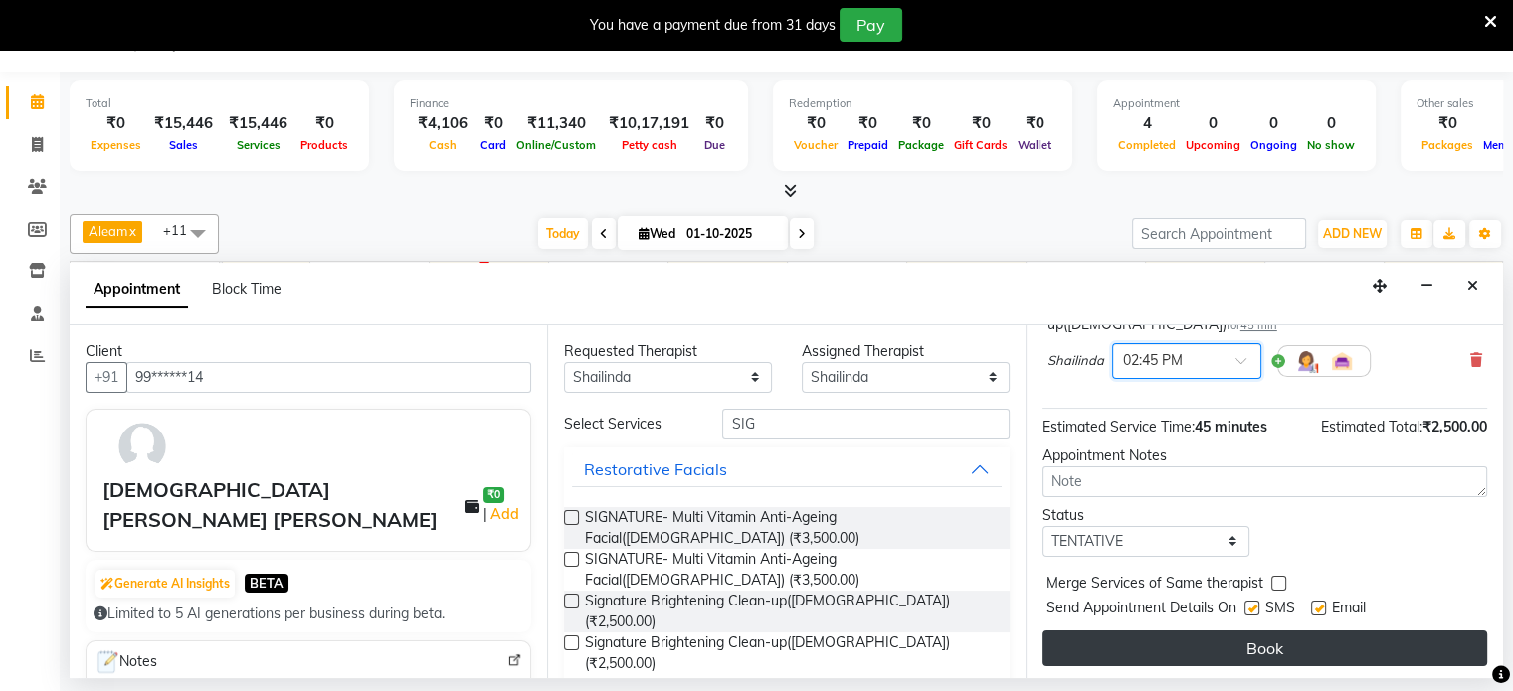
click at [1128, 634] on button "Book" at bounding box center [1264, 648] width 445 height 36
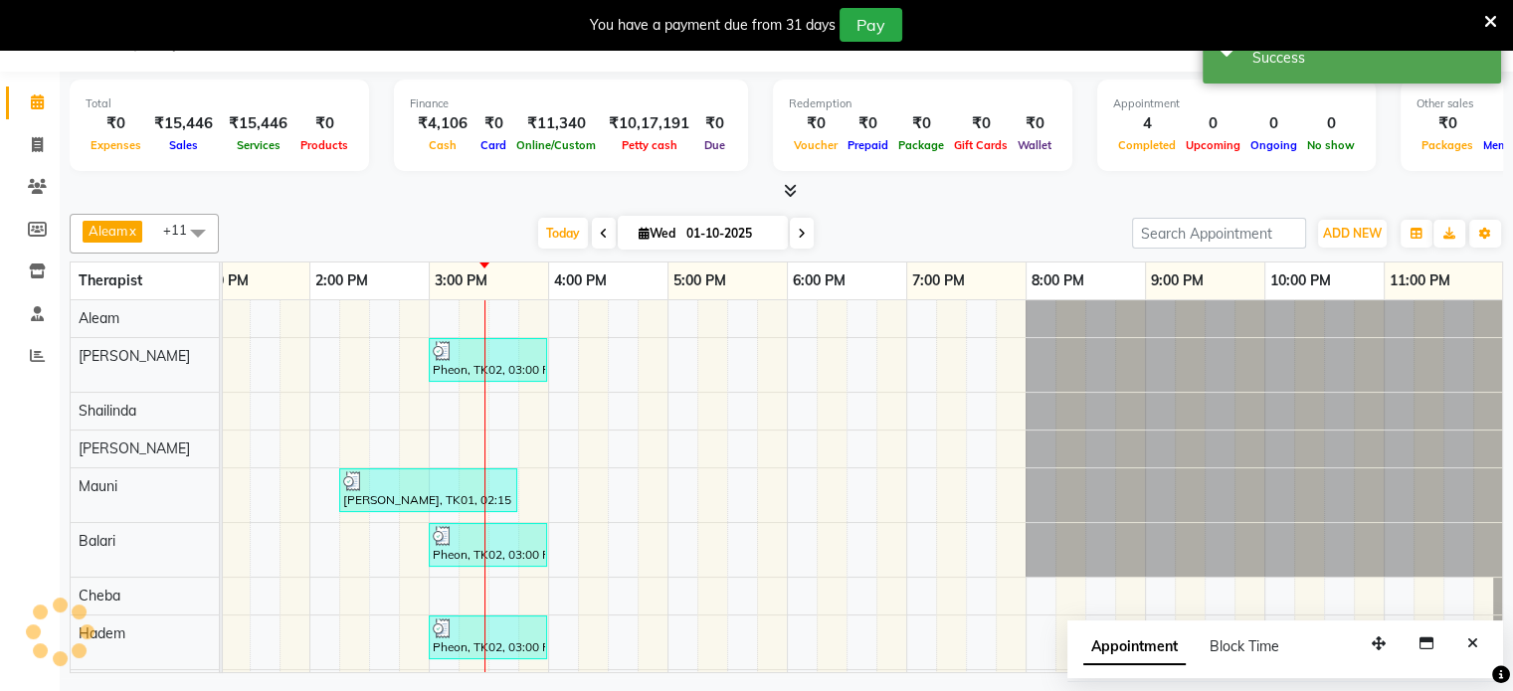
scroll to position [0, 0]
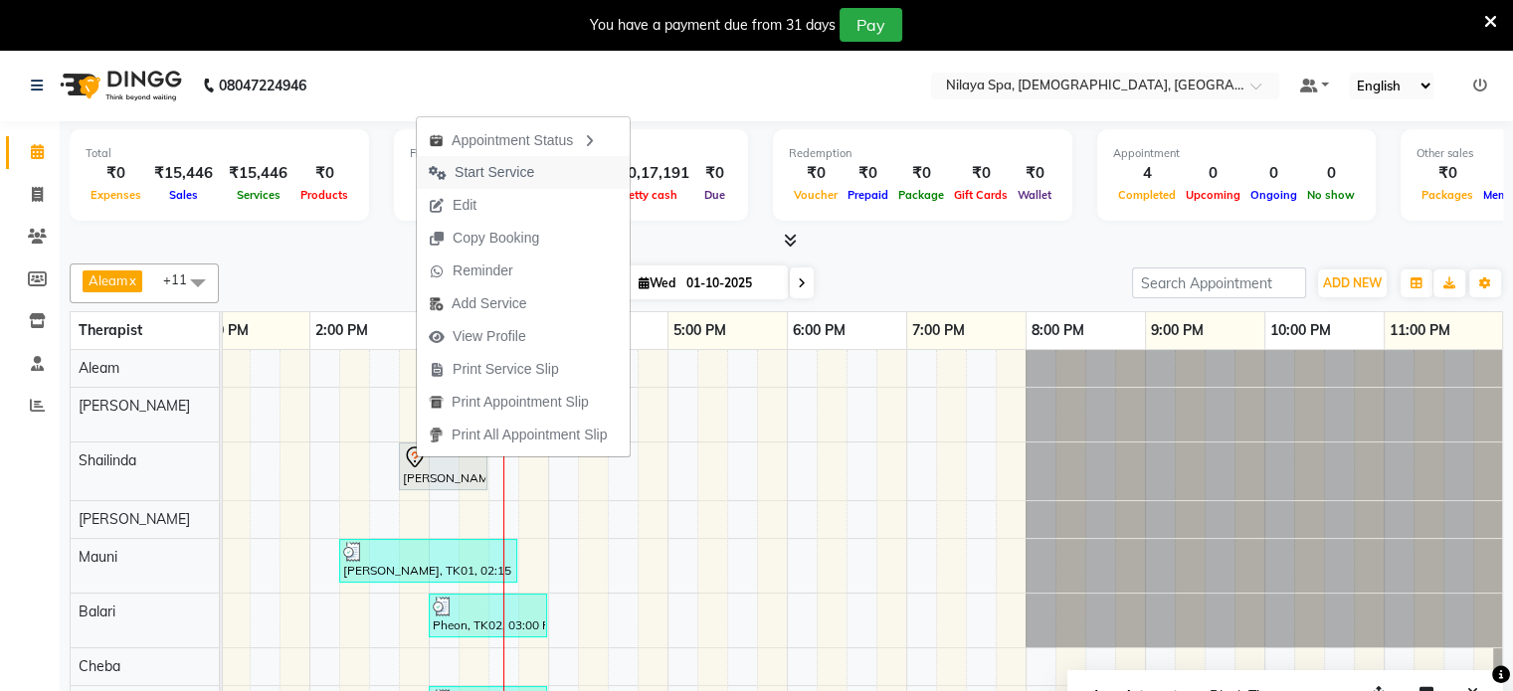
click at [520, 159] on span "Start Service" at bounding box center [481, 172] width 129 height 33
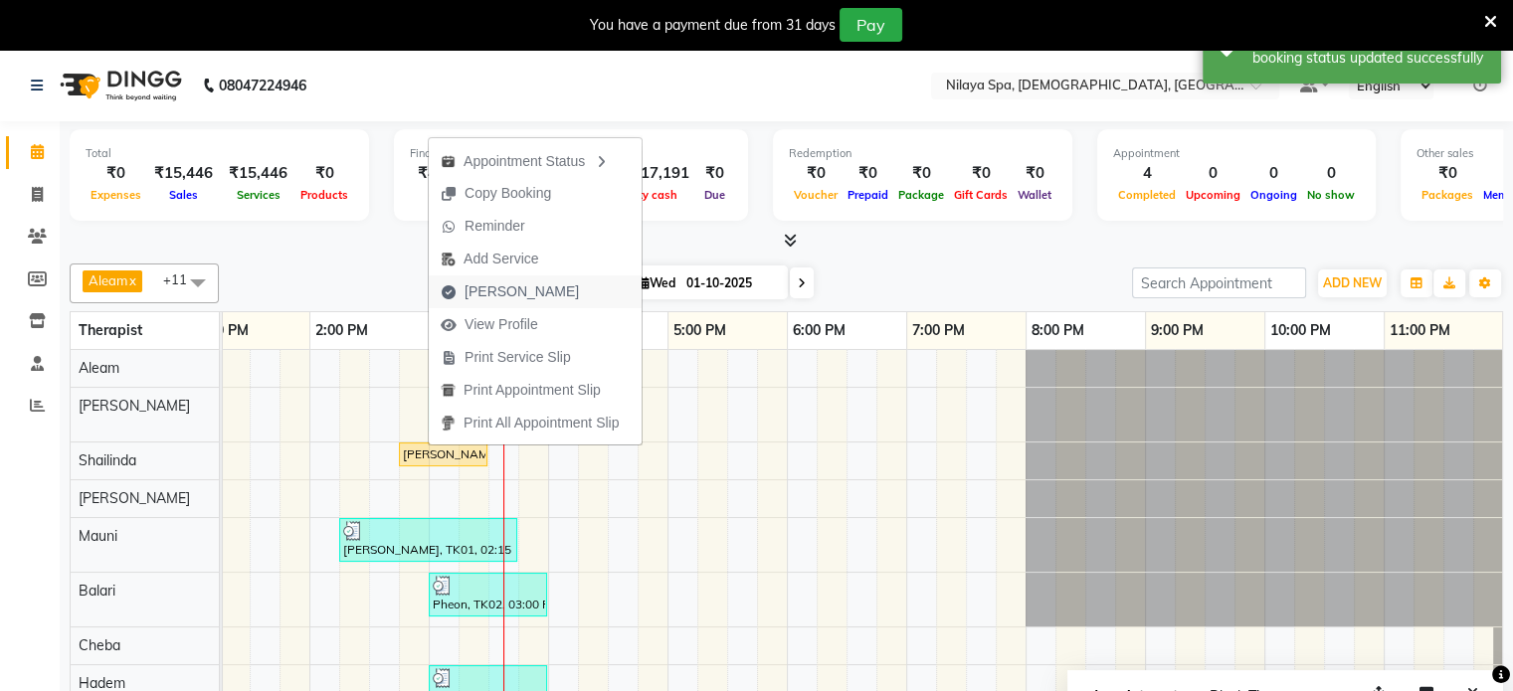
click at [505, 285] on span "[PERSON_NAME]" at bounding box center [521, 291] width 114 height 21
select select "service"
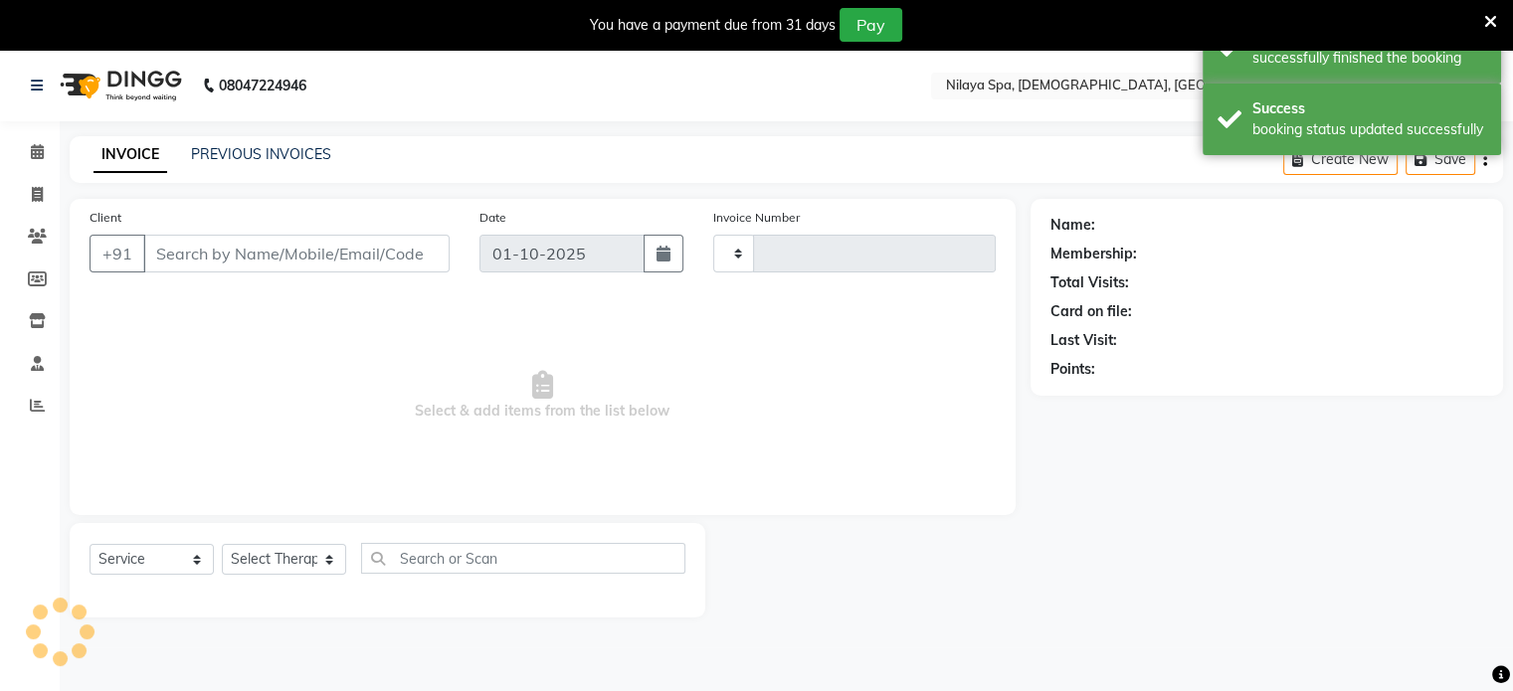
type input "0401"
select select "8694"
type input "99******14"
select select "87836"
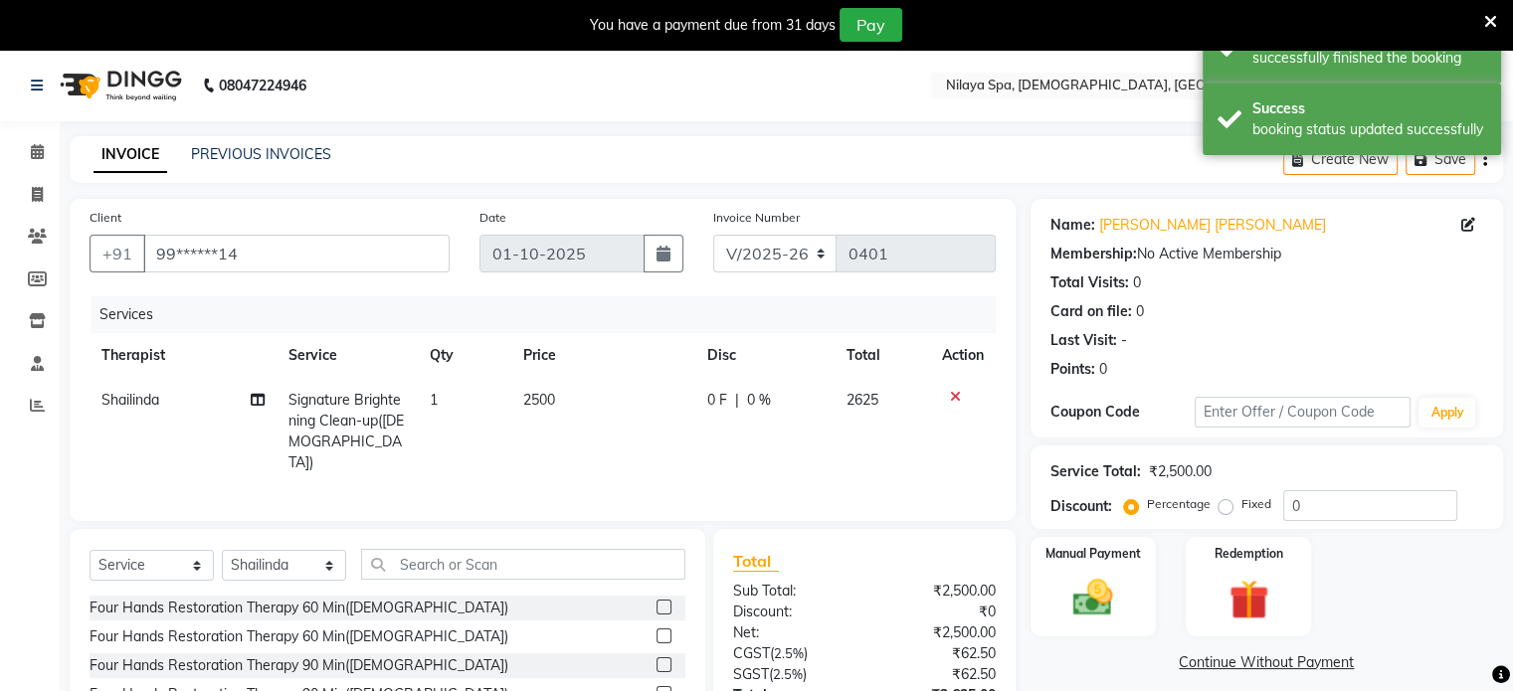
click at [715, 398] on span "0 F" at bounding box center [716, 400] width 20 height 21
select select "87836"
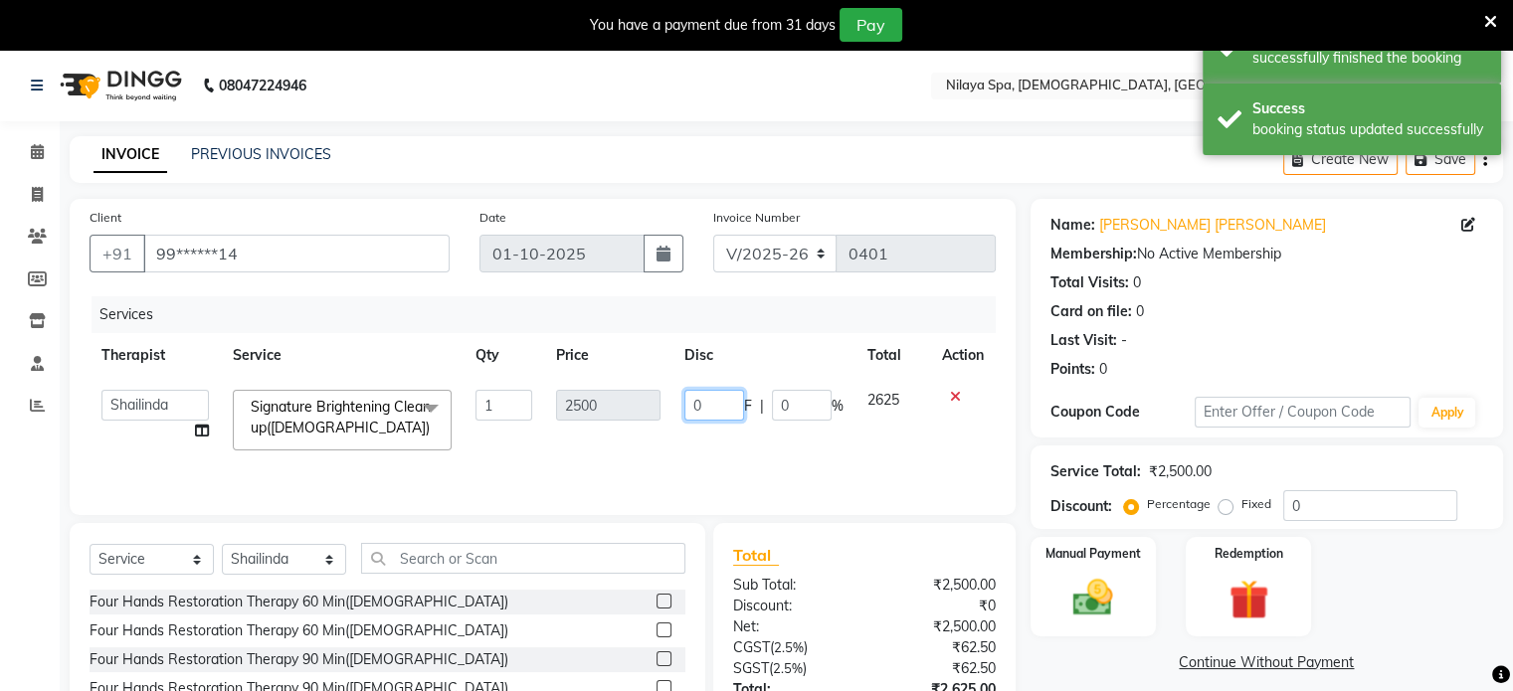
click at [715, 398] on input "0" at bounding box center [714, 405] width 60 height 31
type input "500"
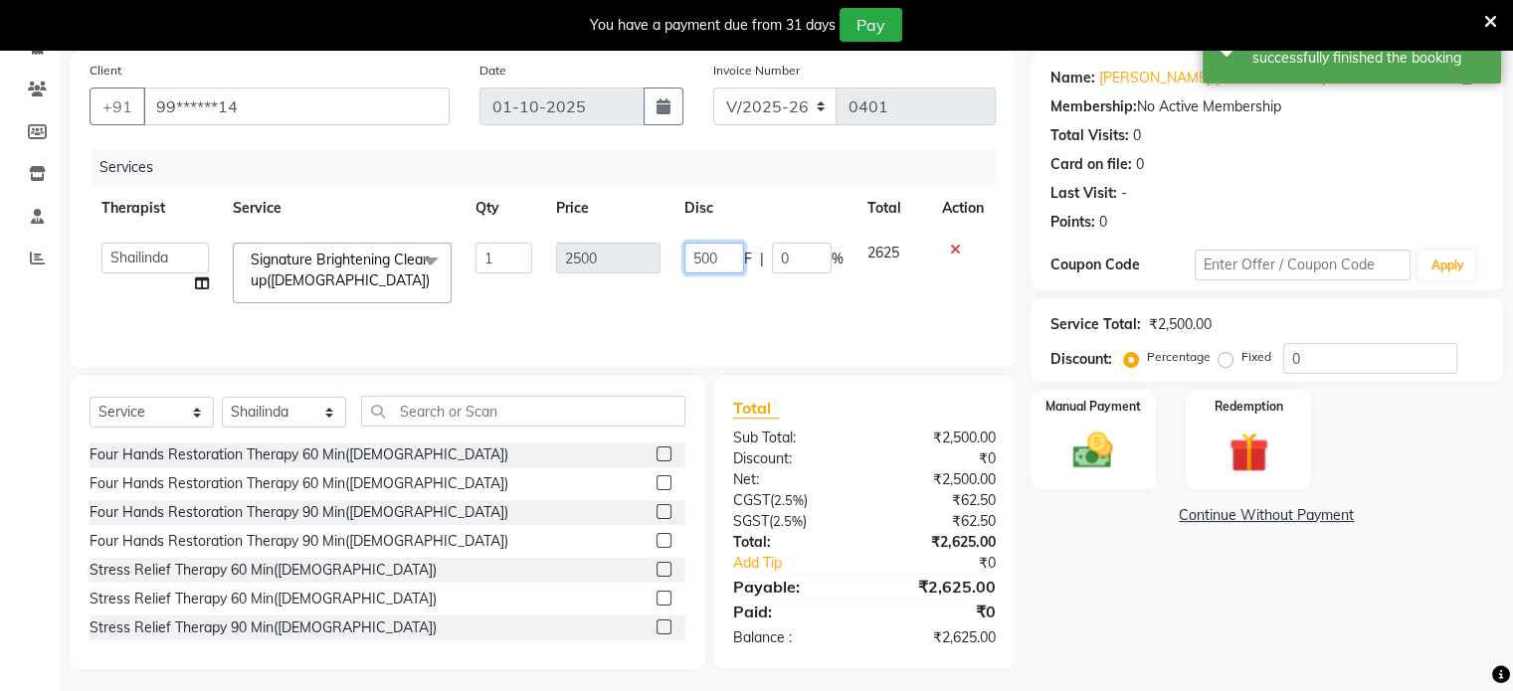
scroll to position [155, 0]
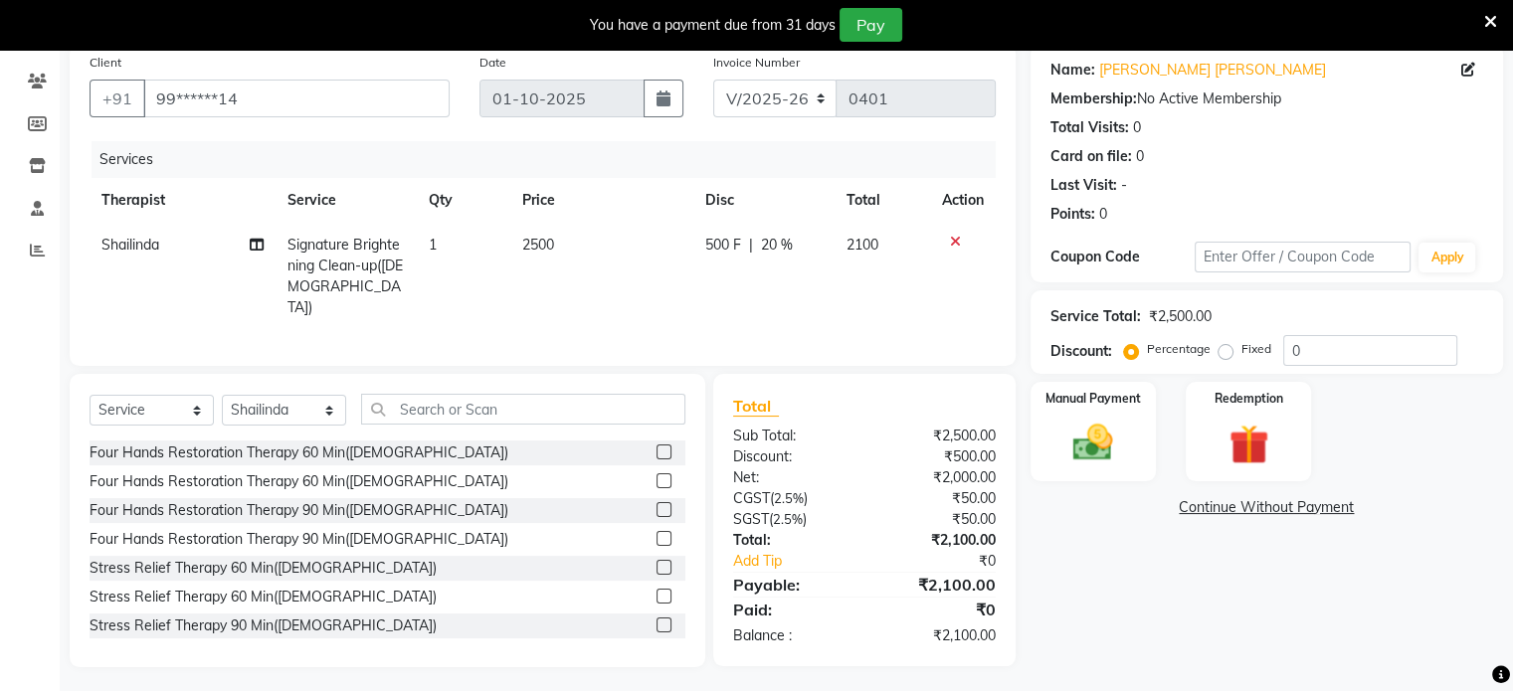
click at [1088, 612] on div "Name: [PERSON_NAME] [PERSON_NAME] Membership: No Active Membership Total Visits…" at bounding box center [1273, 356] width 487 height 624
click at [1086, 426] on img at bounding box center [1092, 444] width 67 height 48
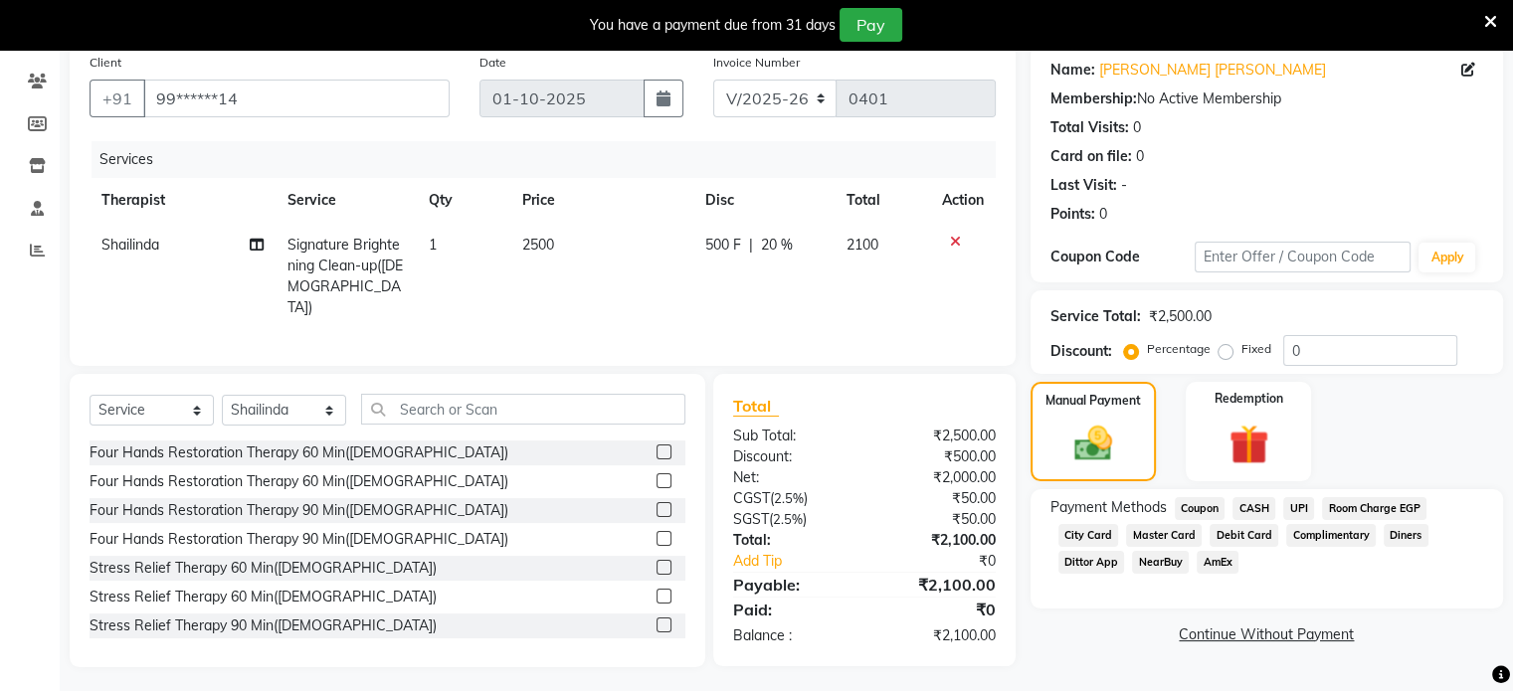
click at [1255, 514] on span "CASH" at bounding box center [1253, 508] width 43 height 23
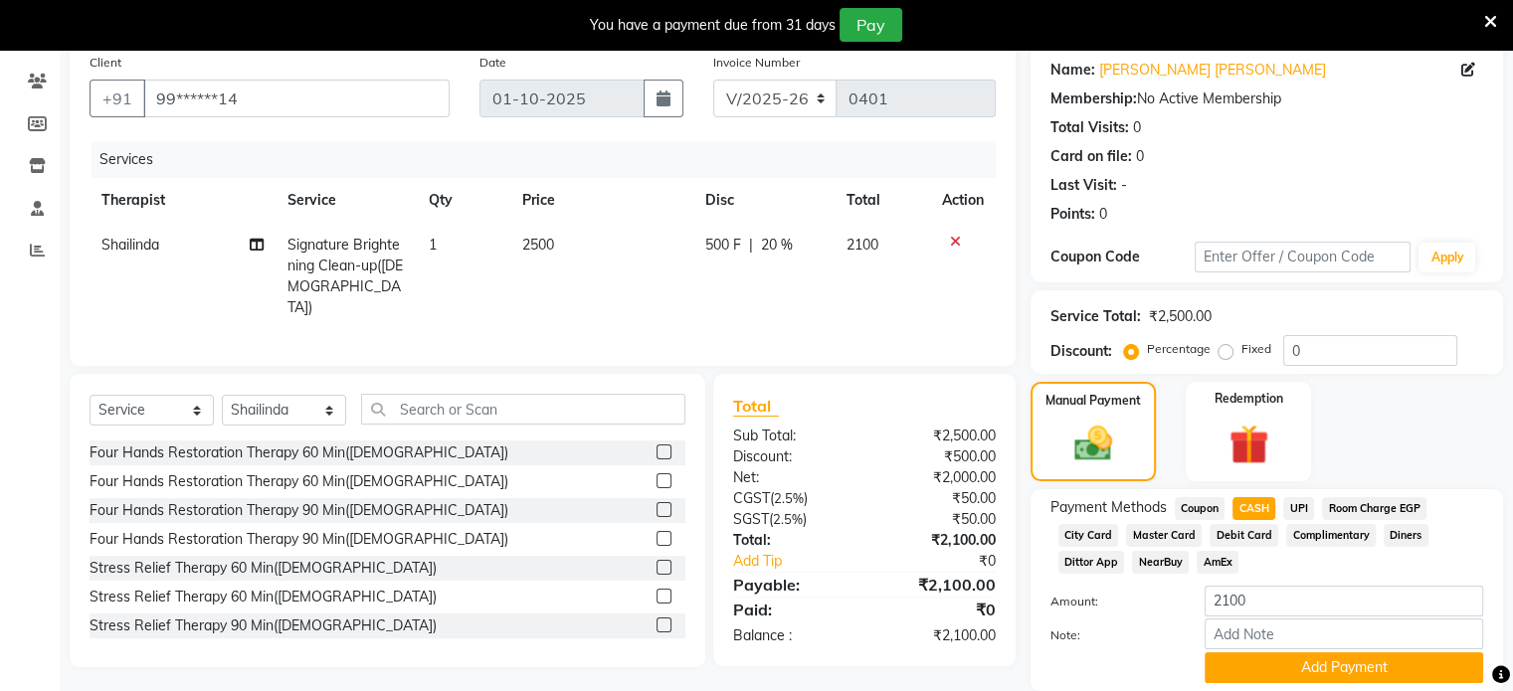
scroll to position [228, 0]
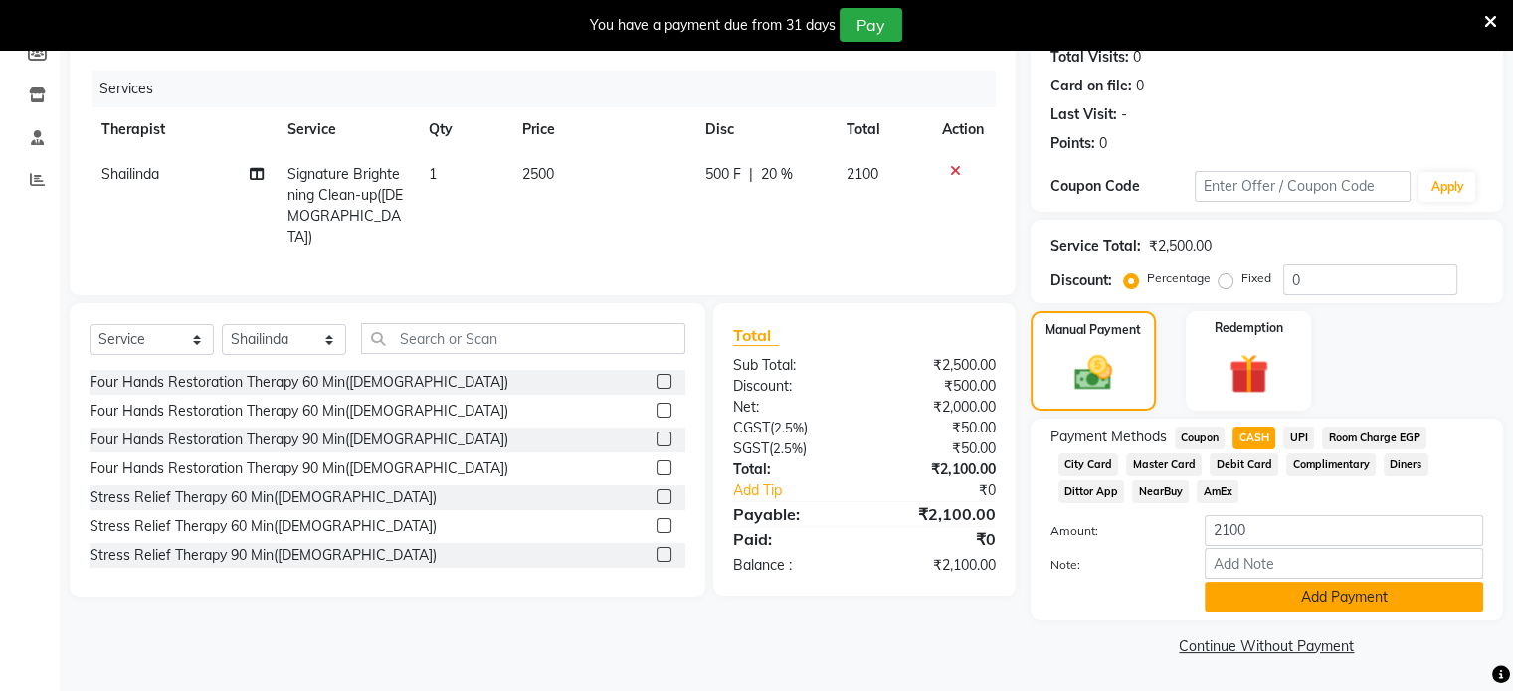
click at [1272, 600] on button "Add Payment" at bounding box center [1343, 597] width 278 height 31
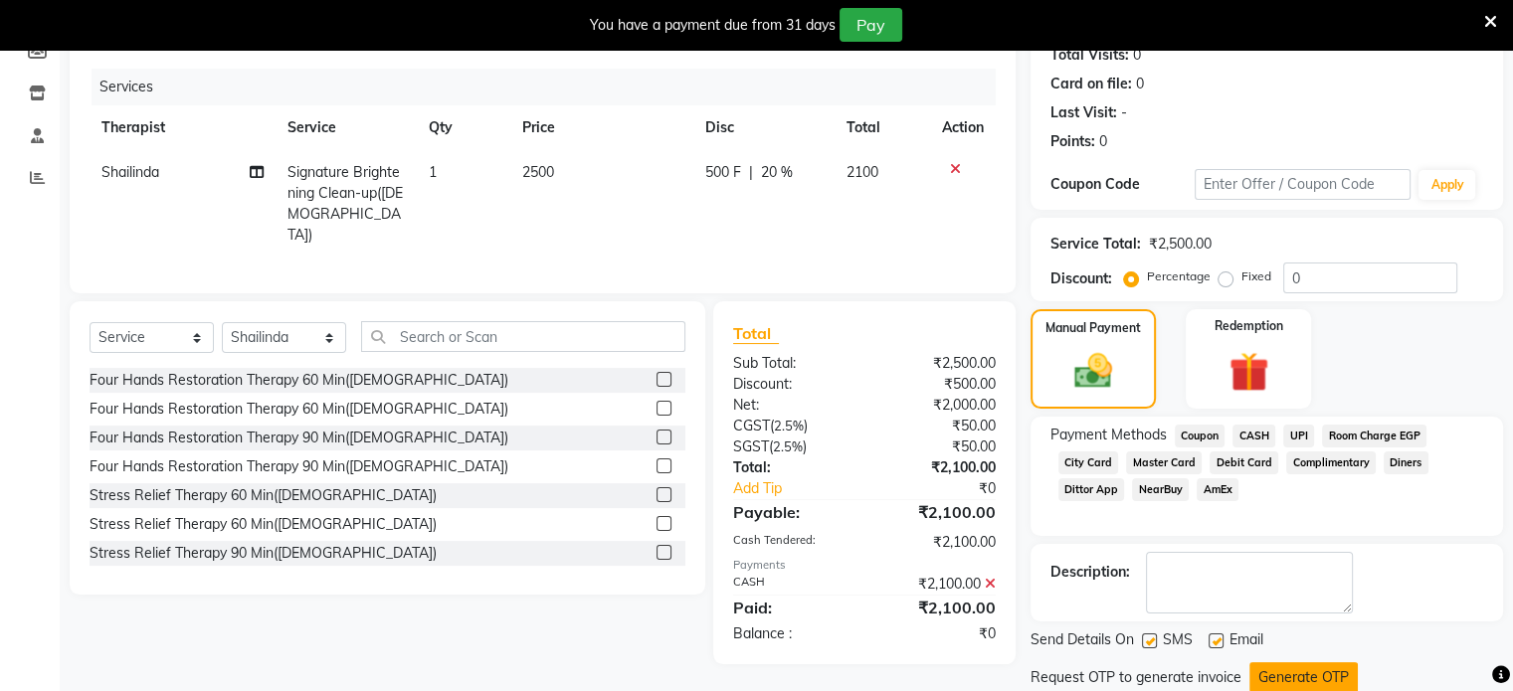
click at [1319, 663] on button "Generate OTP" at bounding box center [1303, 677] width 108 height 31
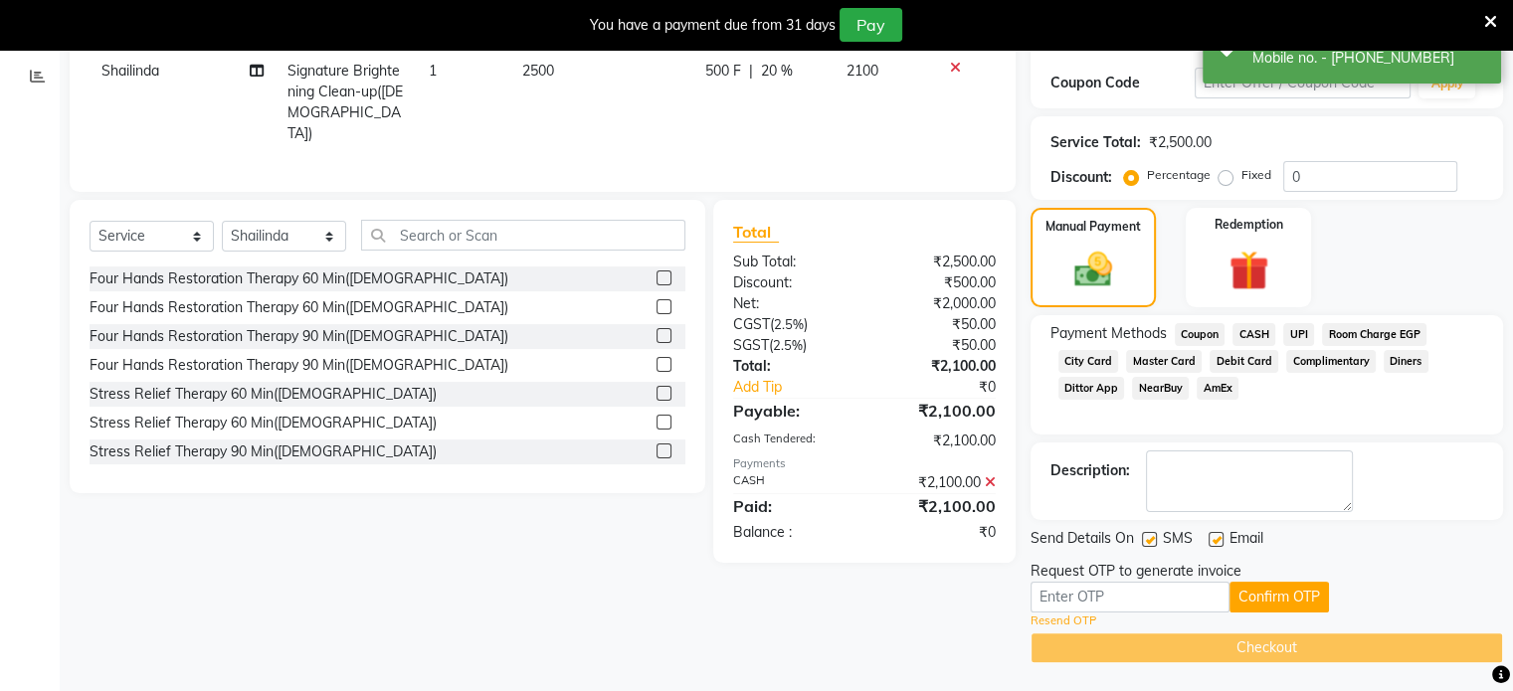
scroll to position [330, 0]
click at [1159, 592] on input "text" at bounding box center [1129, 596] width 199 height 31
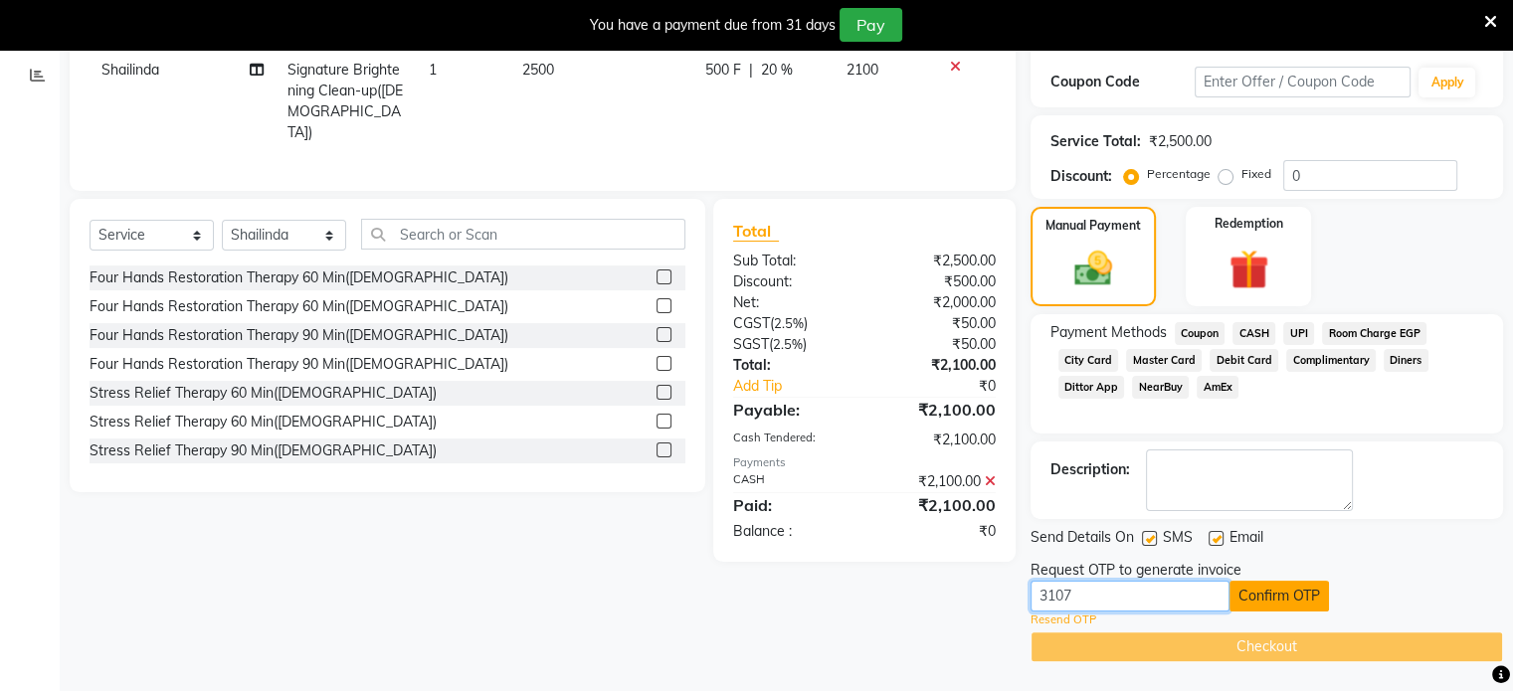
type input "3107"
click at [1294, 586] on button "Confirm OTP" at bounding box center [1278, 596] width 99 height 31
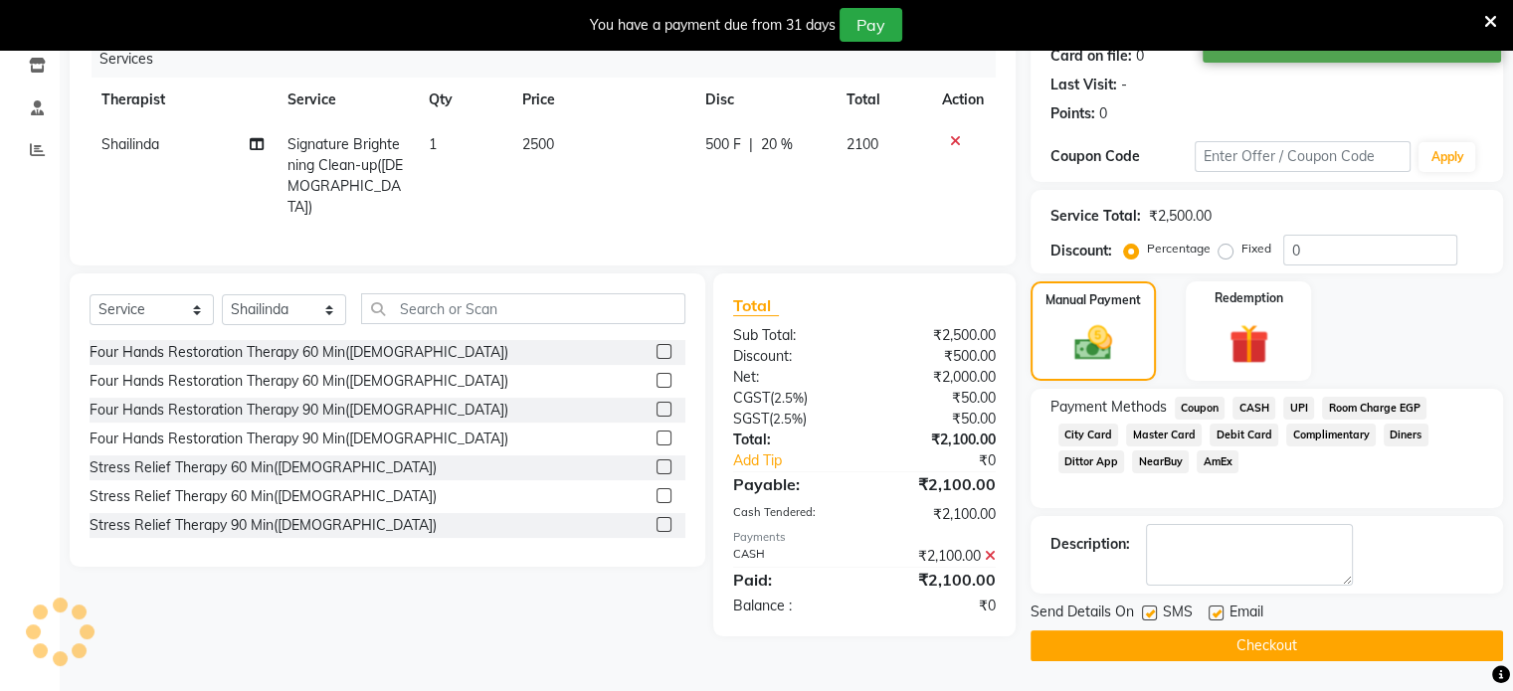
scroll to position [254, 0]
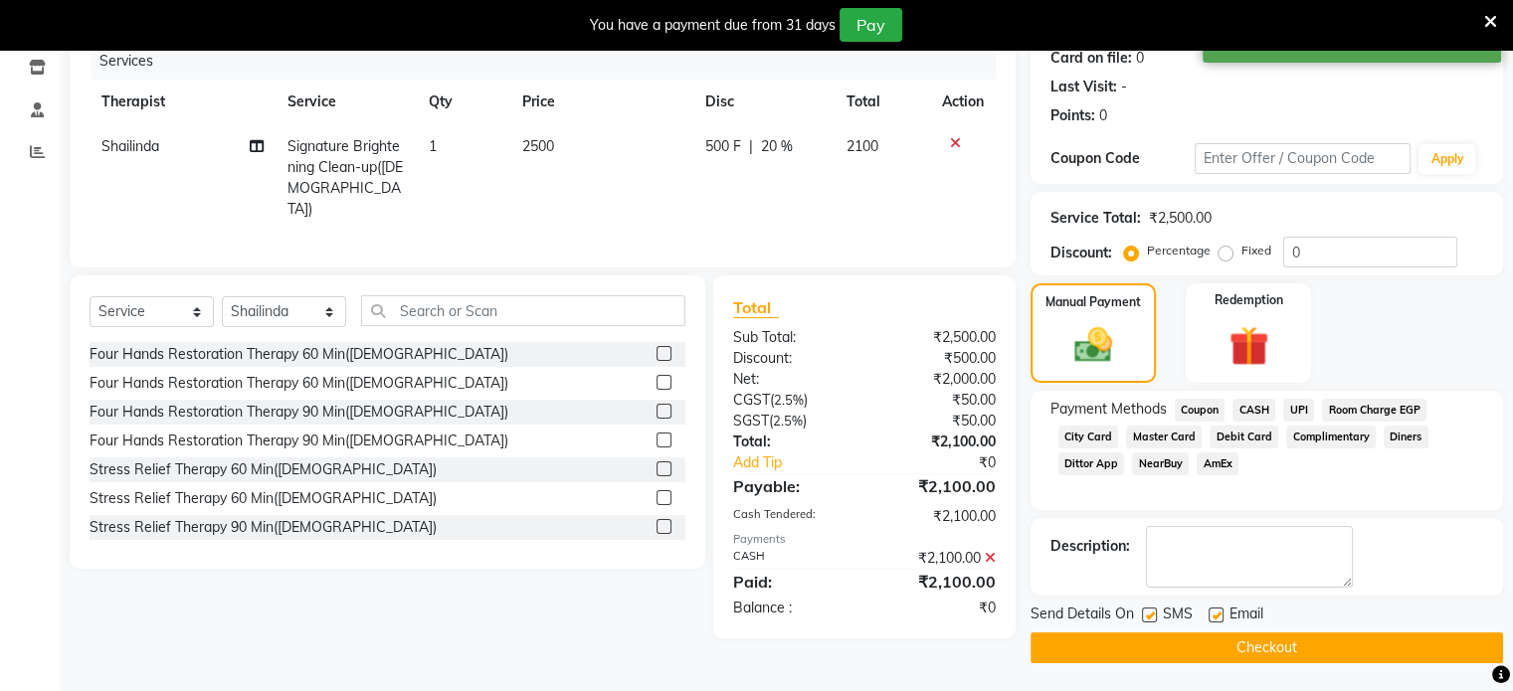
click at [1283, 637] on button "Checkout" at bounding box center [1266, 647] width 472 height 31
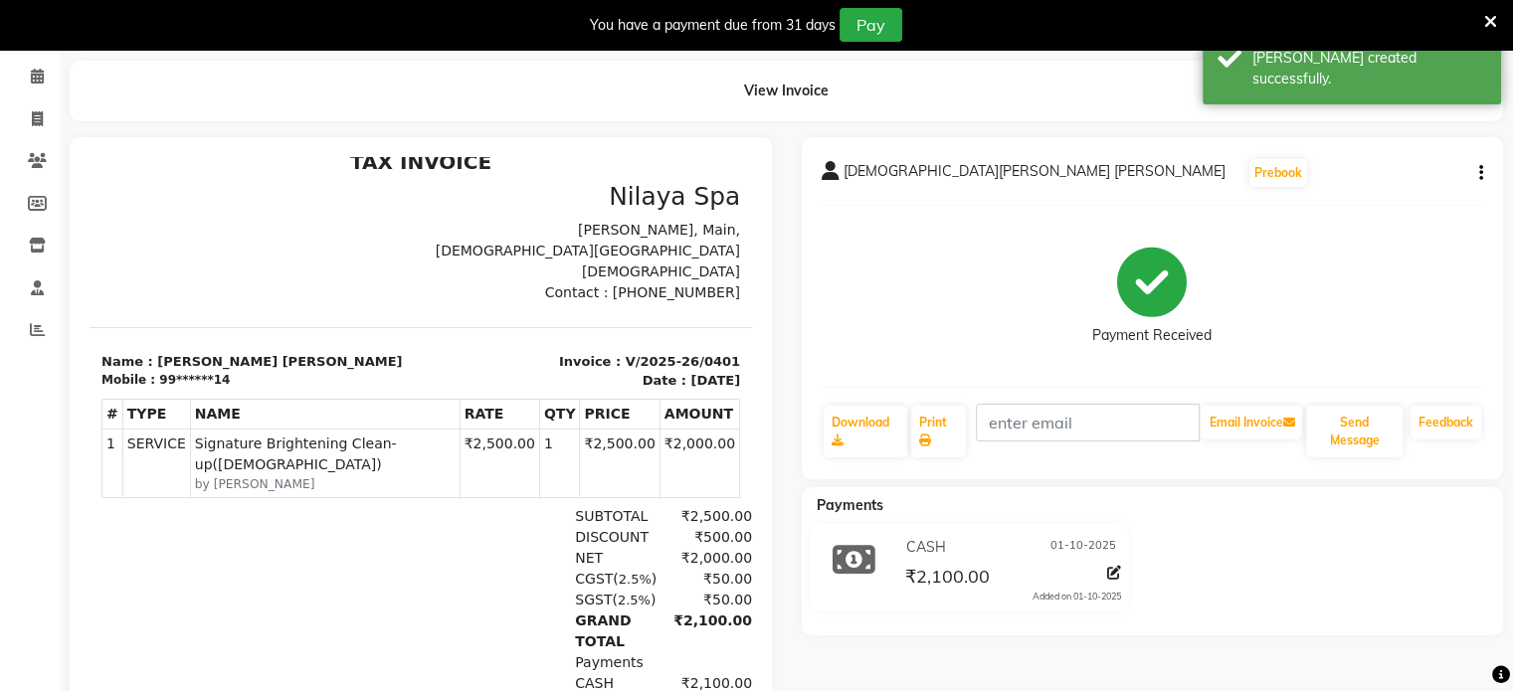
scroll to position [199, 0]
